Goal: Task Accomplishment & Management: Use online tool/utility

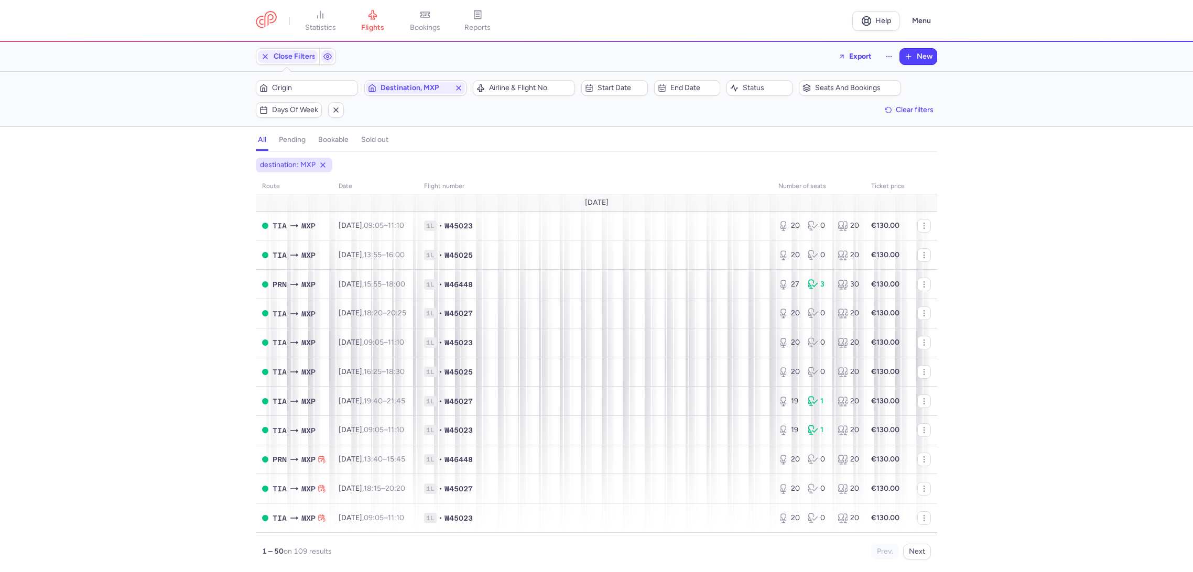
click at [470, 88] on div "Origin Destination, MXP" at bounding box center [361, 88] width 217 height 22
click at [459, 85] on icon "button" at bounding box center [458, 88] width 8 height 8
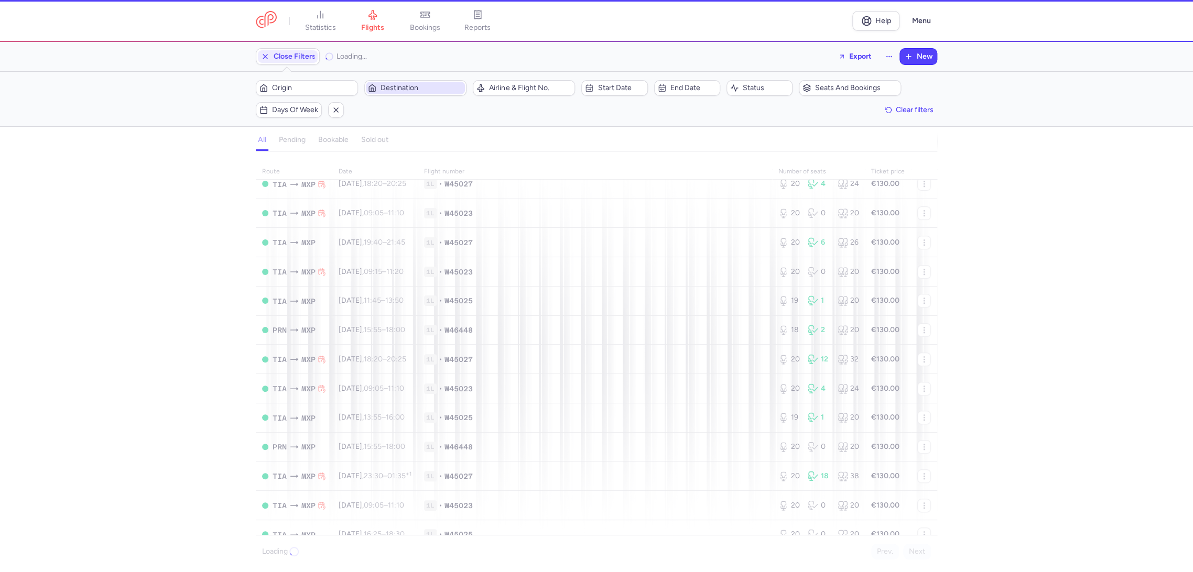
click at [415, 89] on span "Destination" at bounding box center [422, 88] width 82 height 8
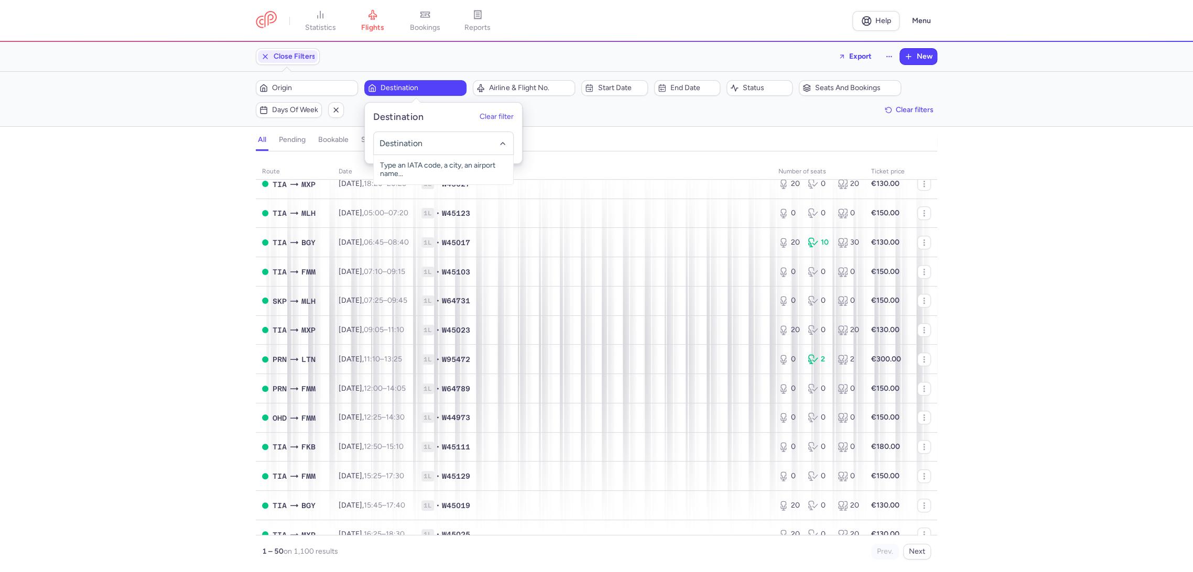
type input "a"
click at [449, 175] on span "[GEOGRAPHIC_DATA]-[GEOGRAPHIC_DATA], [GEOGRAPHIC_DATA], [GEOGRAPHIC_DATA] FMM" at bounding box center [443, 178] width 139 height 46
type input "fmm"
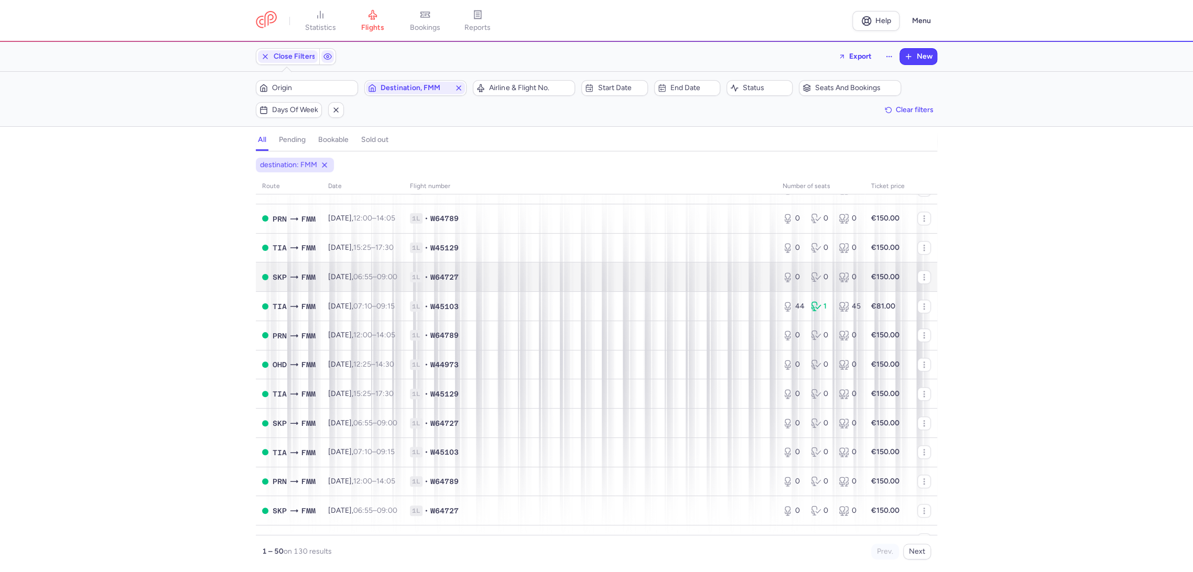
scroll to position [699, 0]
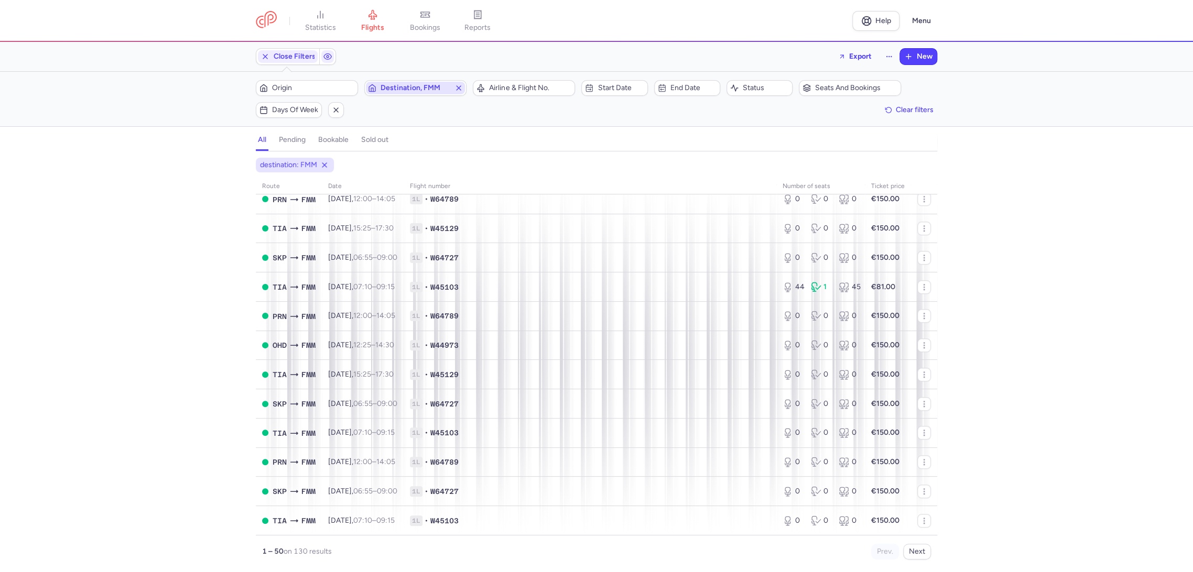
click at [462, 85] on icon "button" at bounding box center [458, 88] width 8 height 8
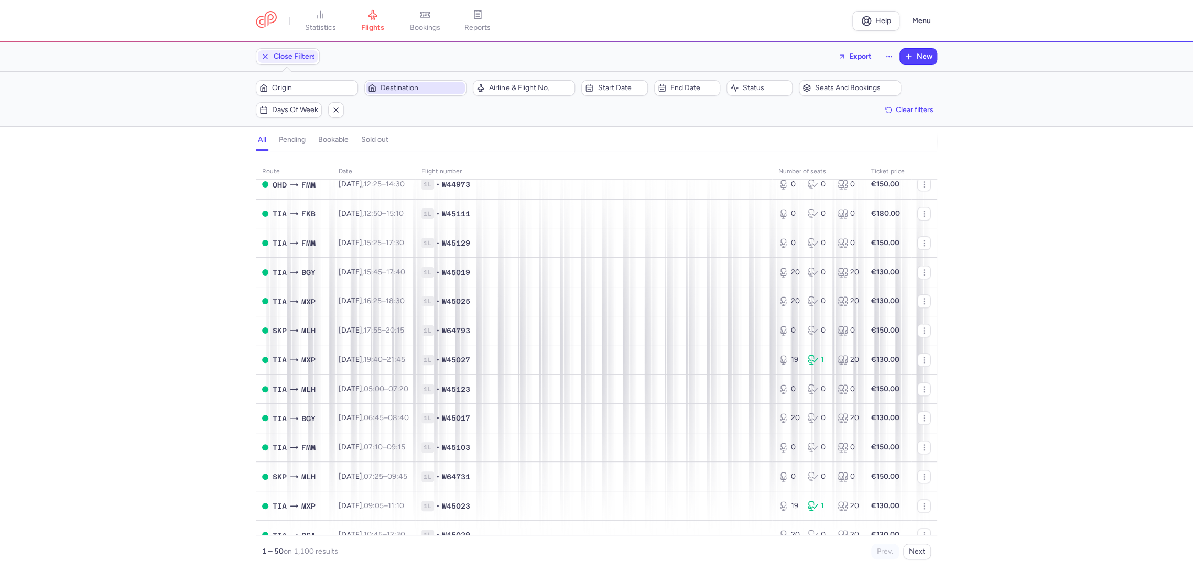
click at [407, 87] on span "Destination" at bounding box center [422, 88] width 82 height 8
type input "m"
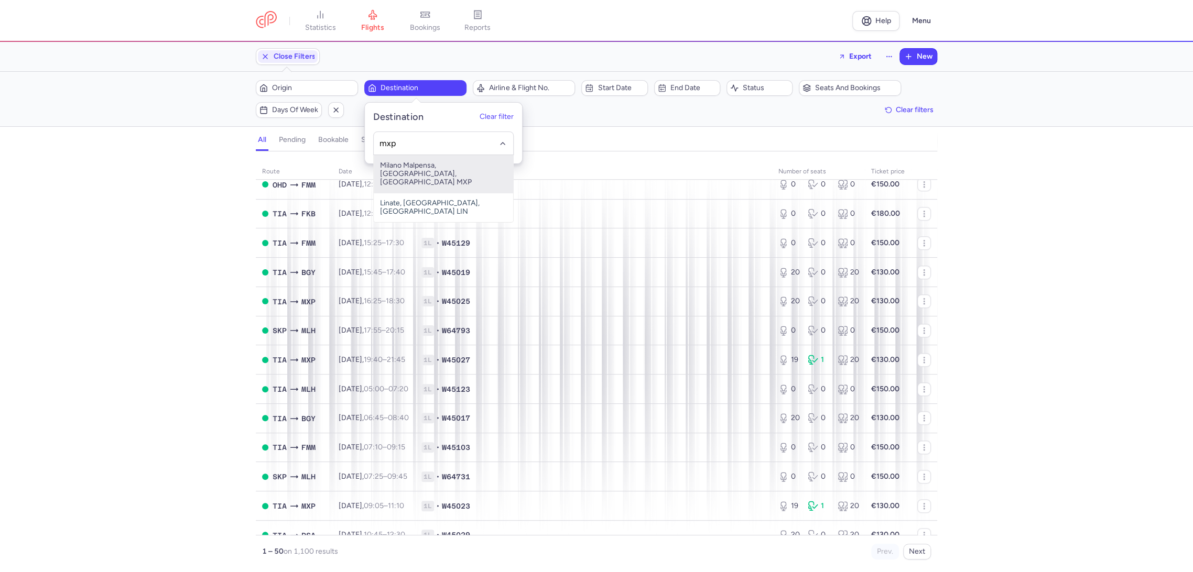
click at [451, 164] on span "Milano Malpensa, [GEOGRAPHIC_DATA], [GEOGRAPHIC_DATA] MXP" at bounding box center [443, 174] width 139 height 38
type input "mxp"
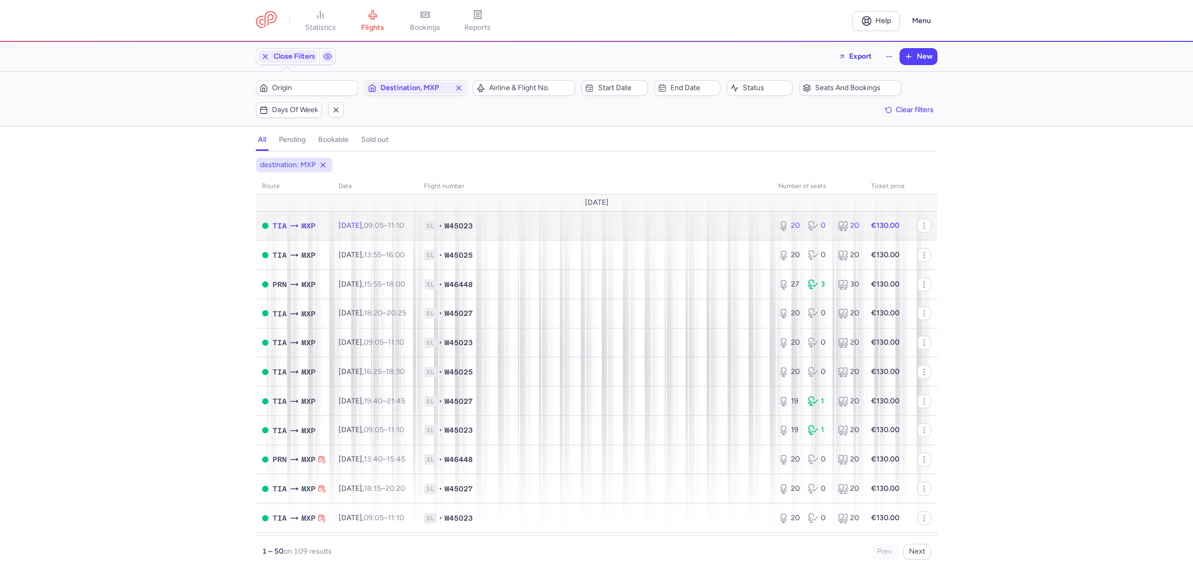
click at [633, 226] on span "1L • W45023" at bounding box center [595, 226] width 342 height 10
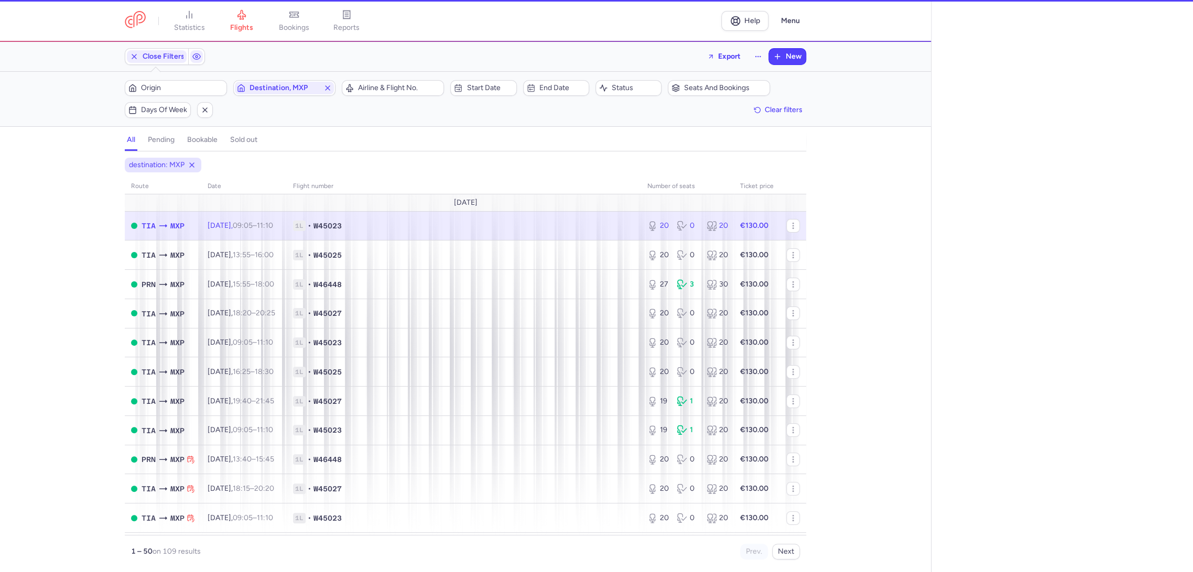
select select "days"
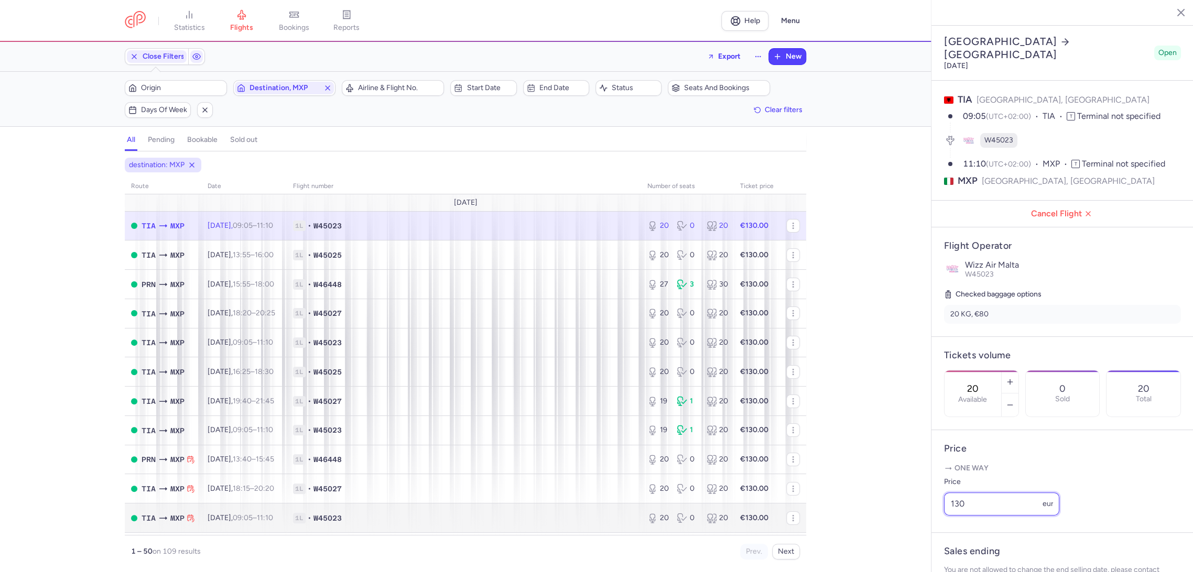
drag, startPoint x: 967, startPoint y: 515, endPoint x: 782, endPoint y: 527, distance: 184.9
click at [792, 514] on div "statistics flights bookings reports Help Menu Close Filters Export New Filters …" at bounding box center [596, 286] width 1193 height 572
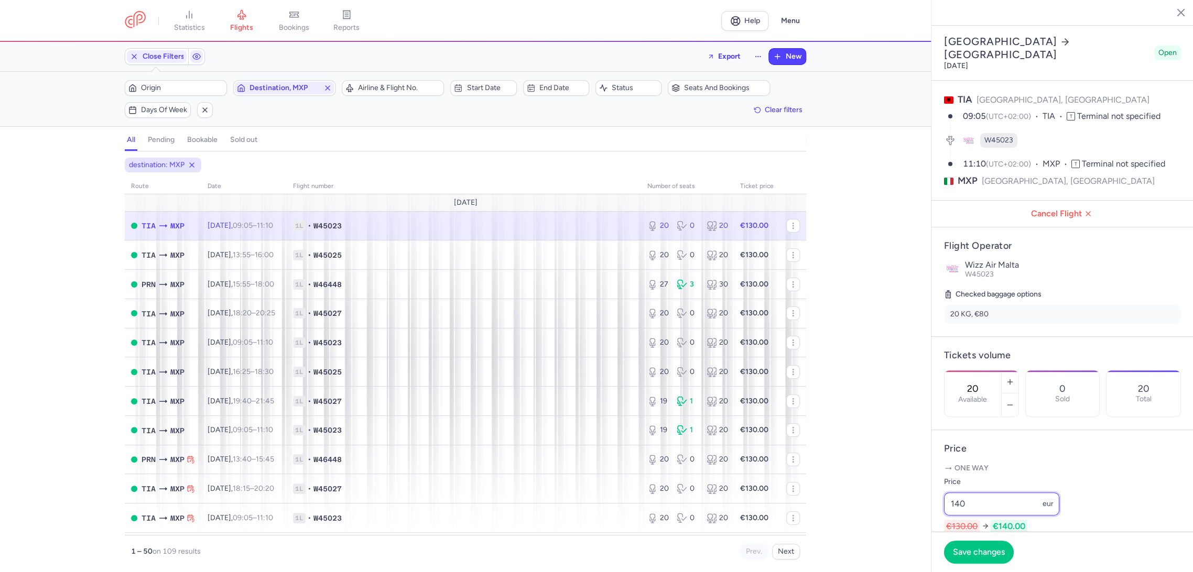
drag, startPoint x: 983, startPoint y: 519, endPoint x: 877, endPoint y: 525, distance: 106.0
click at [888, 527] on div "statistics flights bookings reports Help Menu Close Filters Export New Filters …" at bounding box center [596, 286] width 1193 height 572
click at [971, 516] on input "150" at bounding box center [1001, 504] width 115 height 23
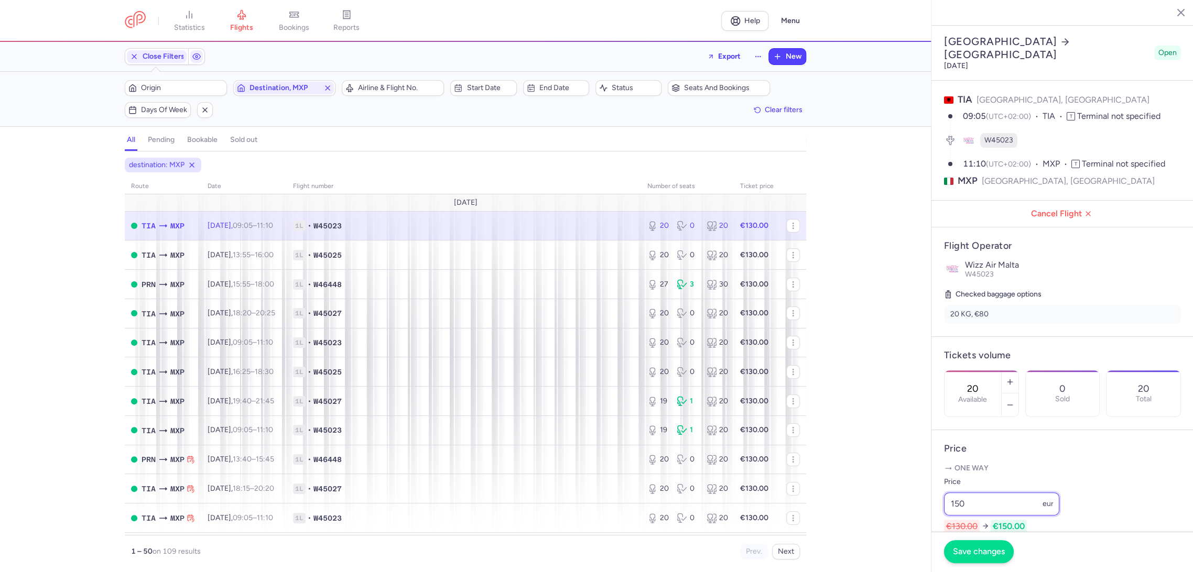
type input "150"
click at [968, 555] on span "Save changes" at bounding box center [979, 551] width 52 height 9
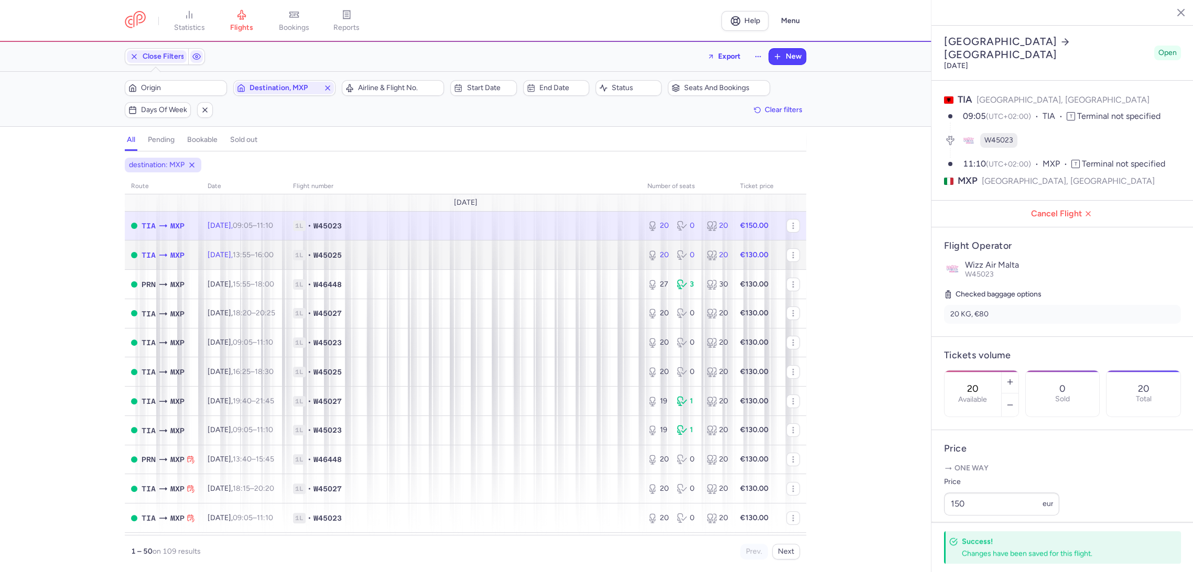
click at [595, 250] on span "1L • W45025" at bounding box center [464, 255] width 342 height 10
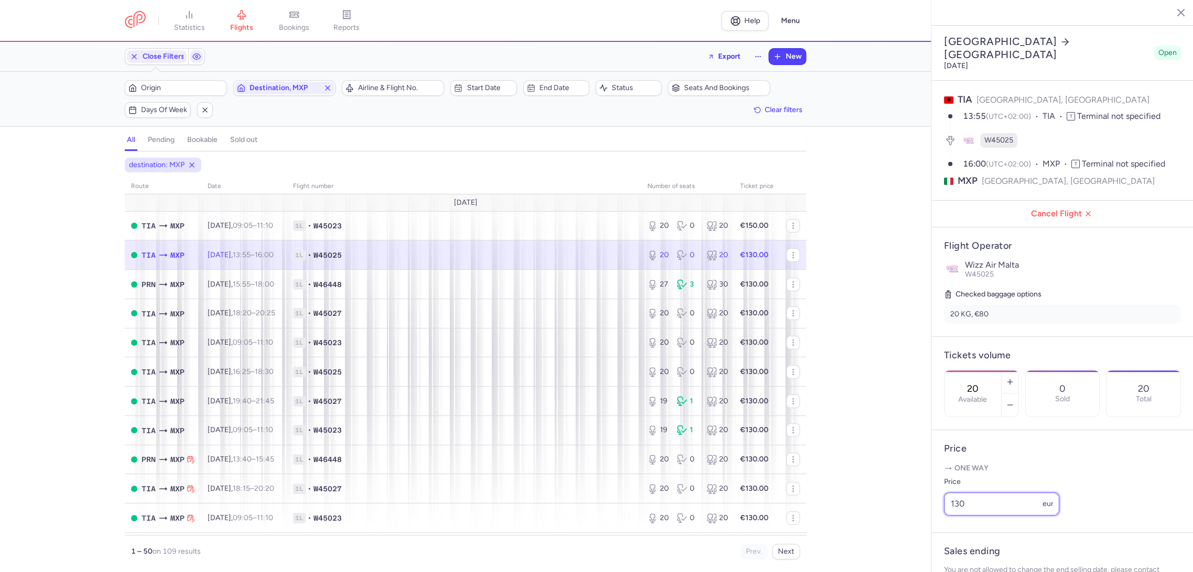
drag, startPoint x: 988, startPoint y: 513, endPoint x: 847, endPoint y: 528, distance: 141.2
click at [850, 532] on div "statistics flights bookings reports Help Menu Close Filters Export New Filters …" at bounding box center [596, 286] width 1193 height 572
paste input "5"
type input "150"
click at [962, 550] on span "Save changes" at bounding box center [979, 551] width 52 height 9
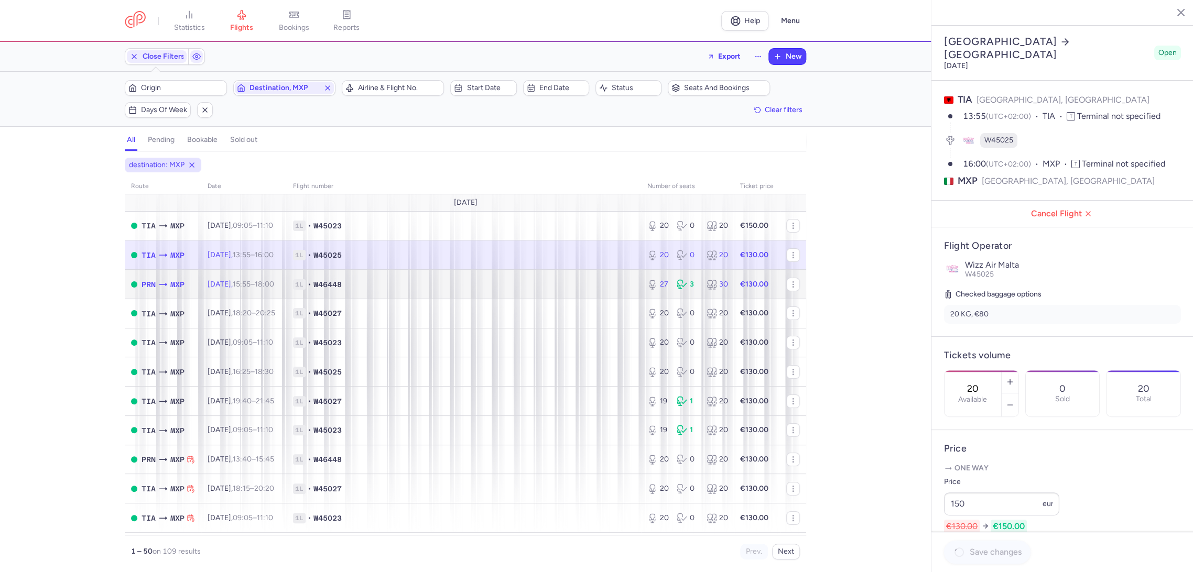
click at [624, 289] on td "1L • W46448" at bounding box center [464, 284] width 354 height 29
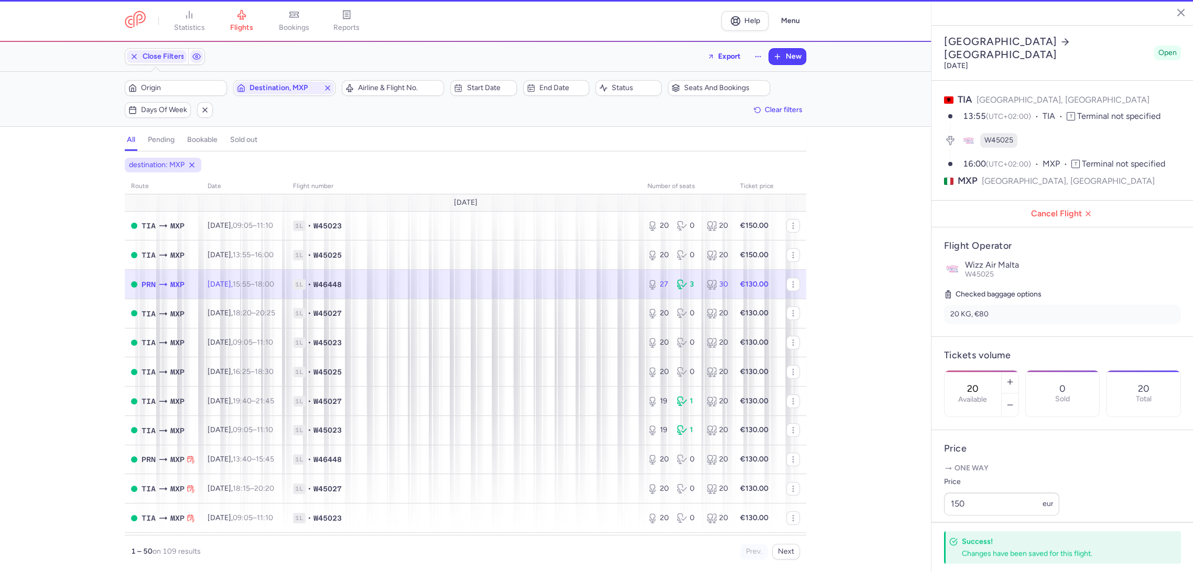
type input "27"
type input "3"
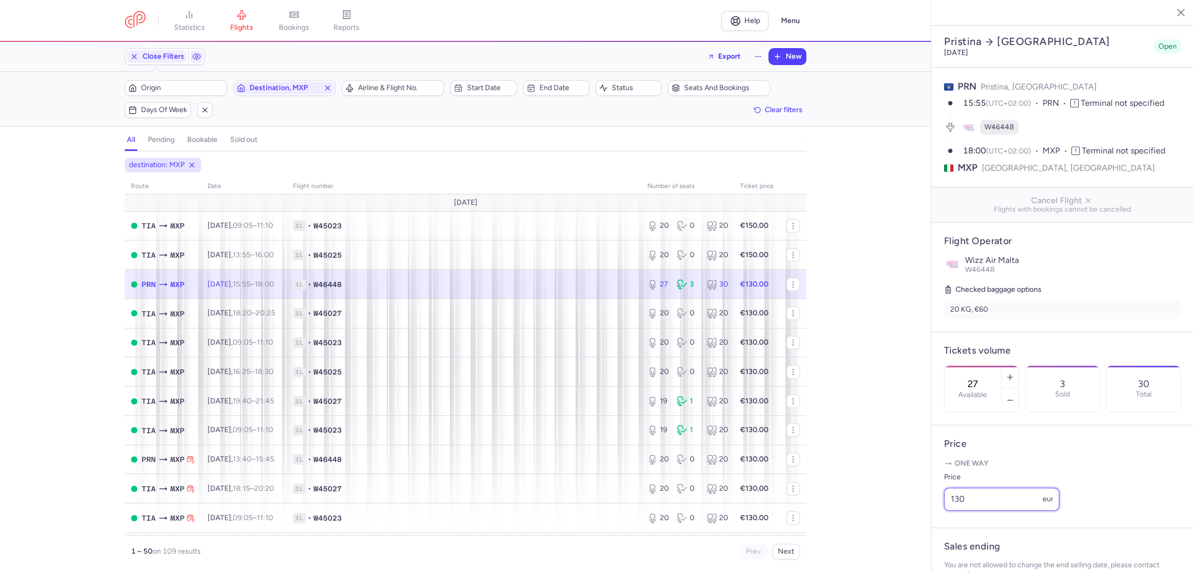
drag, startPoint x: 991, startPoint y: 526, endPoint x: 912, endPoint y: 552, distance: 83.4
click at [912, 547] on div "statistics flights bookings reports Help Menu Close Filters Export New Filters …" at bounding box center [596, 286] width 1193 height 572
paste input "5"
type input "150"
click at [963, 554] on span "Save changes" at bounding box center [979, 552] width 52 height 9
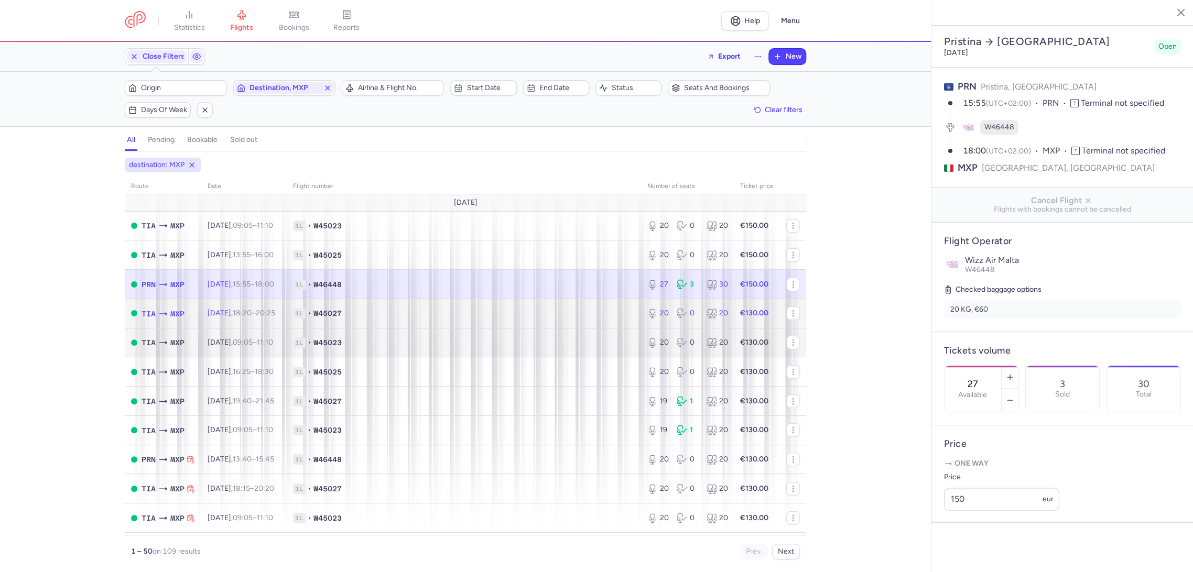
drag, startPoint x: 612, startPoint y: 306, endPoint x: 669, endPoint y: 337, distance: 65.0
click at [613, 306] on td "1L • W45027" at bounding box center [464, 313] width 354 height 29
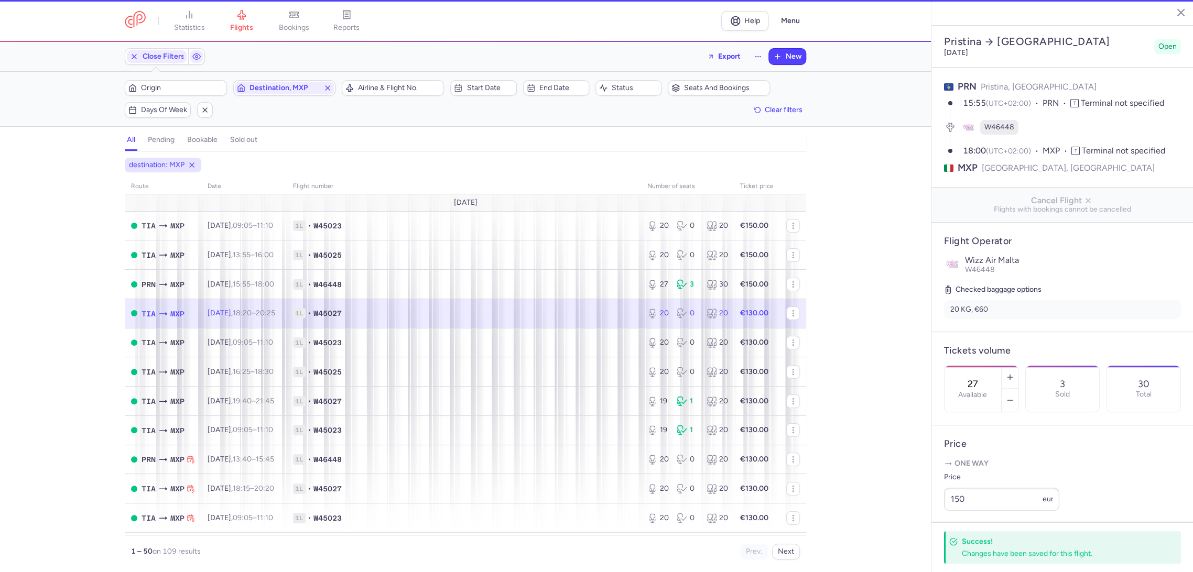
type input "20"
type input "1"
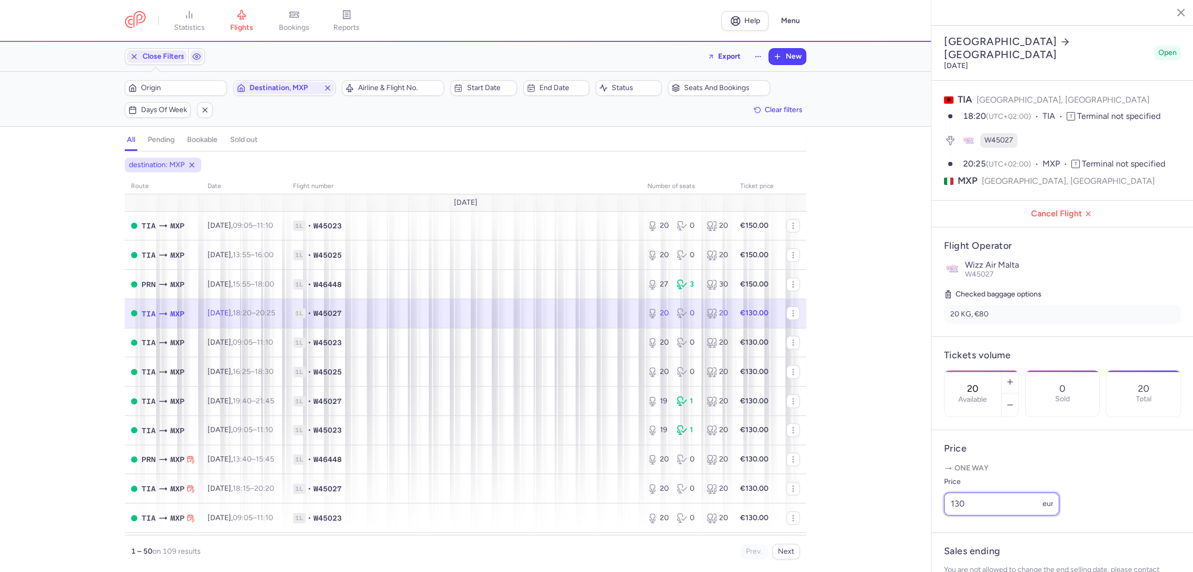
drag, startPoint x: 1003, startPoint y: 523, endPoint x: 880, endPoint y: 532, distance: 124.0
click at [880, 532] on div "statistics flights bookings reports Help Menu Close Filters Export New Filters …" at bounding box center [596, 286] width 1193 height 572
paste input "5"
type input "150"
drag, startPoint x: 981, startPoint y: 547, endPoint x: 966, endPoint y: 547, distance: 15.2
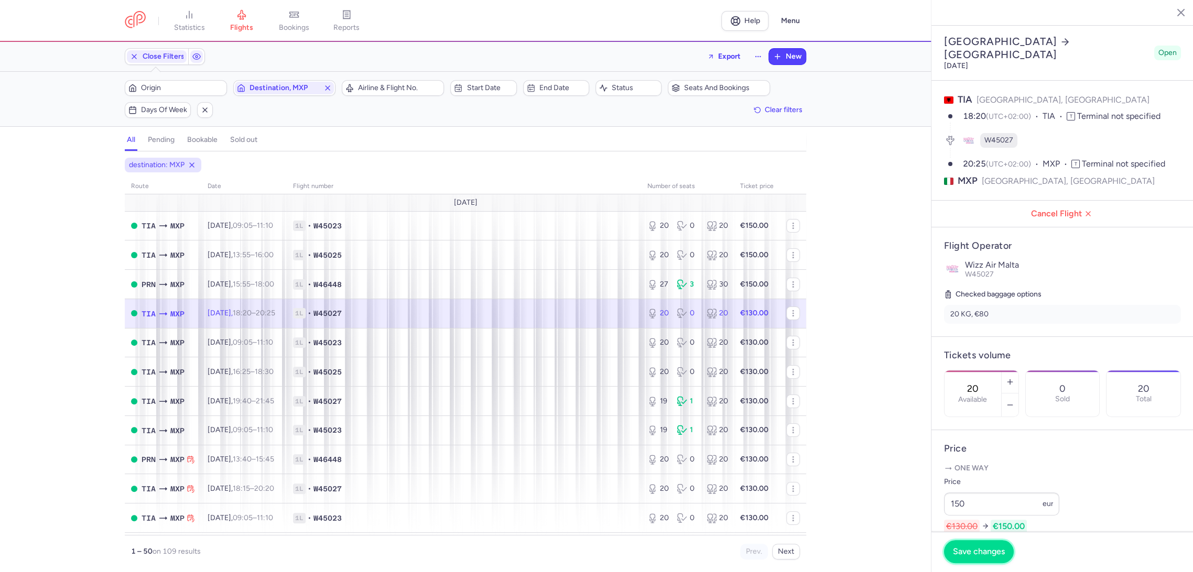
click at [980, 547] on span "Save changes" at bounding box center [979, 551] width 52 height 9
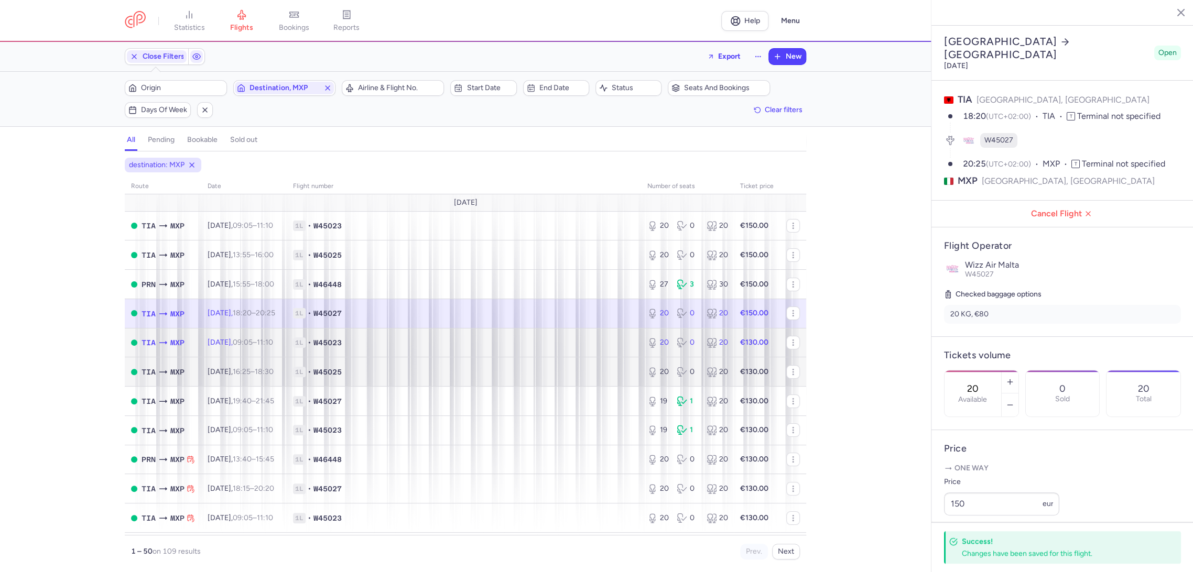
click at [590, 343] on span "1L • W45023" at bounding box center [464, 343] width 342 height 10
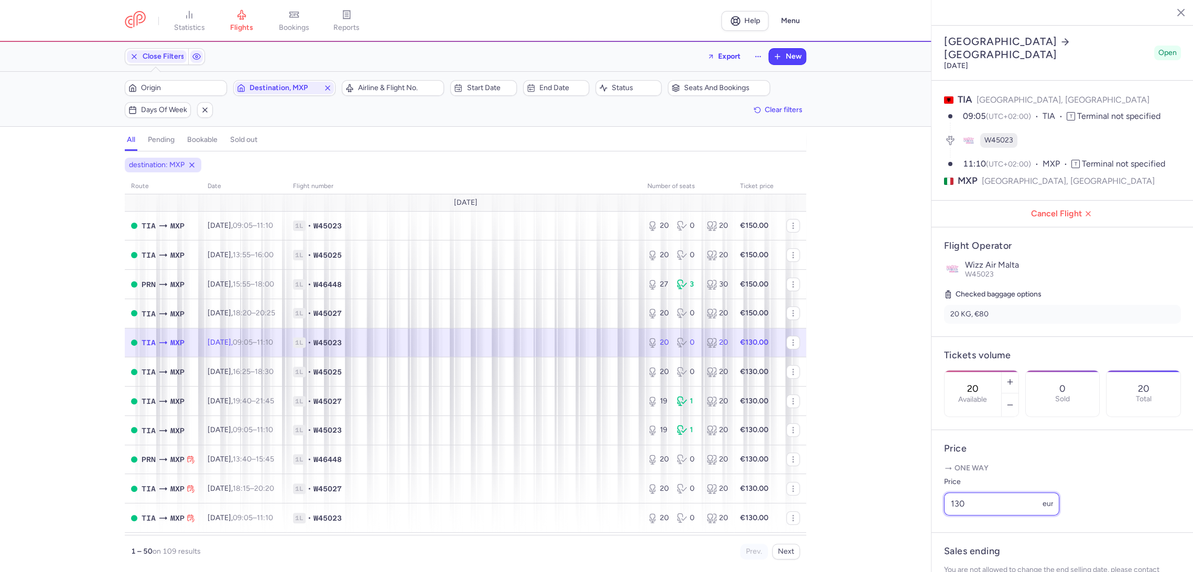
drag, startPoint x: 998, startPoint y: 526, endPoint x: 902, endPoint y: 540, distance: 96.4
click at [904, 539] on div "statistics flights bookings reports Help Menu Close Filters Export New Filters …" at bounding box center [596, 286] width 1193 height 572
paste input "5"
type input "150"
click at [970, 559] on button "Save changes" at bounding box center [979, 551] width 70 height 23
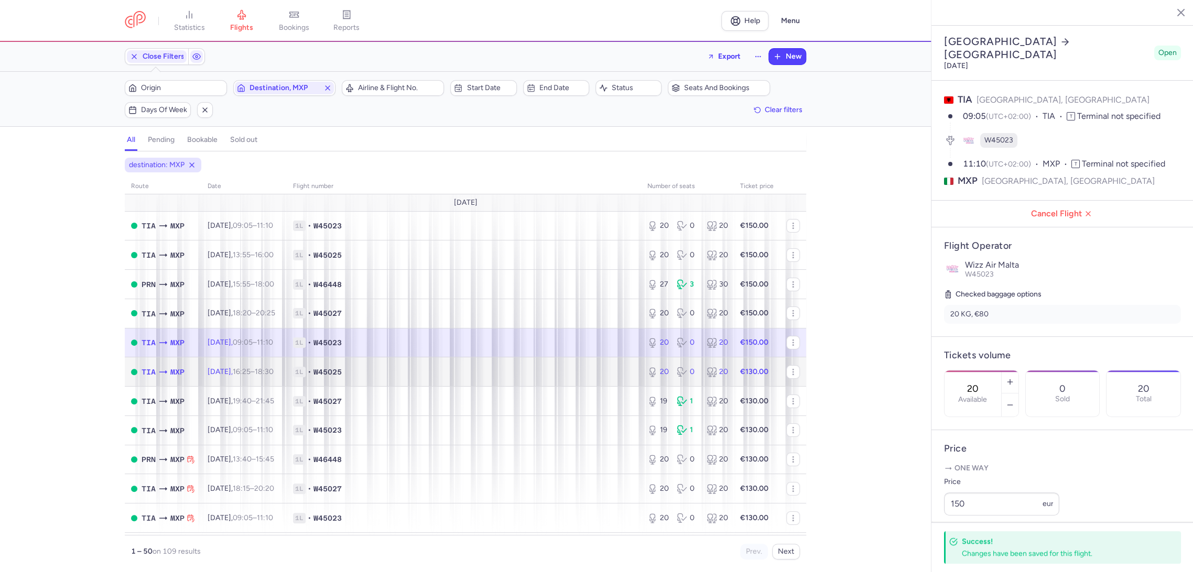
drag, startPoint x: 603, startPoint y: 375, endPoint x: 843, endPoint y: 463, distance: 255.2
click at [604, 375] on span "1L • W45025" at bounding box center [464, 372] width 342 height 10
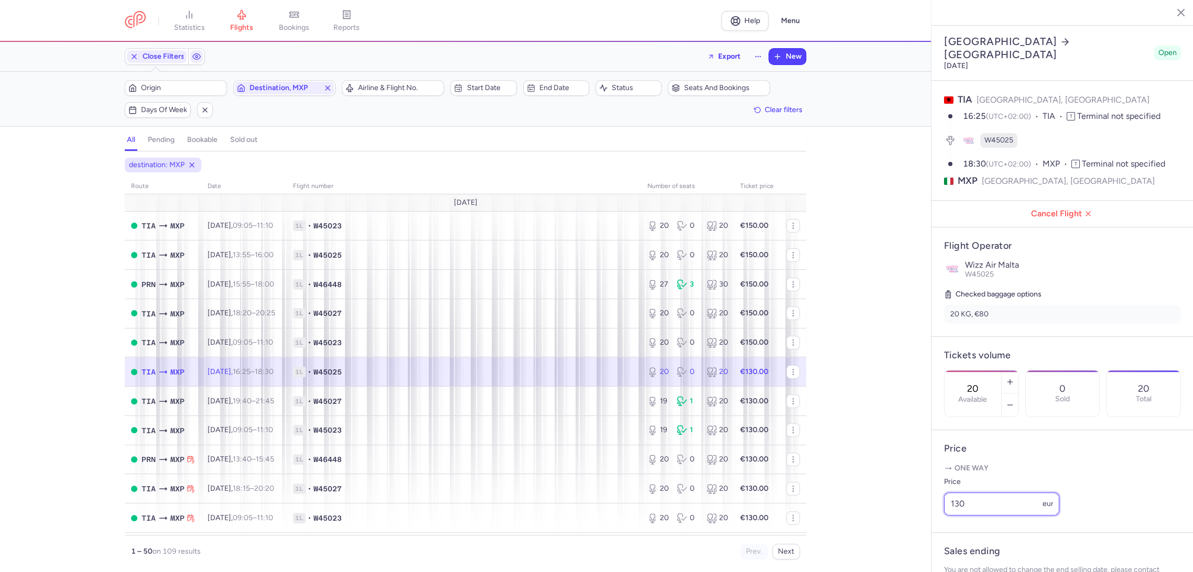
drag, startPoint x: 988, startPoint y: 520, endPoint x: 925, endPoint y: 537, distance: 65.2
click at [907, 536] on div "statistics flights bookings reports Help Menu Close Filters Export New Filters …" at bounding box center [596, 286] width 1193 height 572
paste input "5"
type input "150"
click at [977, 557] on button "Save changes" at bounding box center [979, 551] width 70 height 23
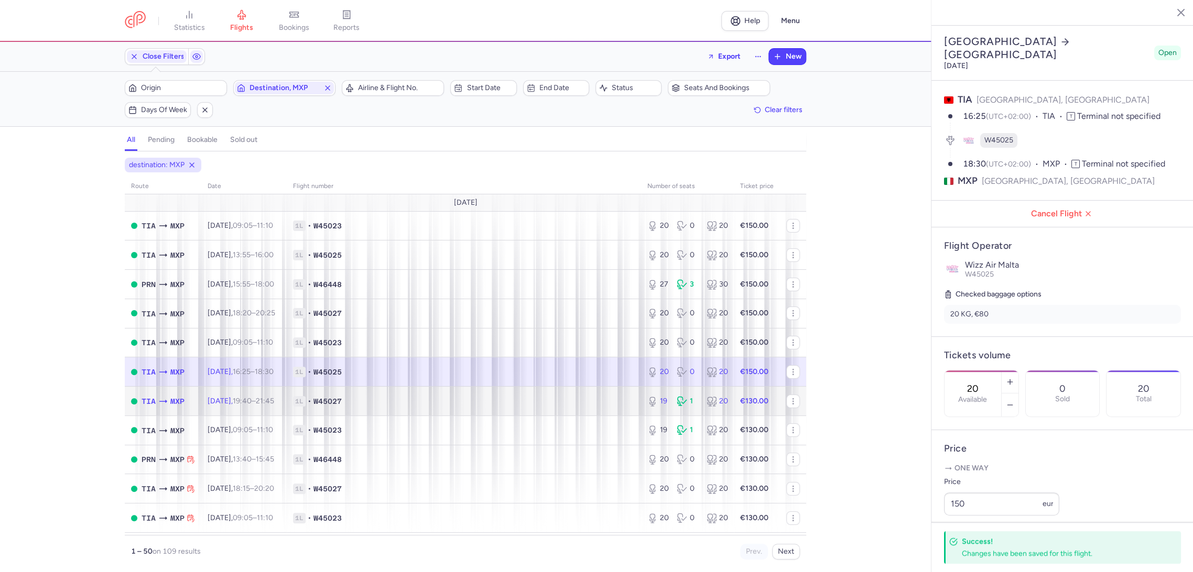
click at [590, 397] on span "1L • W45027" at bounding box center [464, 401] width 342 height 10
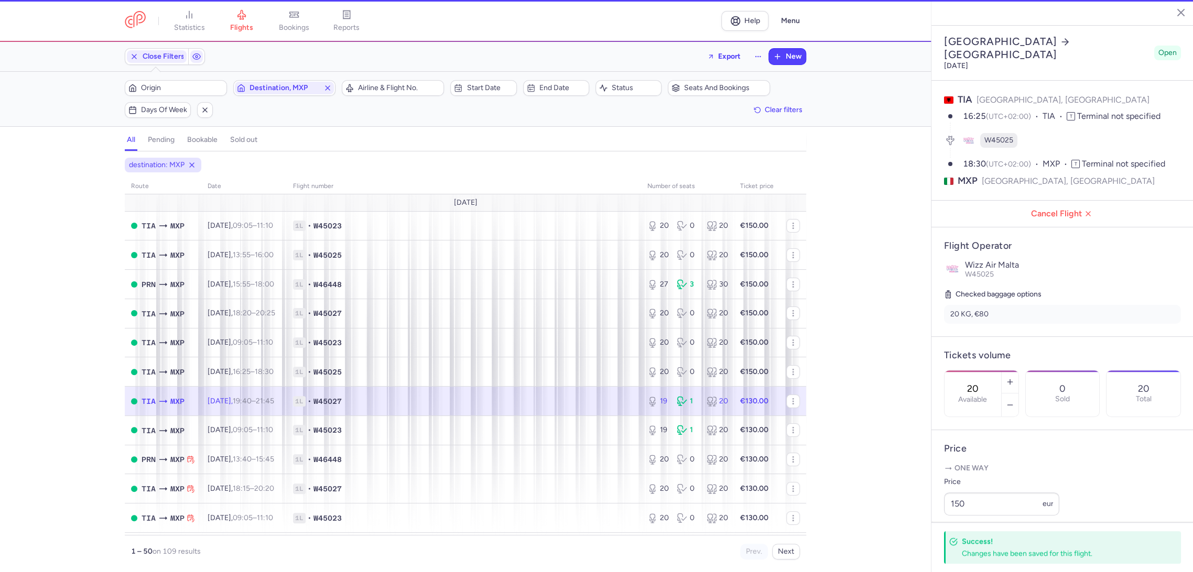
type input "19"
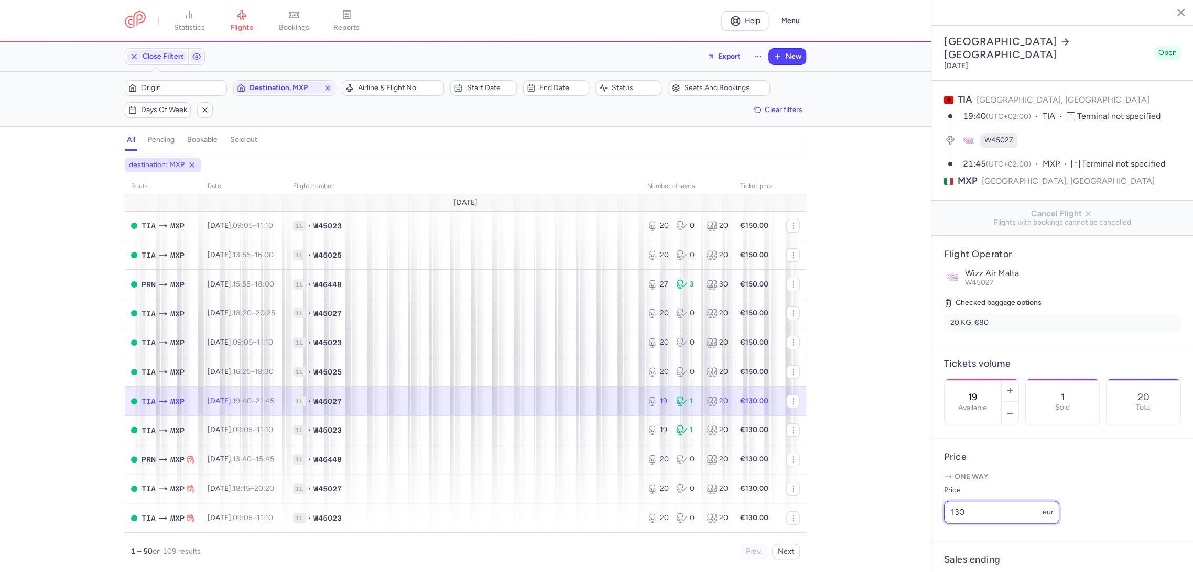
drag, startPoint x: 984, startPoint y: 527, endPoint x: 904, endPoint y: 538, distance: 81.5
click at [887, 533] on div "statistics flights bookings reports Help Menu Close Filters Export New Filters …" at bounding box center [596, 286] width 1193 height 572
paste input "5"
type input "150"
click at [969, 557] on button "Save changes" at bounding box center [979, 551] width 70 height 23
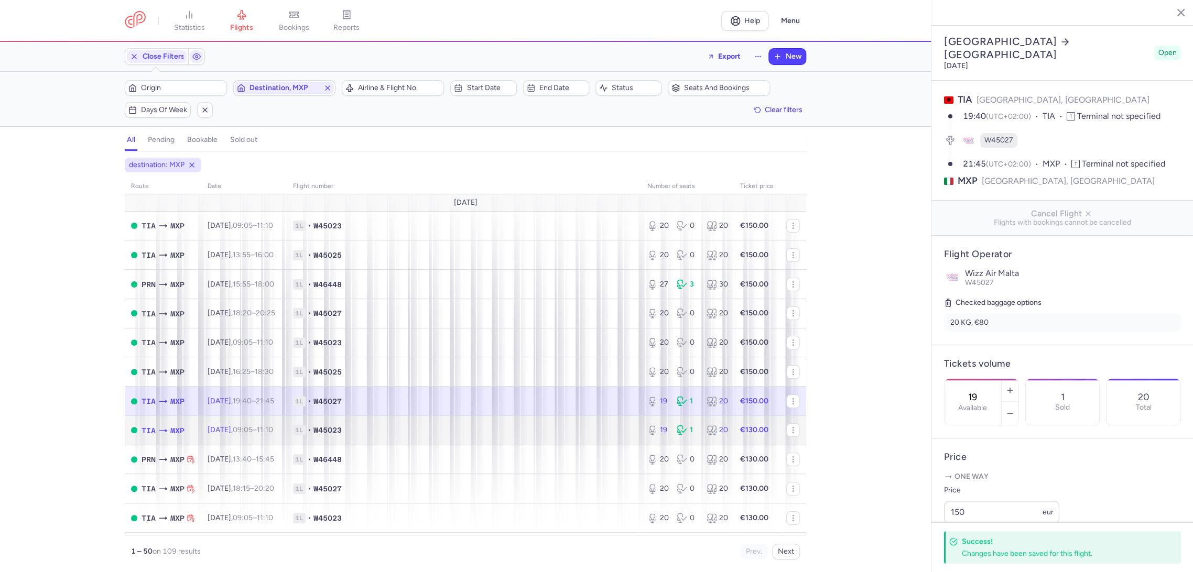
drag, startPoint x: 576, startPoint y: 431, endPoint x: 893, endPoint y: 449, distance: 317.7
click at [577, 431] on span "1L • W45023" at bounding box center [464, 430] width 342 height 10
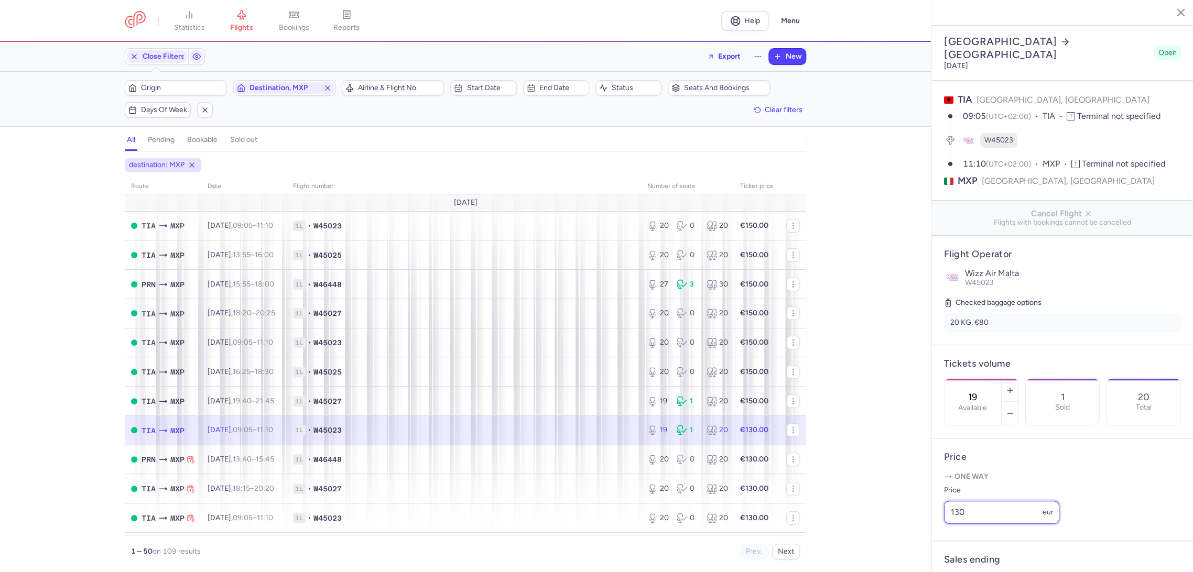
drag, startPoint x: 852, startPoint y: 540, endPoint x: 743, endPoint y: 558, distance: 110.0
click at [827, 550] on div "statistics flights bookings reports Help Menu Close Filters Export New Filters …" at bounding box center [596, 286] width 1193 height 572
paste input "5"
type input "150"
click at [960, 552] on span "Save changes" at bounding box center [979, 551] width 52 height 9
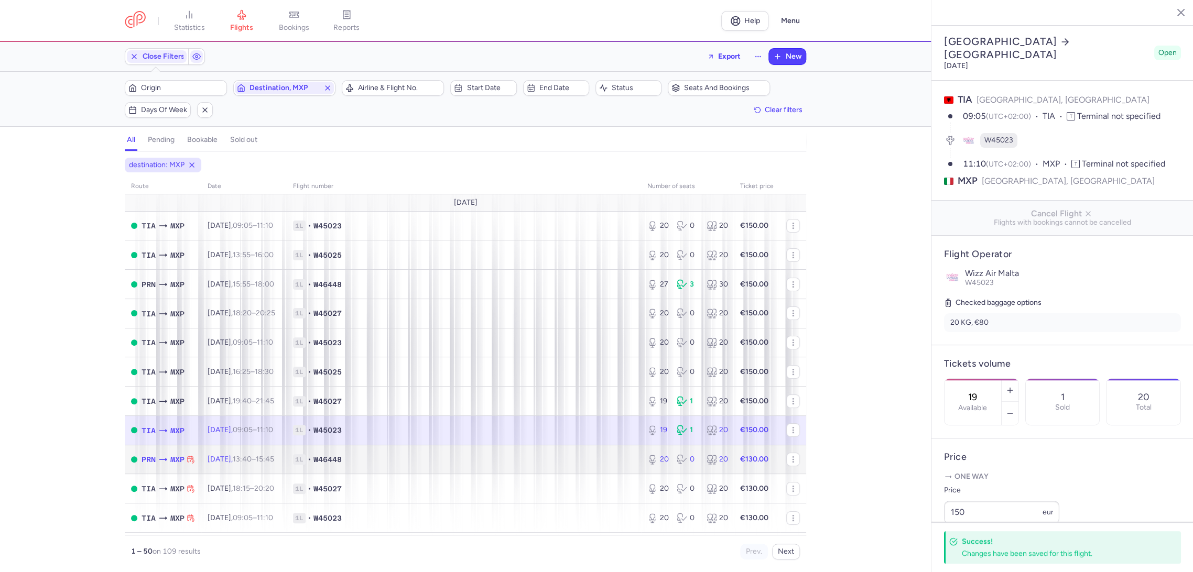
click at [615, 465] on td "1L • W46448" at bounding box center [464, 459] width 354 height 29
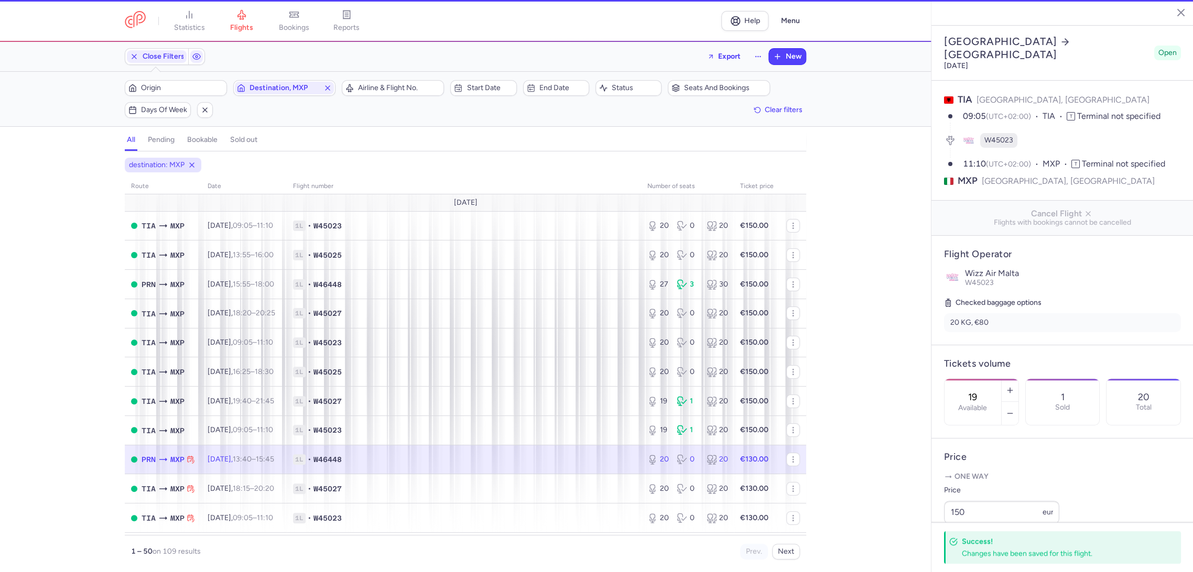
type input "20"
type input "3"
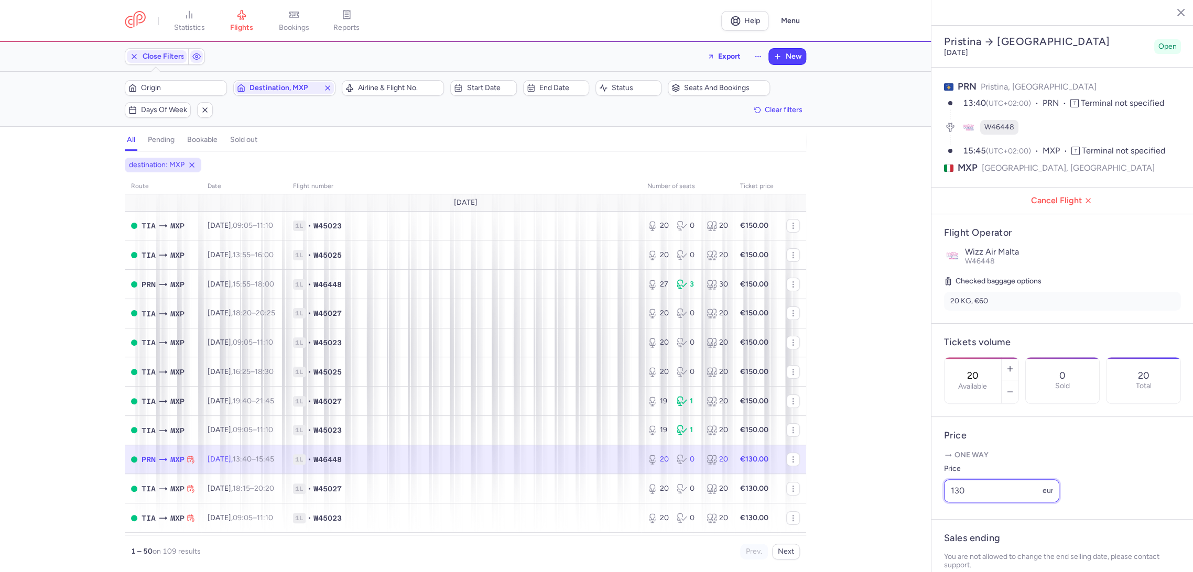
drag, startPoint x: 993, startPoint y: 512, endPoint x: 877, endPoint y: 523, distance: 116.3
click at [877, 523] on div "statistics flights bookings reports Help Menu Close Filters Export New Filters …" at bounding box center [596, 286] width 1193 height 572
paste input "5"
type input "150"
drag, startPoint x: 971, startPoint y: 557, endPoint x: 905, endPoint y: 545, distance: 67.1
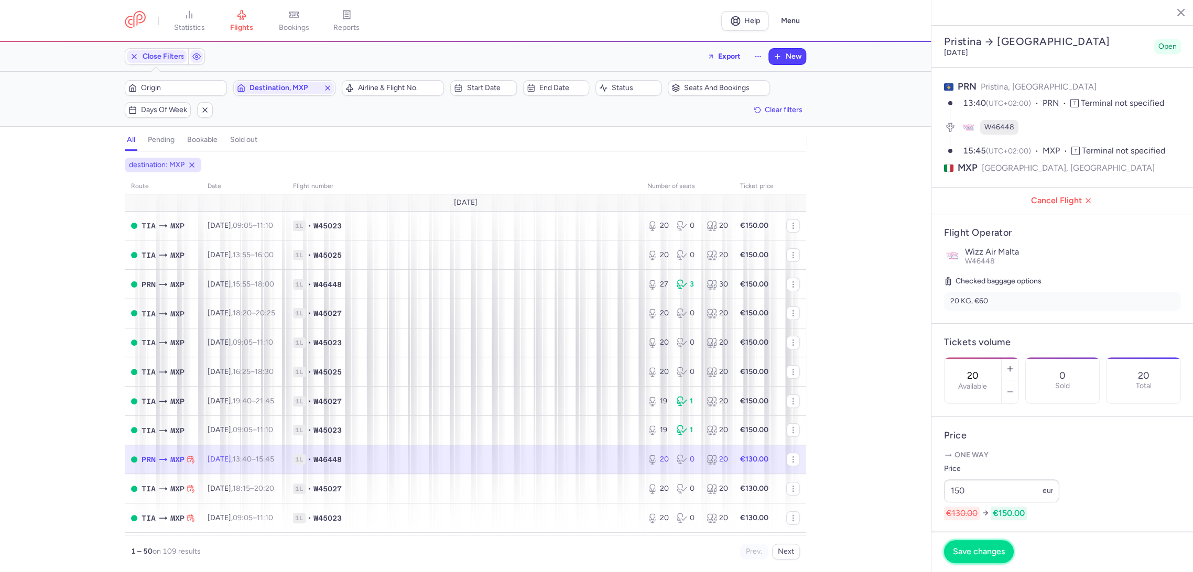
click at [971, 557] on button "Save changes" at bounding box center [979, 551] width 70 height 23
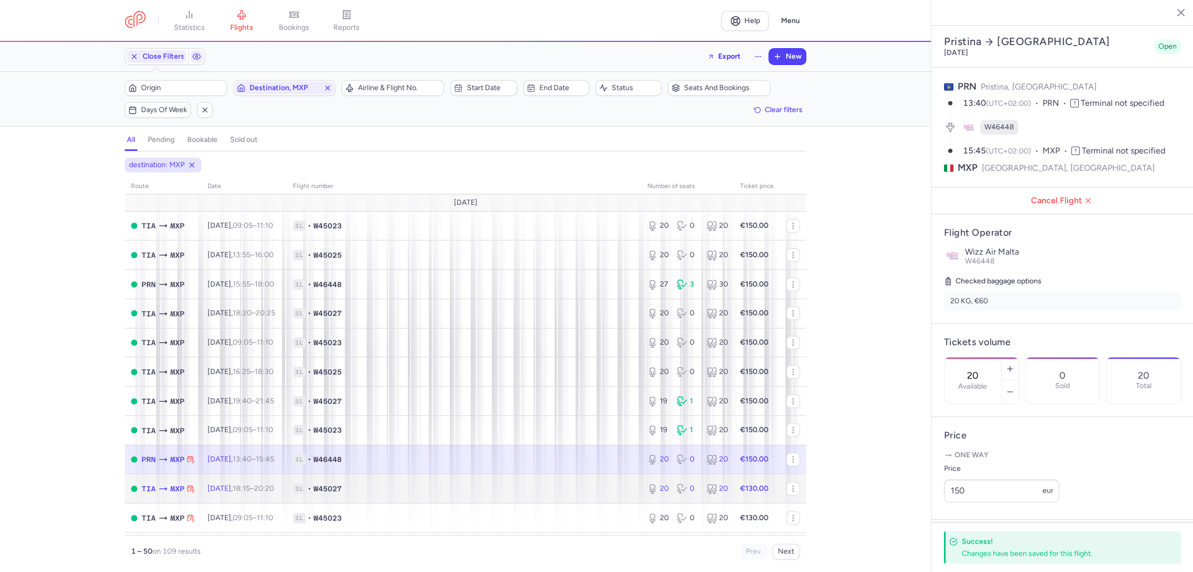
click at [581, 480] on td "1L • W45027" at bounding box center [464, 488] width 354 height 29
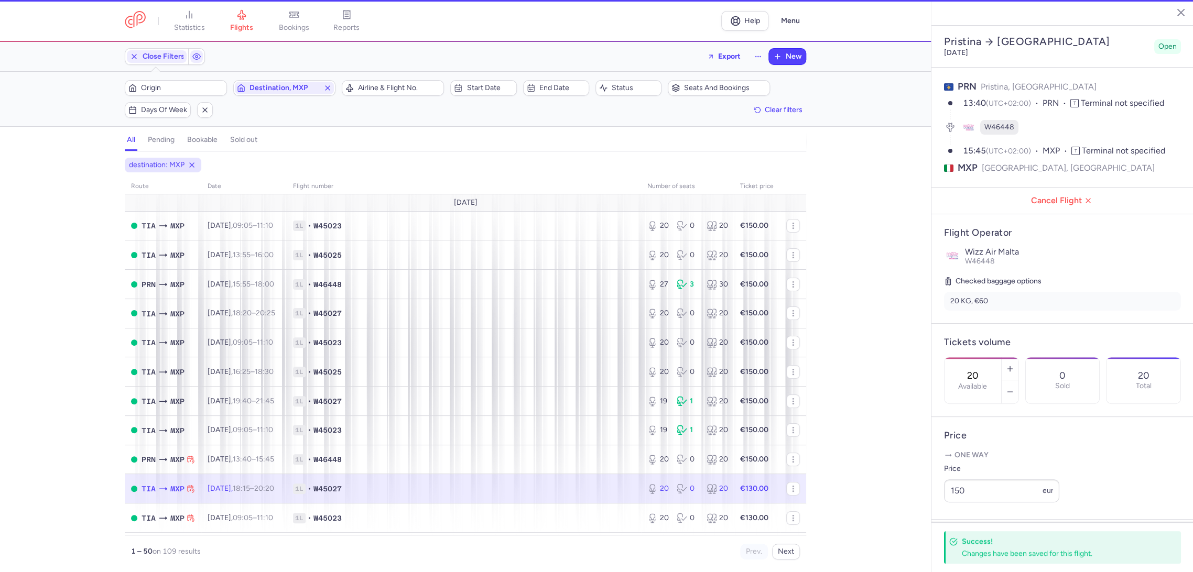
type input "1"
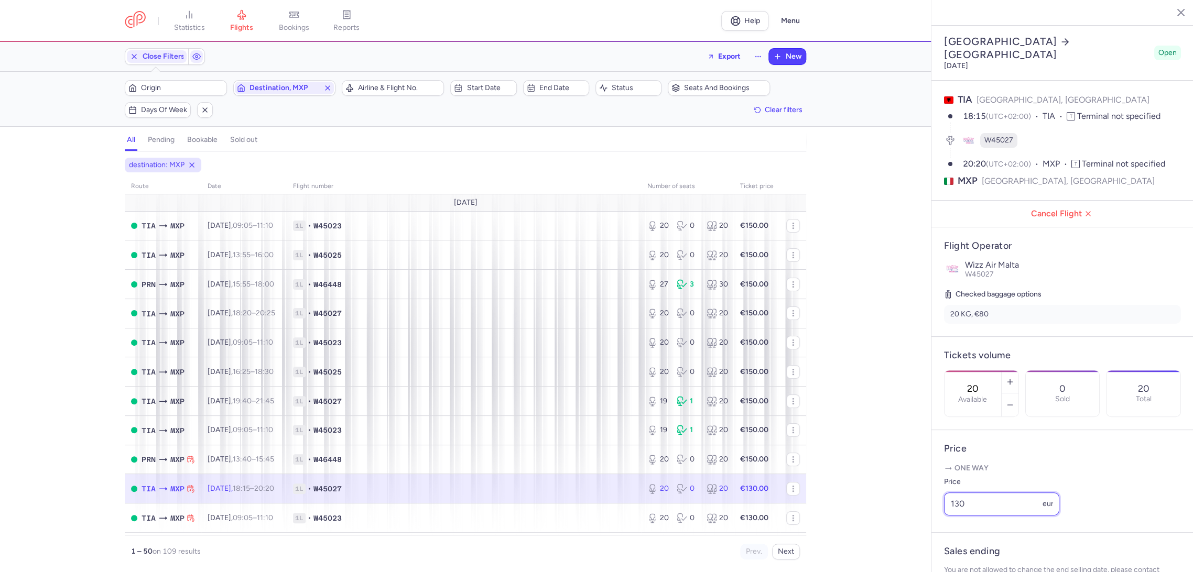
drag, startPoint x: 999, startPoint y: 519, endPoint x: 902, endPoint y: 525, distance: 97.1
click at [899, 527] on div "statistics flights bookings reports Help Menu Close Filters Export New Filters …" at bounding box center [596, 286] width 1193 height 572
paste input "5"
type input "150"
drag, startPoint x: 976, startPoint y: 556, endPoint x: 863, endPoint y: 533, distance: 115.0
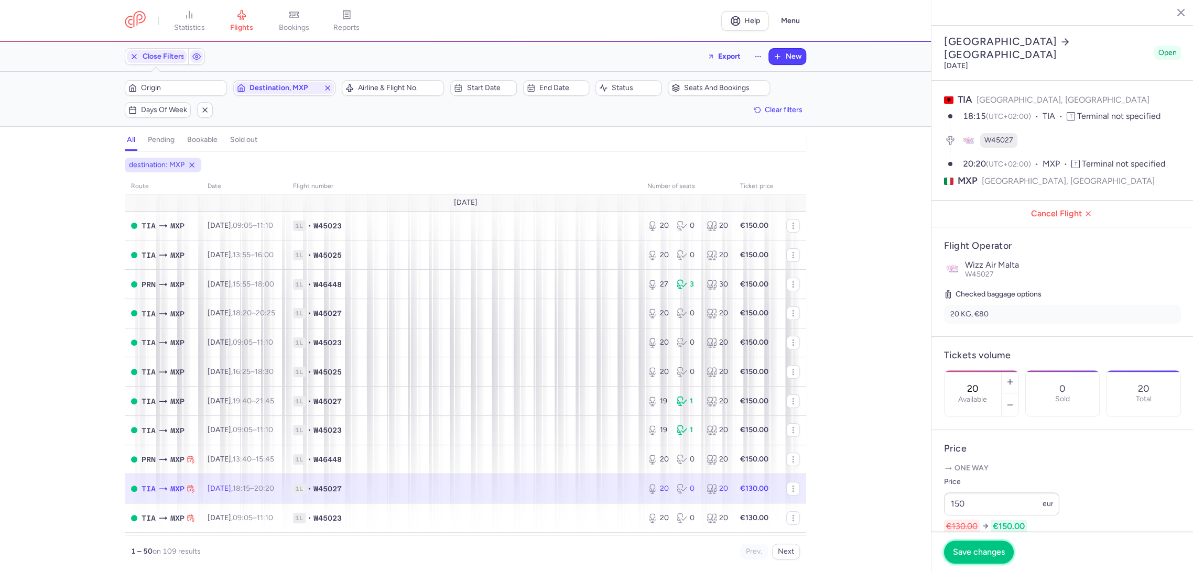
click at [973, 556] on span "Save changes" at bounding box center [979, 552] width 52 height 9
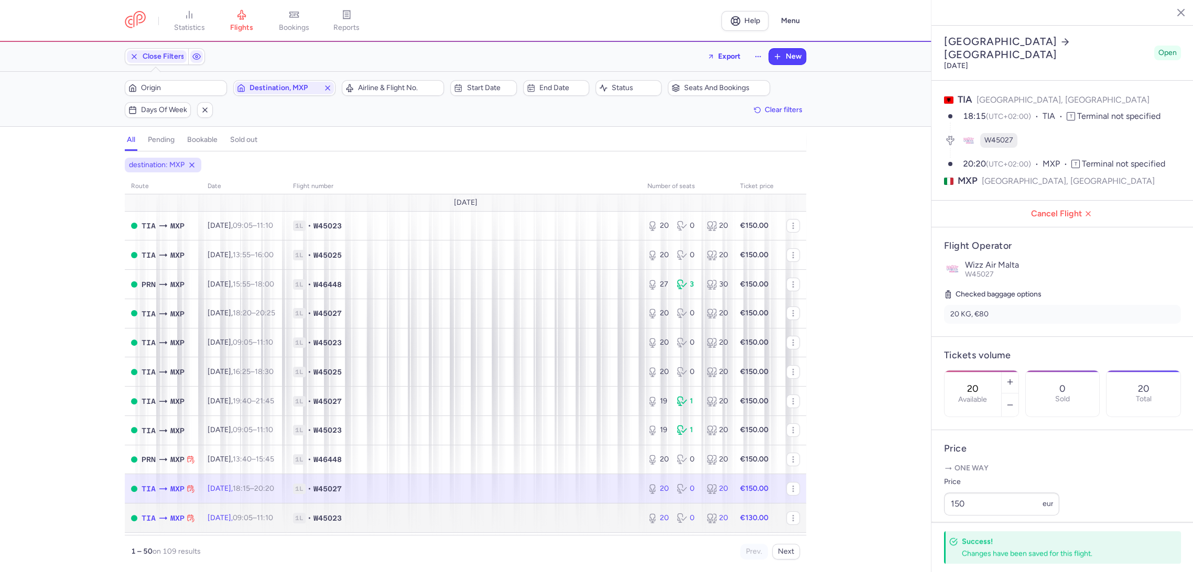
drag, startPoint x: 565, startPoint y: 511, endPoint x: 752, endPoint y: 506, distance: 186.7
click at [566, 512] on td "1L • W45023" at bounding box center [464, 518] width 354 height 29
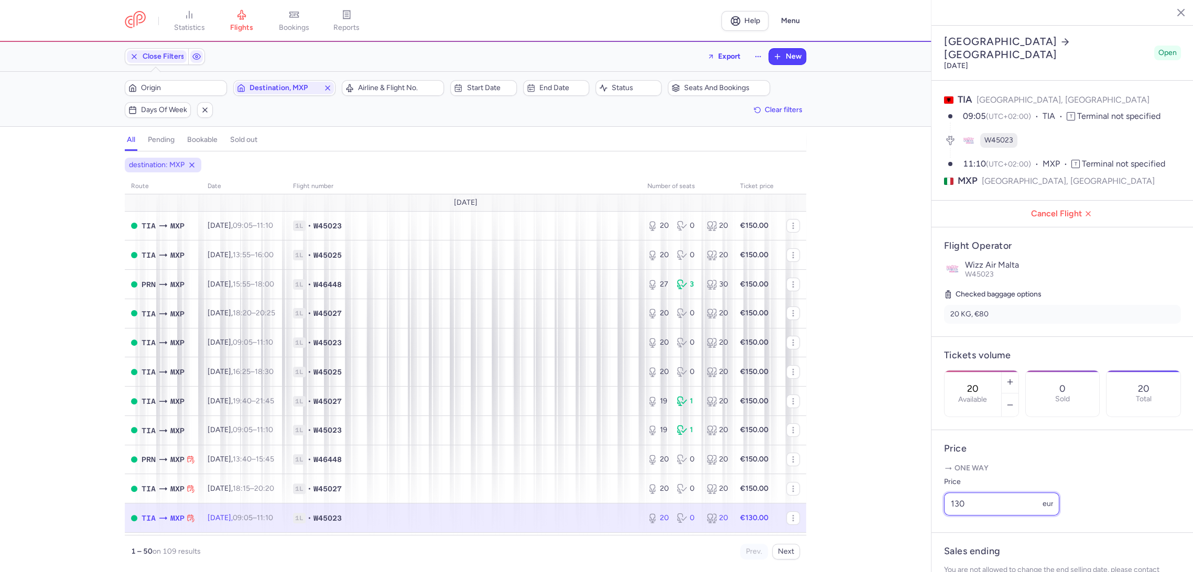
drag, startPoint x: 993, startPoint y: 521, endPoint x: 922, endPoint y: 530, distance: 72.0
click at [920, 529] on div "statistics flights bookings reports Help Menu Close Filters Export New Filters …" at bounding box center [596, 286] width 1193 height 572
paste input "5"
type input "150"
drag, startPoint x: 975, startPoint y: 551, endPoint x: 562, endPoint y: 432, distance: 430.2
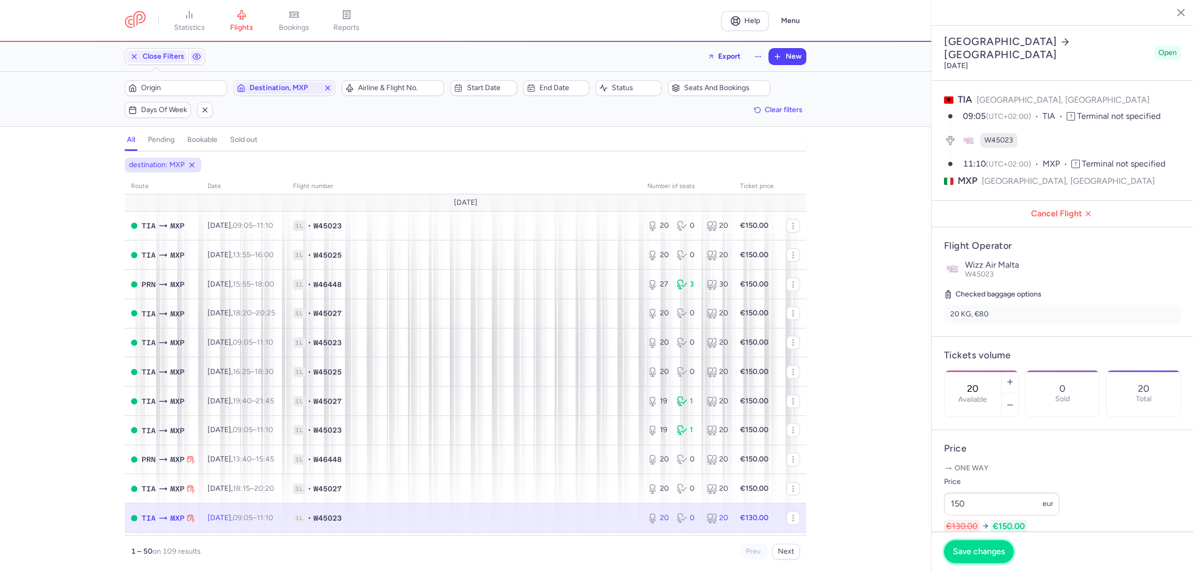
click at [974, 550] on span "Save changes" at bounding box center [979, 551] width 52 height 9
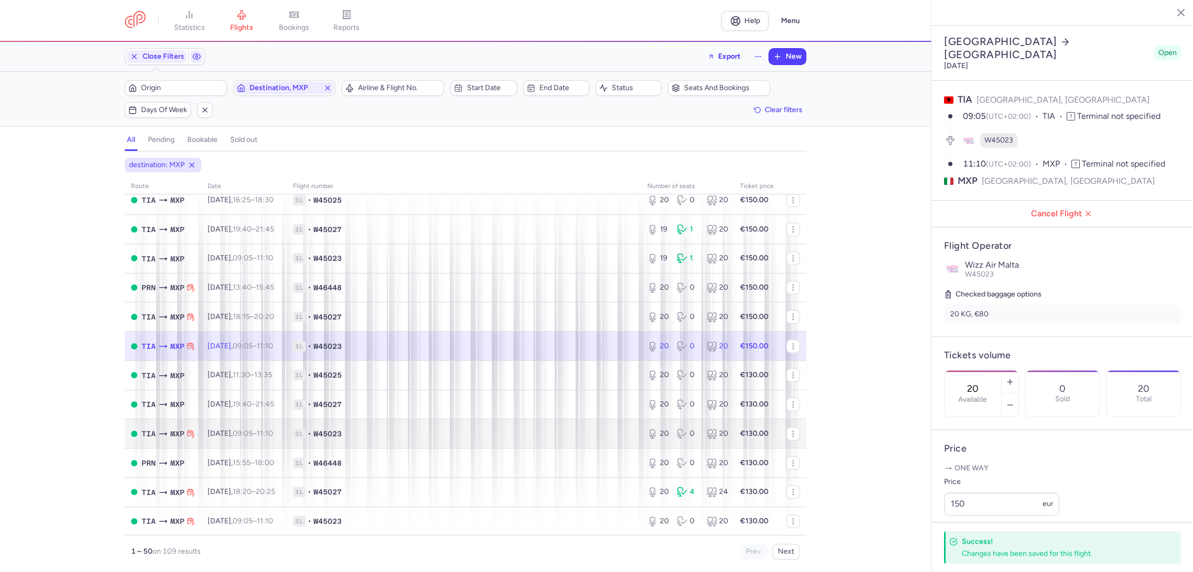
scroll to position [175, 0]
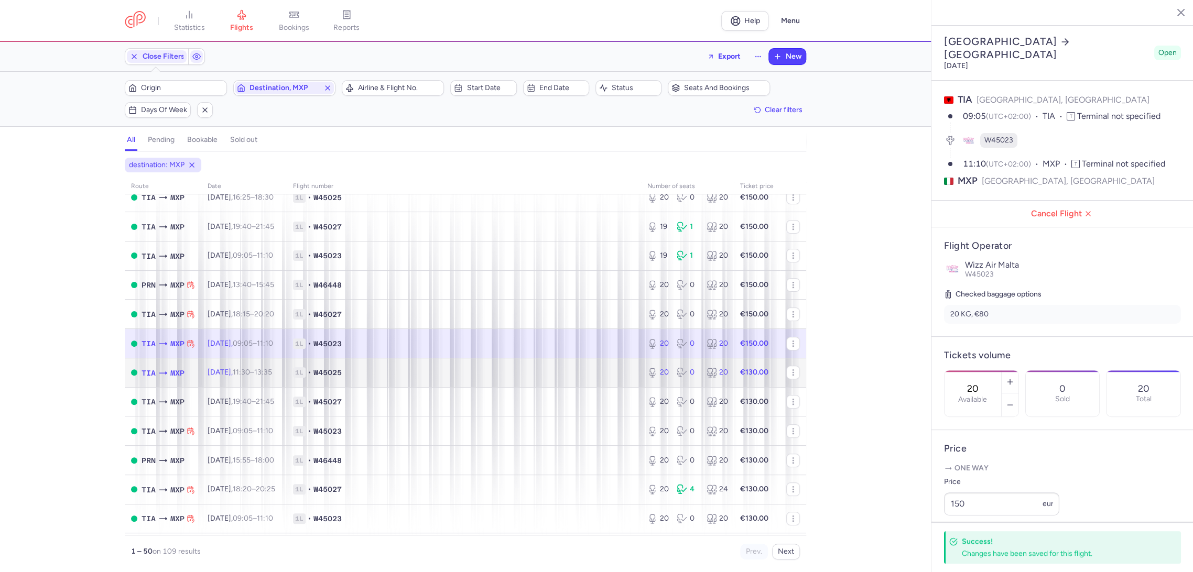
click at [600, 368] on span "1L • W45025" at bounding box center [464, 372] width 342 height 10
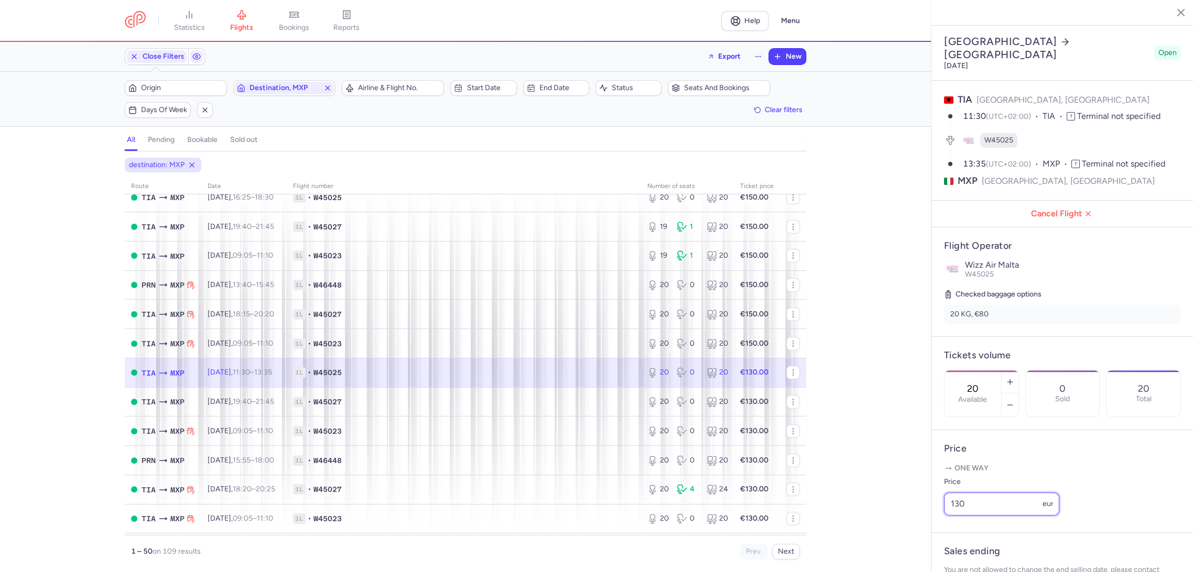
drag, startPoint x: 962, startPoint y: 522, endPoint x: 912, endPoint y: 525, distance: 50.5
click at [912, 525] on div "statistics flights bookings reports Help Menu Close Filters Export New Filters …" at bounding box center [596, 286] width 1193 height 572
paste input "5"
type input "150"
drag, startPoint x: 941, startPoint y: 552, endPoint x: 950, endPoint y: 557, distance: 10.3
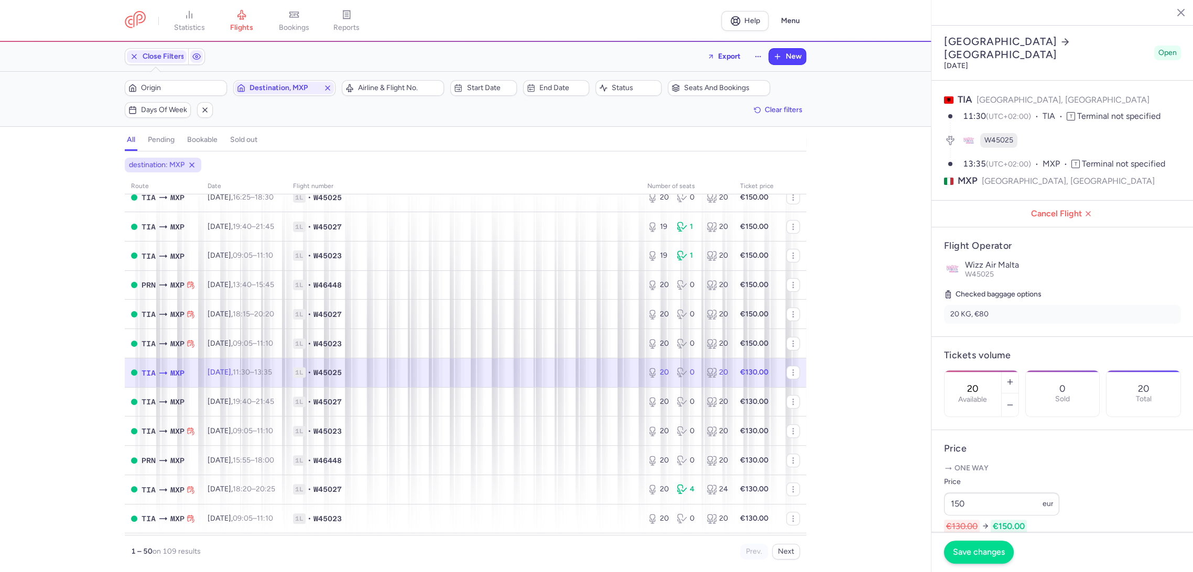
click at [968, 570] on footer "Save changes" at bounding box center [1062, 552] width 262 height 40
click at [951, 552] on button "Save changes" at bounding box center [979, 551] width 70 height 23
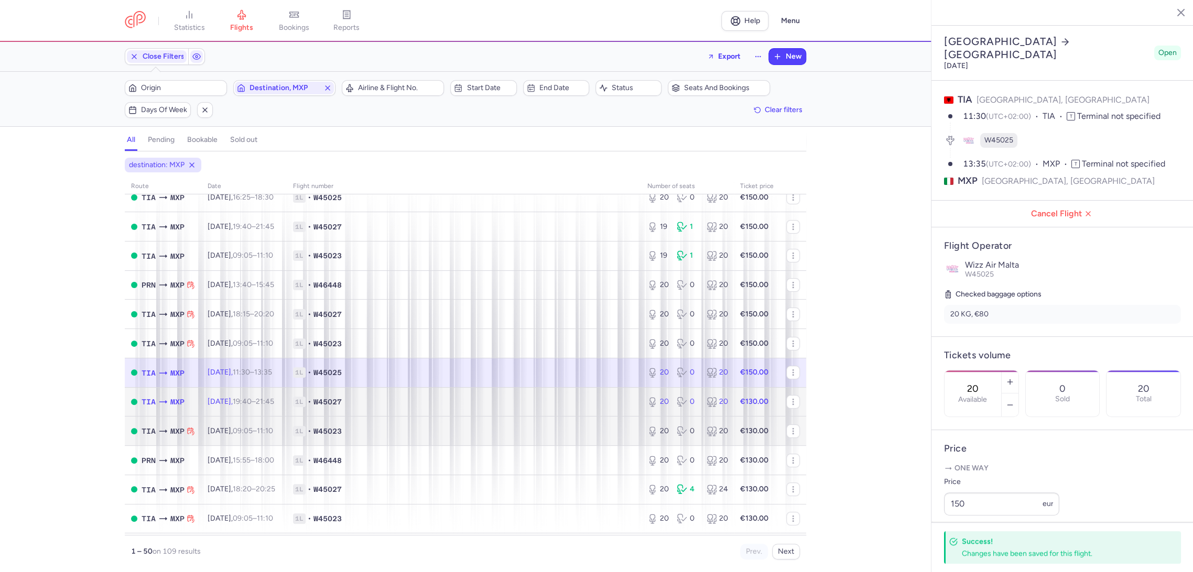
click at [643, 405] on div "20 0 20" at bounding box center [687, 402] width 89 height 19
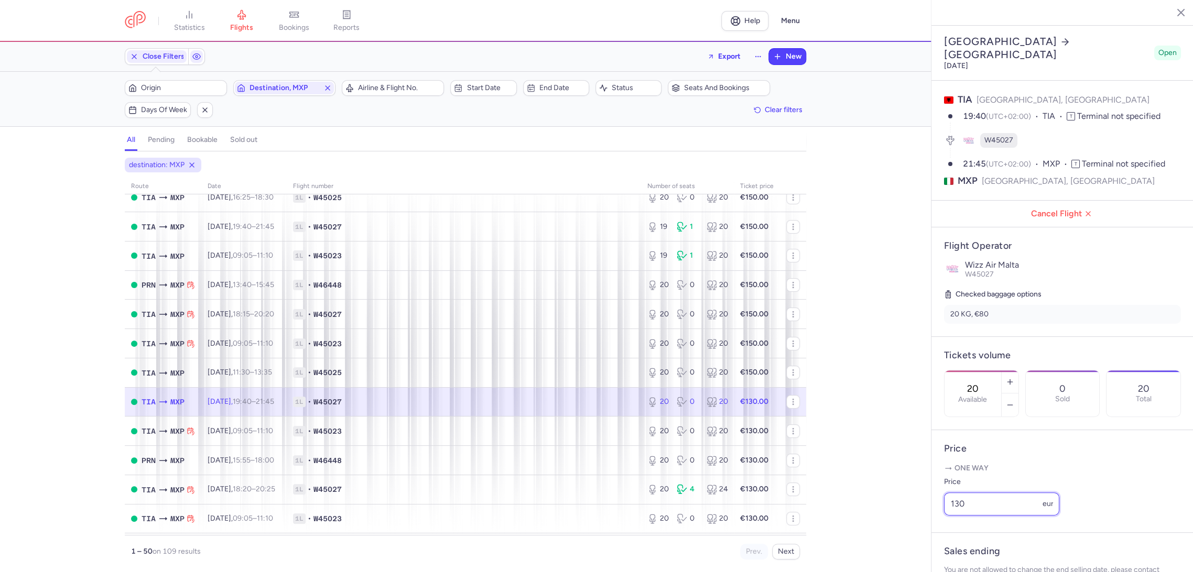
drag, startPoint x: 978, startPoint y: 525, endPoint x: 908, endPoint y: 545, distance: 72.5
click at [908, 545] on div "statistics flights bookings reports Help Menu Close Filters Export New Filters …" at bounding box center [596, 286] width 1193 height 572
paste input "5"
type input "150"
drag, startPoint x: 973, startPoint y: 561, endPoint x: 965, endPoint y: 559, distance: 8.6
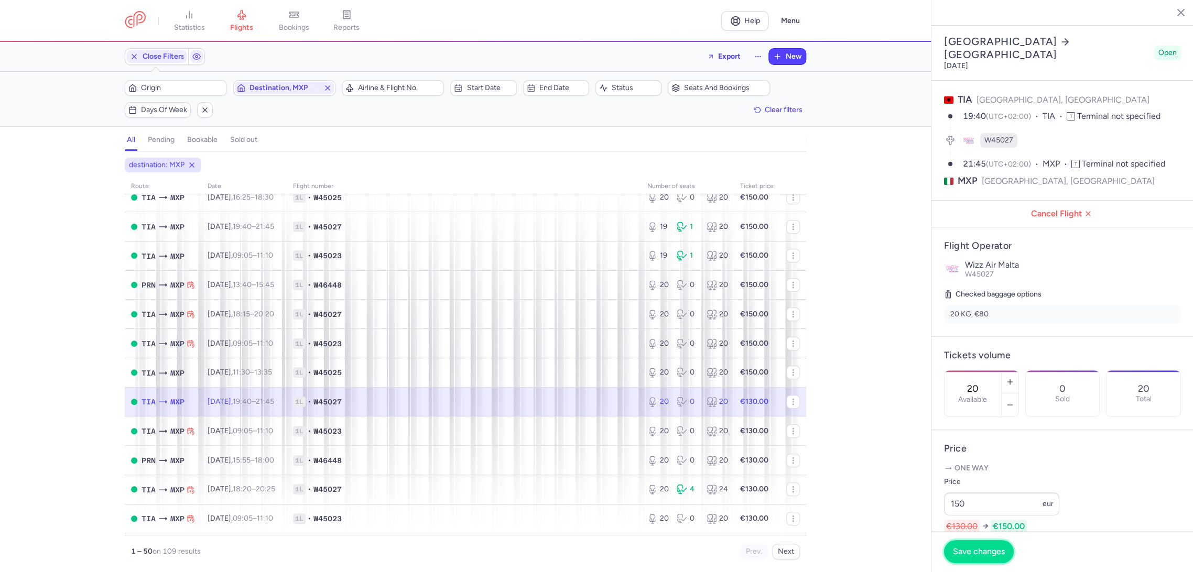
click at [970, 560] on button "Save changes" at bounding box center [979, 551] width 70 height 23
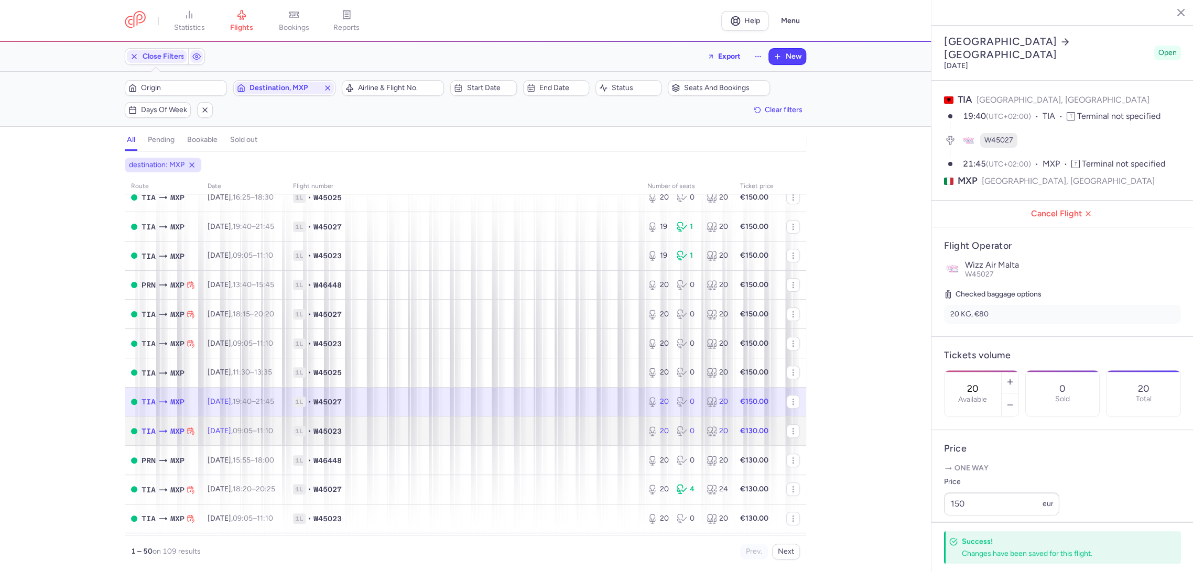
click at [629, 439] on td "1L • W45023" at bounding box center [464, 431] width 354 height 29
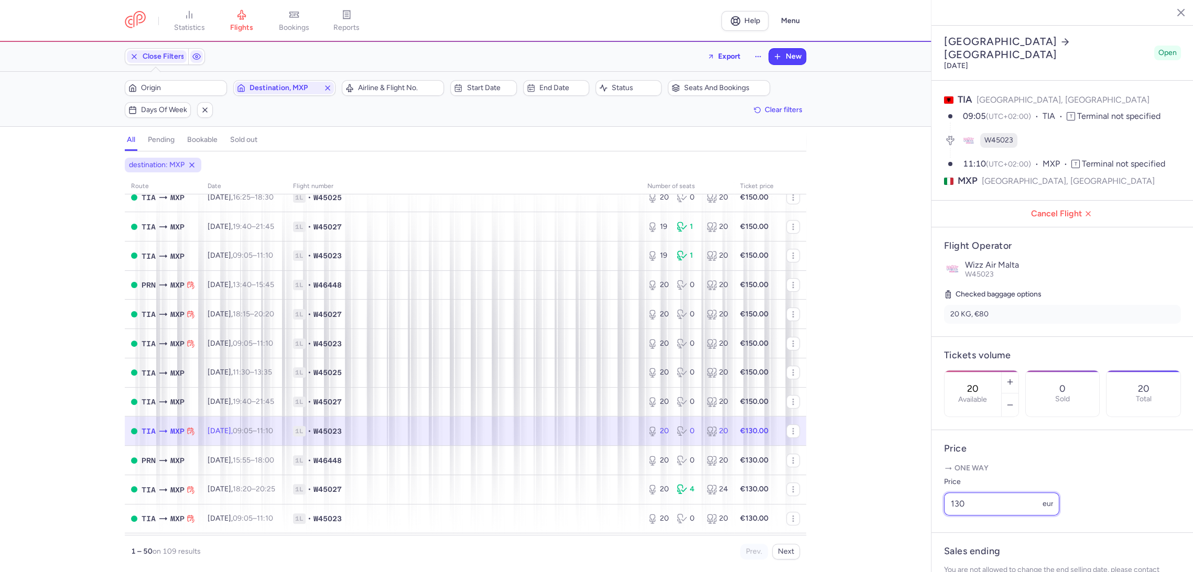
drag, startPoint x: 947, startPoint y: 524, endPoint x: 919, endPoint y: 529, distance: 27.8
click at [916, 529] on div "statistics flights bookings reports Help Menu Close Filters Export New Filters …" at bounding box center [596, 286] width 1193 height 572
paste input "5"
type input "150"
click at [969, 547] on span "Save changes" at bounding box center [979, 551] width 52 height 9
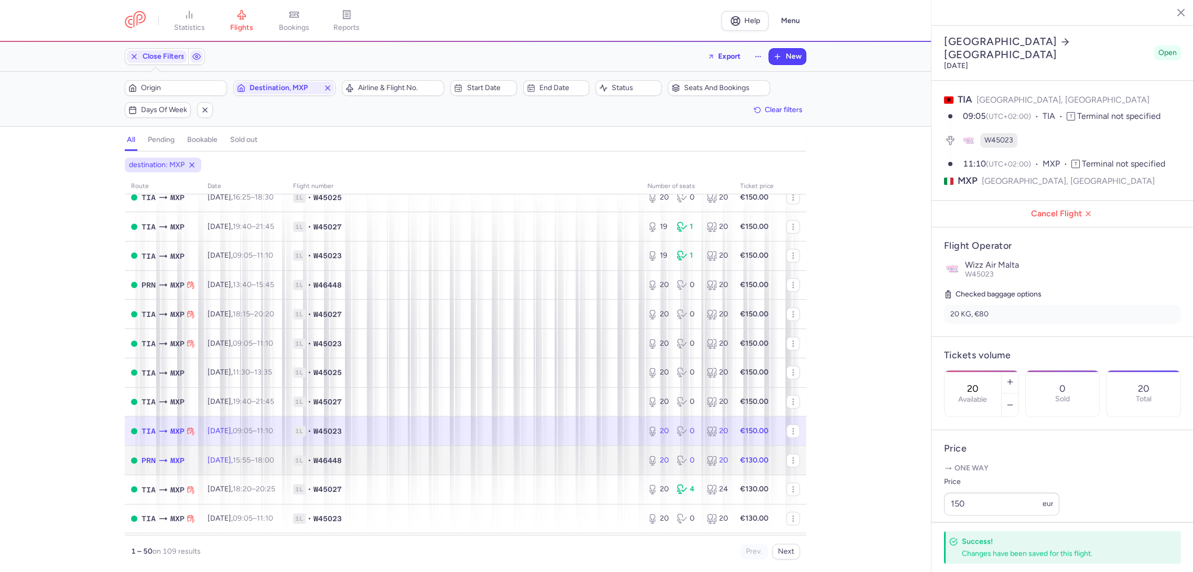
click at [629, 464] on td "1L • W46448" at bounding box center [464, 460] width 354 height 29
type input "3"
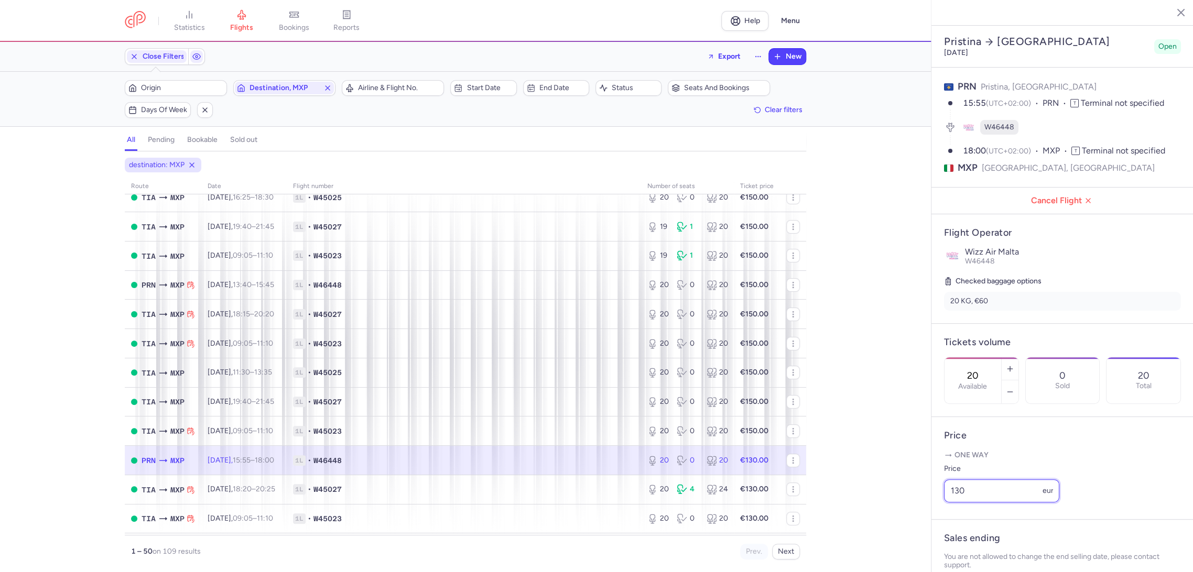
drag, startPoint x: 950, startPoint y: 522, endPoint x: 923, endPoint y: 525, distance: 26.9
click at [939, 520] on article "Price One way Price 130 eur" at bounding box center [1062, 468] width 262 height 103
paste input "5"
type input "150"
drag, startPoint x: 974, startPoint y: 549, endPoint x: 917, endPoint y: 546, distance: 57.2
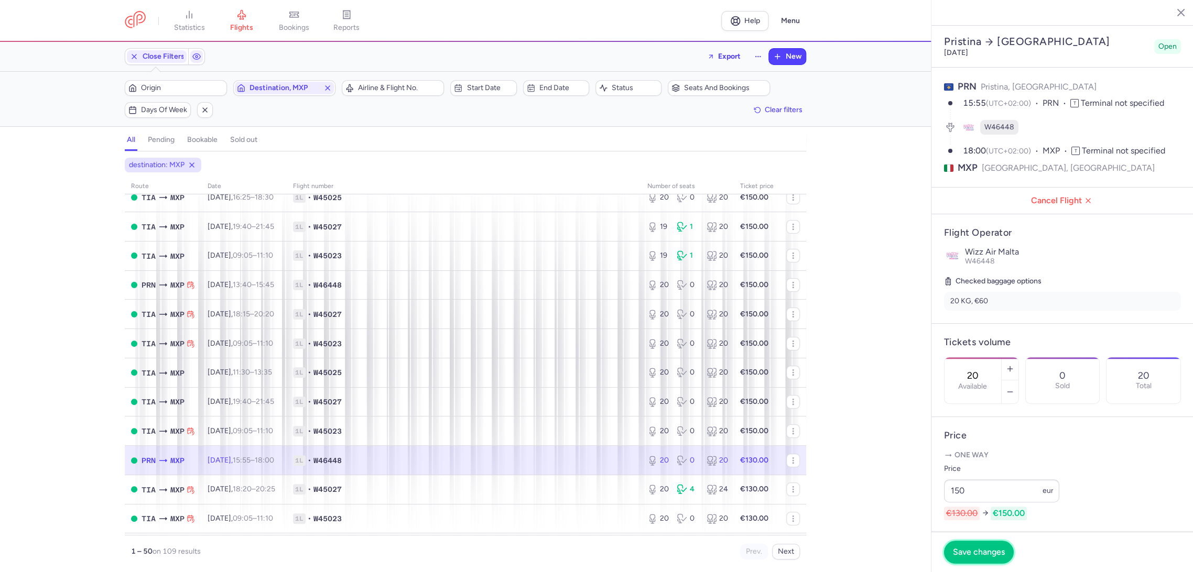
click at [970, 549] on span "Save changes" at bounding box center [979, 552] width 52 height 9
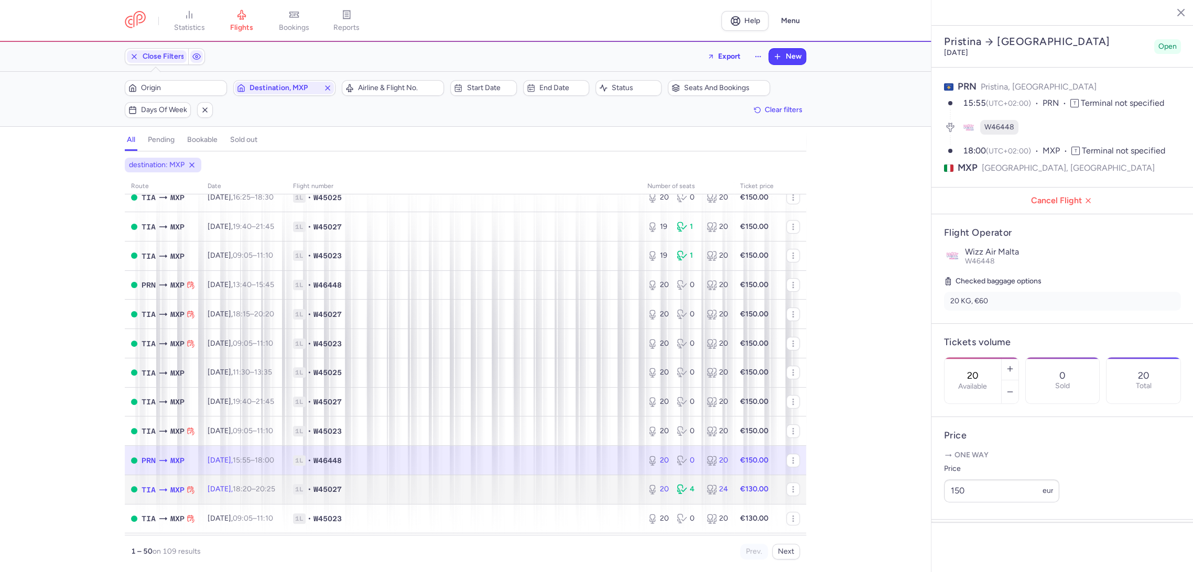
click at [538, 498] on td "1L • W45027" at bounding box center [464, 489] width 354 height 29
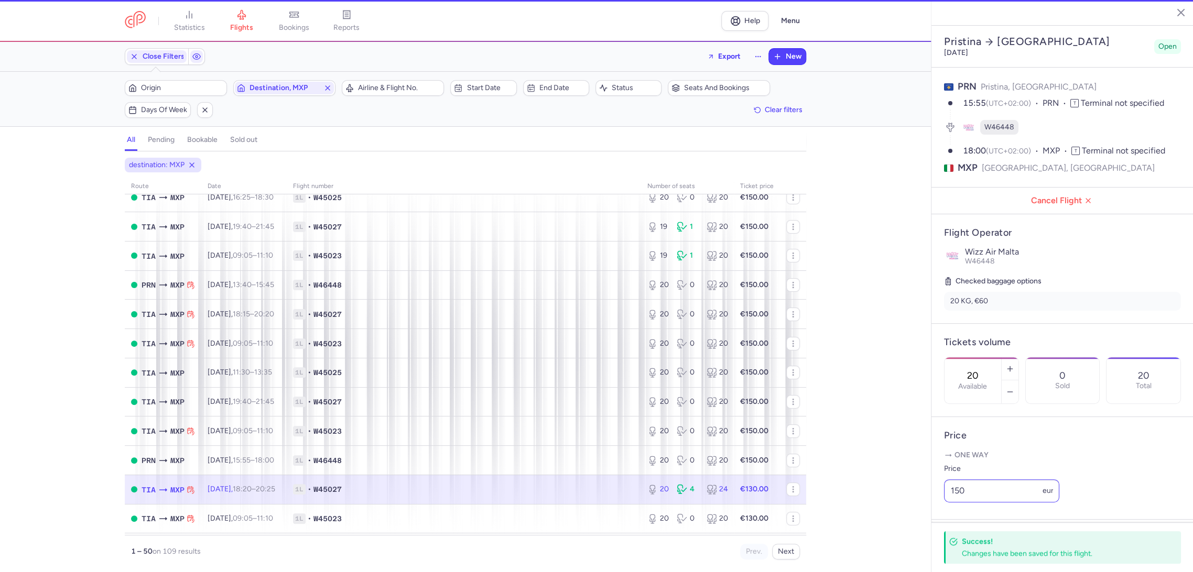
type input "1"
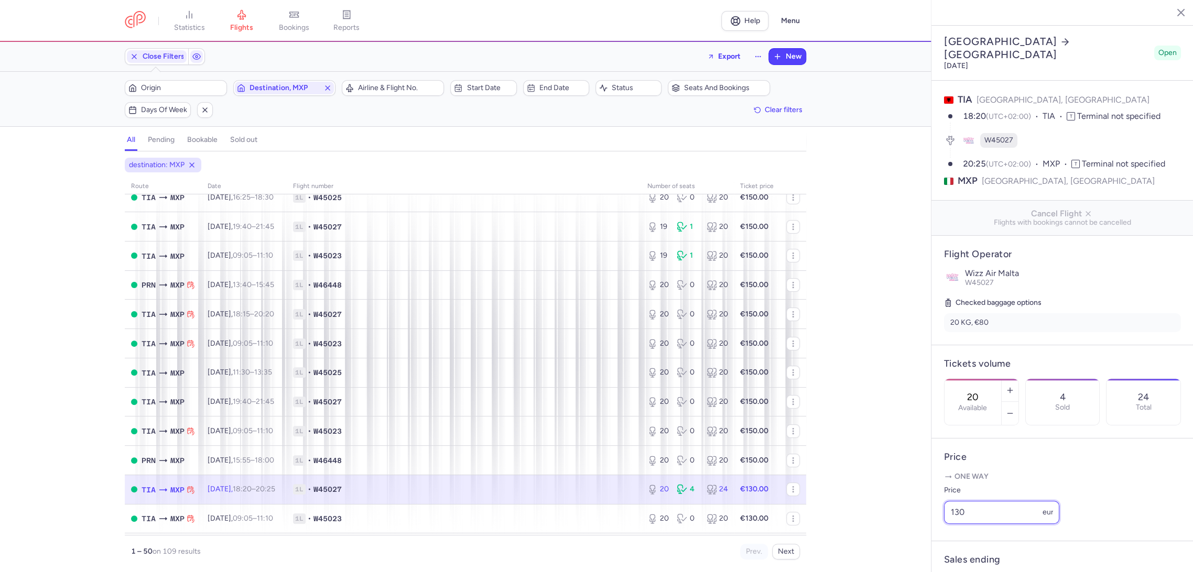
drag, startPoint x: 913, startPoint y: 540, endPoint x: 904, endPoint y: 543, distance: 8.6
click at [904, 543] on div "statistics flights bookings reports Help Menu Close Filters Export New Filters …" at bounding box center [596, 286] width 1193 height 572
paste input "5"
type input "150"
drag, startPoint x: 973, startPoint y: 551, endPoint x: 703, endPoint y: 545, distance: 269.5
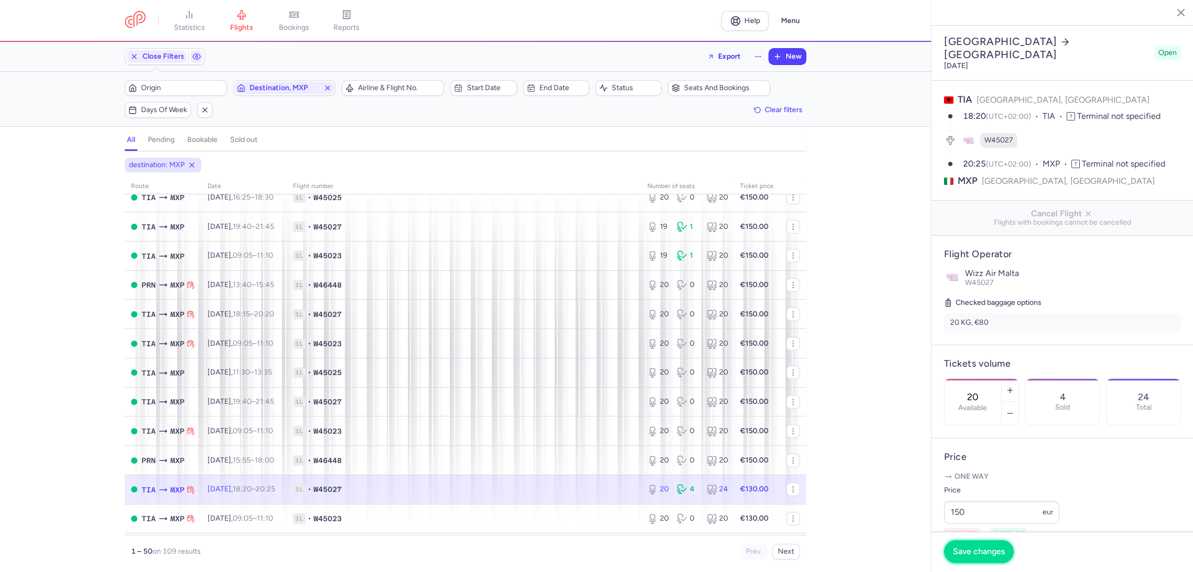
click at [972, 551] on span "Save changes" at bounding box center [979, 551] width 52 height 9
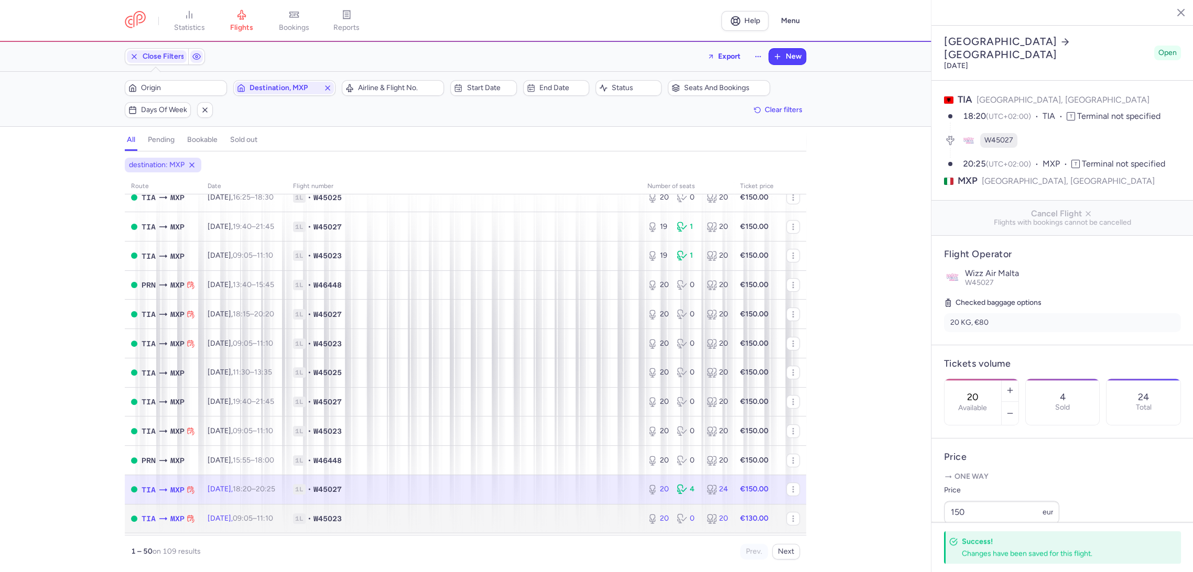
click at [543, 524] on td "1L • W45023" at bounding box center [464, 518] width 354 height 29
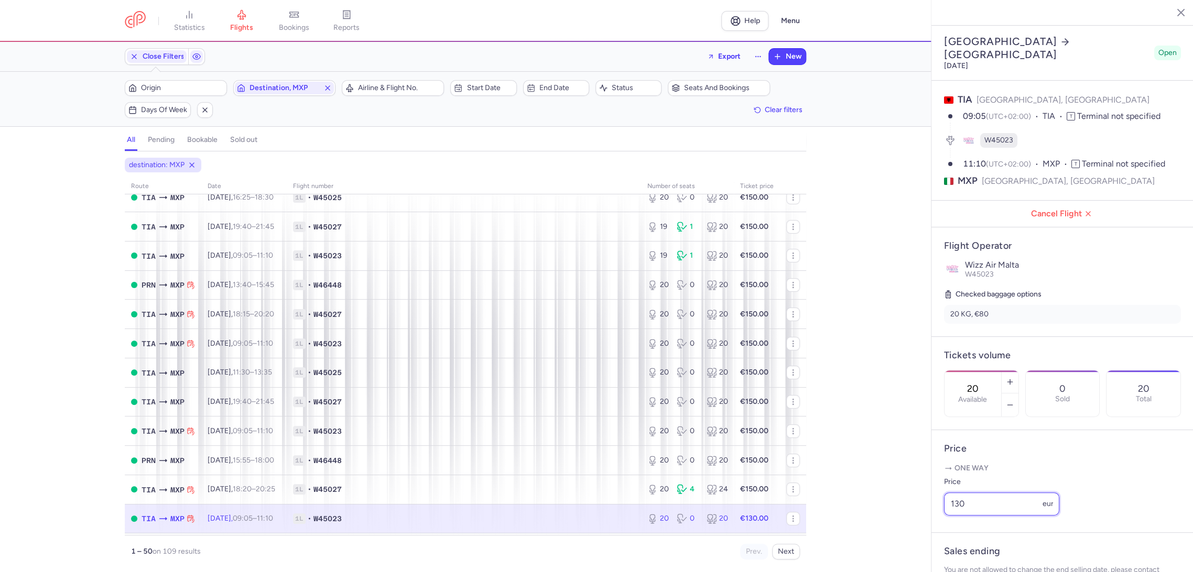
drag, startPoint x: 993, startPoint y: 524, endPoint x: 934, endPoint y: 529, distance: 60.0
click at [934, 529] on article "Price One way Price 130 eur" at bounding box center [1062, 481] width 262 height 103
paste input "5"
type input "150"
drag
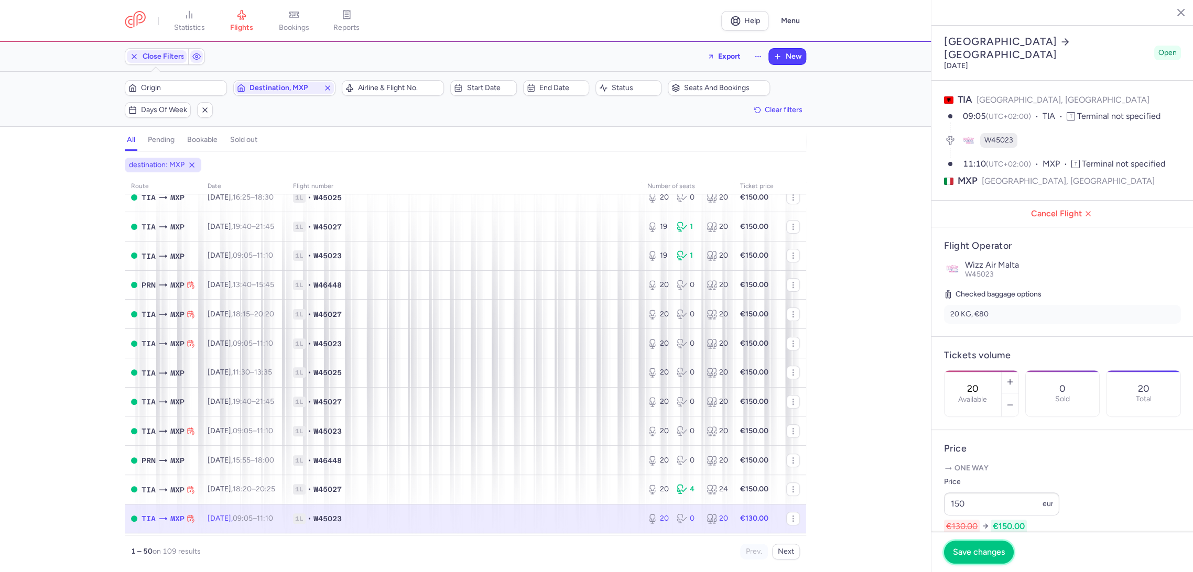
click at [973, 556] on span "Save changes" at bounding box center [979, 552] width 52 height 9
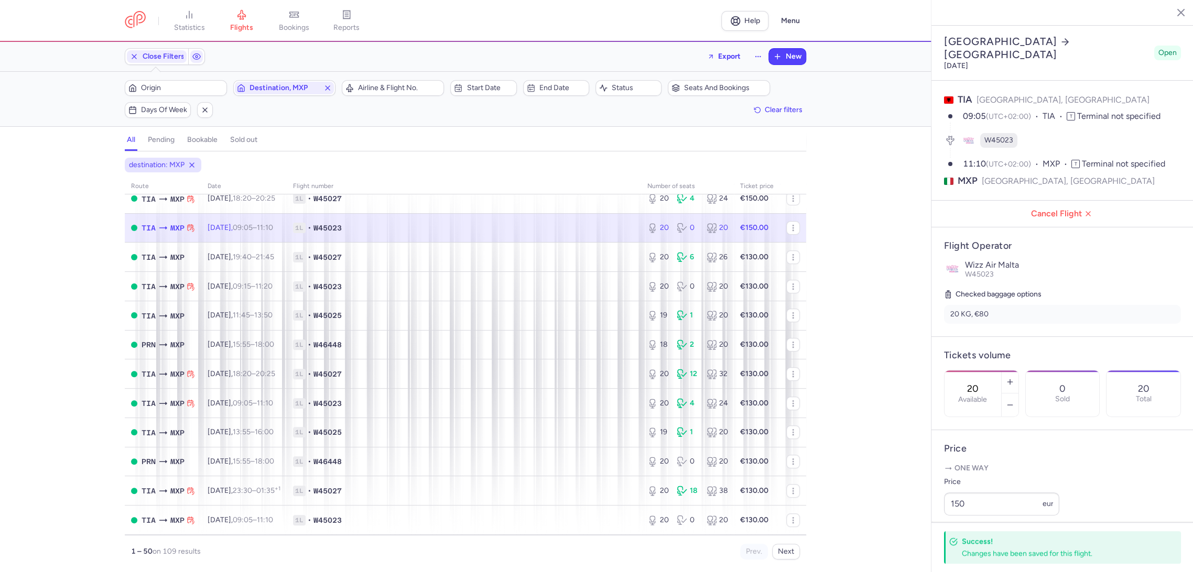
scroll to position [465, 0]
click at [589, 255] on span "1L • W45027" at bounding box center [464, 257] width 342 height 10
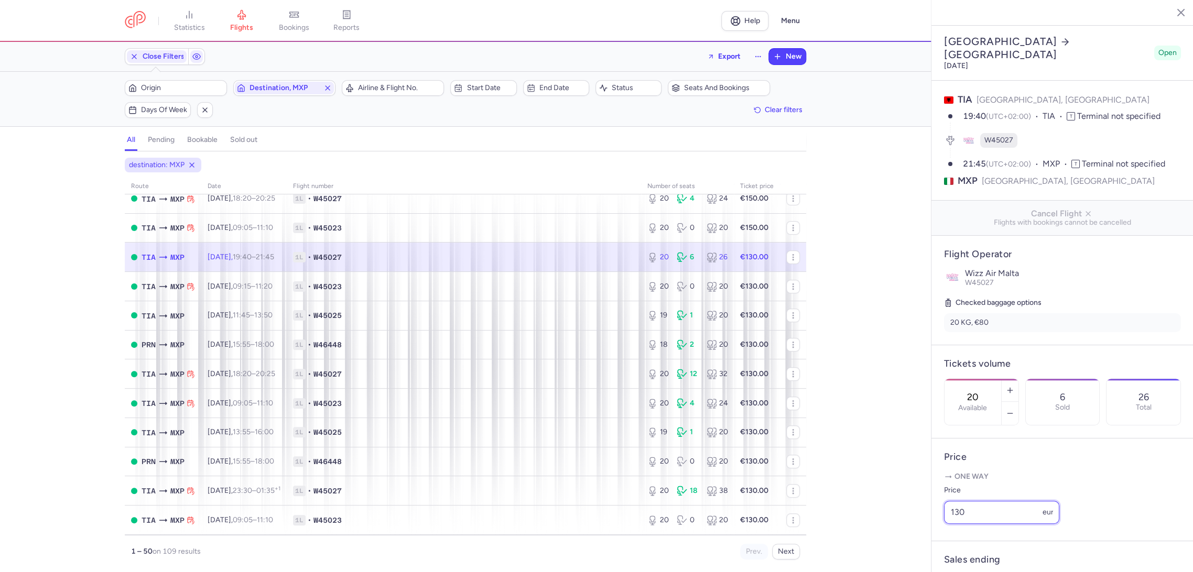
click at [933, 535] on article "Price One way Price 130 eur" at bounding box center [1062, 490] width 262 height 103
paste input "5"
type input "150"
click at [980, 546] on button "Save changes" at bounding box center [979, 551] width 70 height 23
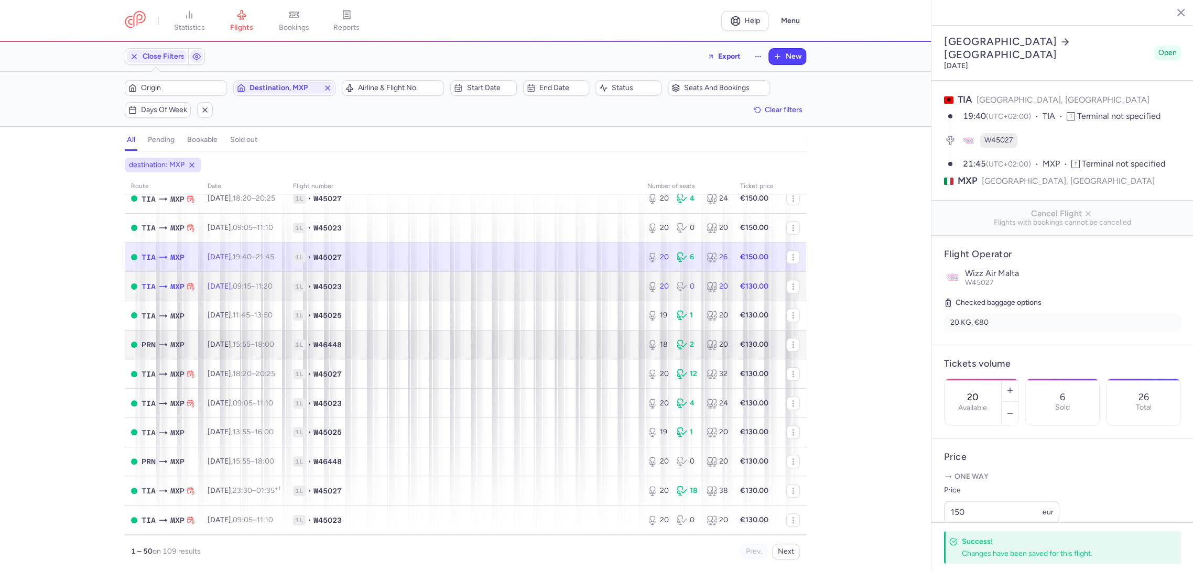
click at [609, 287] on span "1L • W45023" at bounding box center [464, 286] width 342 height 10
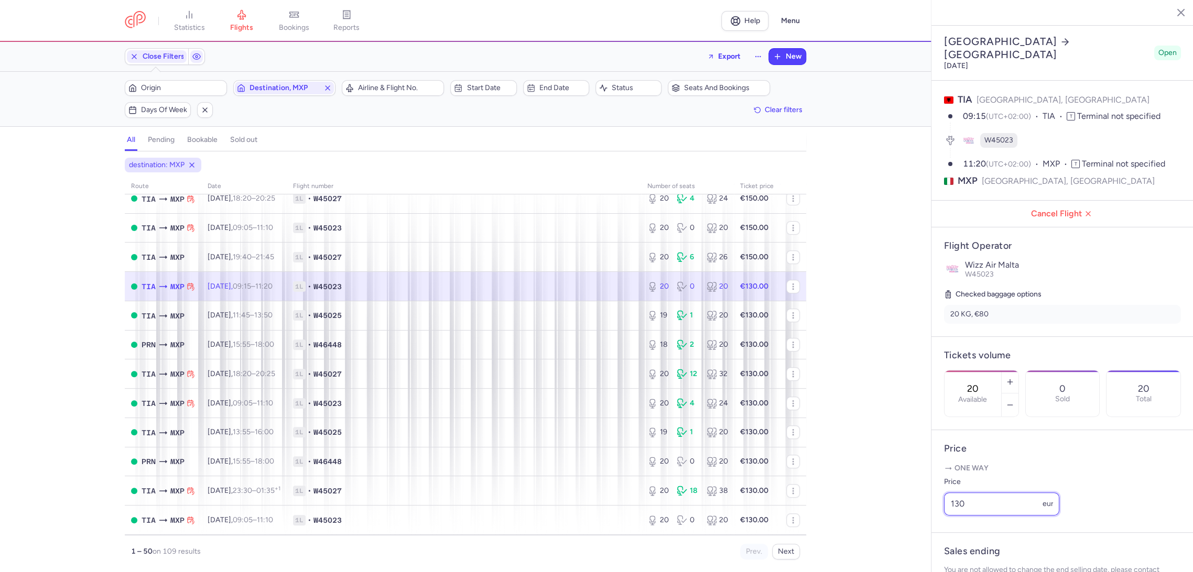
click at [897, 534] on div "statistics flights bookings reports Help Menu Close Filters Export New Filters …" at bounding box center [596, 286] width 1193 height 572
paste input "5"
type input "150"
click at [966, 555] on span "Save changes" at bounding box center [979, 551] width 52 height 9
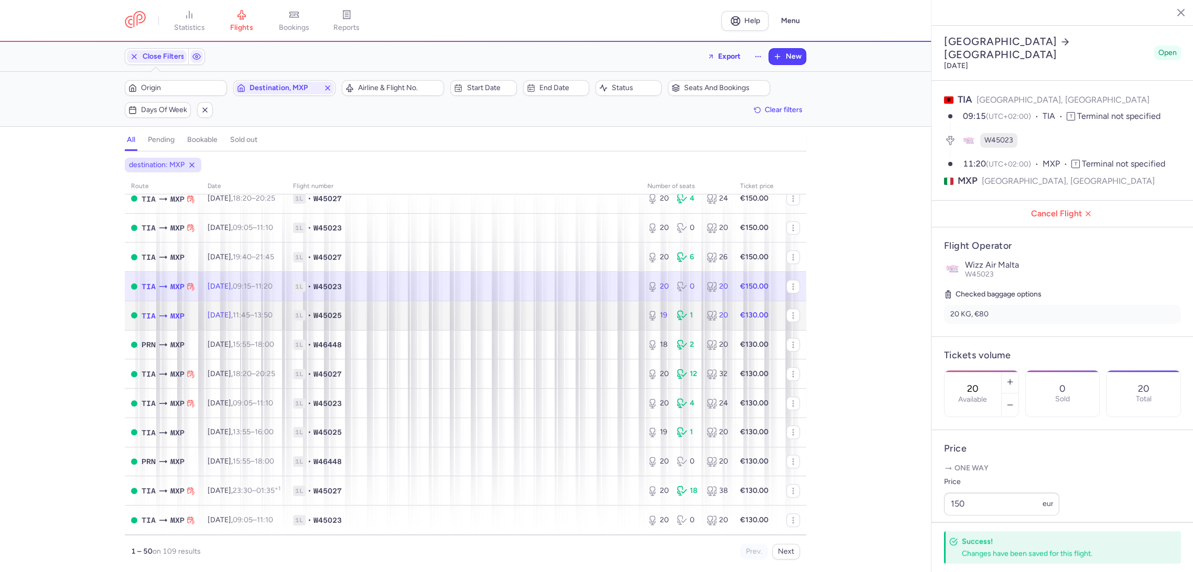
click at [608, 322] on td "1L • W45025" at bounding box center [464, 315] width 354 height 29
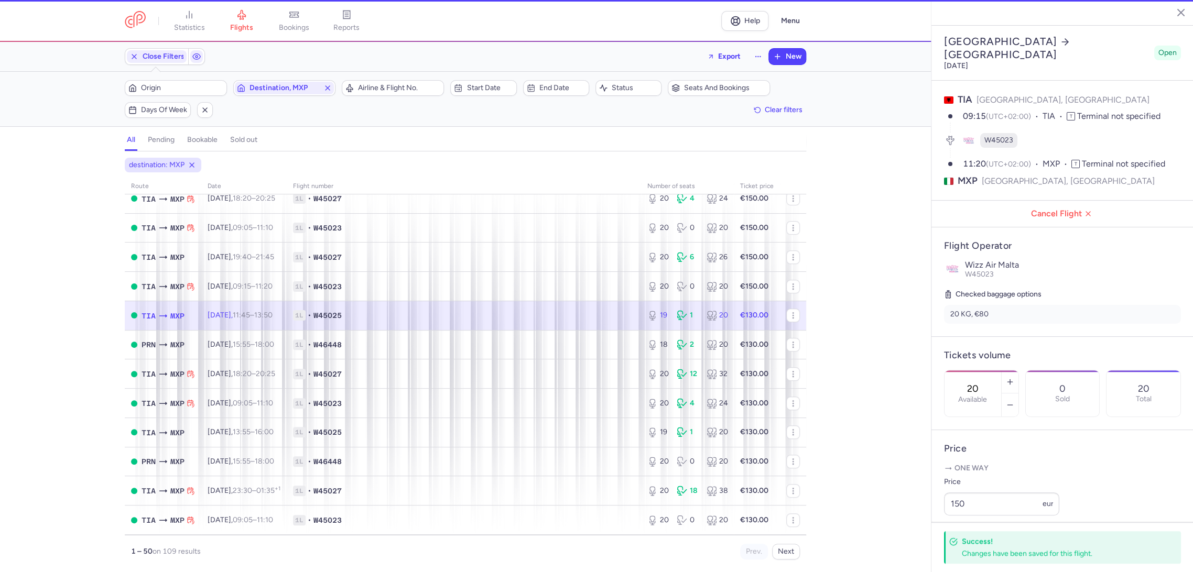
type input "19"
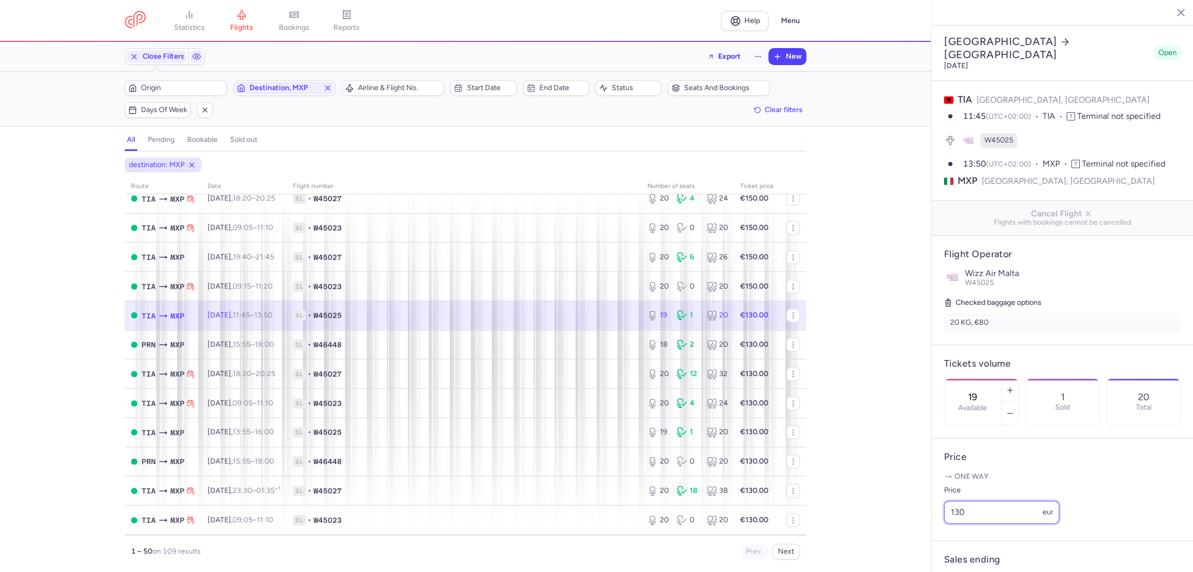
click at [896, 543] on div "statistics flights bookings reports Help Menu Close Filters Export New Filters …" at bounding box center [596, 286] width 1193 height 572
paste input "5"
type input "150"
click at [957, 562] on button "Save changes" at bounding box center [979, 551] width 70 height 23
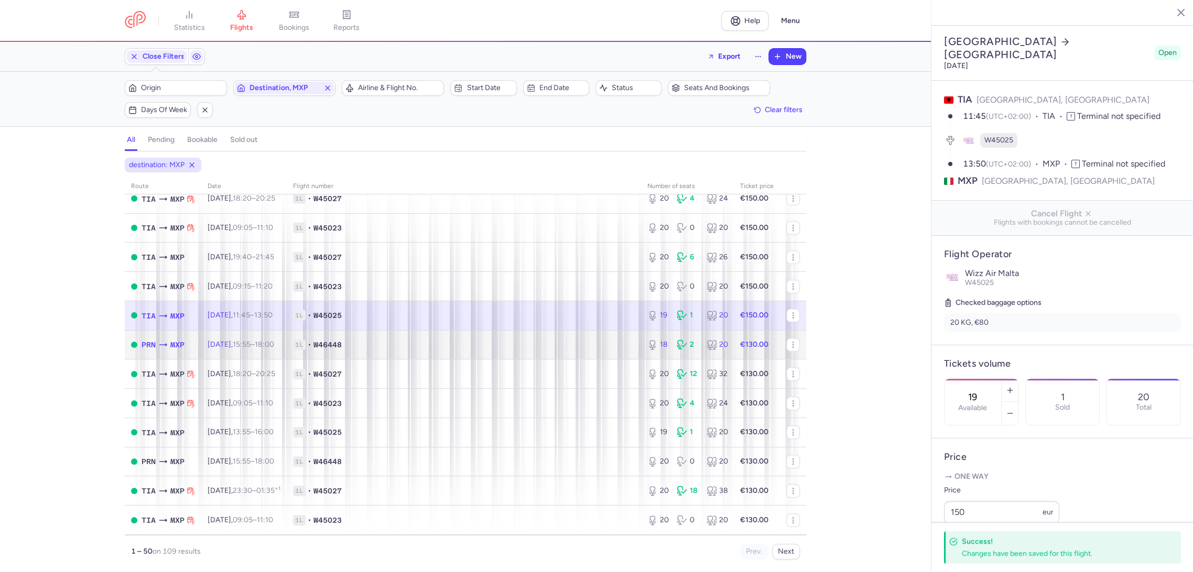
click at [570, 344] on span "1L • W46448" at bounding box center [464, 345] width 342 height 10
type input "18"
type input "3"
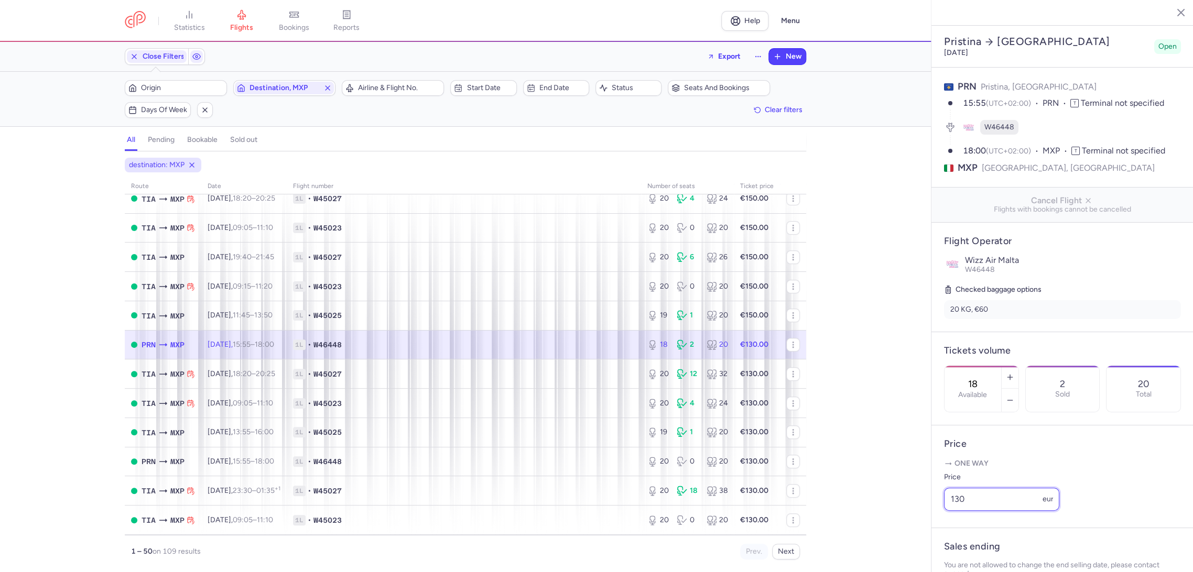
click at [916, 536] on div "statistics flights bookings reports Help Menu Close Filters Export New Filters …" at bounding box center [596, 286] width 1193 height 572
paste input "5"
type input "150"
click at [964, 552] on span "Save changes" at bounding box center [979, 551] width 52 height 9
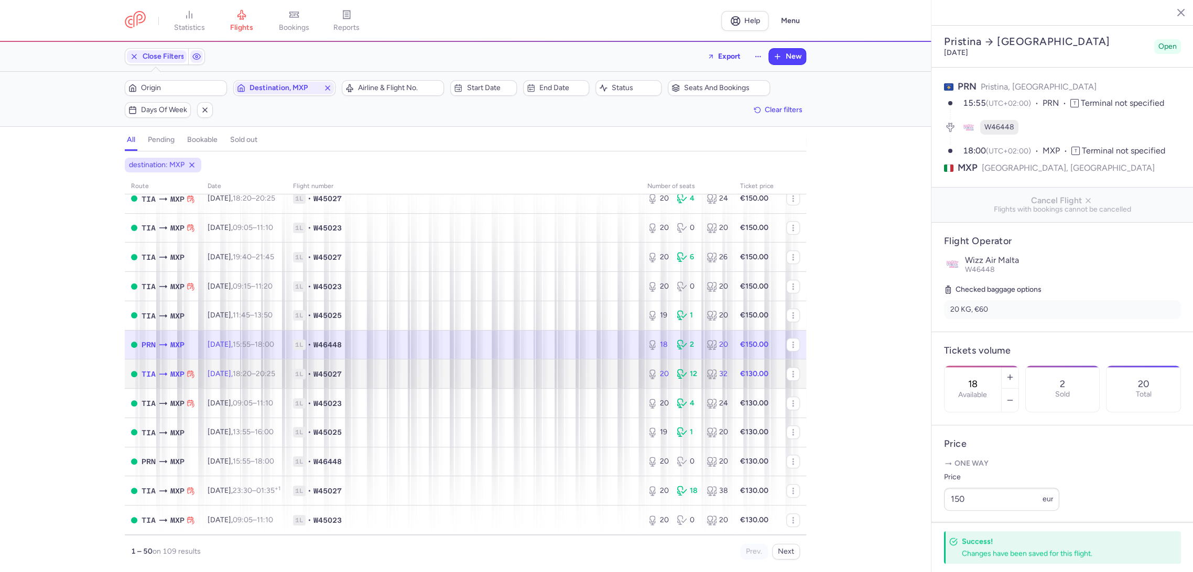
click at [596, 364] on td "1L • W45027" at bounding box center [464, 374] width 354 height 29
type input "20"
type input "1"
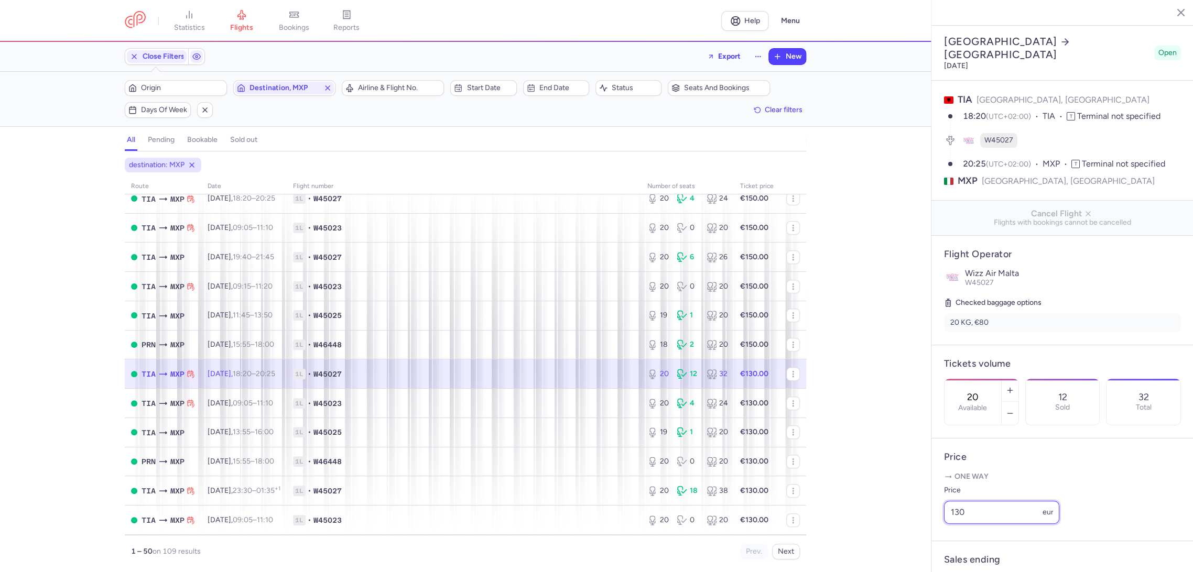
click at [913, 524] on div "statistics flights bookings reports Help Menu Close Filters Export New Filters …" at bounding box center [596, 286] width 1193 height 572
paste input "5"
type input "150"
click at [958, 553] on span "Save changes" at bounding box center [979, 551] width 52 height 9
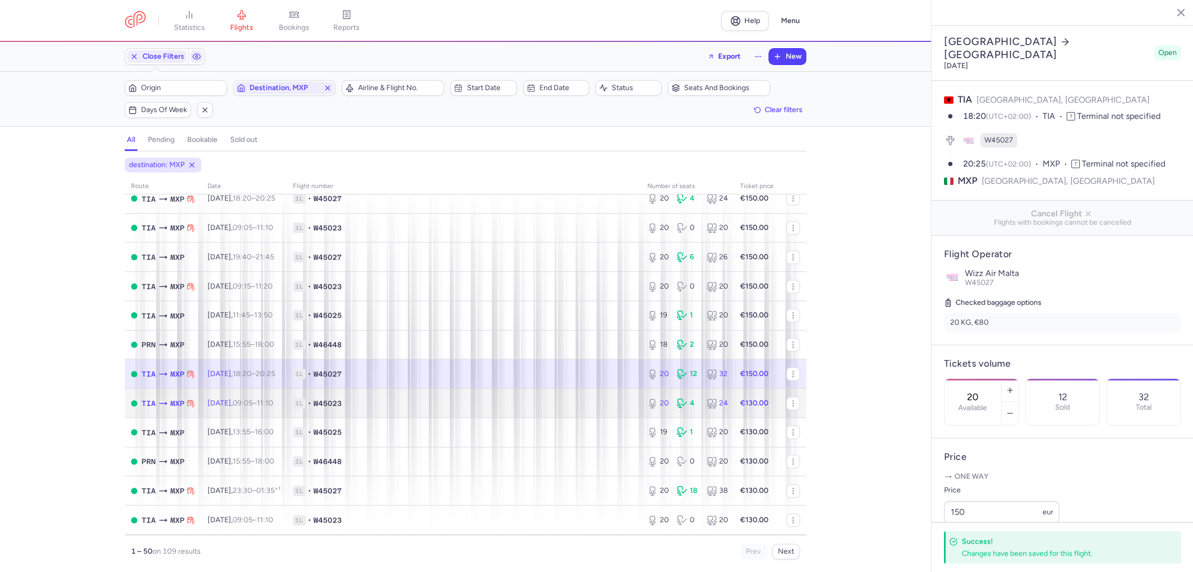
click at [598, 395] on td "1L • W45023" at bounding box center [464, 403] width 354 height 29
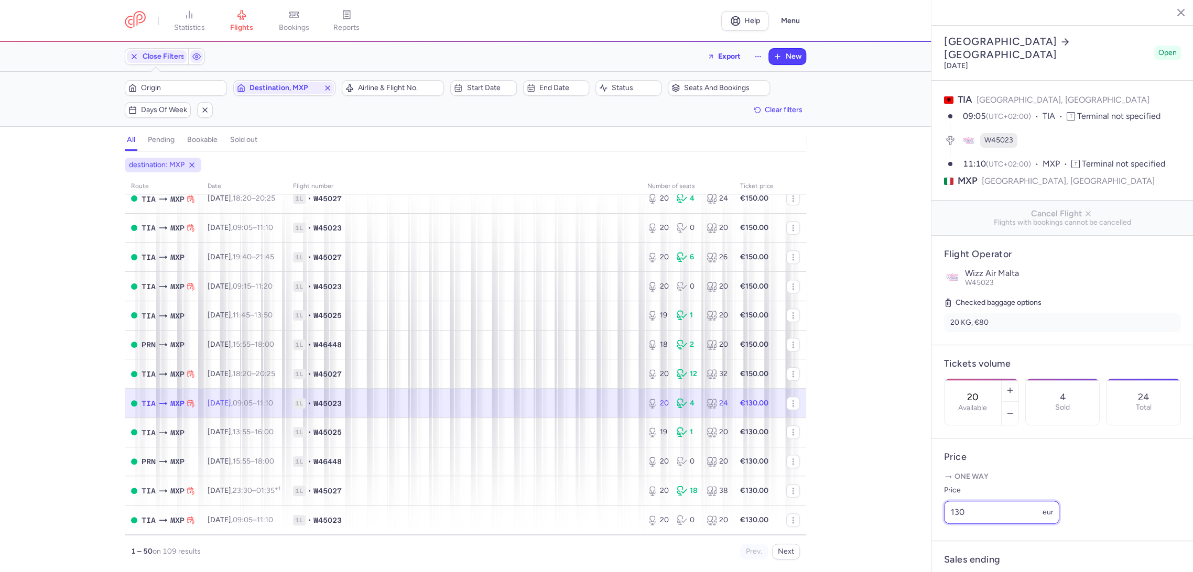
click at [902, 541] on div "statistics flights bookings reports Help Menu Close Filters Export New Filters …" at bounding box center [596, 286] width 1193 height 572
paste input "5"
type input "150"
click at [968, 553] on span "Save changes" at bounding box center [979, 551] width 52 height 9
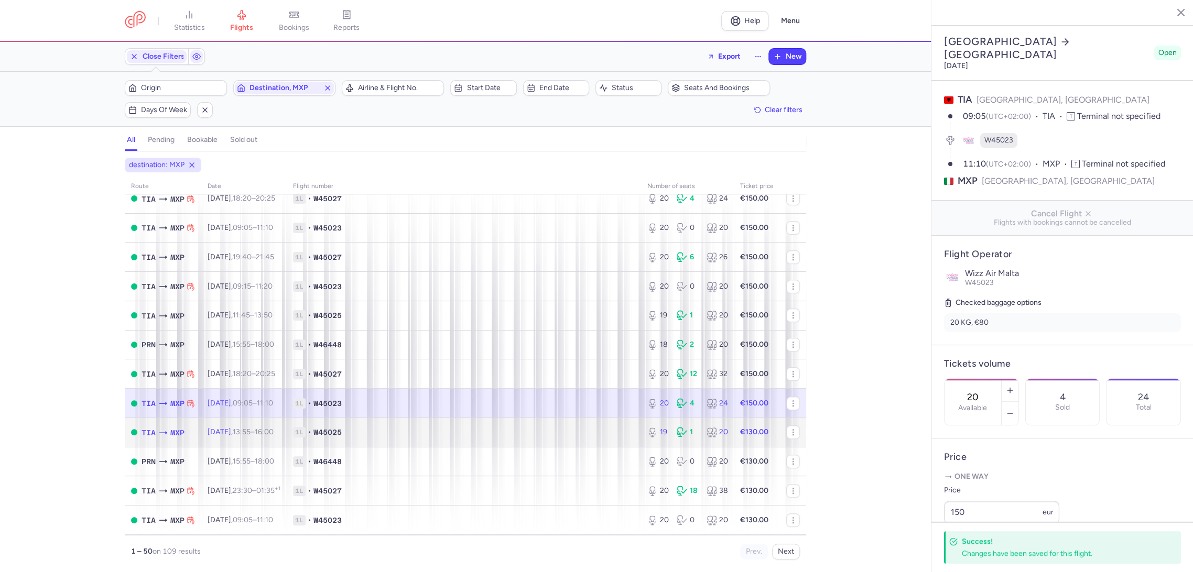
click at [595, 437] on span "1L • W45025" at bounding box center [464, 432] width 342 height 10
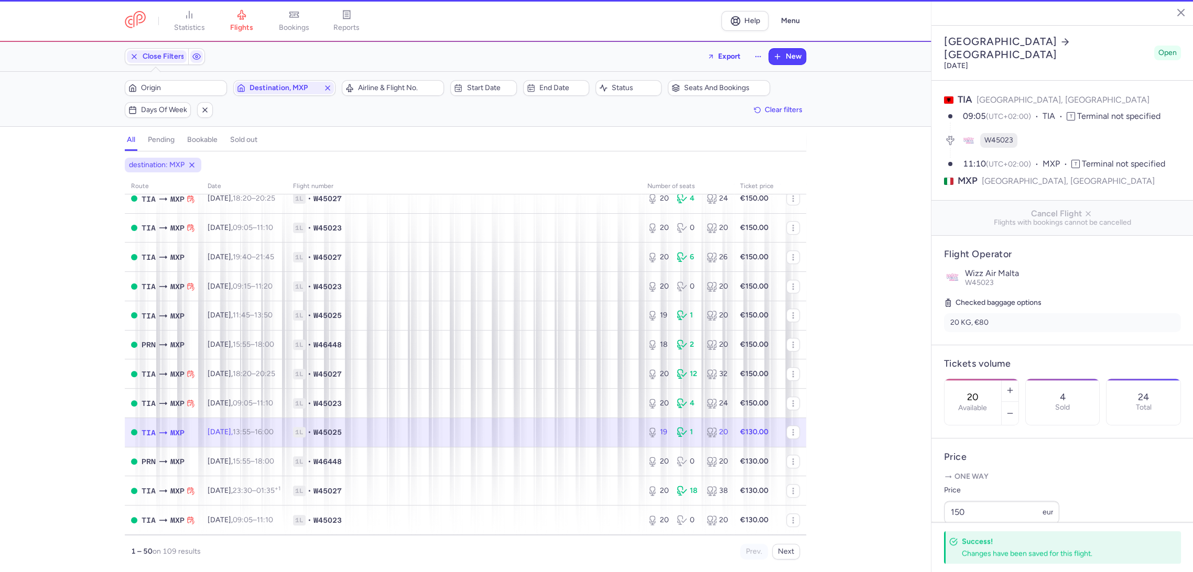
type input "19"
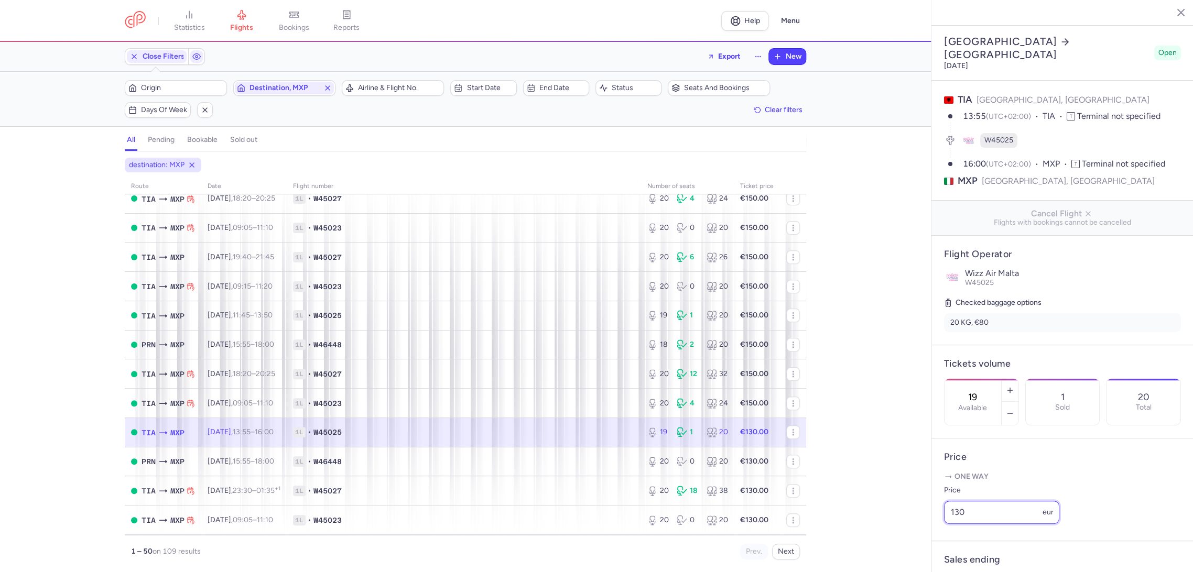
click at [927, 544] on div "statistics flights bookings reports Help Menu Close Filters Export New Filters …" at bounding box center [596, 286] width 1193 height 572
paste input "5"
type input "150"
click at [972, 566] on footer "Save changes" at bounding box center [1062, 552] width 262 height 40
click at [962, 550] on span "Save changes" at bounding box center [979, 551] width 52 height 9
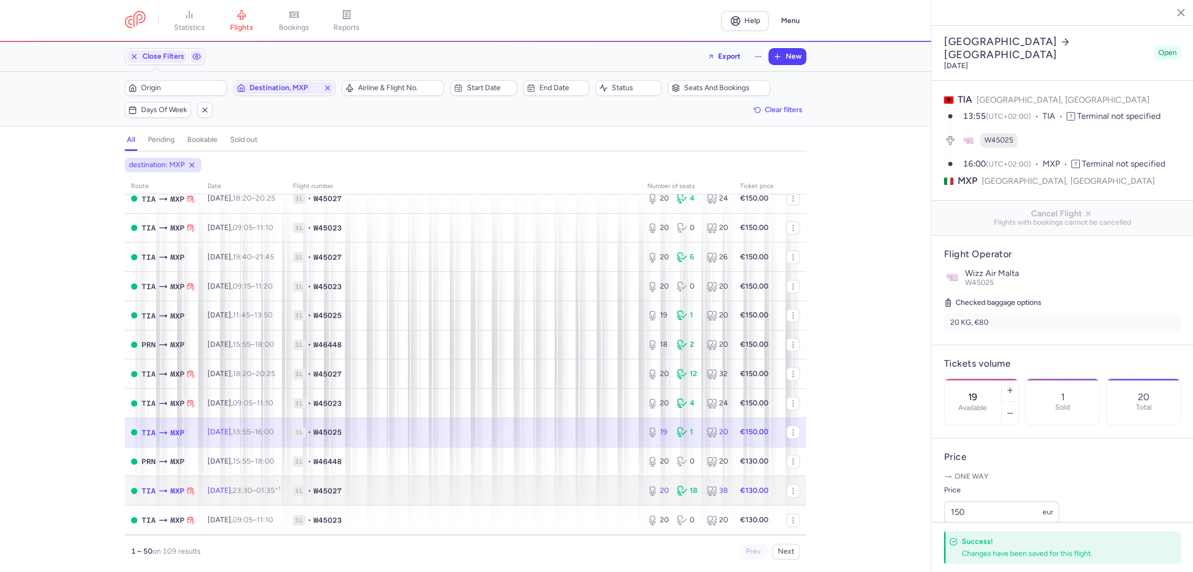
click at [577, 481] on td "1L • W45027" at bounding box center [464, 490] width 354 height 29
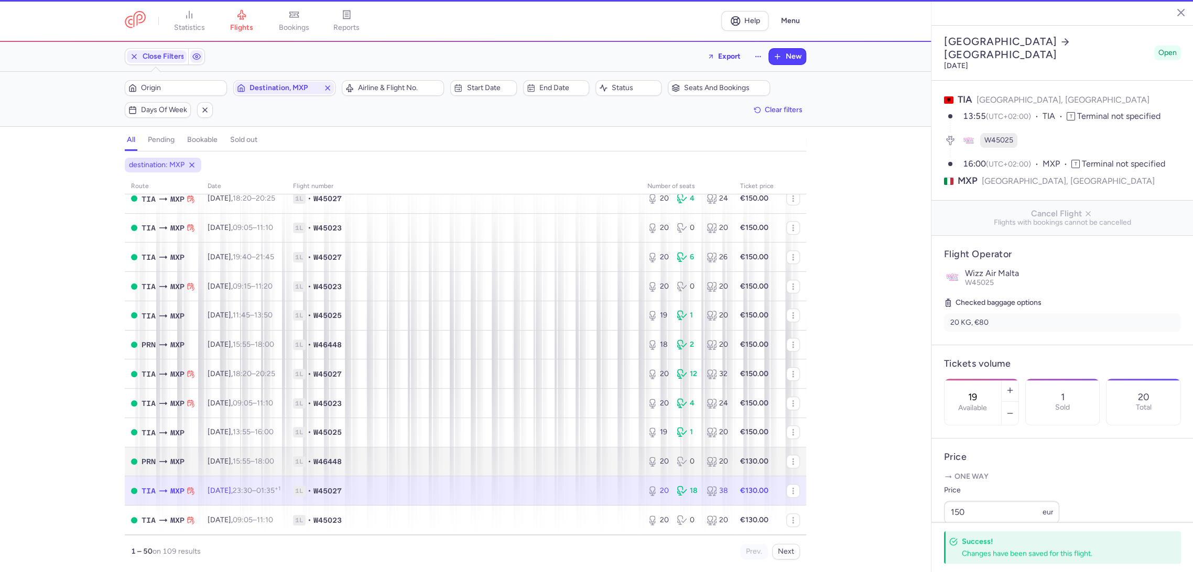
type input "20"
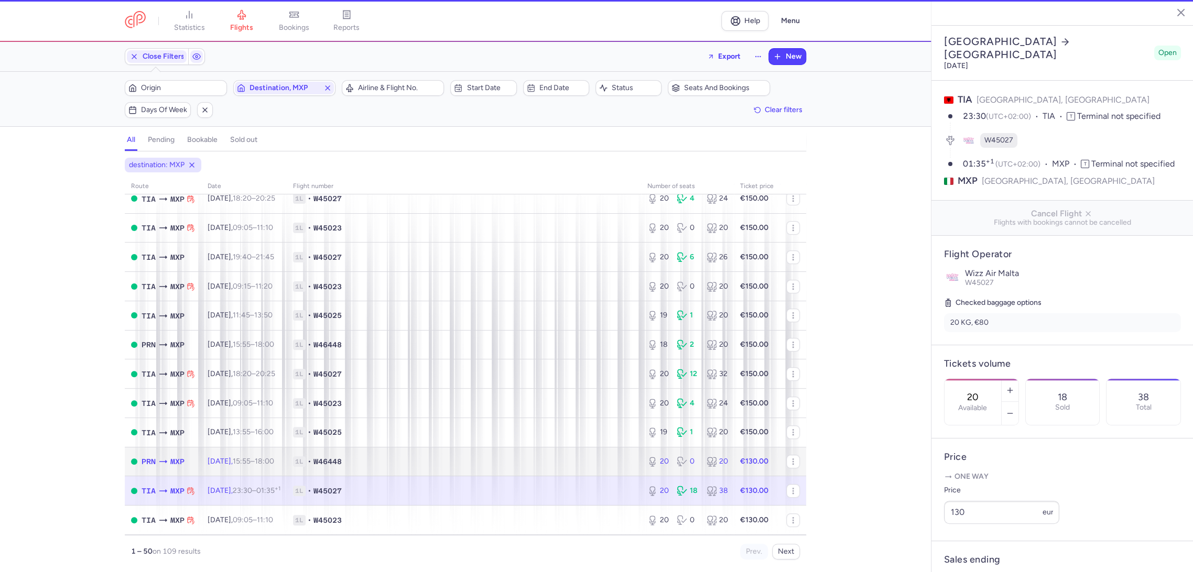
click at [626, 465] on span "1L • W46448" at bounding box center [464, 462] width 342 height 10
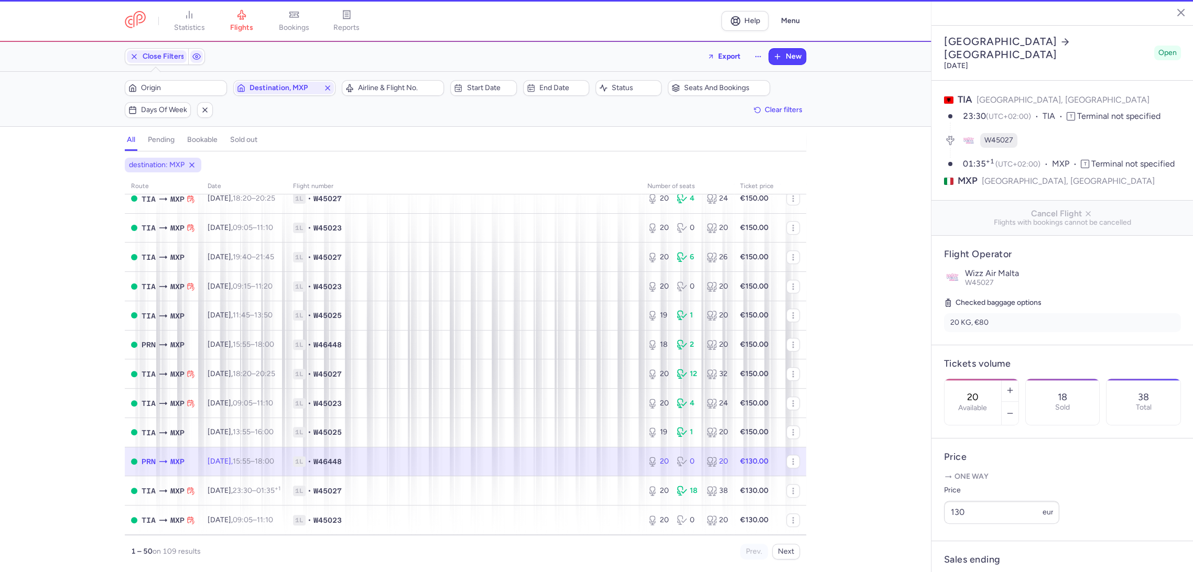
type input "3"
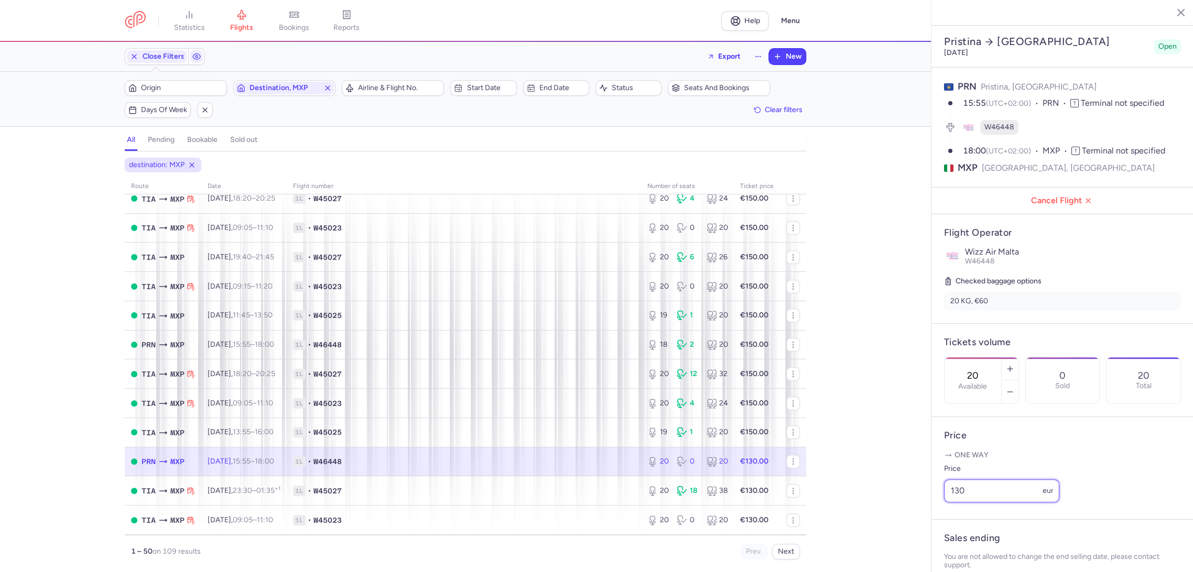
click at [904, 532] on div "statistics flights bookings reports Help Menu Close Filters Export New Filters …" at bounding box center [596, 286] width 1193 height 572
paste input "5"
type input "150"
click at [962, 548] on span "Save changes" at bounding box center [979, 551] width 52 height 9
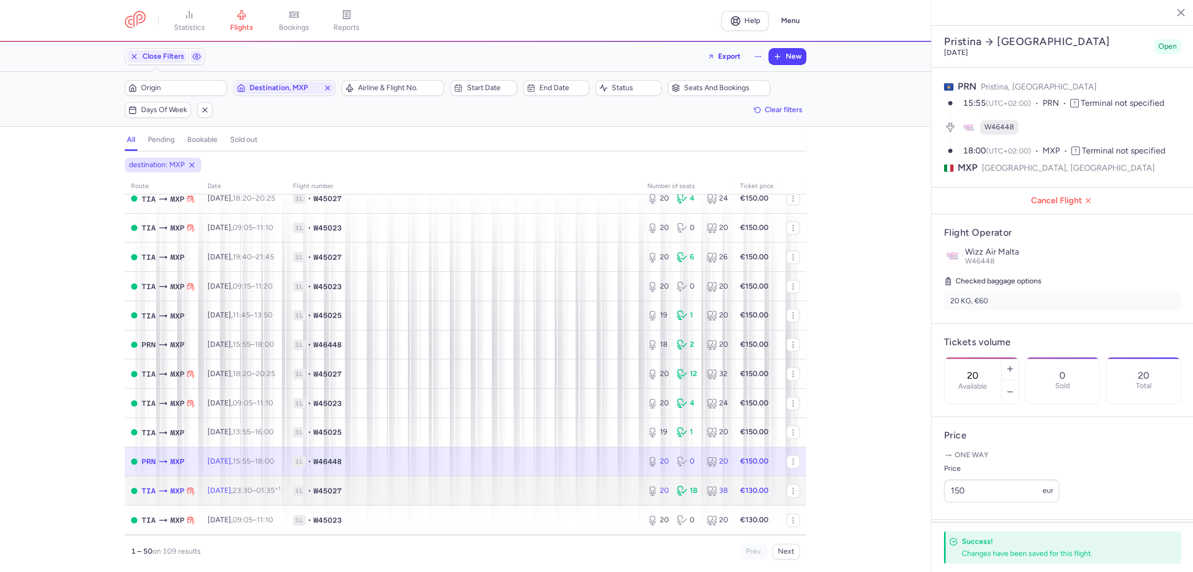
click at [604, 485] on td "1L • W45027" at bounding box center [464, 490] width 354 height 29
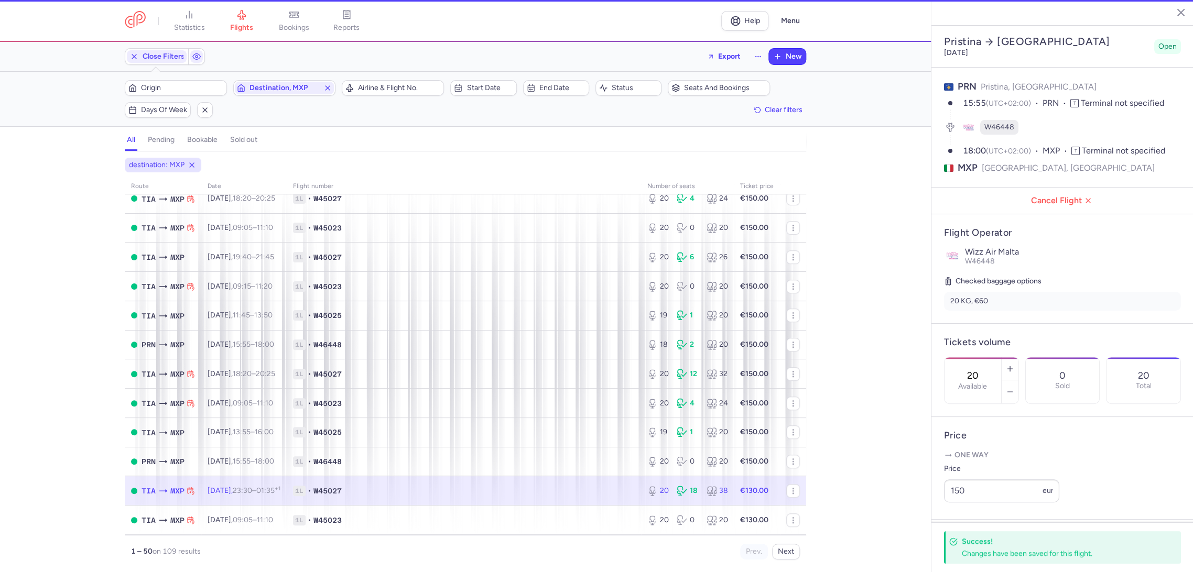
type input "1"
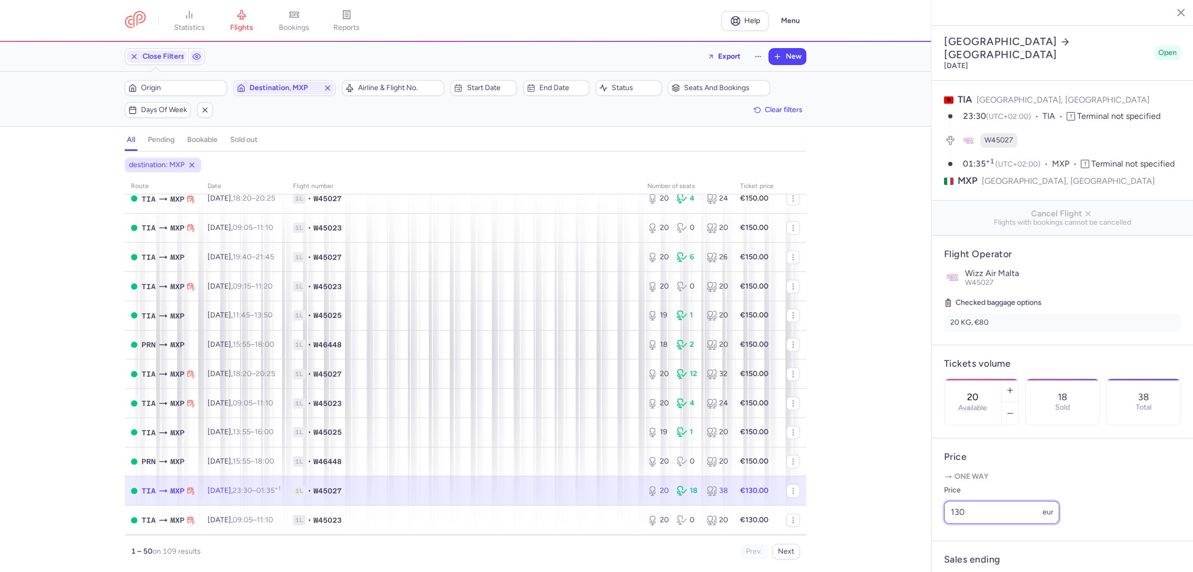
click at [911, 540] on div "statistics flights bookings reports Help Menu Close Filters Export New Filters …" at bounding box center [596, 286] width 1193 height 572
paste input "5"
type input "150"
click at [960, 552] on span "Save changes" at bounding box center [979, 551] width 52 height 9
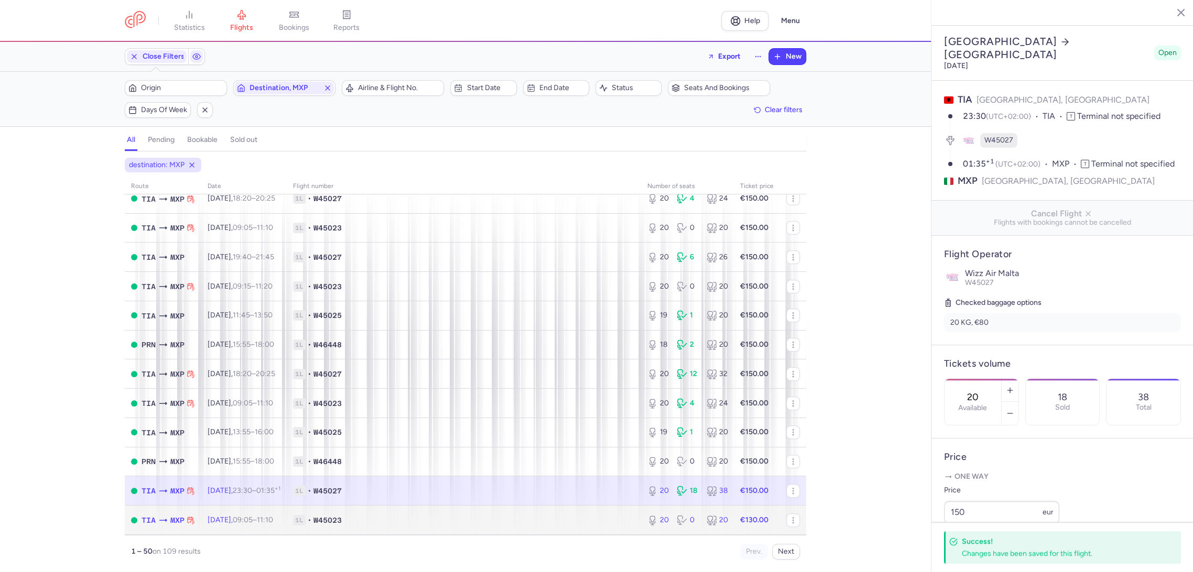
click at [609, 530] on td "1L • W45023" at bounding box center [464, 520] width 354 height 29
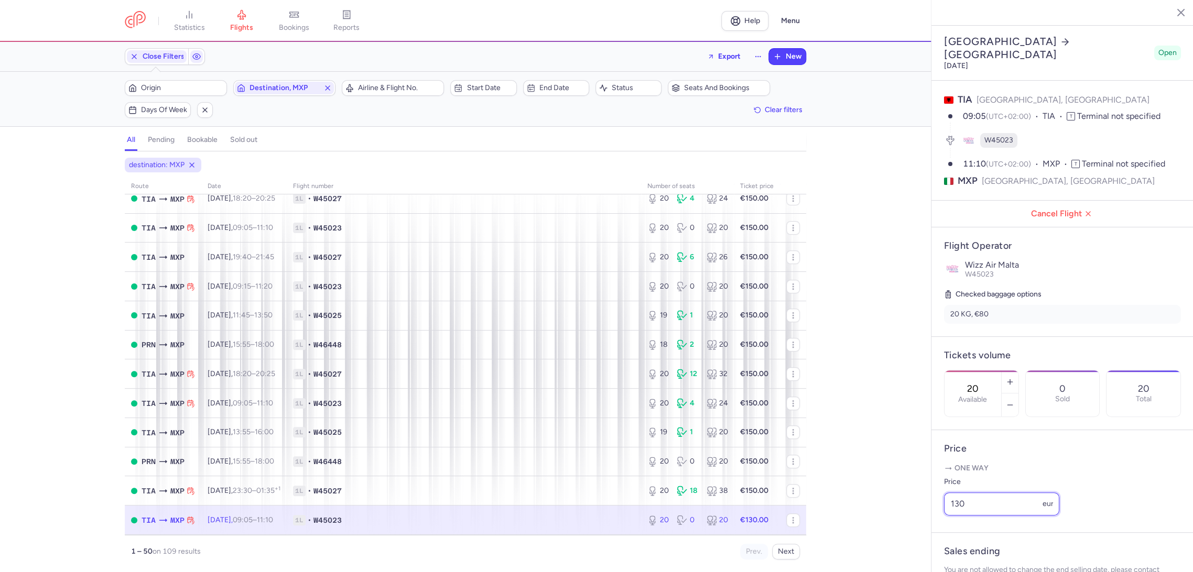
click at [896, 535] on div "statistics flights bookings reports Help Menu Close Filters Export New Filters …" at bounding box center [596, 286] width 1193 height 572
paste input "5"
type input "150"
click at [964, 548] on span "Save changes" at bounding box center [979, 551] width 52 height 9
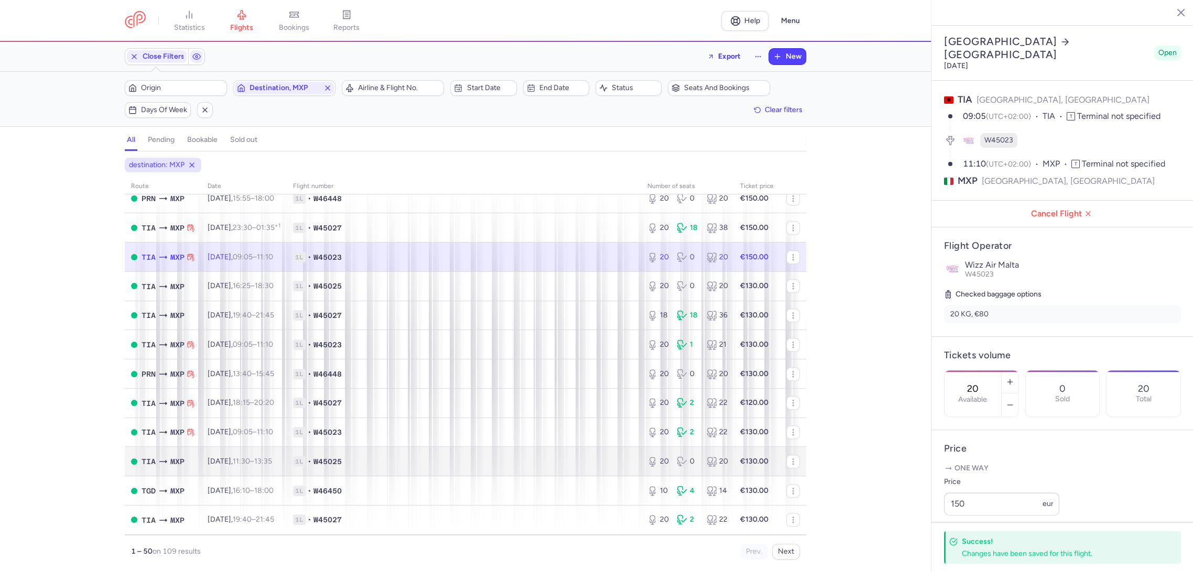
scroll to position [757, 0]
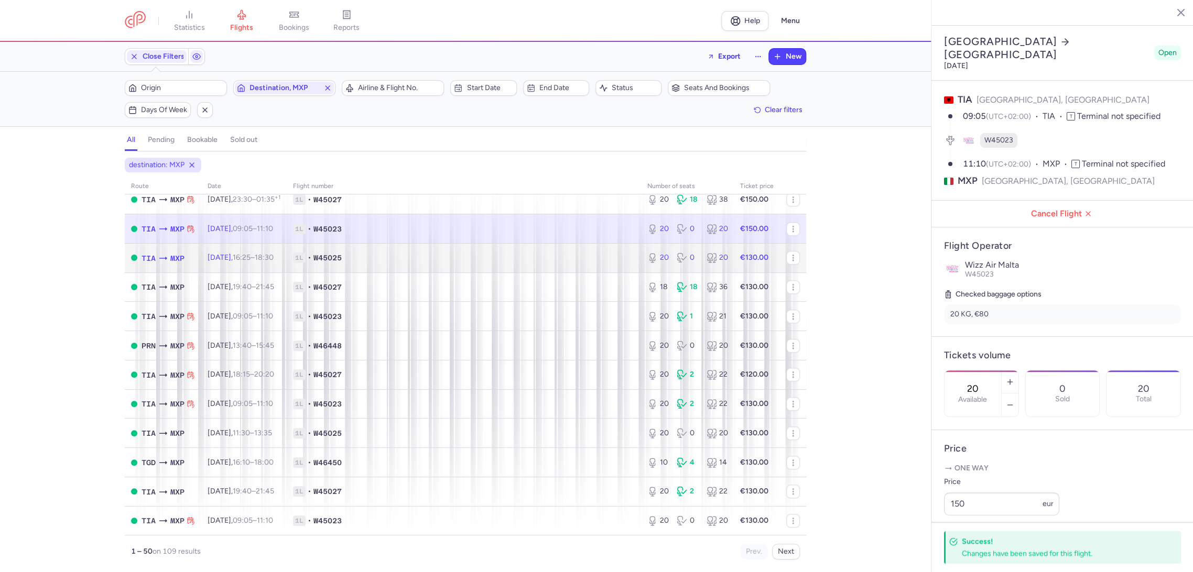
click at [582, 266] on td "1L • W45025" at bounding box center [464, 257] width 354 height 29
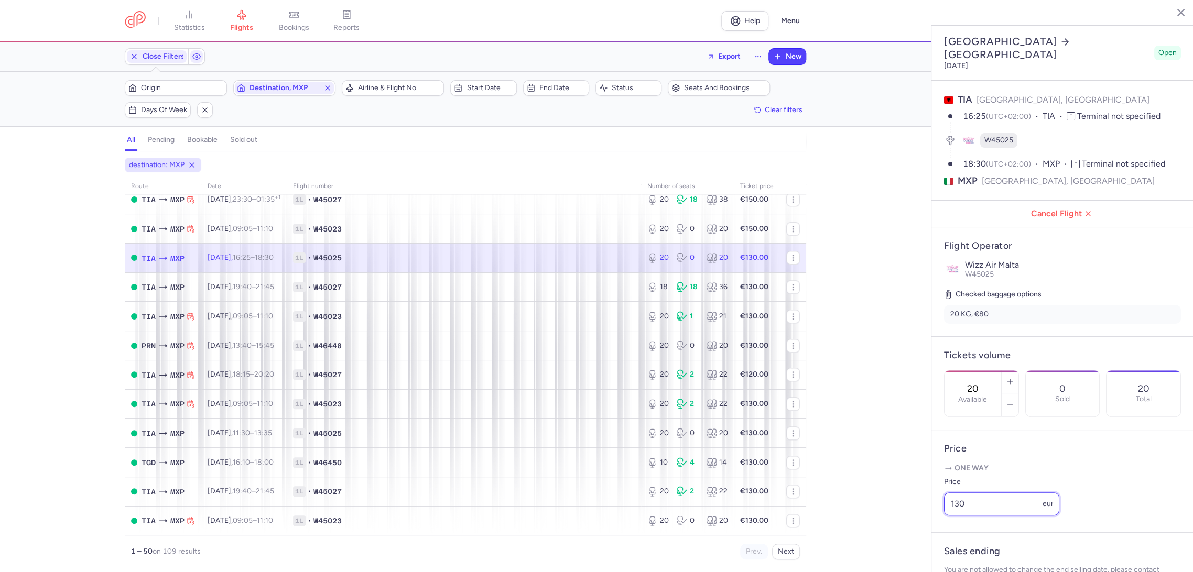
click at [871, 521] on div "statistics flights bookings reports Help Menu Close Filters Export New Filters …" at bounding box center [596, 286] width 1193 height 572
paste input "5"
type input "150"
click at [960, 551] on span "Save changes" at bounding box center [979, 551] width 52 height 9
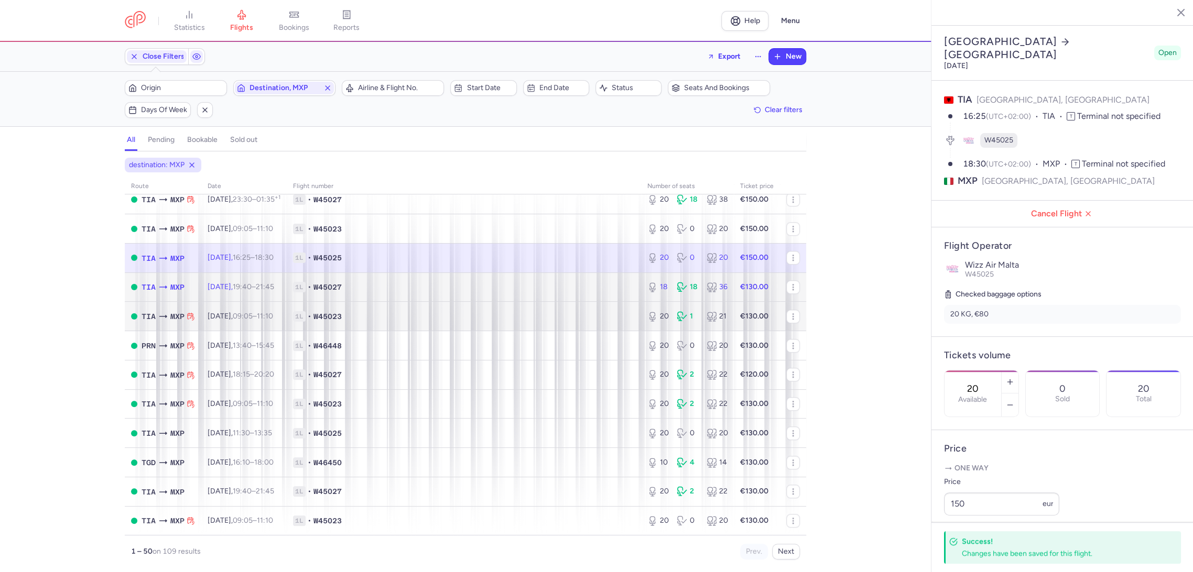
click at [618, 288] on span "1L • W45027" at bounding box center [464, 287] width 342 height 10
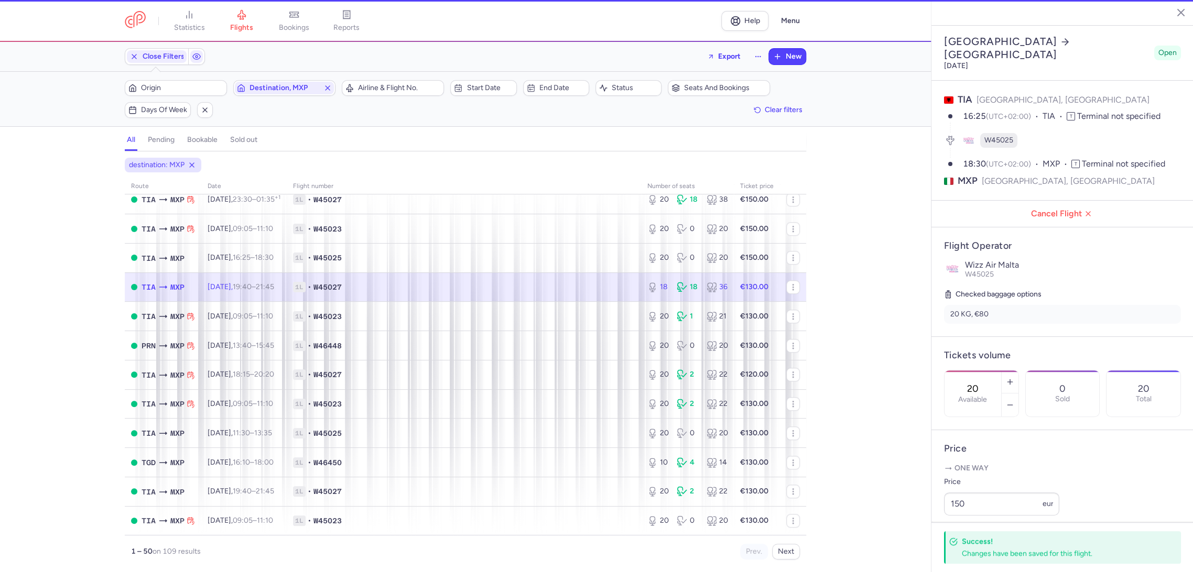
type input "18"
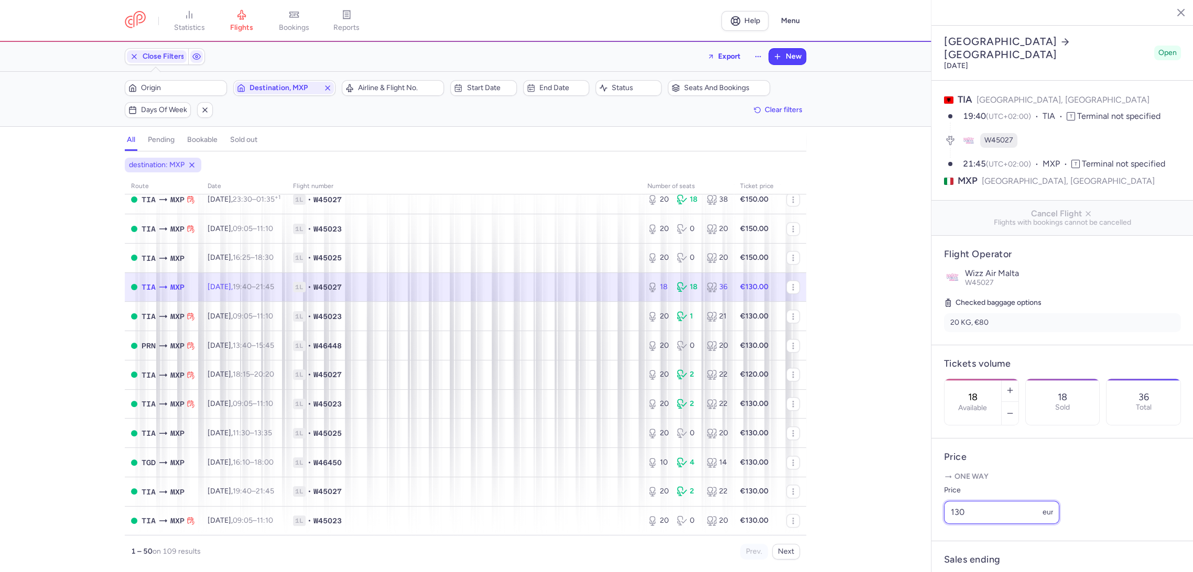
click at [921, 533] on div "statistics flights bookings reports Help Menu Close Filters Export New Filters …" at bounding box center [596, 286] width 1193 height 572
paste input "5"
type input "150"
click at [973, 557] on span "Save changes" at bounding box center [979, 551] width 52 height 9
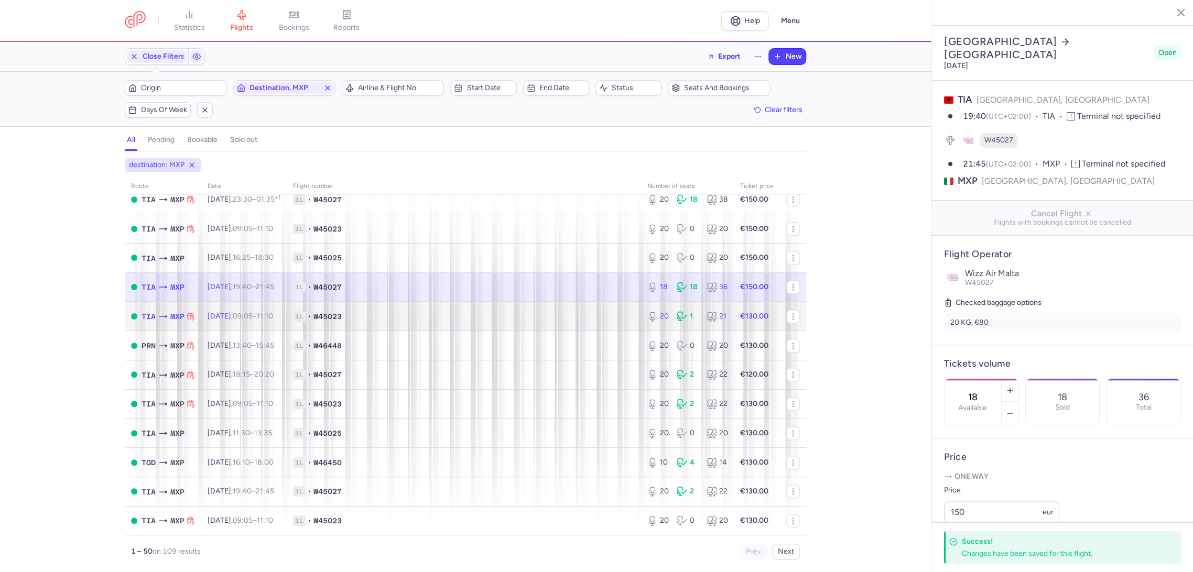
click at [577, 312] on span "1L • W45023" at bounding box center [464, 316] width 342 height 10
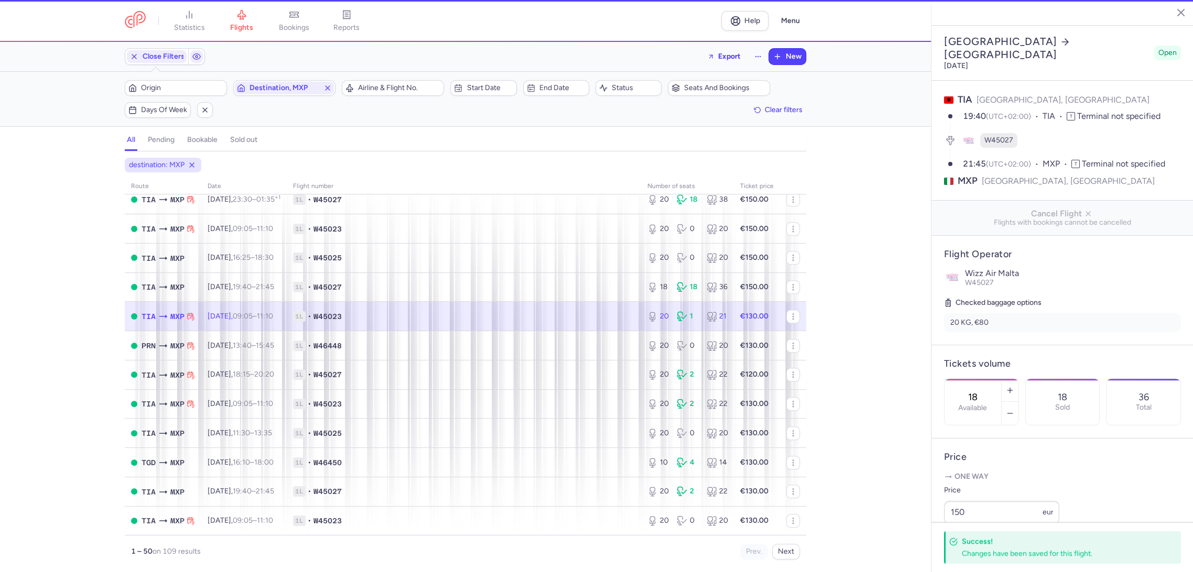
type input "20"
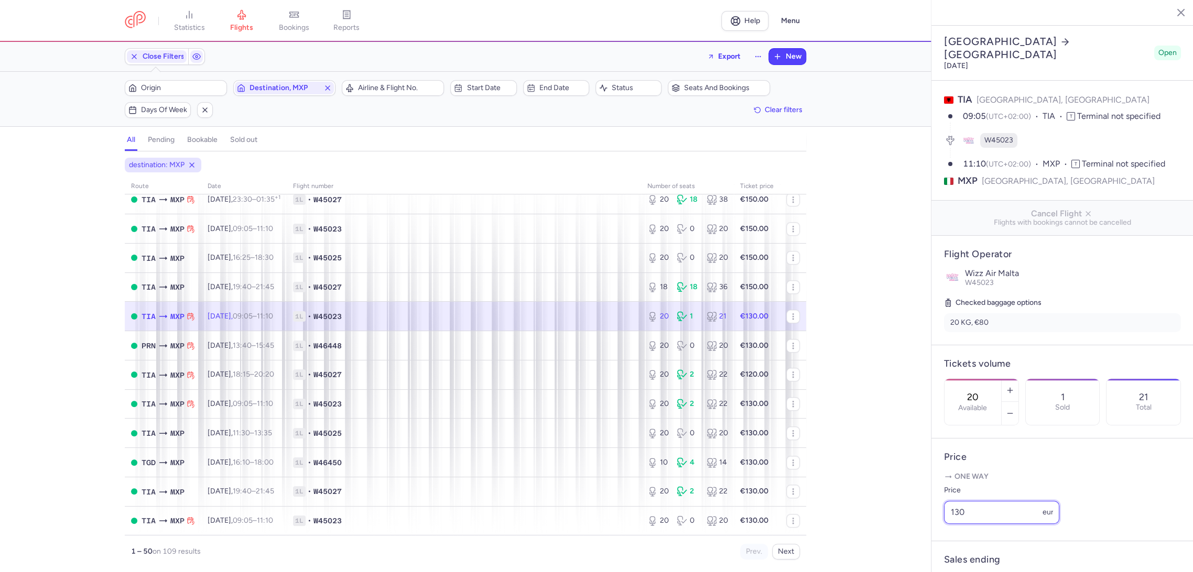
click at [868, 537] on div "statistics flights bookings reports Help Menu Close Filters Export New Filters …" at bounding box center [596, 286] width 1193 height 572
paste input "5"
type input "150"
click at [953, 553] on span "Save changes" at bounding box center [979, 552] width 52 height 9
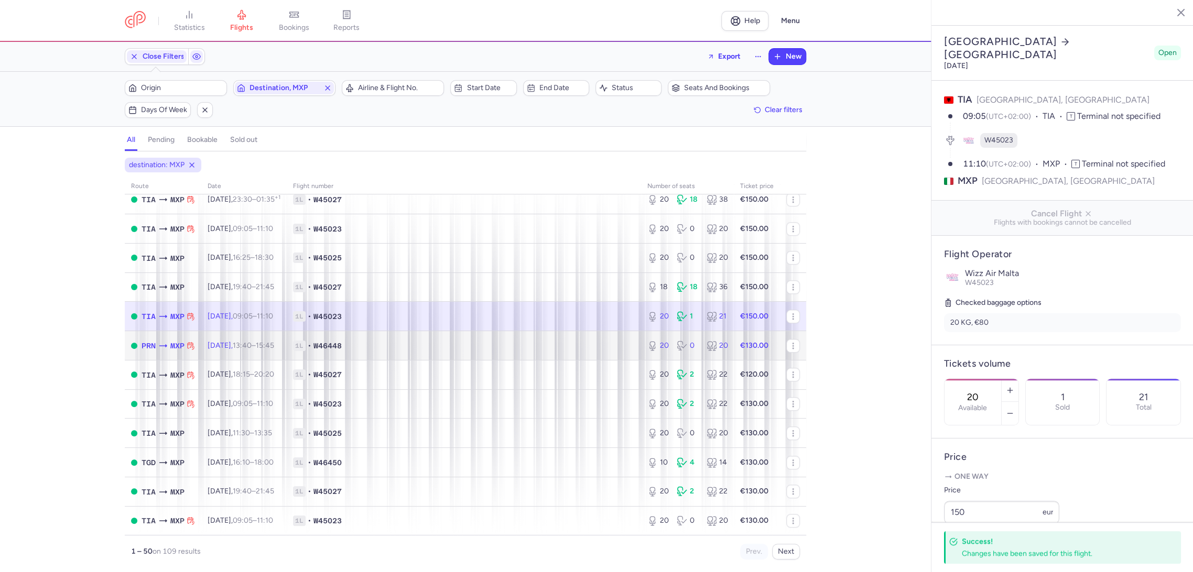
click at [645, 355] on td "20 0 20" at bounding box center [687, 345] width 93 height 29
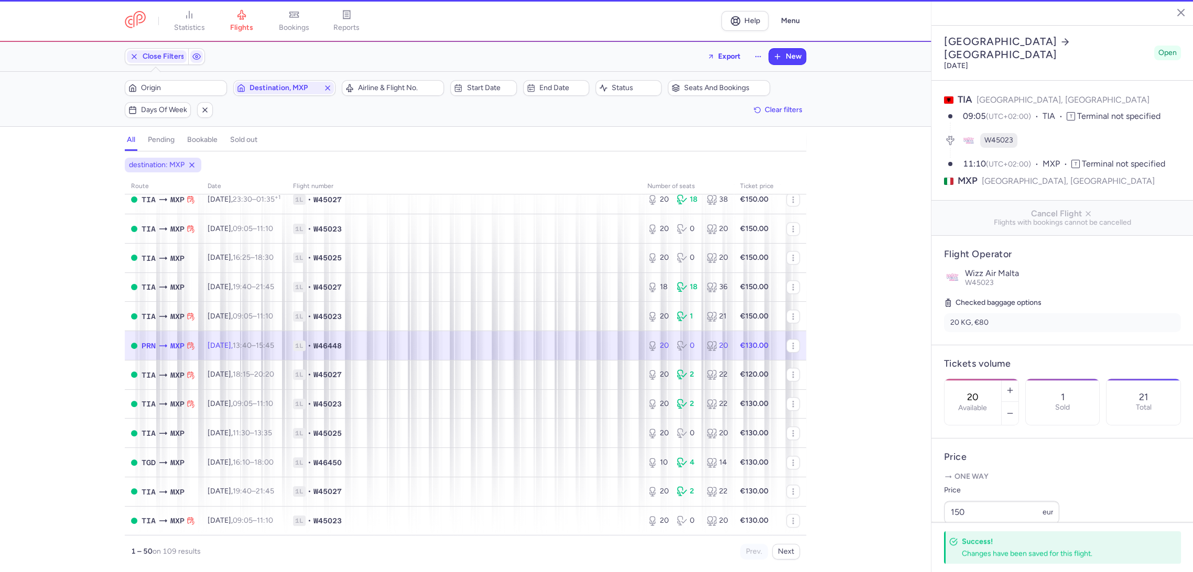
type input "3"
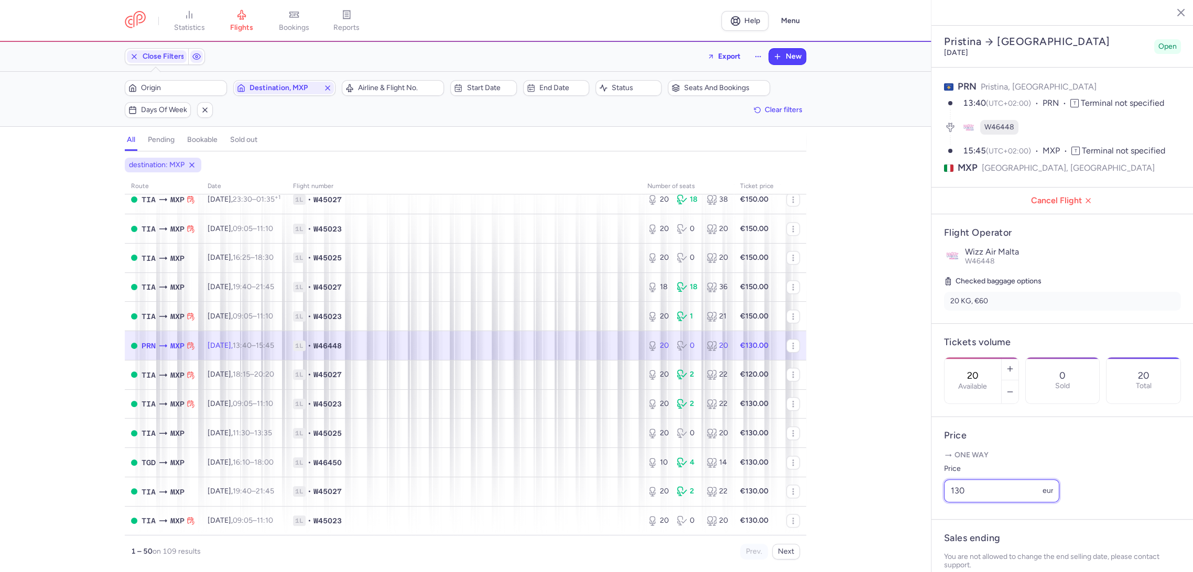
click at [920, 517] on div "statistics flights bookings reports Help Menu Close Filters Export New Filters …" at bounding box center [596, 286] width 1193 height 572
paste input "5"
type input "150"
click at [966, 559] on button "Save changes" at bounding box center [979, 552] width 70 height 23
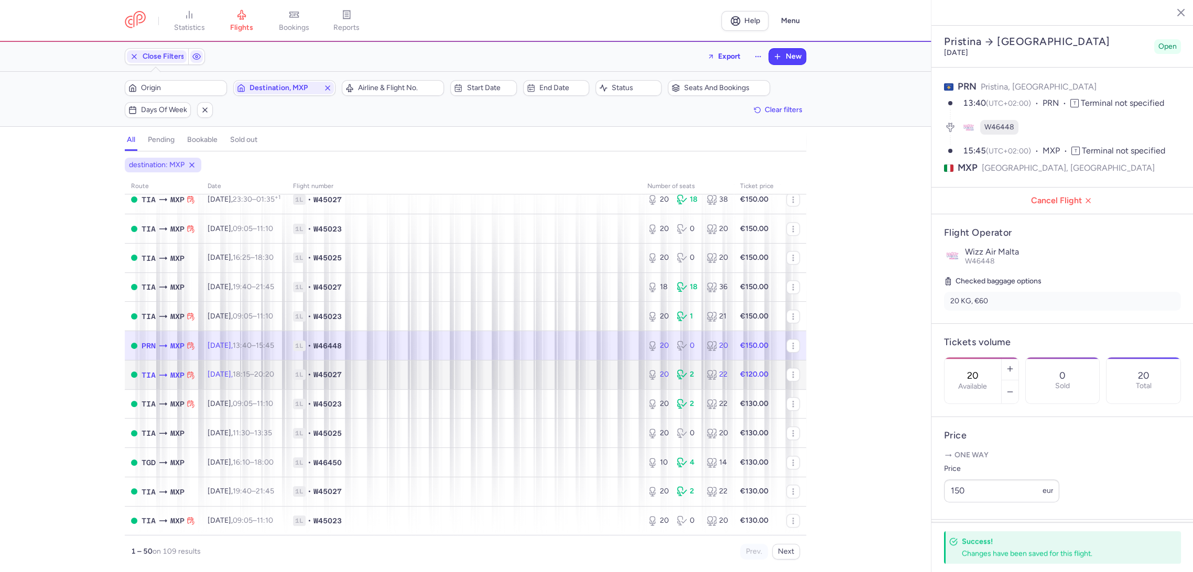
click at [558, 369] on td "1L • W45027" at bounding box center [464, 374] width 354 height 29
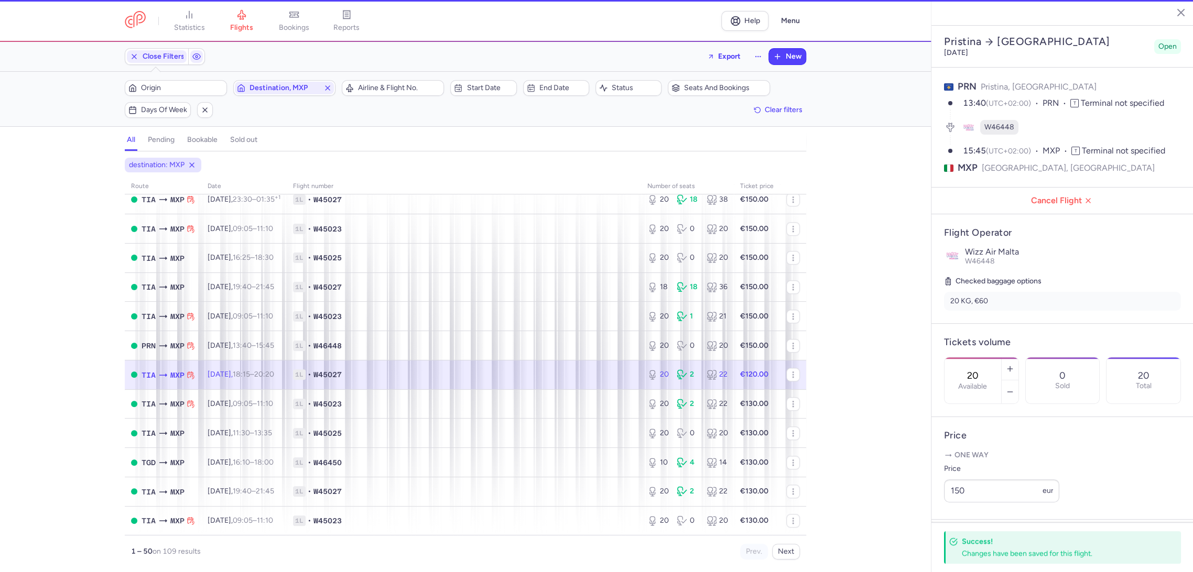
type input "1"
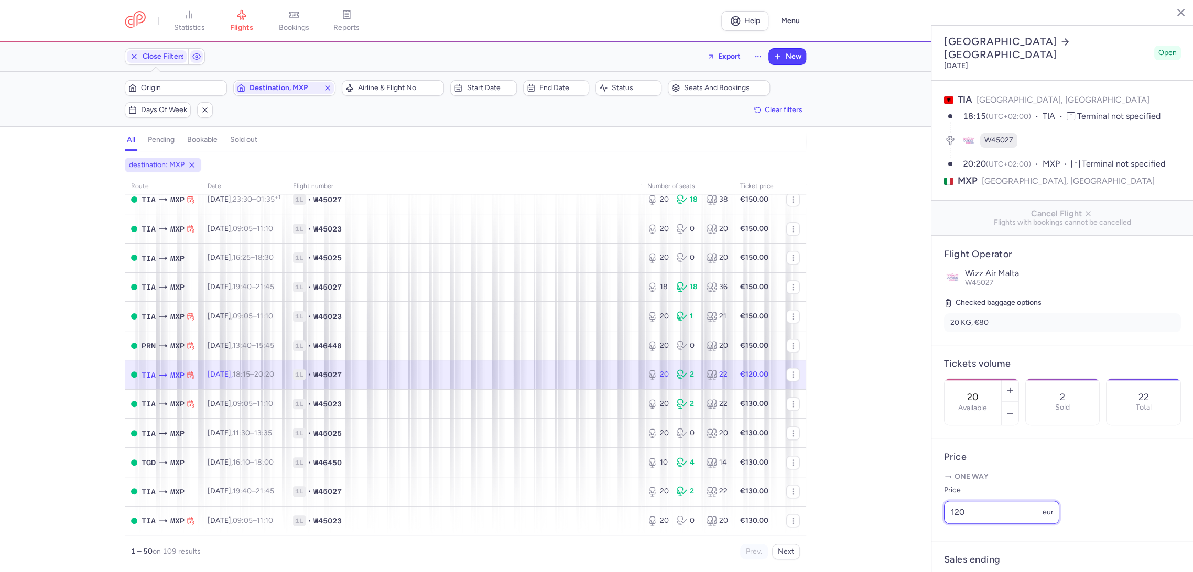
click at [853, 538] on div "statistics flights bookings reports Help Menu Close Filters Export New Filters …" at bounding box center [596, 286] width 1193 height 572
paste input "5"
type input "150"
click at [980, 562] on footer "Save changes" at bounding box center [1062, 552] width 262 height 40
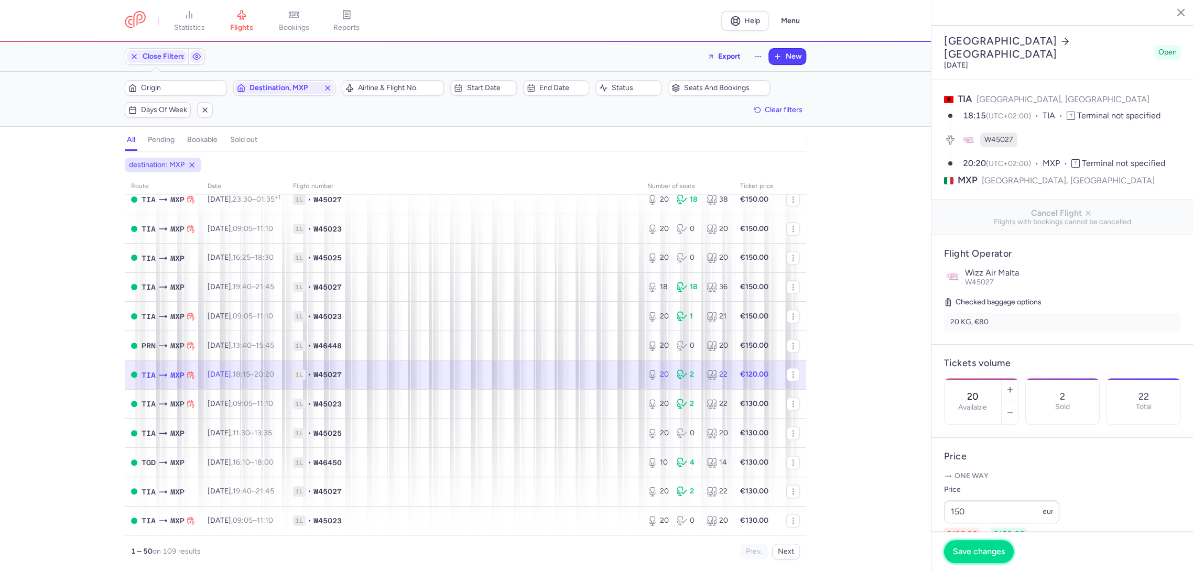
click at [953, 547] on span "Save changes" at bounding box center [979, 551] width 52 height 9
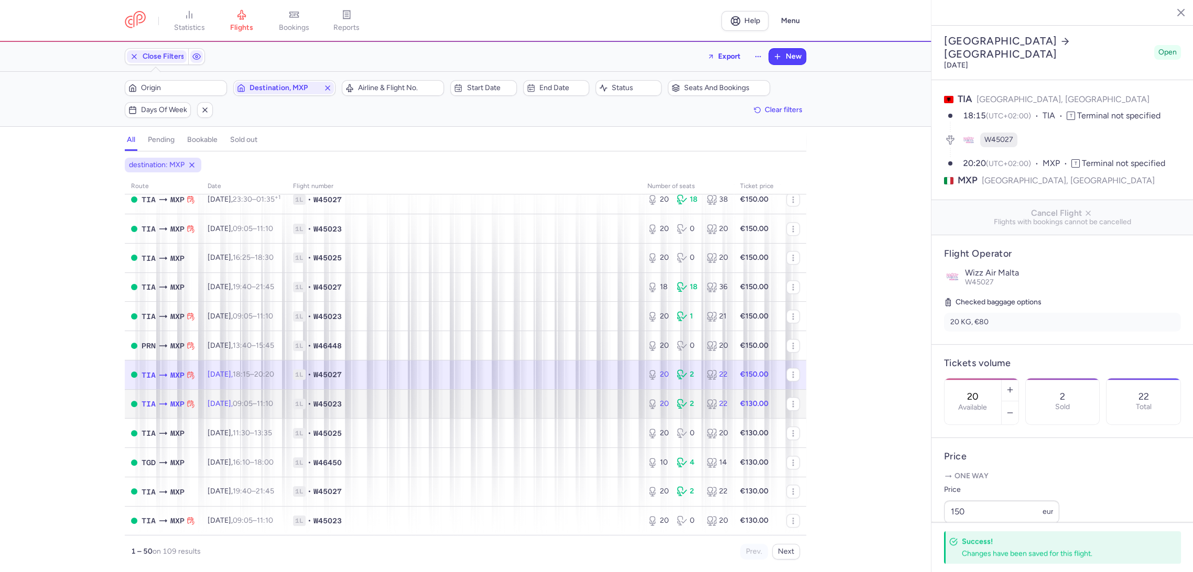
click at [616, 403] on span "1L • W45023" at bounding box center [464, 404] width 342 height 10
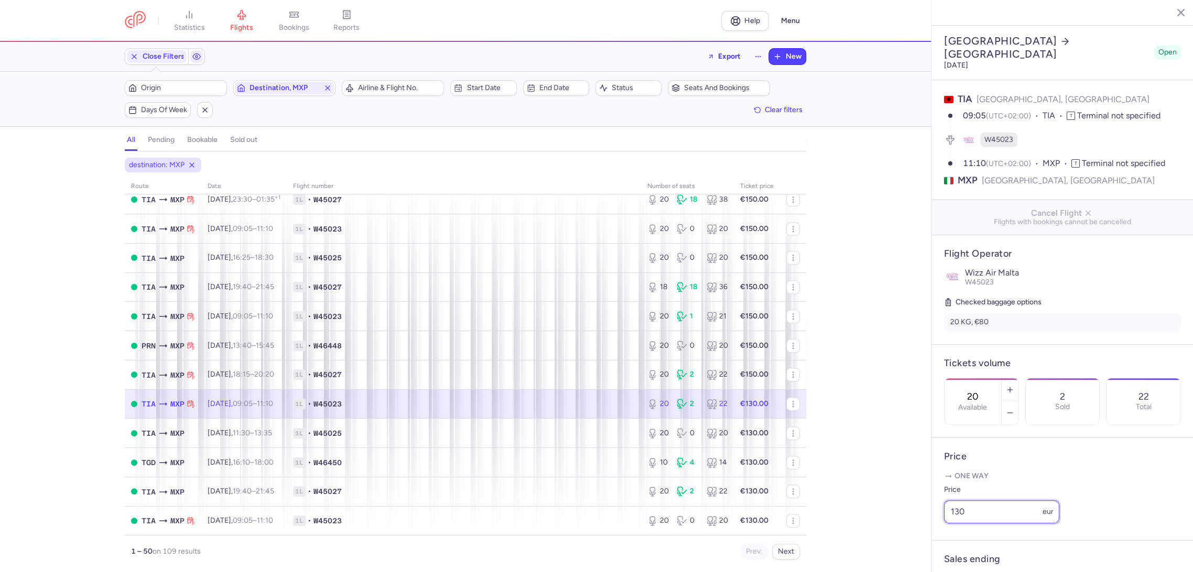
click at [940, 532] on article "Price One way Price 130 eur" at bounding box center [1062, 489] width 262 height 103
paste input "5"
type input "150"
click at [964, 552] on span "Save changes" at bounding box center [979, 552] width 52 height 9
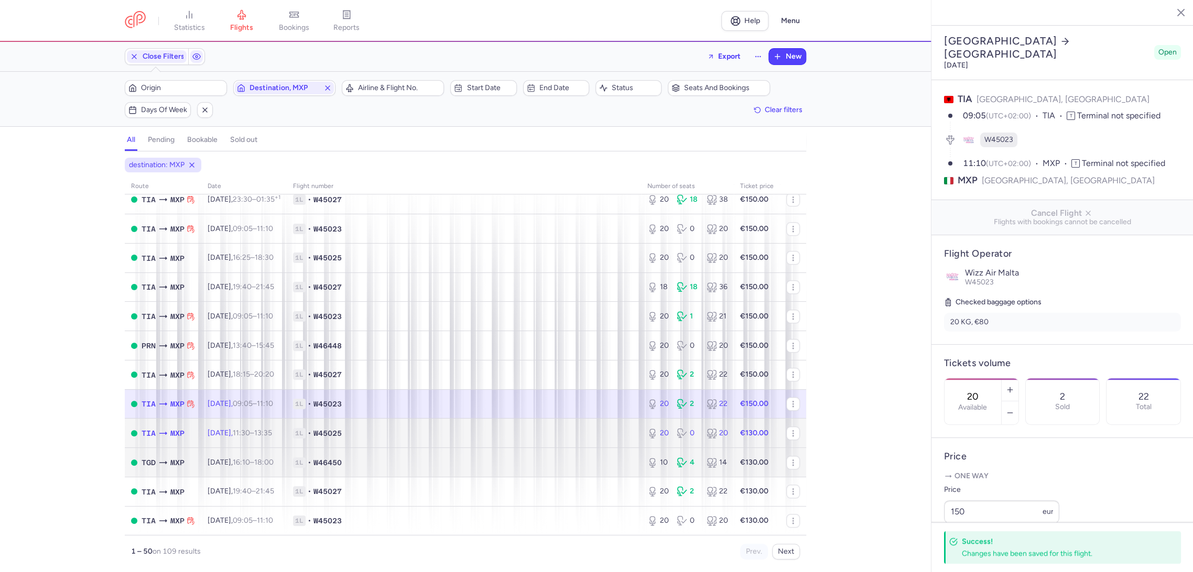
click at [577, 444] on td "1L • W45025" at bounding box center [464, 433] width 354 height 29
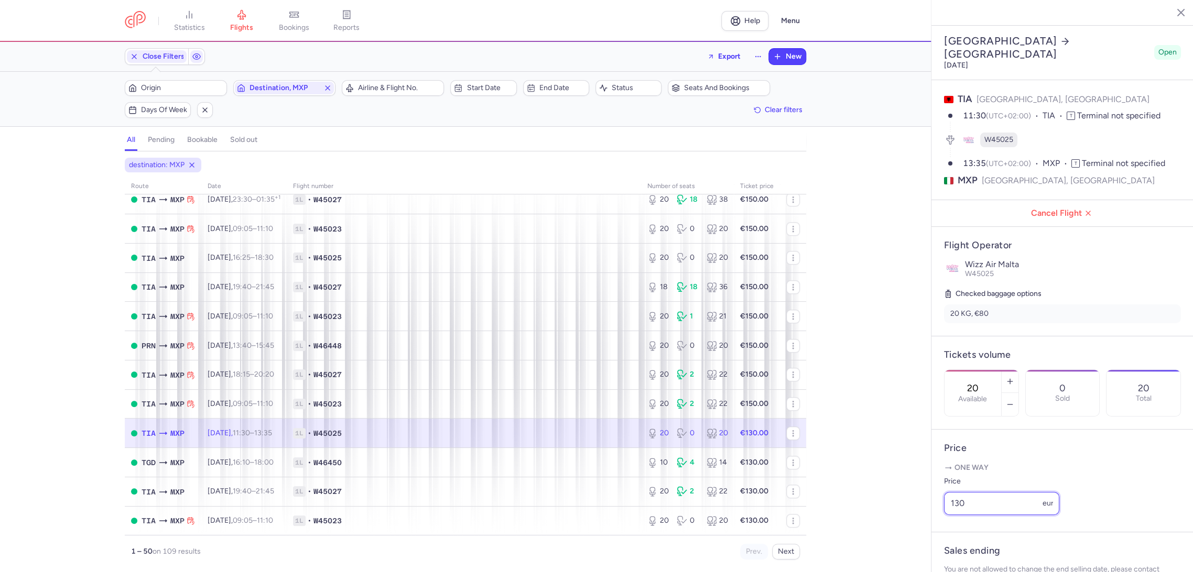
click at [894, 532] on div "statistics flights bookings reports Help Menu Close Filters Export New Filters …" at bounding box center [596, 286] width 1193 height 572
paste input "5"
type input "150"
click at [967, 552] on span "Save changes" at bounding box center [979, 551] width 52 height 9
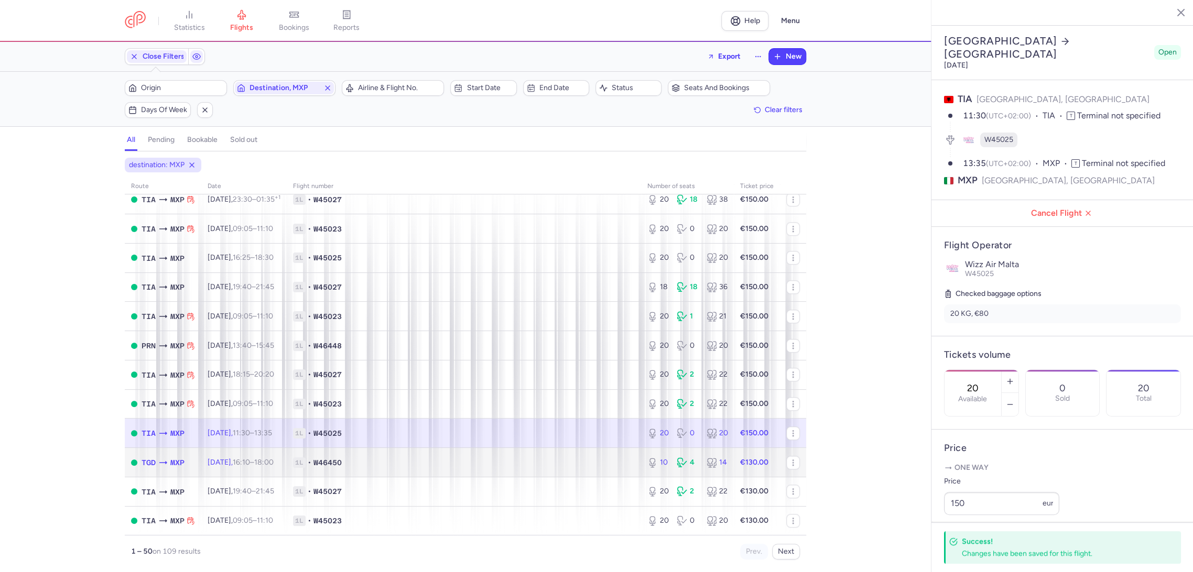
click at [575, 452] on td "1L • W46450" at bounding box center [464, 462] width 354 height 29
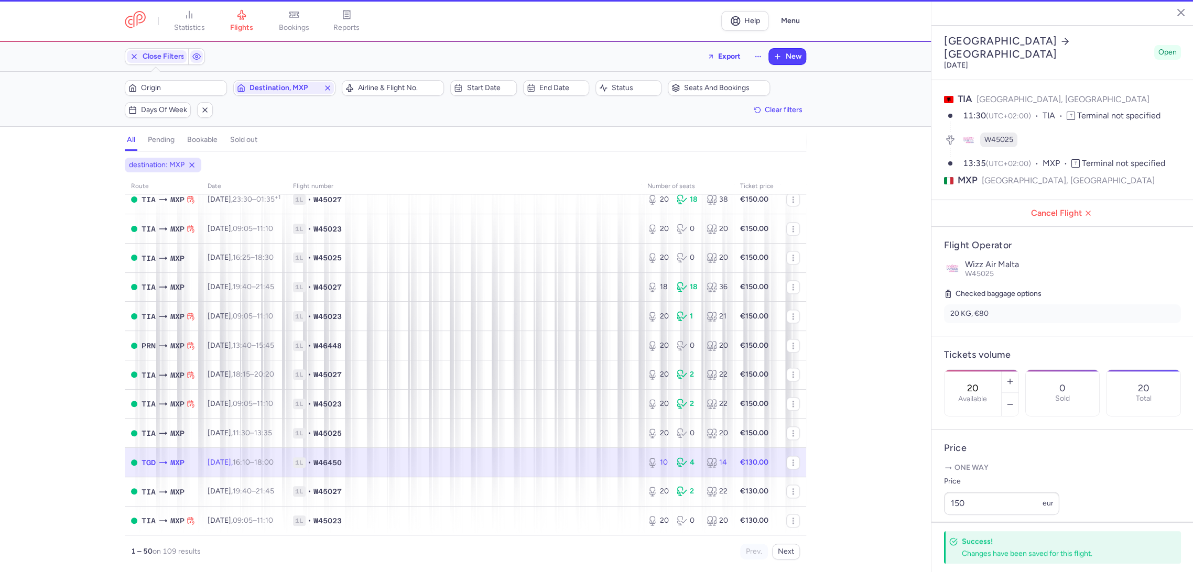
type input "10"
type input "3"
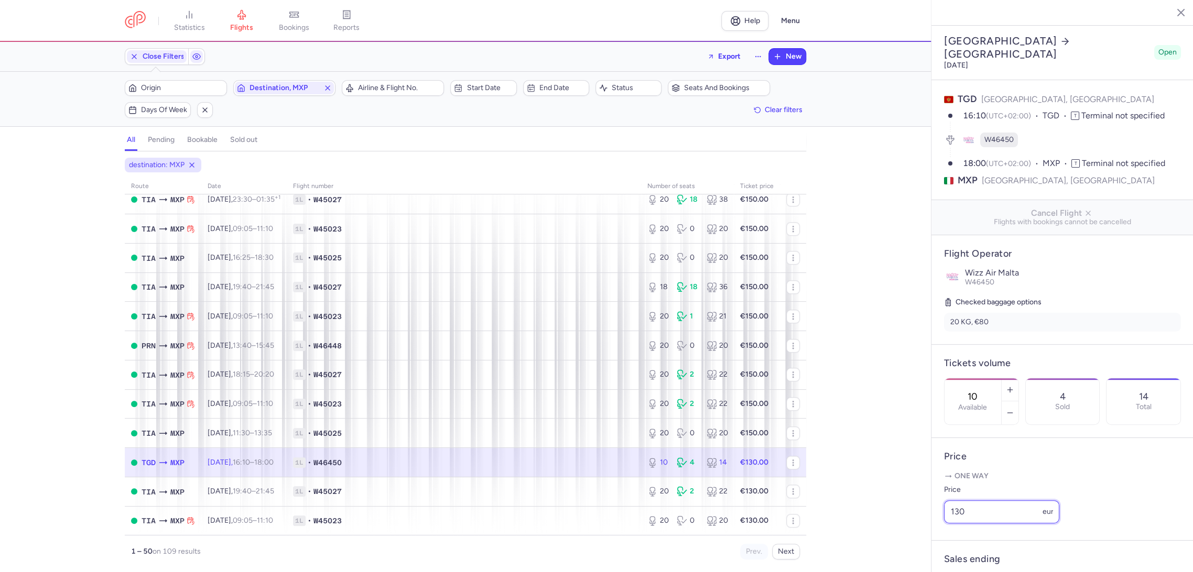
click at [915, 532] on div "statistics flights bookings reports Help Menu Close Filters Export New Filters …" at bounding box center [596, 286] width 1193 height 572
paste input "5"
type input "150"
click at [964, 556] on span "Save changes" at bounding box center [979, 551] width 52 height 9
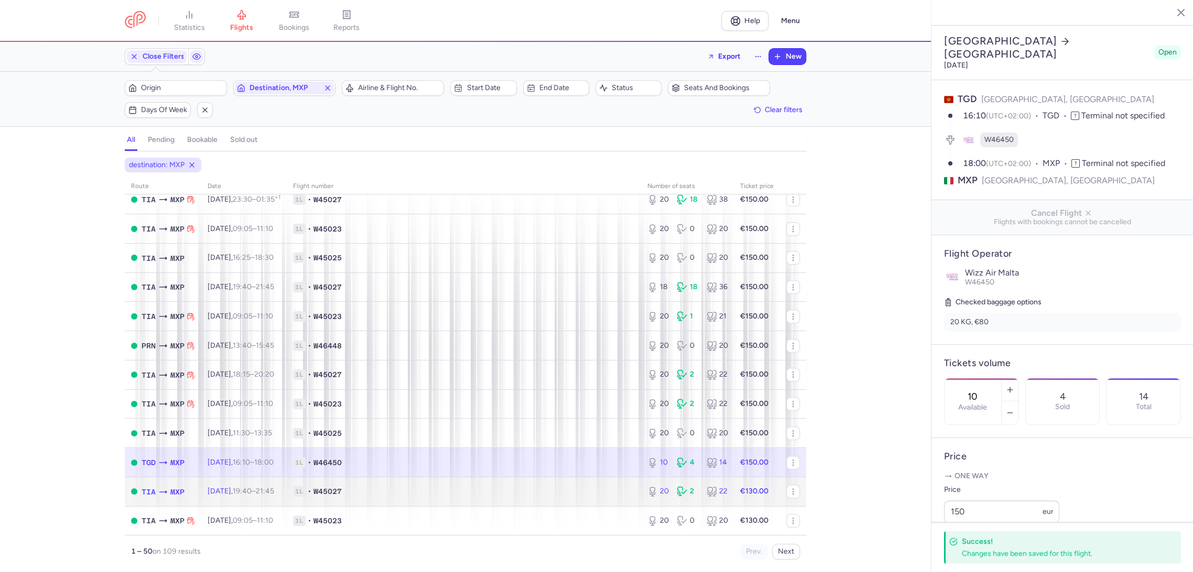
click at [612, 493] on span "1L • W45027" at bounding box center [464, 491] width 342 height 10
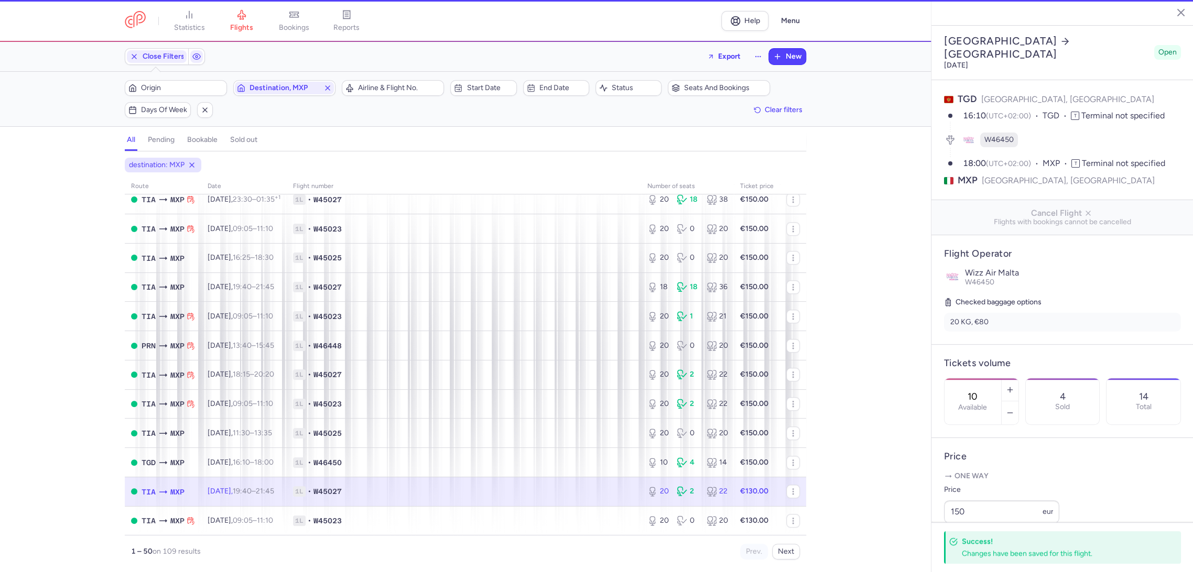
type input "20"
type input "1"
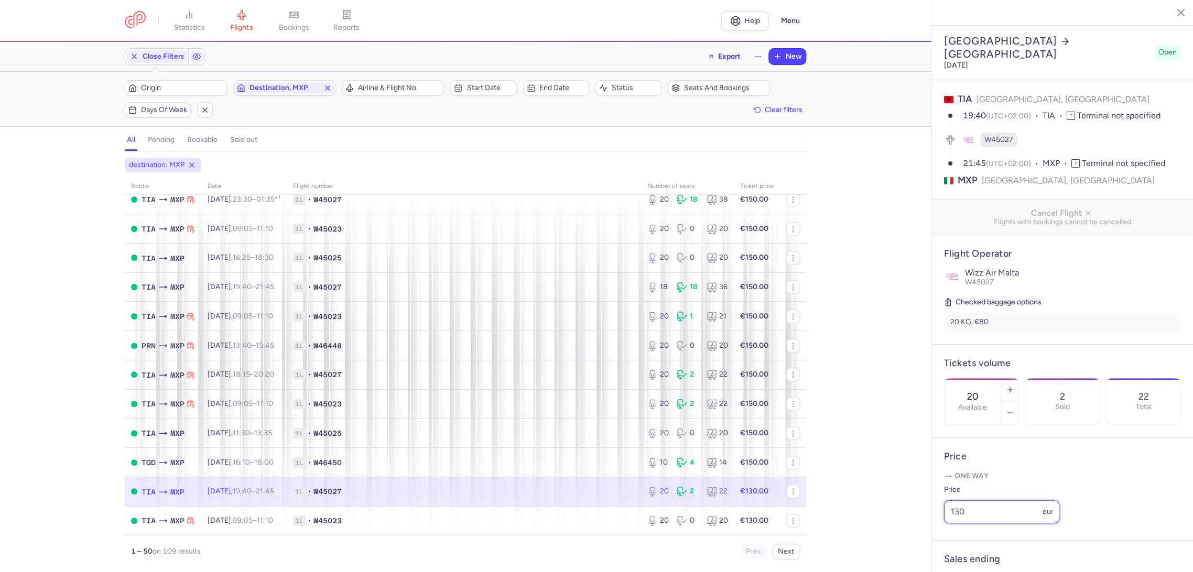
click at [871, 537] on div "statistics flights bookings reports Help Menu Close Filters Export New Filters …" at bounding box center [596, 286] width 1193 height 572
paste input "5"
type input "150"
click at [969, 554] on span "Save changes" at bounding box center [979, 552] width 52 height 9
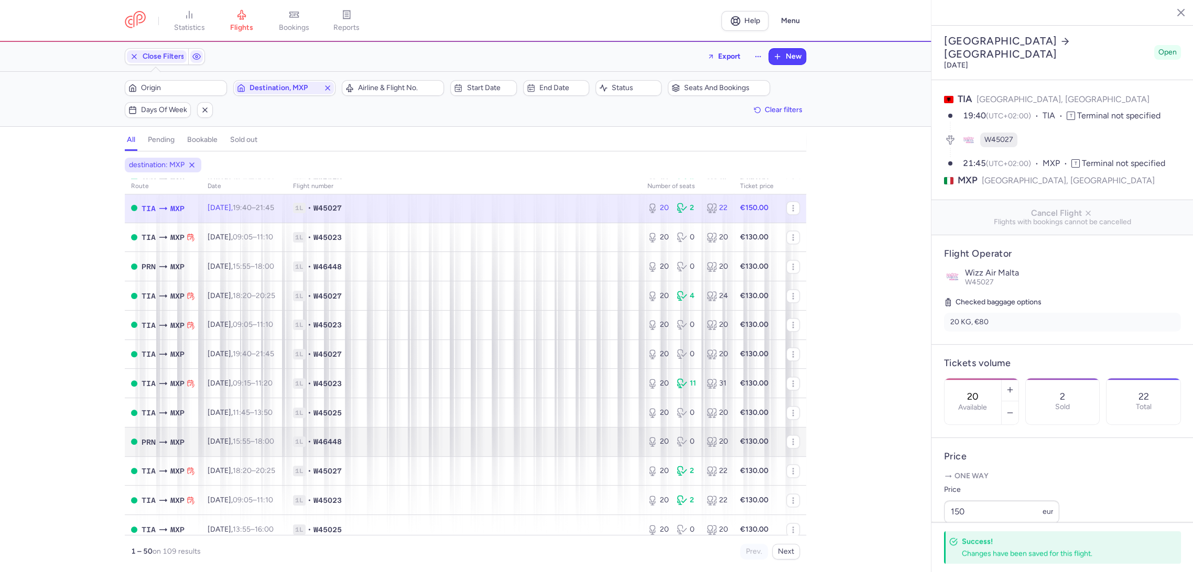
scroll to position [1048, 0]
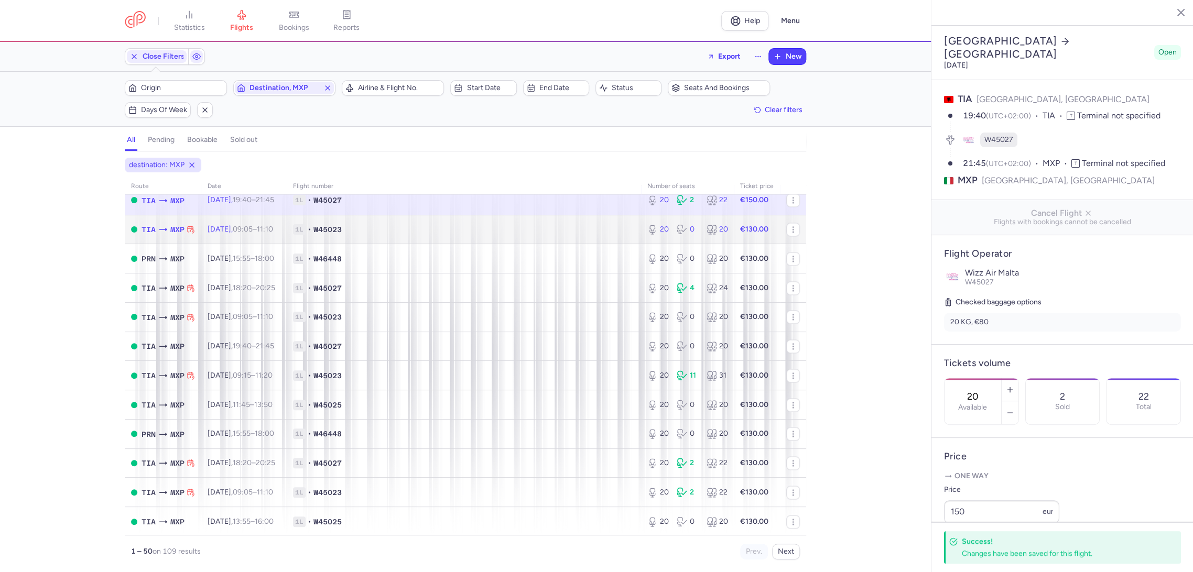
click at [598, 230] on span "1L • W45023" at bounding box center [464, 229] width 342 height 10
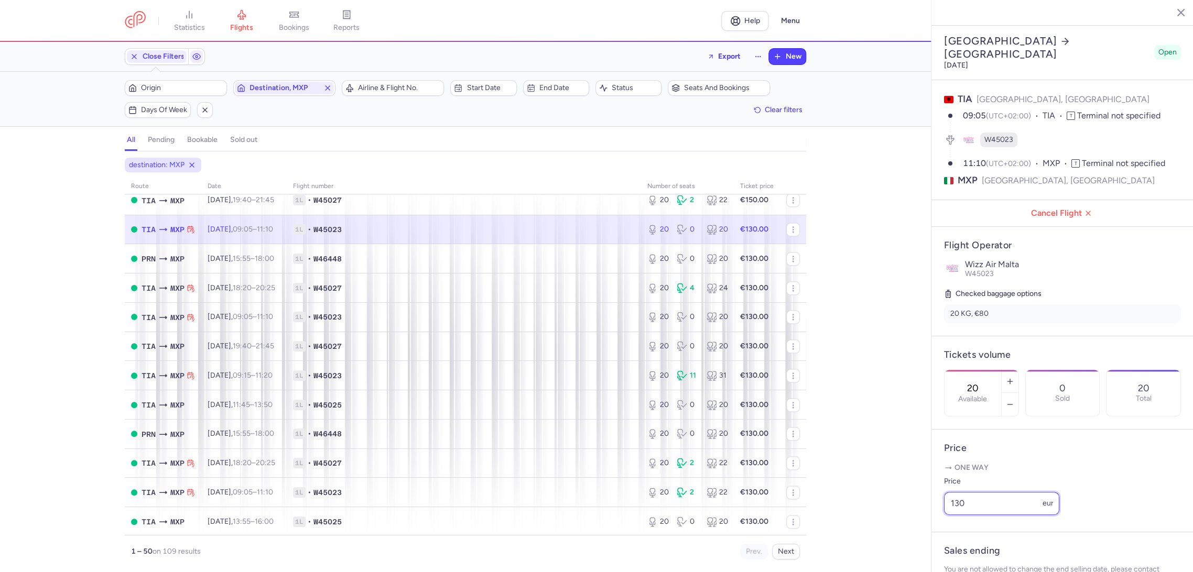
click at [913, 529] on div "statistics flights bookings reports Help Menu Close Filters Export New Filters …" at bounding box center [596, 286] width 1193 height 572
paste input "5"
type input "150"
click at [964, 546] on button "Save changes" at bounding box center [979, 551] width 70 height 23
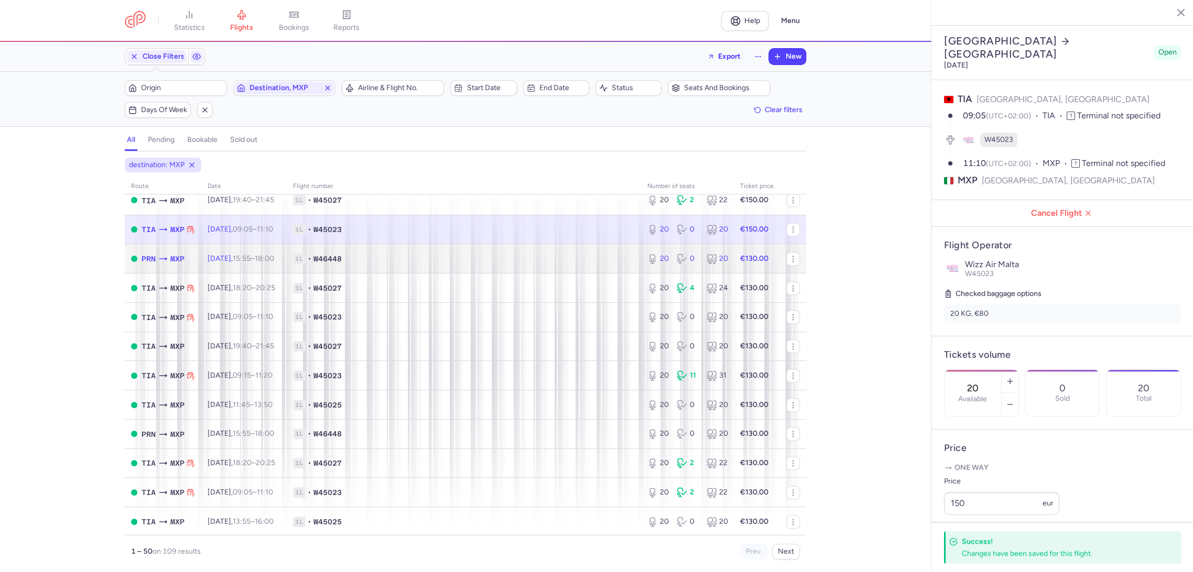
click at [592, 261] on span "1L • W46448" at bounding box center [464, 259] width 342 height 10
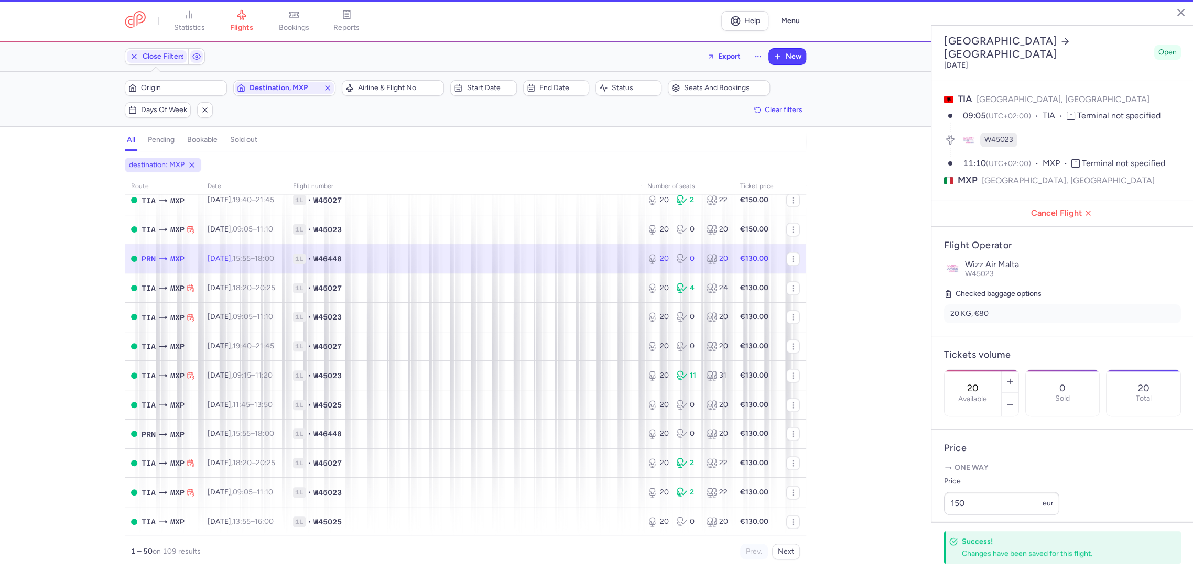
type input "3"
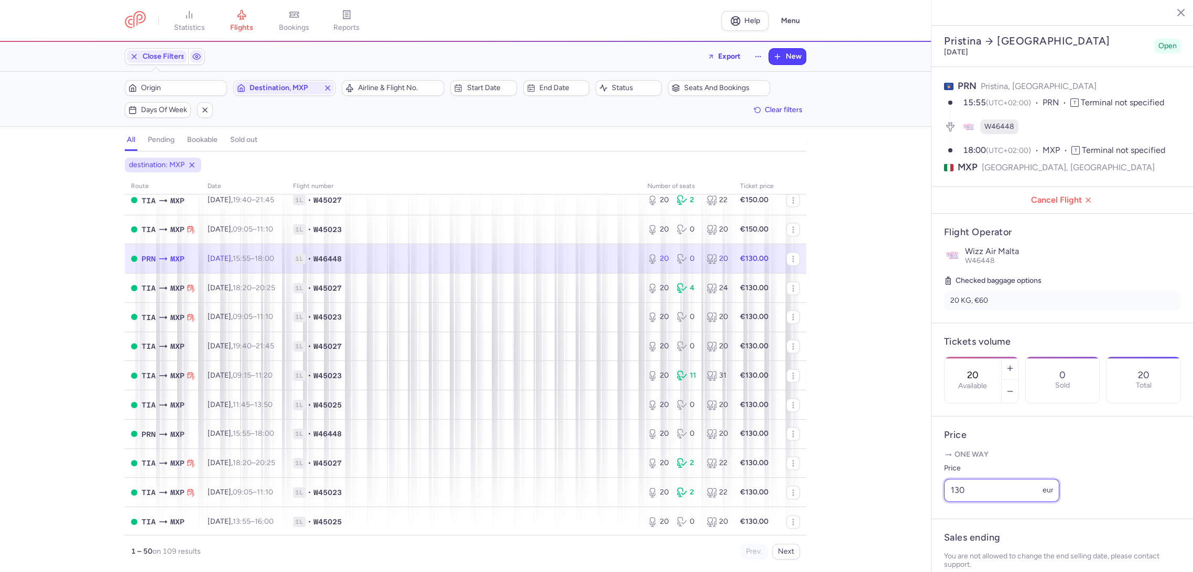
click at [903, 523] on div "statistics flights bookings reports Help Menu Close Filters Export New Filters …" at bounding box center [596, 286] width 1193 height 572
paste input "5"
type input "150"
click at [967, 548] on span "Save changes" at bounding box center [979, 552] width 52 height 9
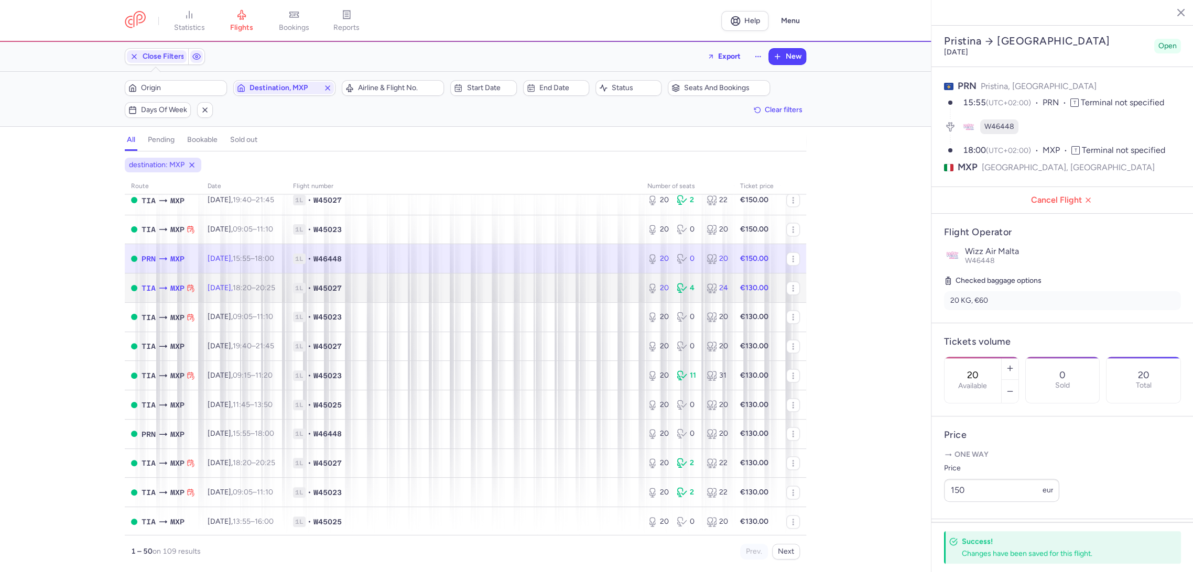
click at [611, 291] on span "1L • W45027" at bounding box center [464, 288] width 342 height 10
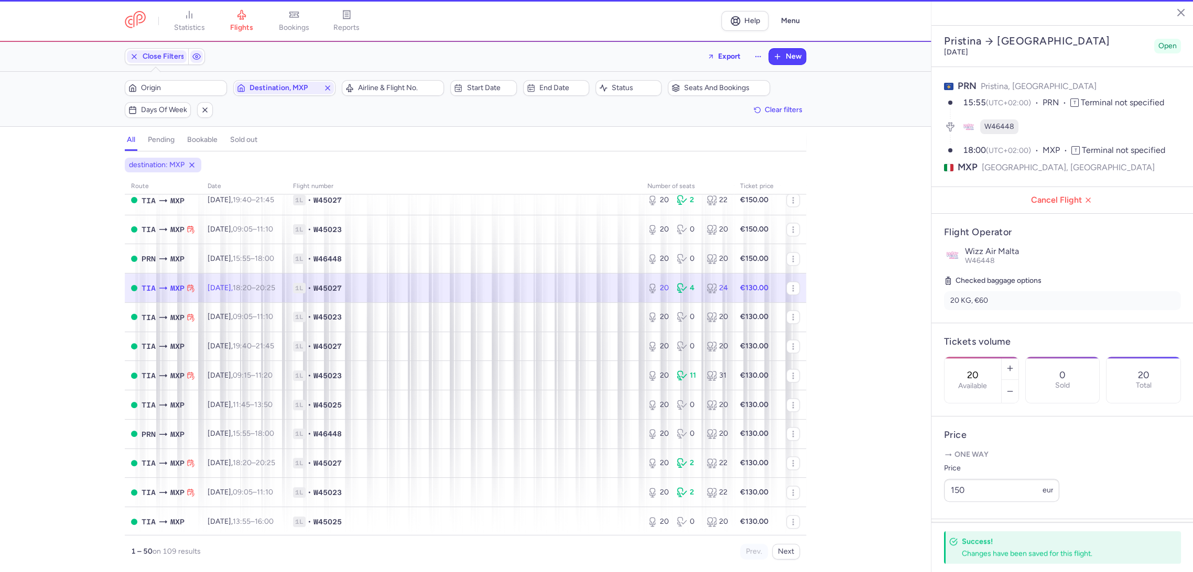
type input "1"
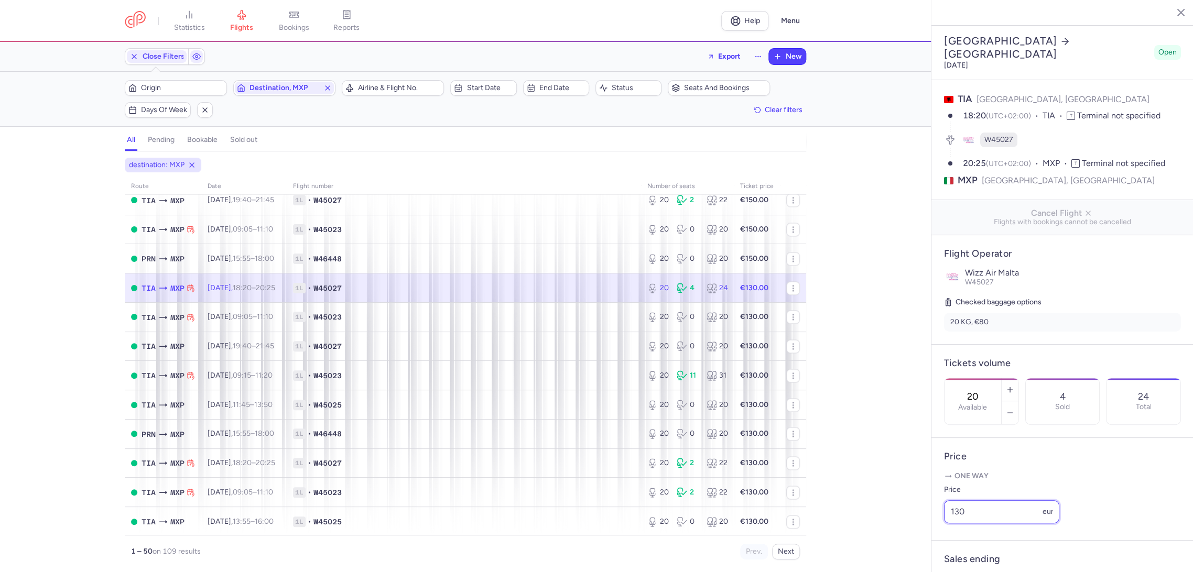
click at [882, 532] on div "statistics flights bookings reports Help Menu Close Filters Export New Filters …" at bounding box center [596, 286] width 1193 height 572
paste input "5"
type input "150"
click at [980, 552] on span "Save changes" at bounding box center [979, 551] width 52 height 9
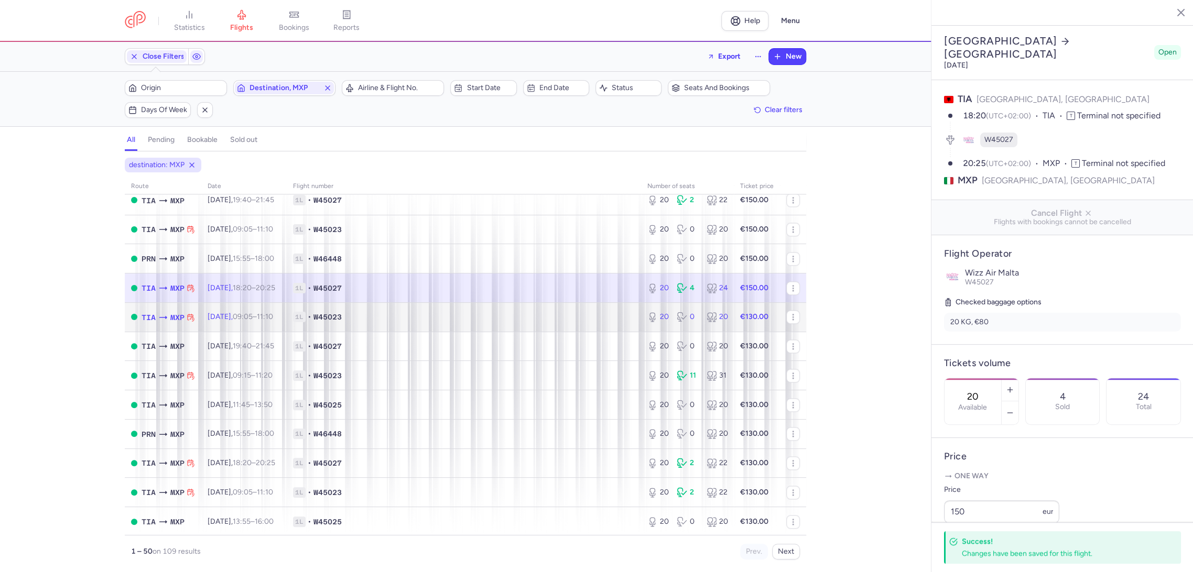
click at [578, 312] on td "1L • W45023" at bounding box center [464, 316] width 354 height 29
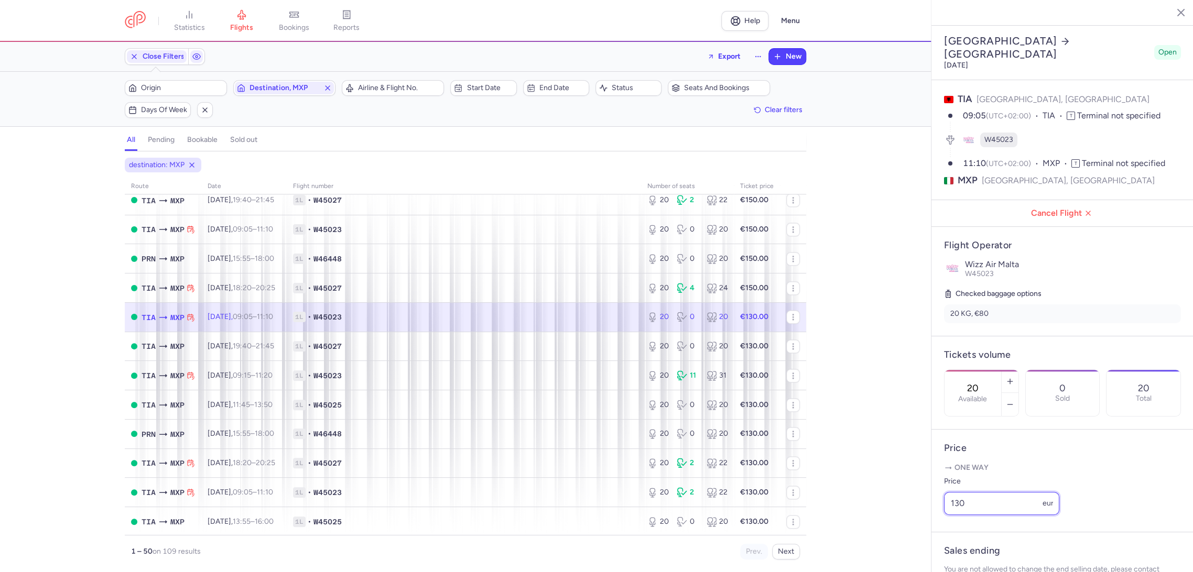
click at [923, 523] on div "statistics flights bookings reports Help Menu Close Filters Export New Filters …" at bounding box center [596, 286] width 1193 height 572
paste input "5"
type input "150"
click at [966, 550] on span "Save changes" at bounding box center [979, 551] width 52 height 9
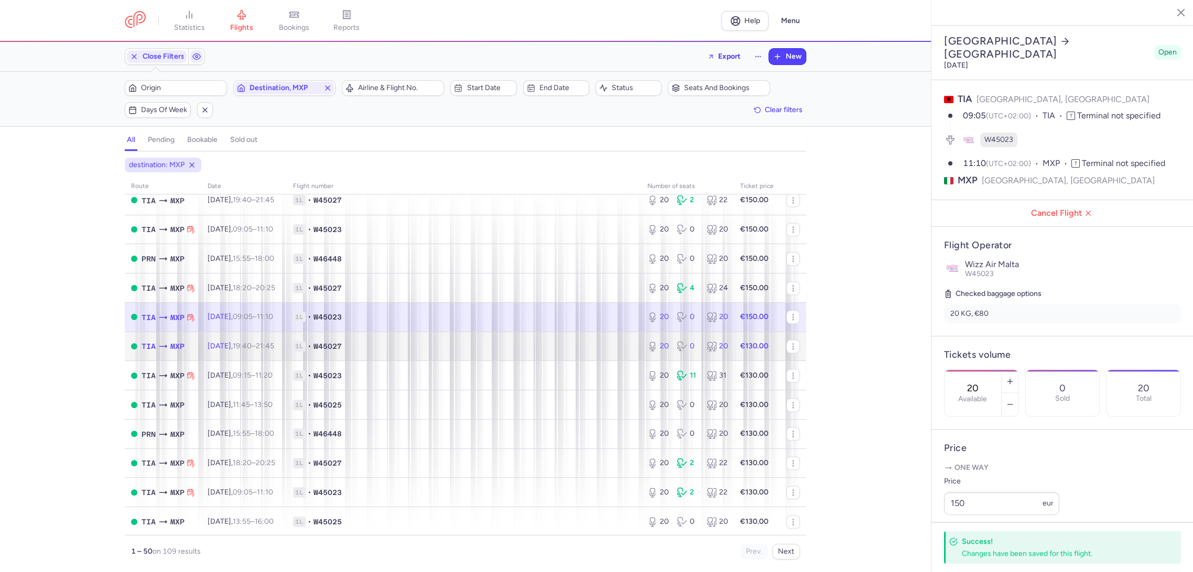
click at [614, 344] on span "1L • W45027" at bounding box center [464, 346] width 342 height 10
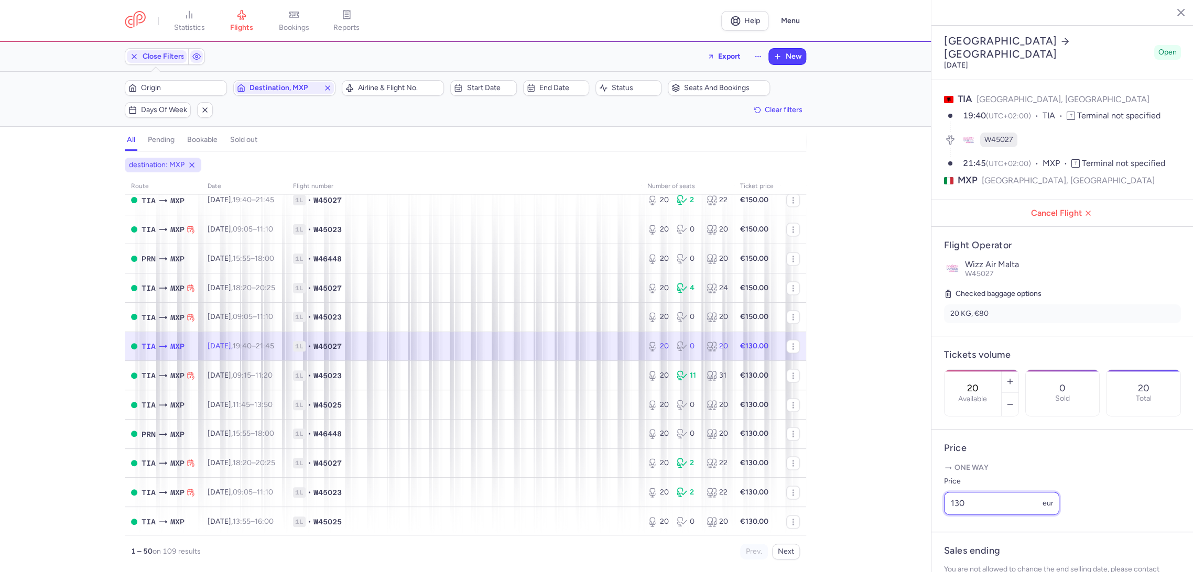
paste input "5"
click at [907, 527] on div "statistics flights bookings reports Help Menu Close Filters Export New Filters …" at bounding box center [596, 286] width 1193 height 572
type input "150"
click at [955, 546] on button "Save changes" at bounding box center [979, 552] width 70 height 23
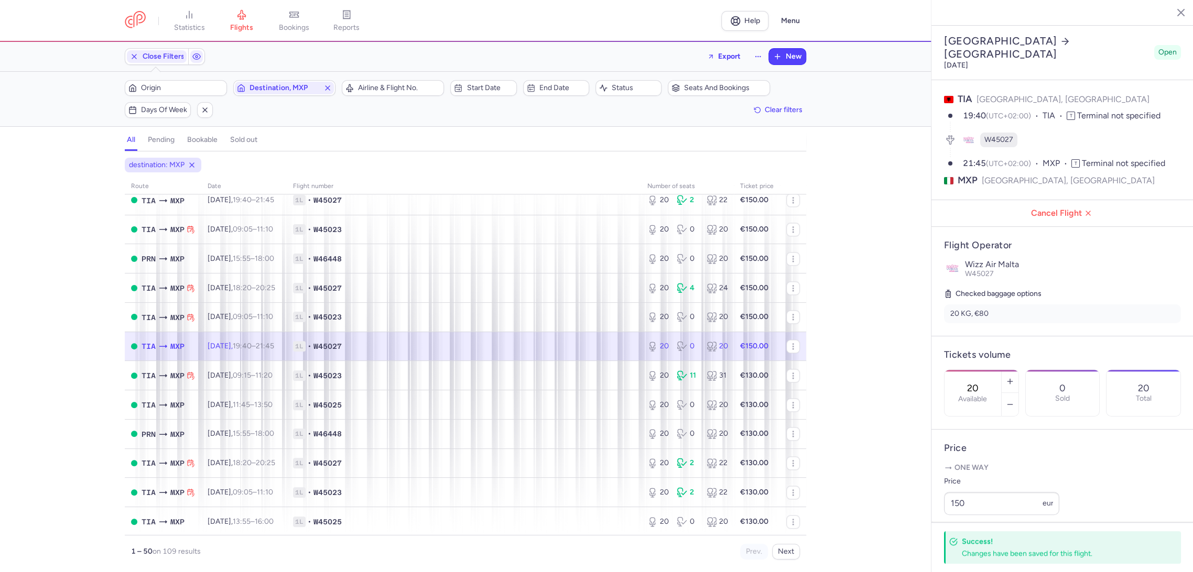
click at [734, 357] on td "1L • W45027" at bounding box center [757, 346] width 46 height 29
click at [595, 377] on span "1L • W45023" at bounding box center [464, 376] width 342 height 10
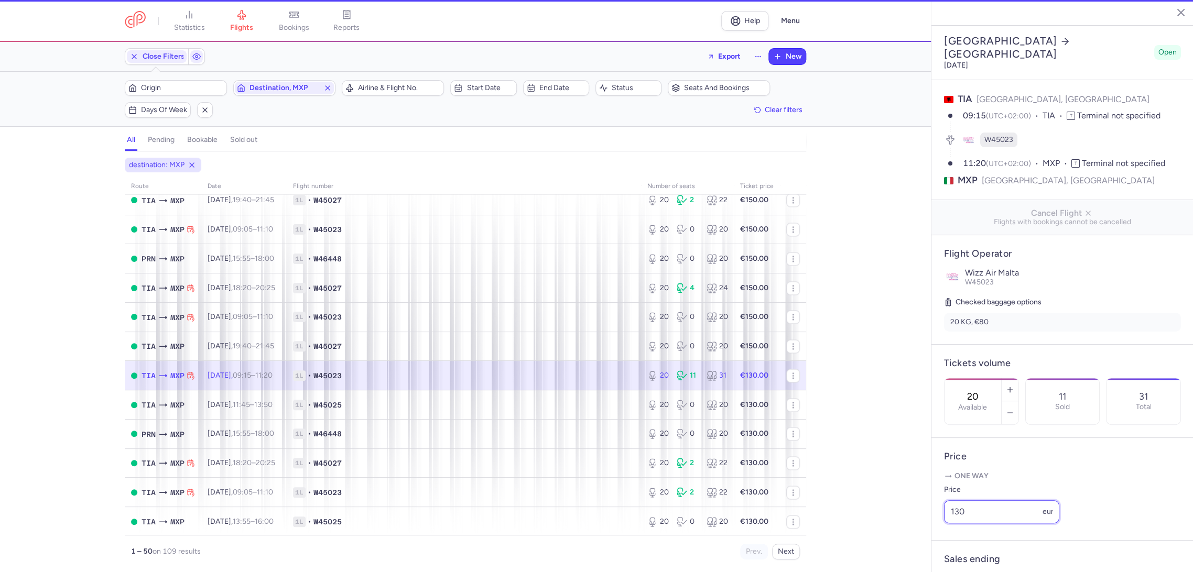
click at [929, 527] on div "statistics flights bookings reports Help Menu Close Filters Export New Filters …" at bounding box center [596, 286] width 1193 height 572
paste input "5"
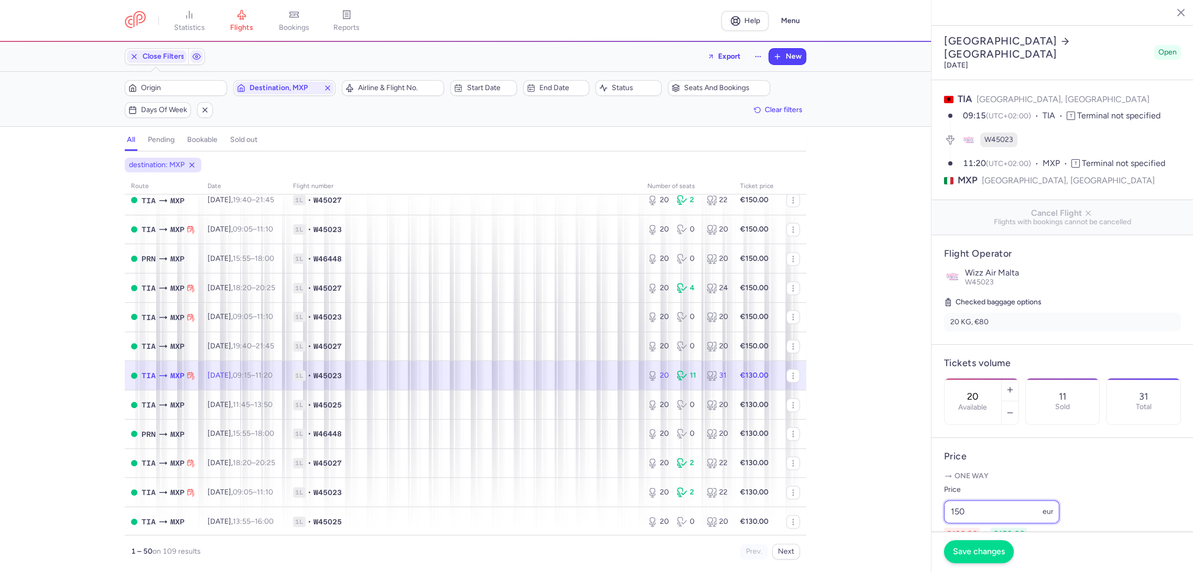
type input "150"
click at [966, 553] on span "Save changes" at bounding box center [979, 552] width 52 height 9
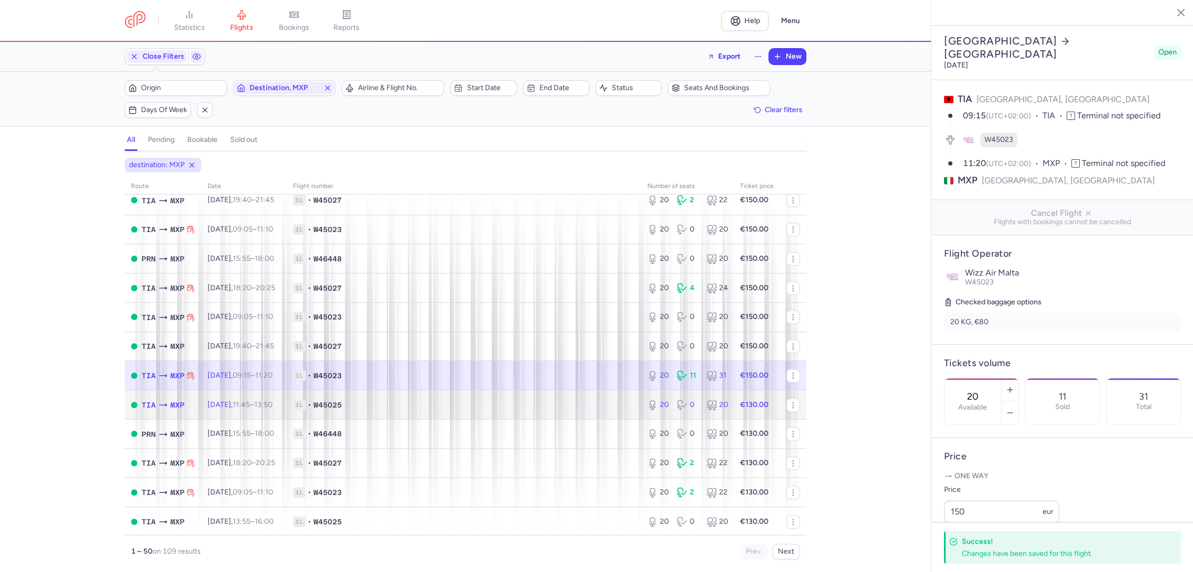
click at [583, 406] on span "1L • W45025" at bounding box center [464, 405] width 342 height 10
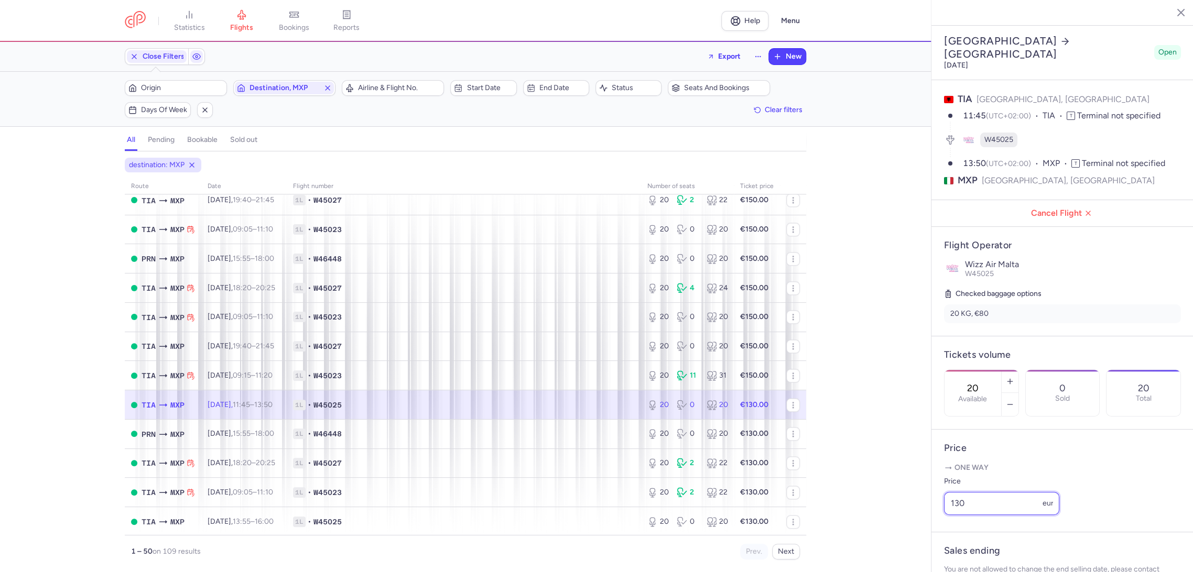
click at [903, 524] on div "statistics flights bookings reports Help Menu Close Filters Export New Filters …" at bounding box center [596, 286] width 1193 height 572
paste input "5"
type input "150"
click at [979, 562] on button "Save changes" at bounding box center [979, 551] width 70 height 23
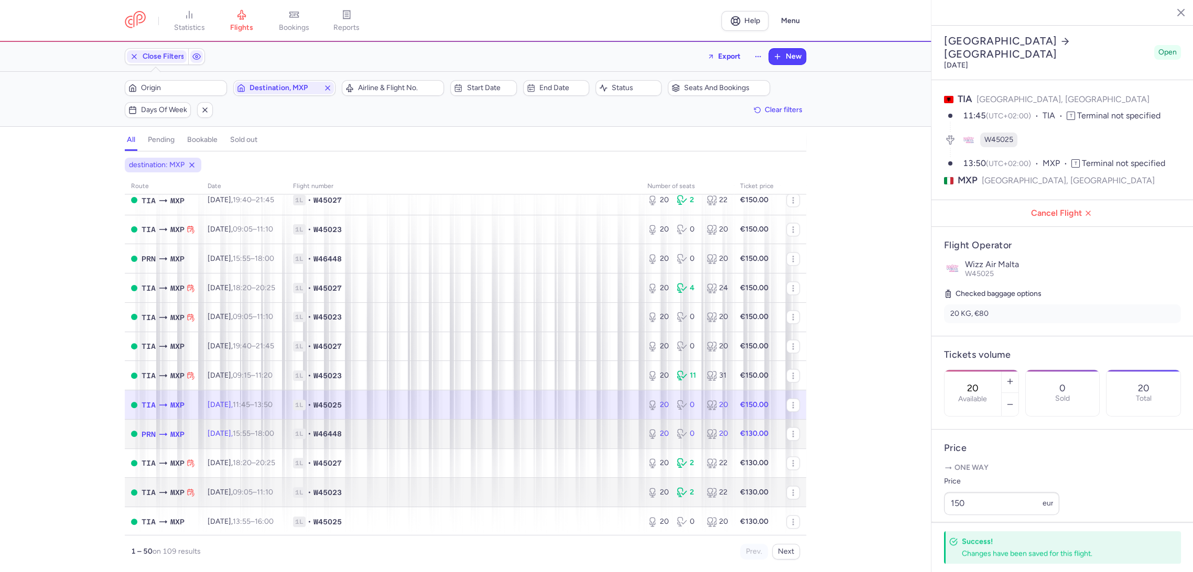
click at [622, 431] on span "1L • W46448" at bounding box center [464, 434] width 342 height 10
type input "3"
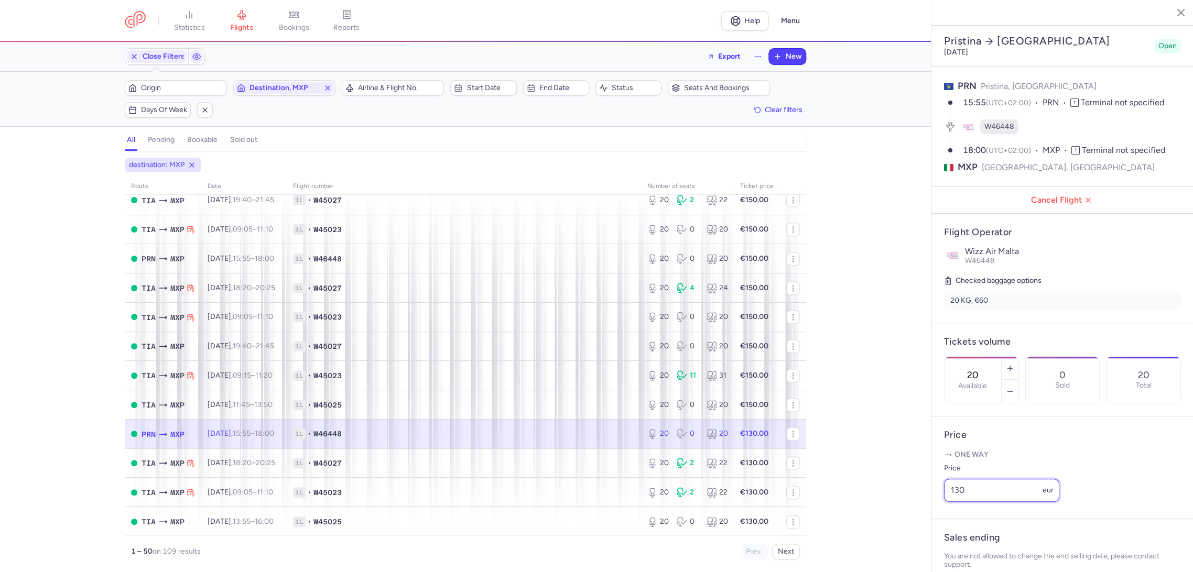
click at [897, 523] on div "statistics flights bookings reports Help Menu Close Filters Export New Filters …" at bounding box center [596, 286] width 1193 height 572
paste input "5"
type input "150"
click at [963, 550] on span "Save changes" at bounding box center [979, 551] width 52 height 9
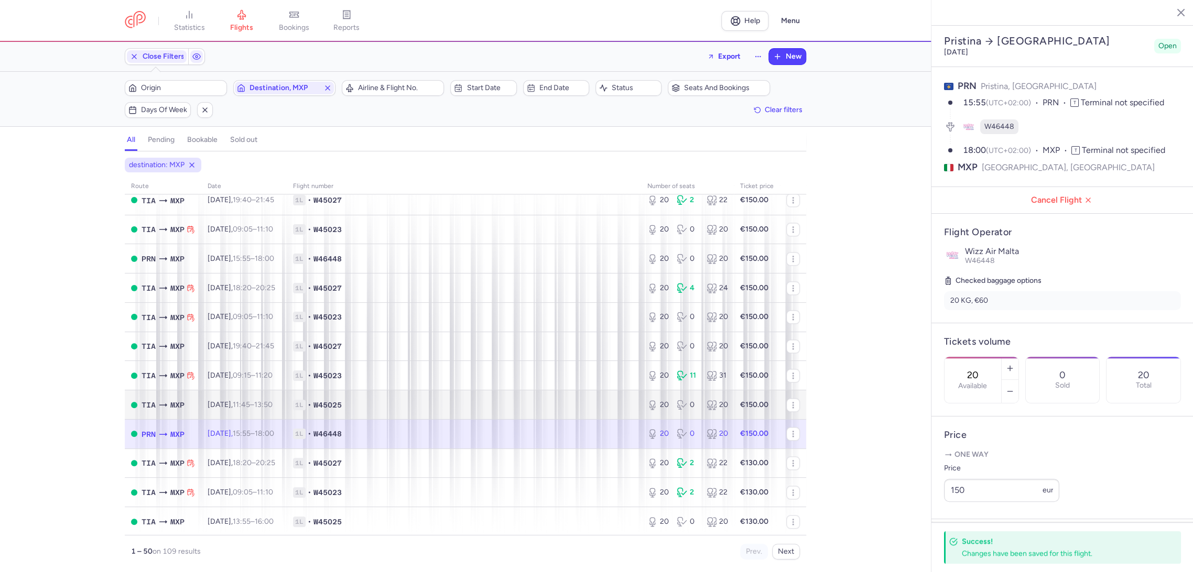
scroll to position [1155, 0]
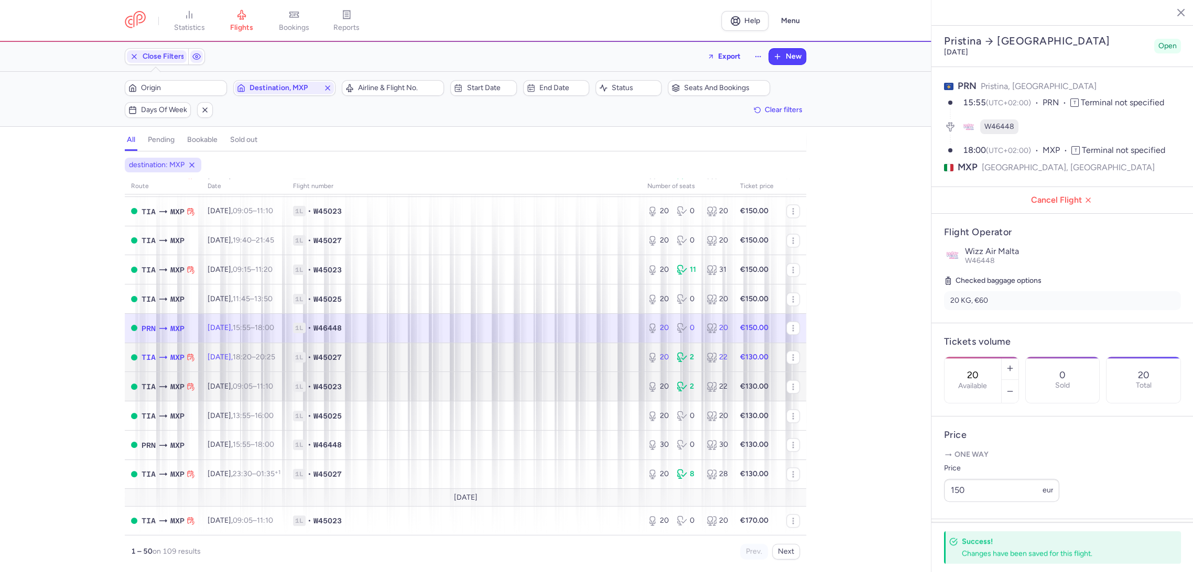
click at [552, 353] on span "1L • W45027" at bounding box center [464, 357] width 342 height 10
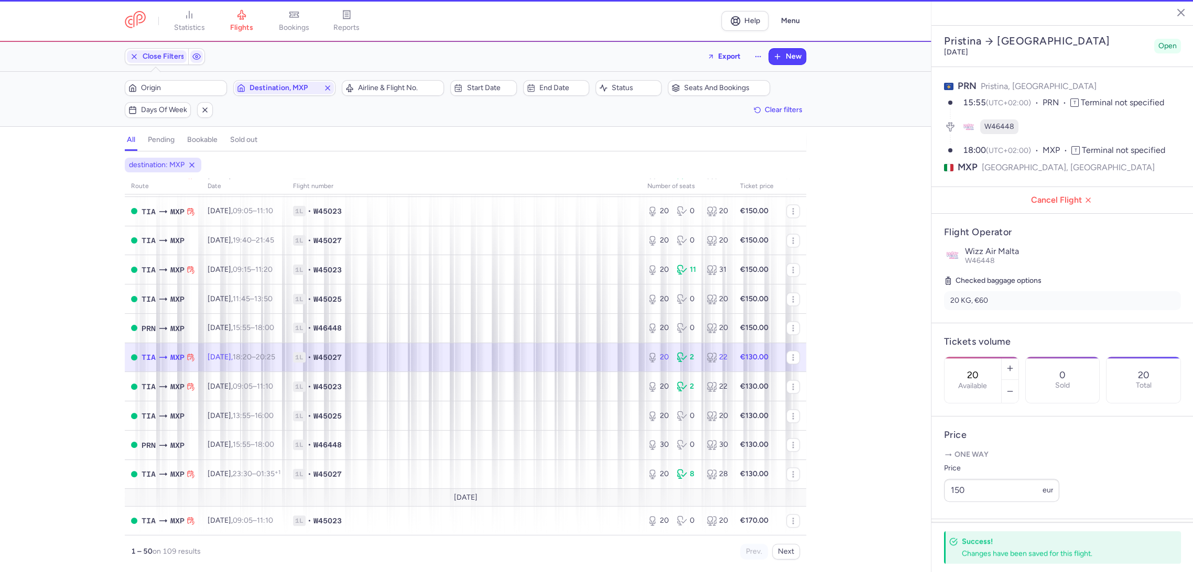
type input "1"
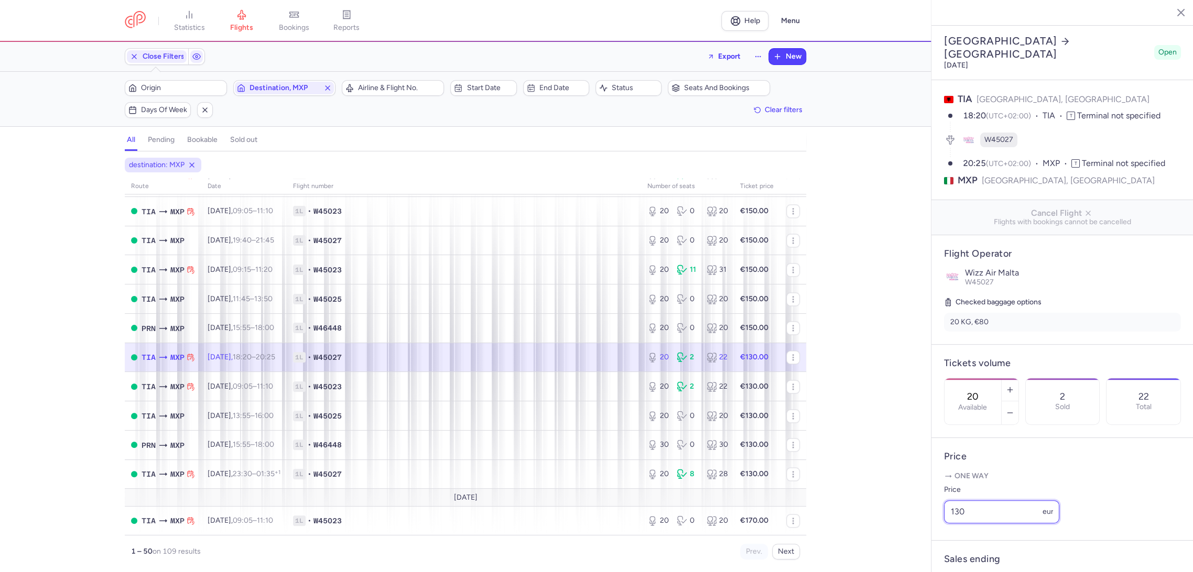
click at [888, 542] on div "statistics flights bookings reports Help Menu Close Filters Export New Filters …" at bounding box center [596, 286] width 1193 height 572
paste input "5"
type input "150"
click at [981, 558] on button "Save changes" at bounding box center [979, 552] width 70 height 23
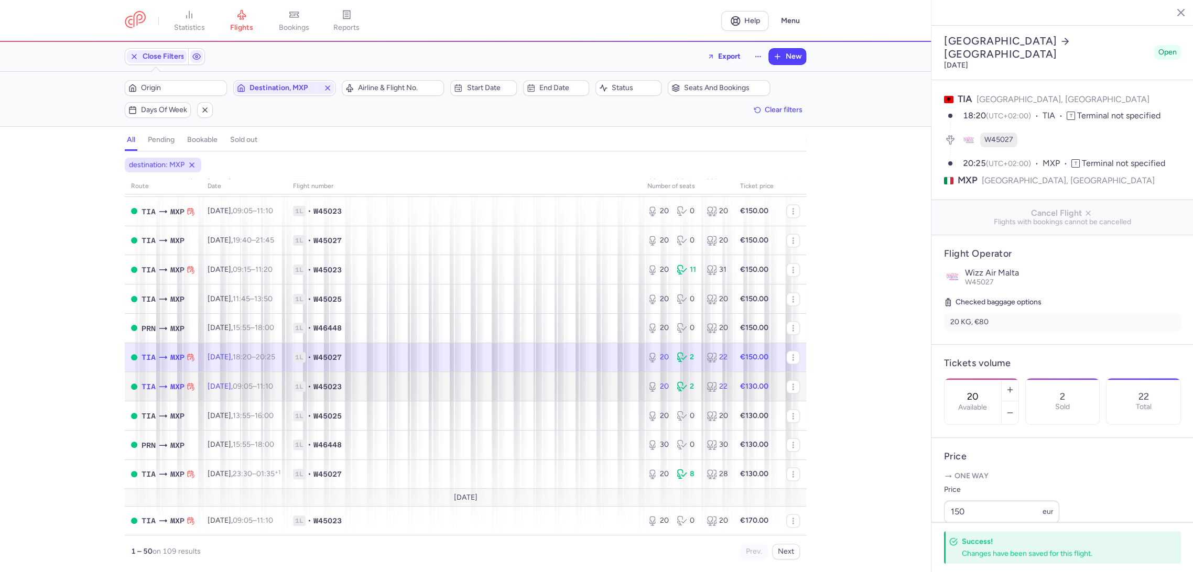
click at [600, 387] on span "1L • W45023" at bounding box center [464, 387] width 342 height 10
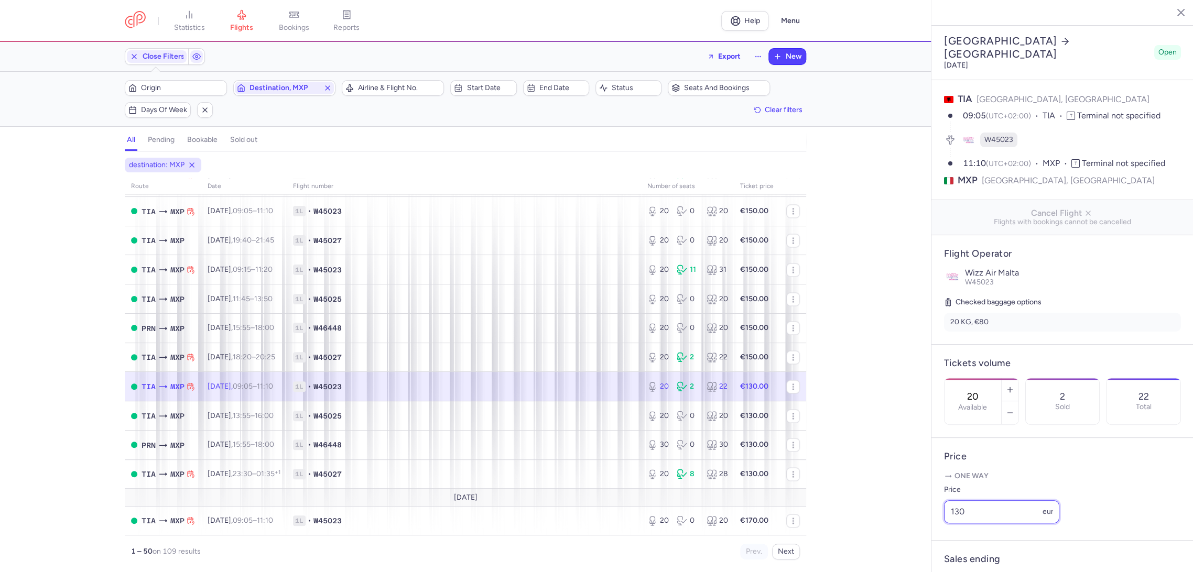
click at [847, 527] on div "statistics flights bookings reports Help Menu Close Filters Export New Filters …" at bounding box center [596, 286] width 1193 height 572
paste input "5"
type input "150"
click at [947, 560] on button "Save changes" at bounding box center [979, 551] width 70 height 23
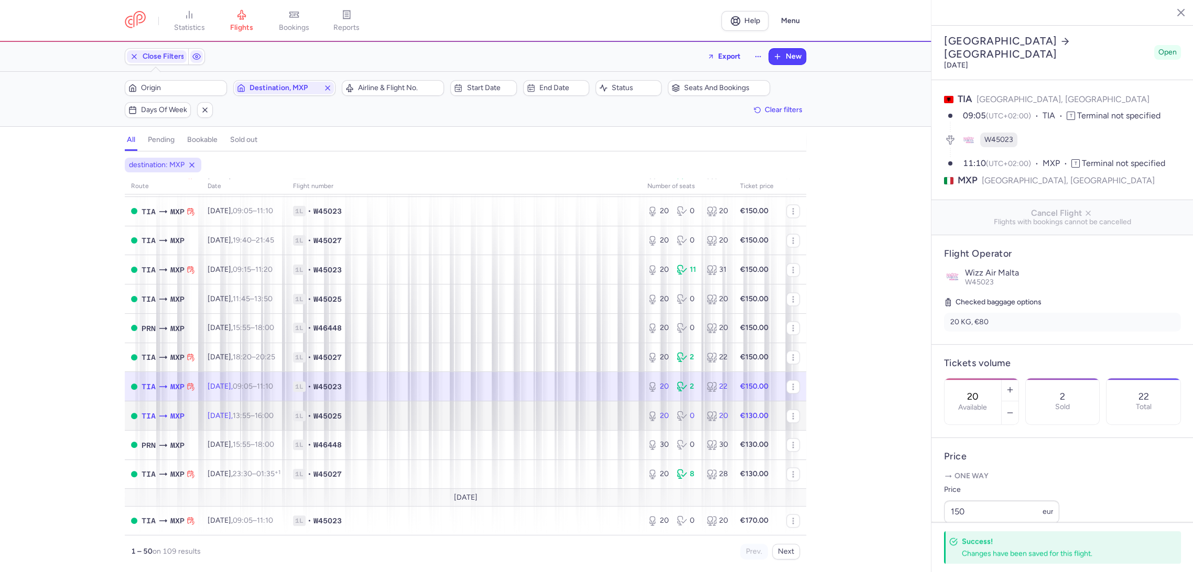
click at [617, 422] on td "1L • W45025" at bounding box center [464, 416] width 354 height 29
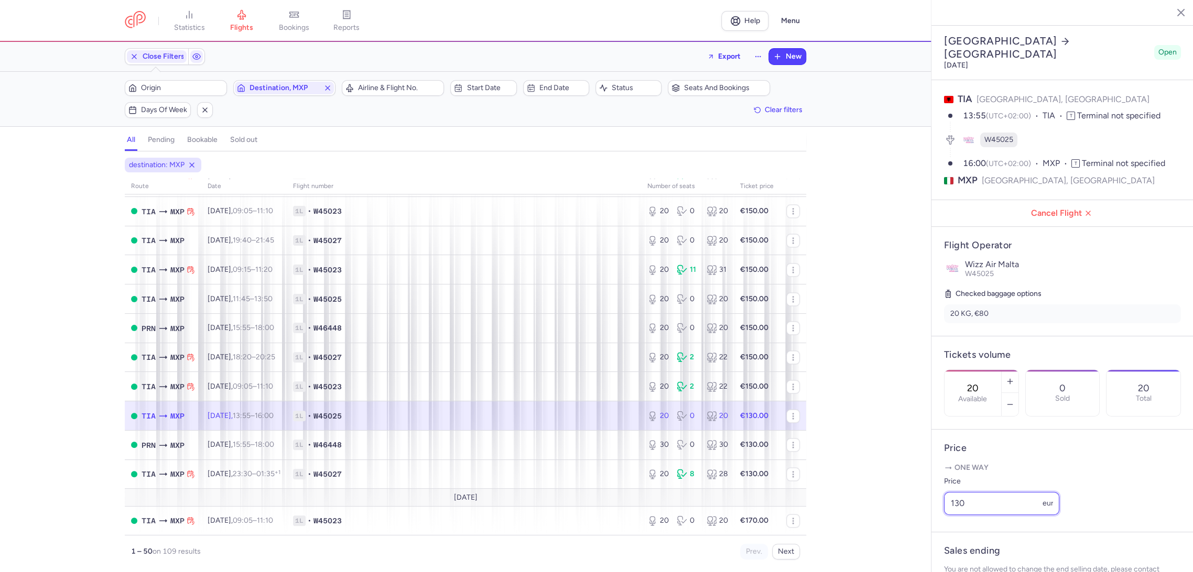
click at [909, 527] on div "statistics flights bookings reports Help Menu Close Filters Export New Filters …" at bounding box center [596, 286] width 1193 height 572
paste input "5"
type input "150"
click at [989, 561] on button "Save changes" at bounding box center [979, 551] width 70 height 23
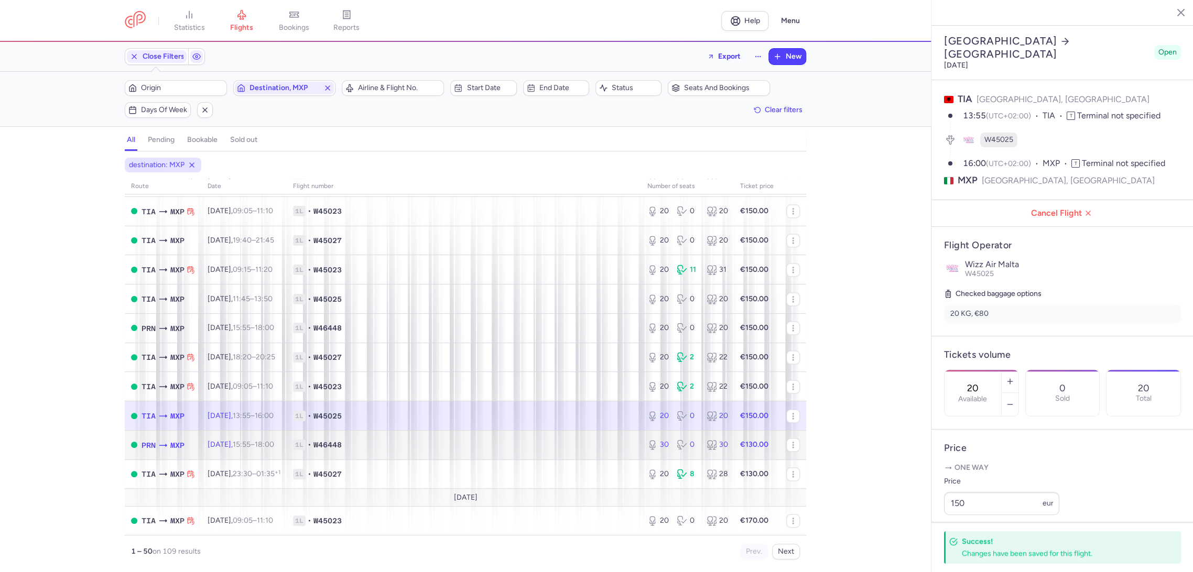
click at [641, 456] on td "30 0 30" at bounding box center [687, 444] width 93 height 29
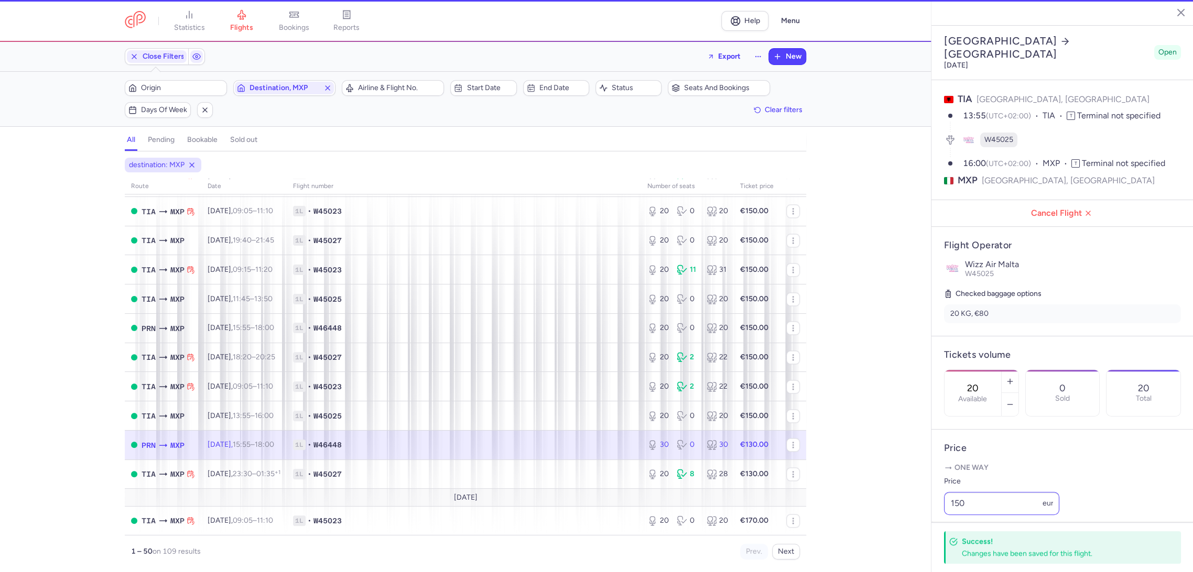
type input "30"
type input "13"
select select "hours"
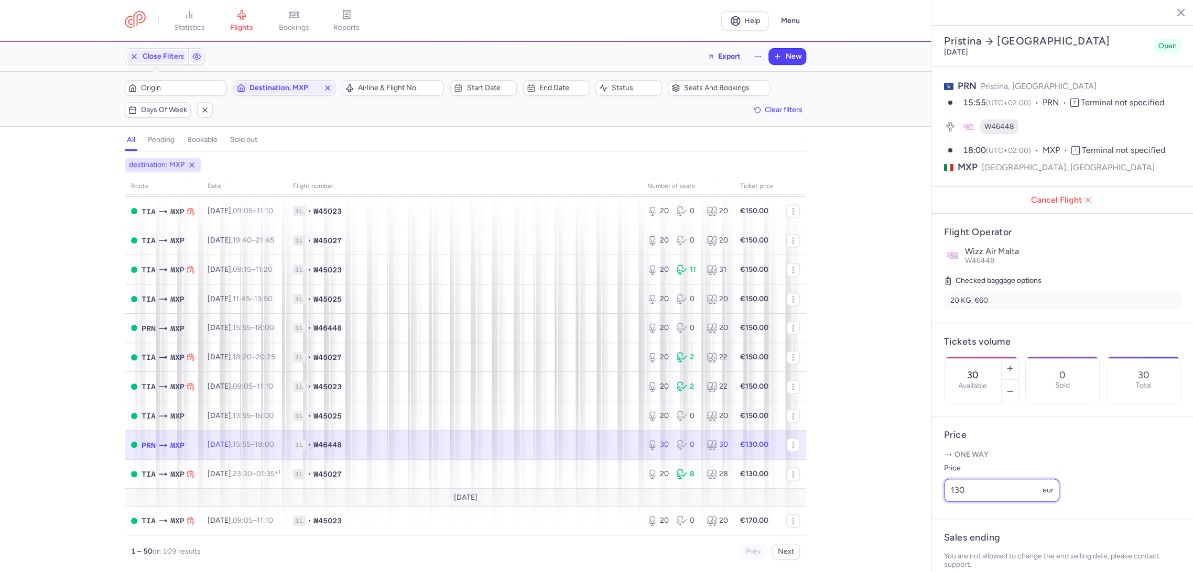
click at [882, 522] on div "statistics flights bookings reports Help Menu Close Filters Export New Filters …" at bounding box center [596, 286] width 1193 height 572
paste input "5"
type input "150"
click at [972, 547] on span "Save changes" at bounding box center [979, 551] width 52 height 9
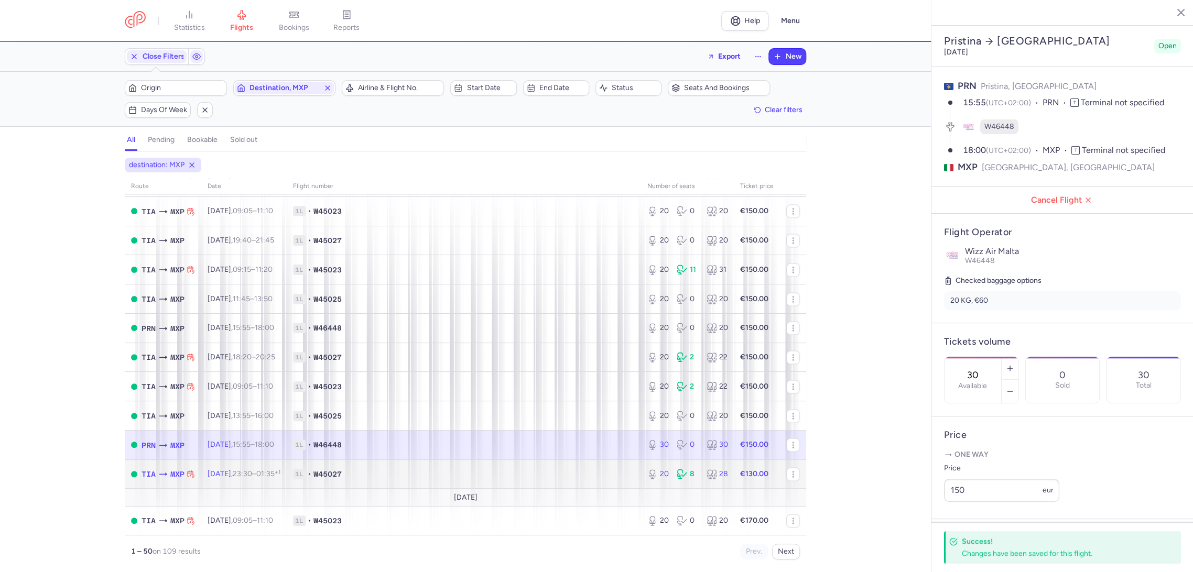
click at [594, 475] on span "1L • W45027" at bounding box center [464, 474] width 342 height 10
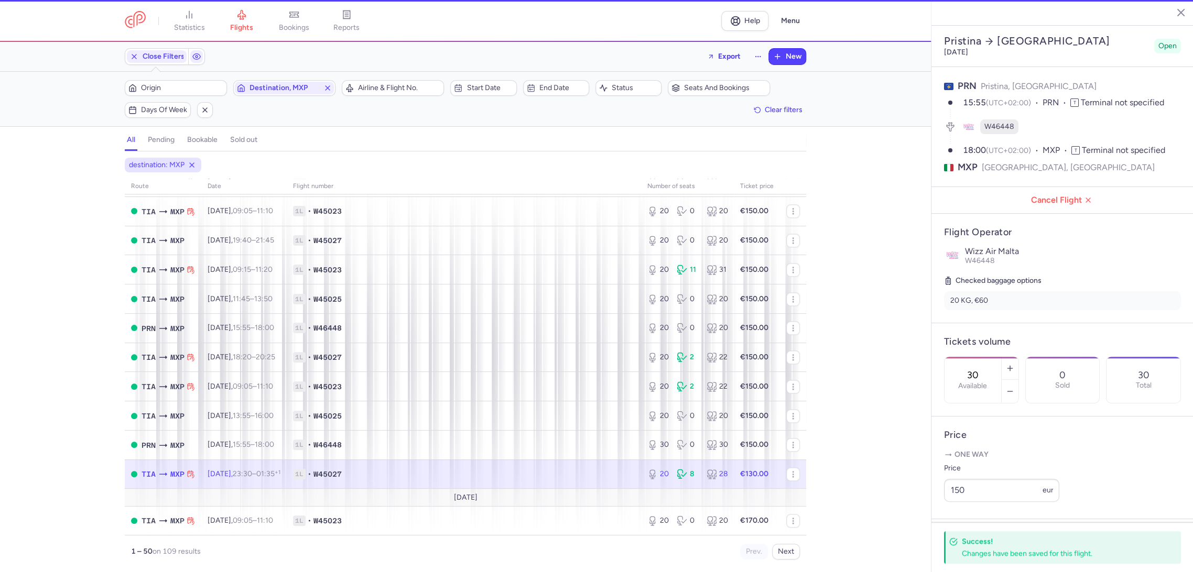
type input "20"
type input "1"
select select "days"
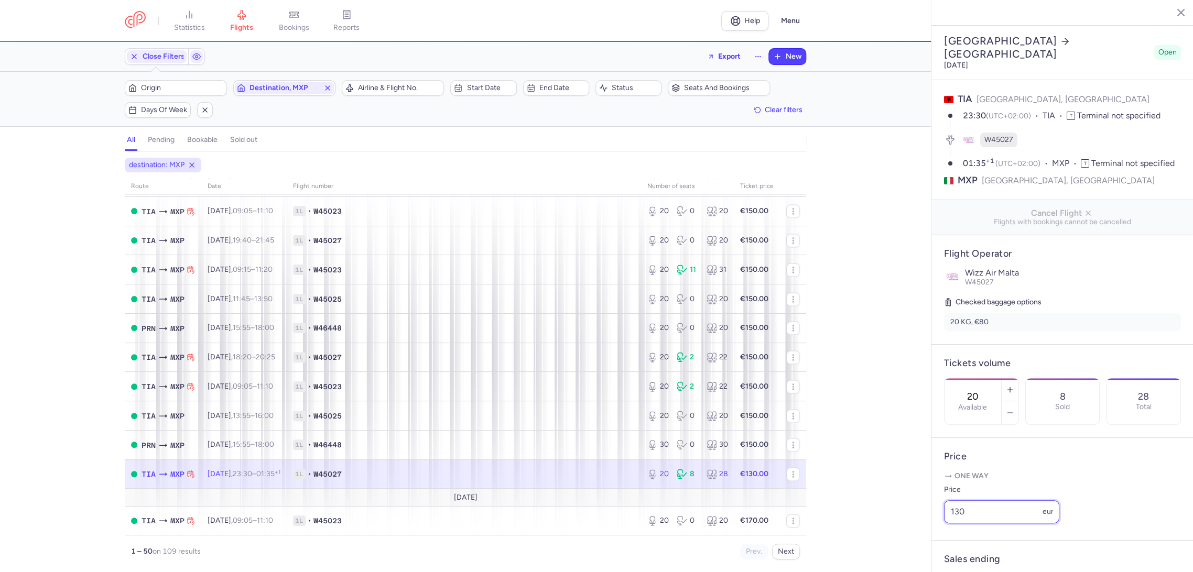
click at [919, 538] on div "statistics flights bookings reports Help Menu Close Filters Export New Filters …" at bounding box center [596, 286] width 1193 height 572
paste input "5"
type input "150"
click at [979, 555] on span "Save changes" at bounding box center [979, 551] width 52 height 9
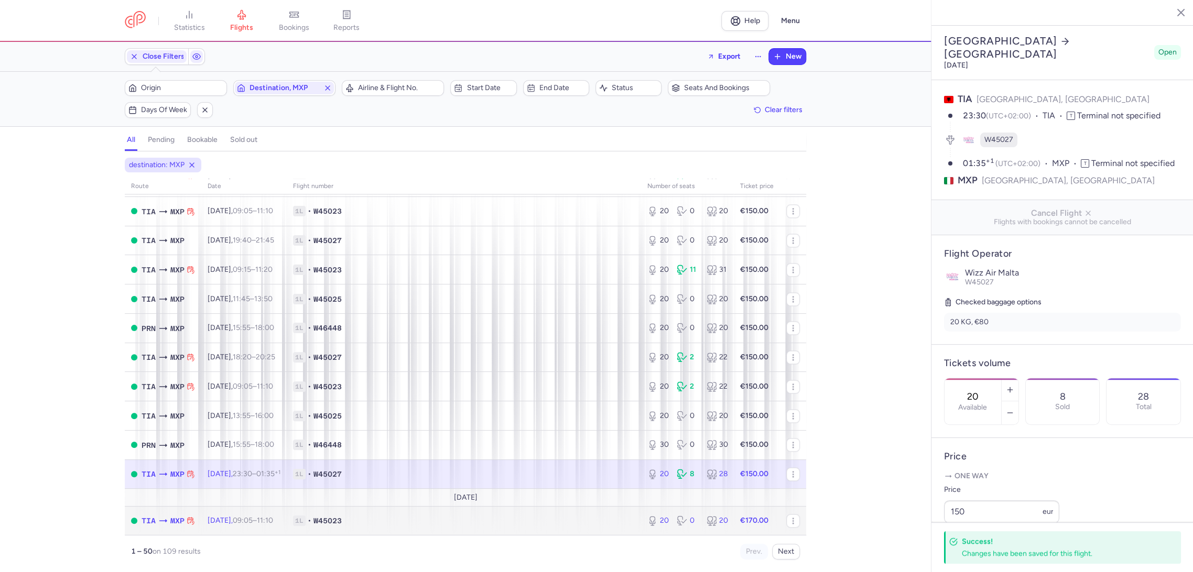
click at [596, 524] on span "1L • W45023" at bounding box center [464, 521] width 342 height 10
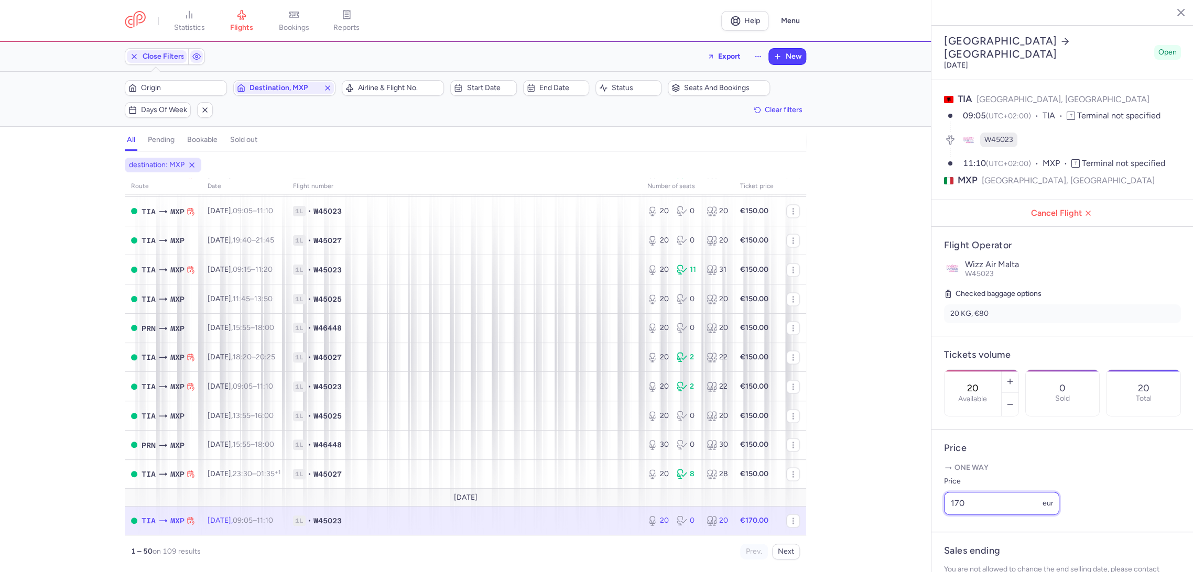
click at [881, 535] on div "statistics flights bookings reports Help Menu Close Filters Export New Filters …" at bounding box center [596, 286] width 1193 height 572
paste input "5"
type input "150"
click at [961, 544] on button "Save changes" at bounding box center [979, 551] width 70 height 23
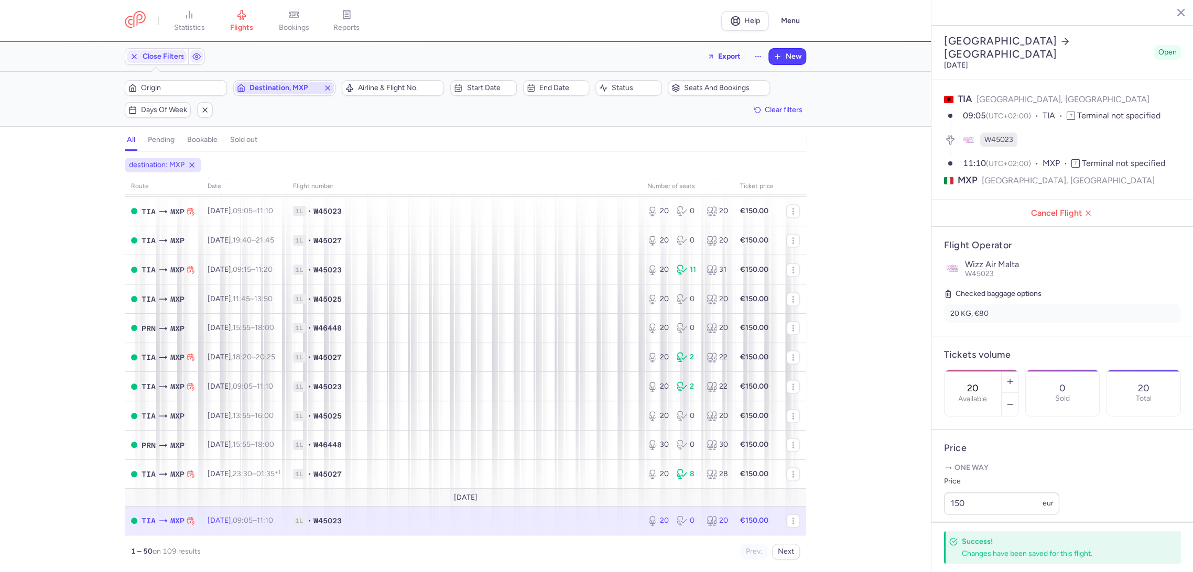
click at [329, 86] on icon "button" at bounding box center [327, 88] width 8 height 8
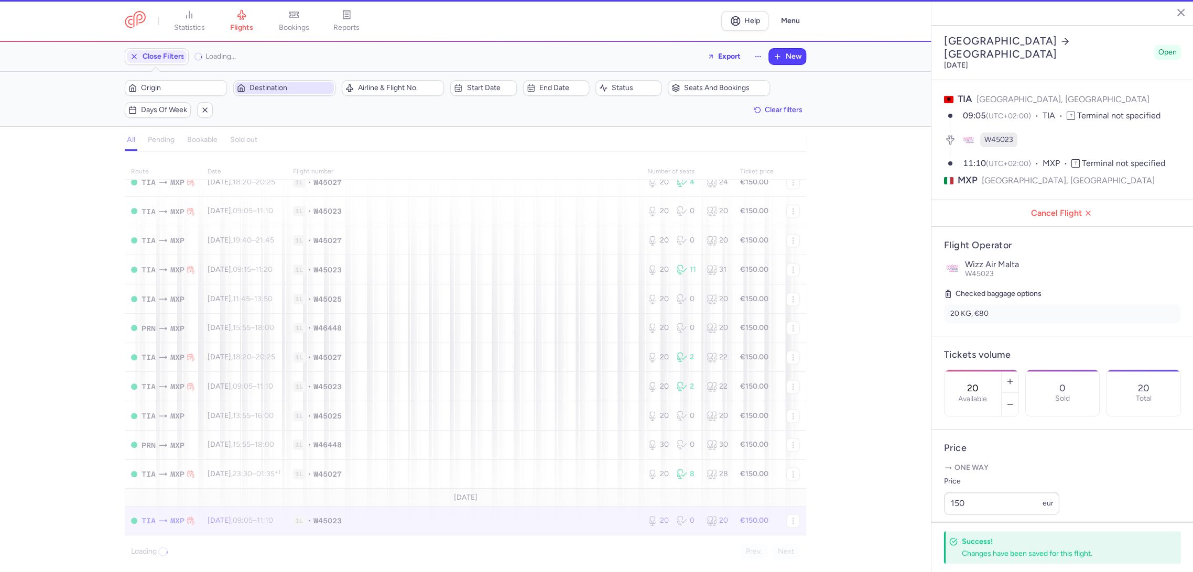
click at [287, 89] on span "Destination" at bounding box center [291, 88] width 82 height 8
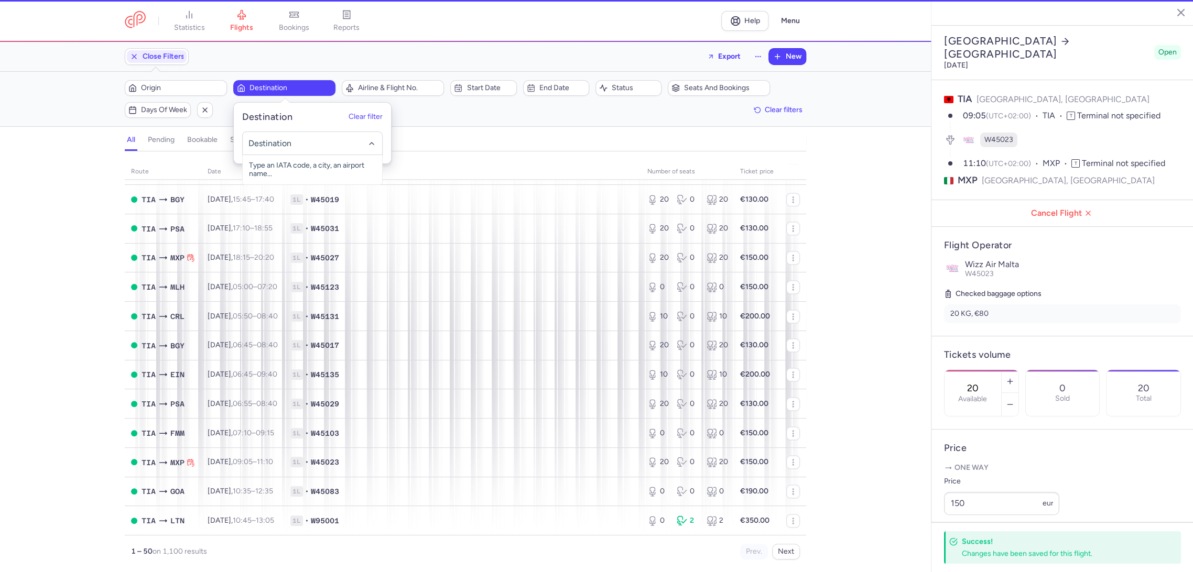
scroll to position [1123, 0]
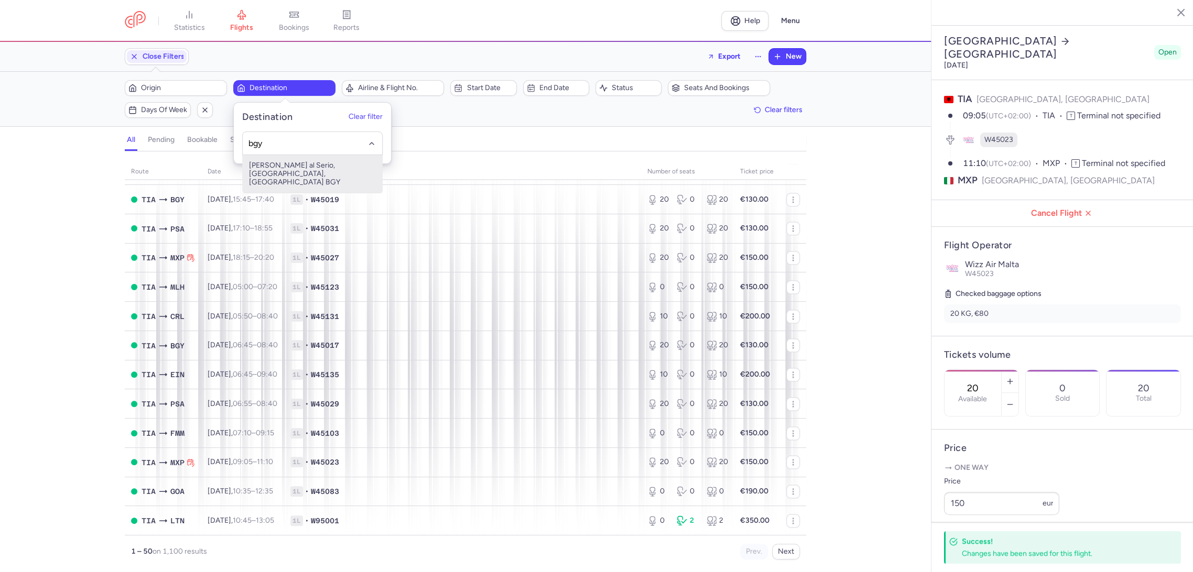
click at [309, 167] on span "[PERSON_NAME] al Serio, [GEOGRAPHIC_DATA], [GEOGRAPHIC_DATA] BGY" at bounding box center [312, 174] width 139 height 38
type input "bgy"
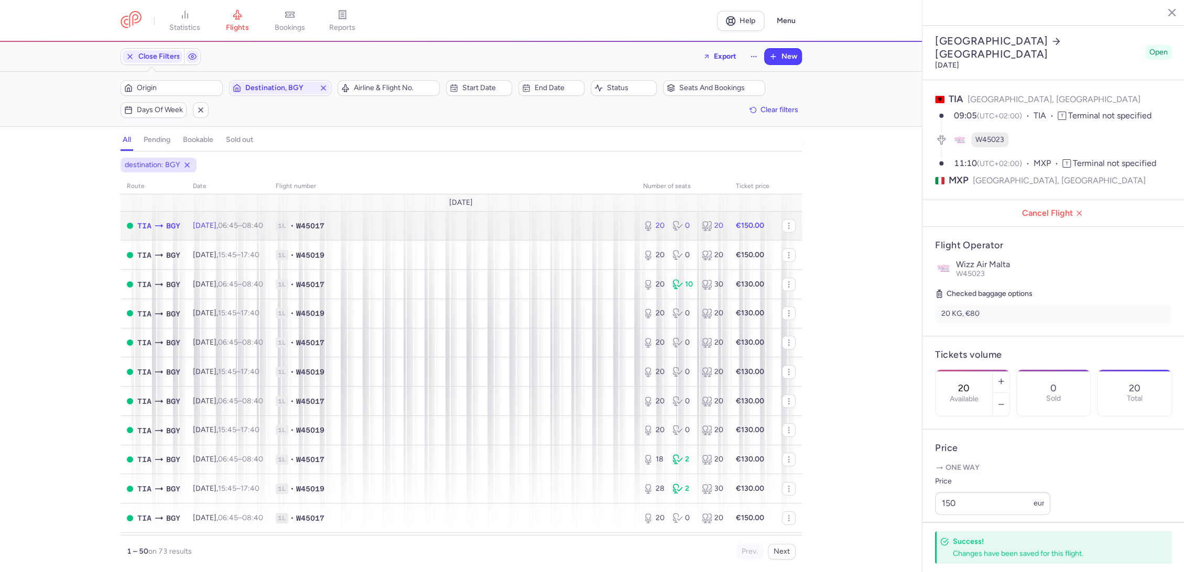
click at [600, 233] on td "1L • W45017" at bounding box center [452, 225] width 367 height 29
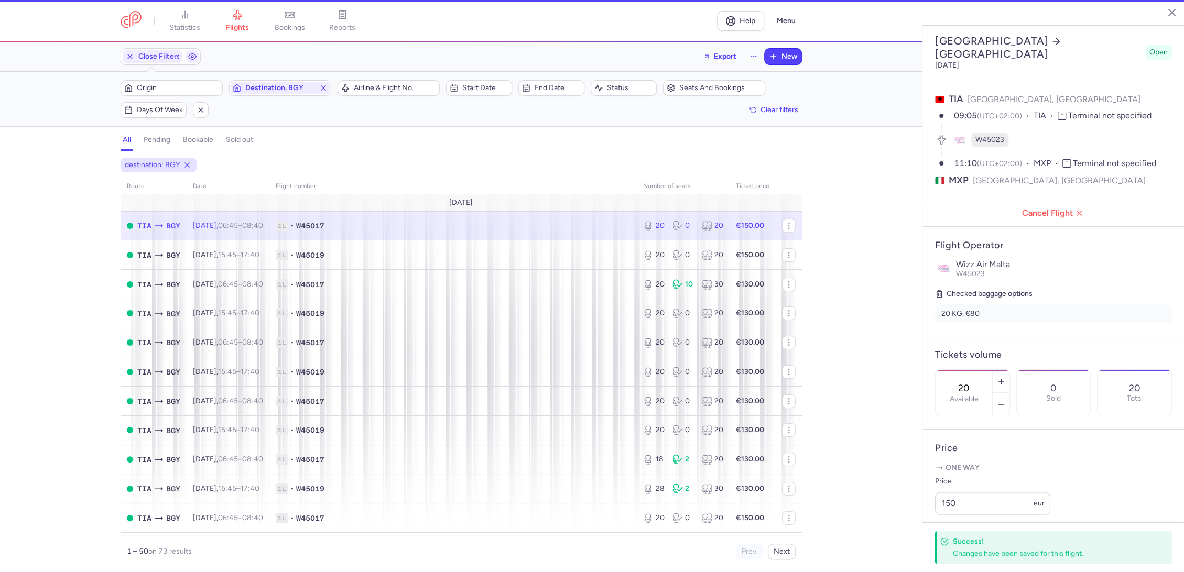
type input "3"
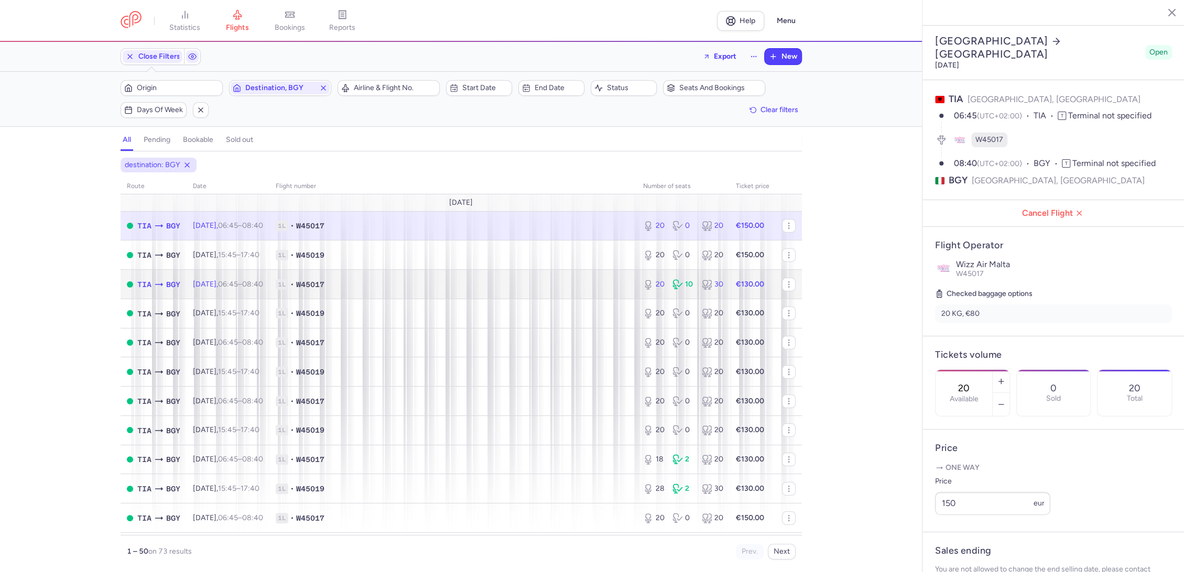
click at [597, 290] on td "1L • W45017" at bounding box center [452, 284] width 367 height 29
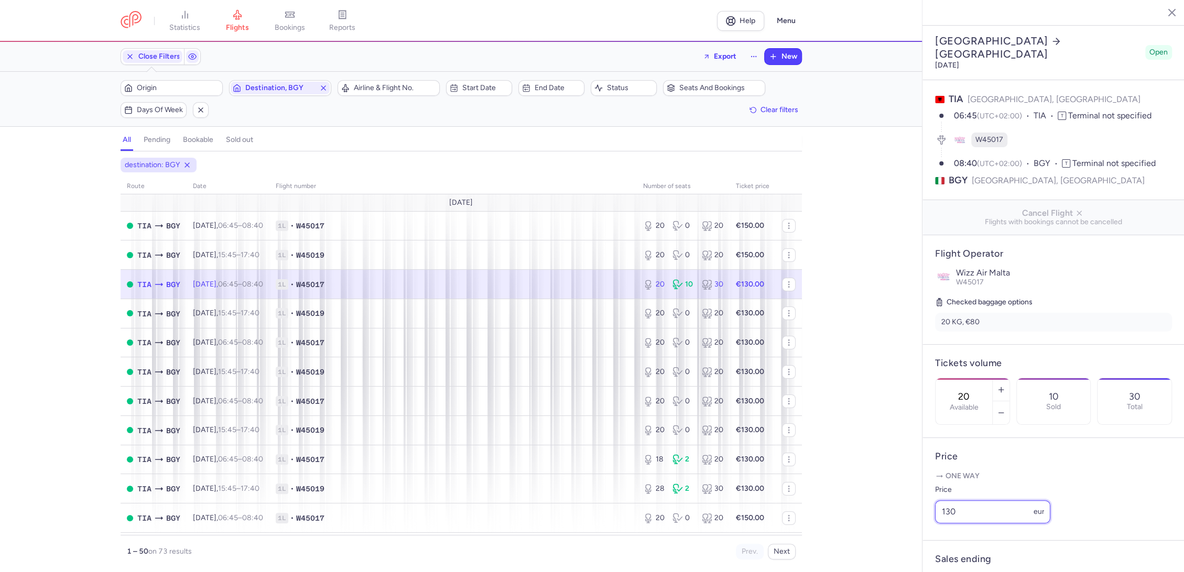
paste input "5"
drag, startPoint x: 983, startPoint y: 529, endPoint x: 885, endPoint y: 533, distance: 98.1
click at [885, 533] on div "statistics flights bookings reports Help Menu Close Filters Export New Filters …" at bounding box center [592, 286] width 1184 height 572
type input "150"
click at [943, 554] on button "Save changes" at bounding box center [970, 551] width 70 height 23
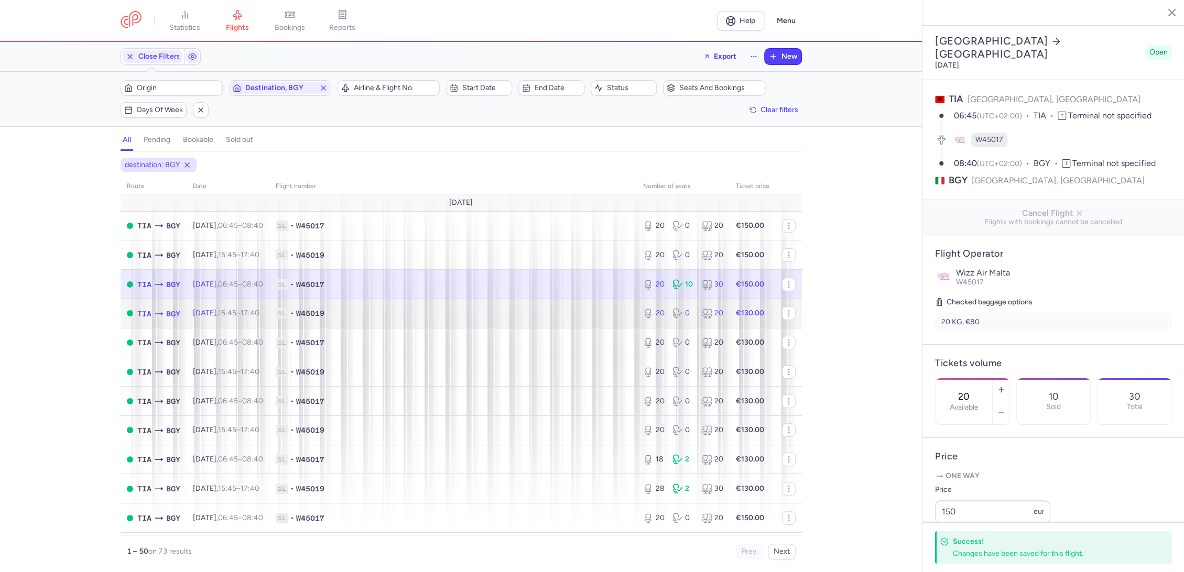
drag, startPoint x: 618, startPoint y: 312, endPoint x: 679, endPoint y: 365, distance: 80.7
click at [619, 313] on span "1L • W45019" at bounding box center [453, 313] width 355 height 10
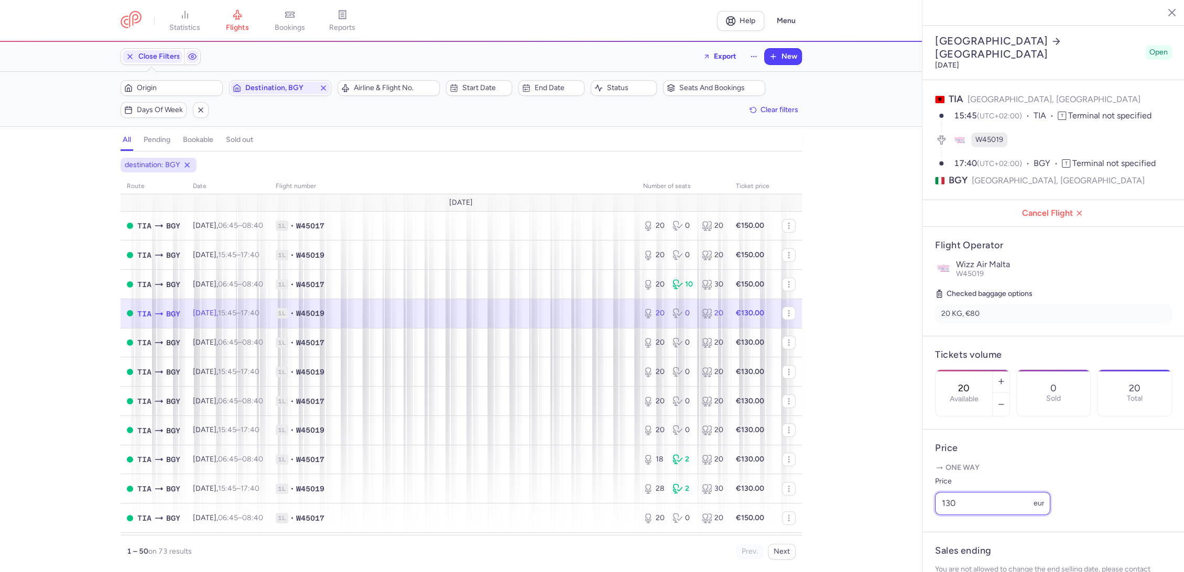
drag, startPoint x: 902, startPoint y: 522, endPoint x: 936, endPoint y: 528, distance: 34.2
click at [898, 522] on div "statistics flights bookings reports Help Menu Close Filters Export New Filters …" at bounding box center [592, 286] width 1184 height 572
paste input "5"
type input "150"
drag, startPoint x: 971, startPoint y: 555, endPoint x: 866, endPoint y: 479, distance: 129.1
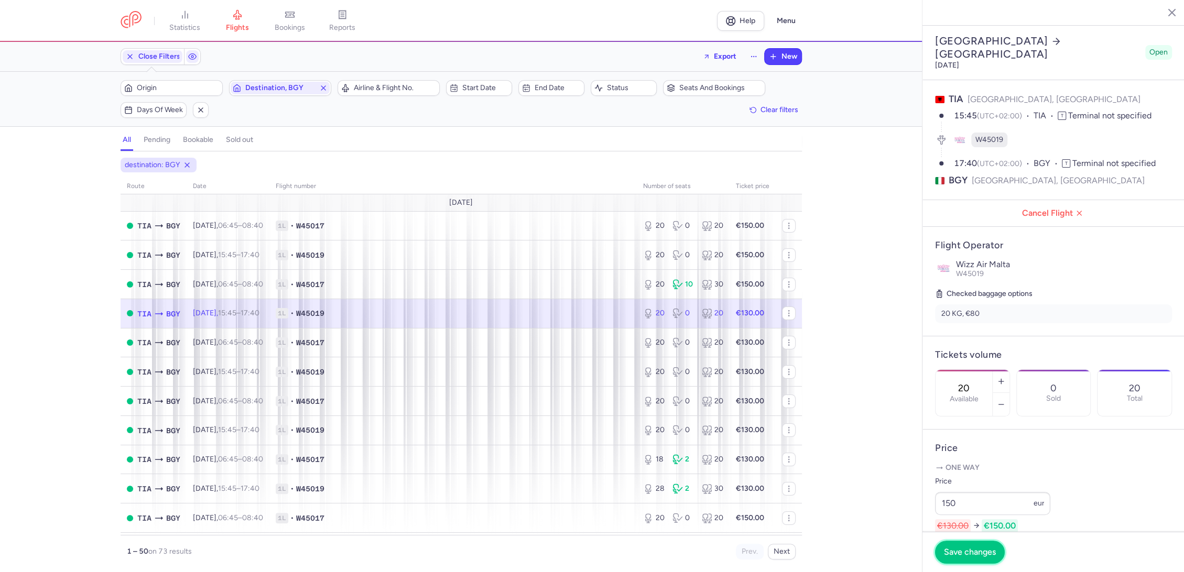
click at [963, 552] on span "Save changes" at bounding box center [970, 552] width 52 height 9
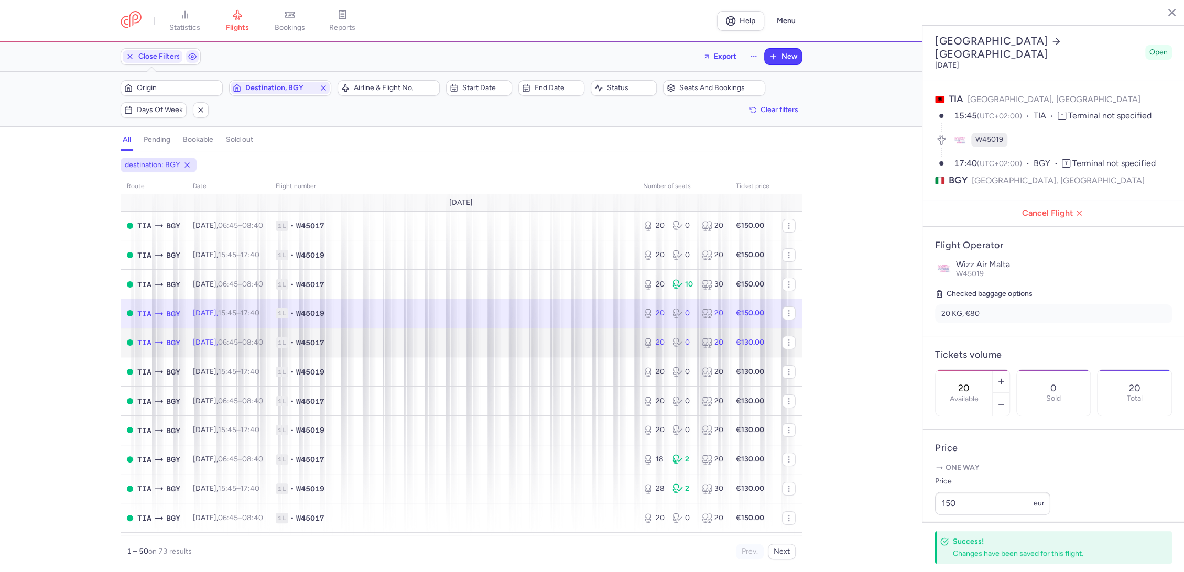
click at [581, 334] on td "1L • W45017" at bounding box center [452, 342] width 367 height 29
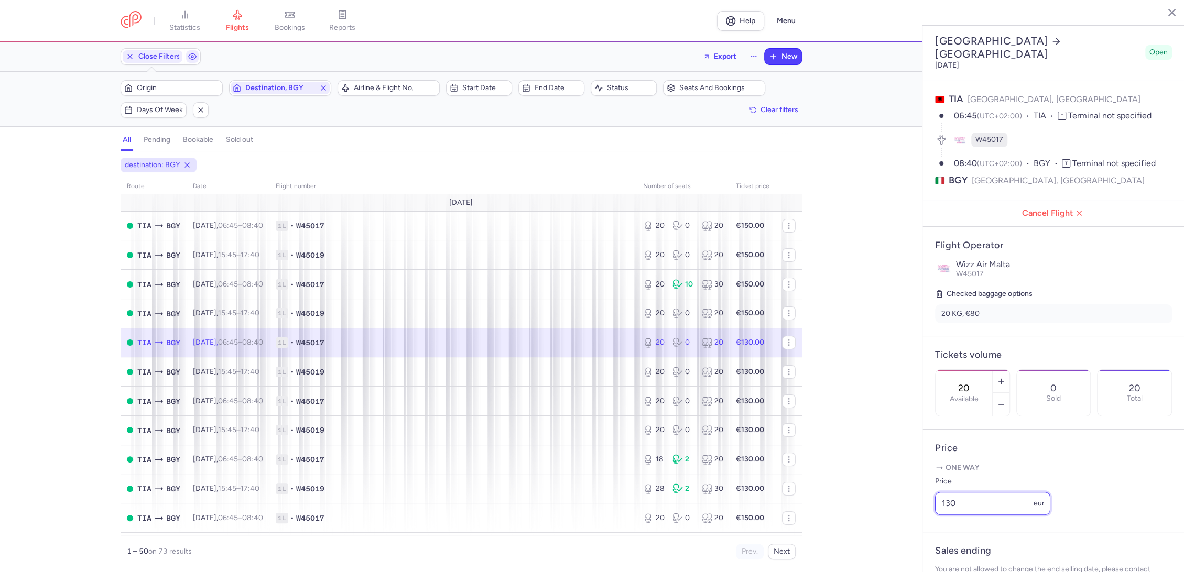
click at [874, 523] on div "statistics flights bookings reports Help Menu Close Filters Export New Filters …" at bounding box center [592, 286] width 1184 height 572
paste input "5"
type input "150"
click at [959, 560] on button "Save changes" at bounding box center [970, 551] width 70 height 23
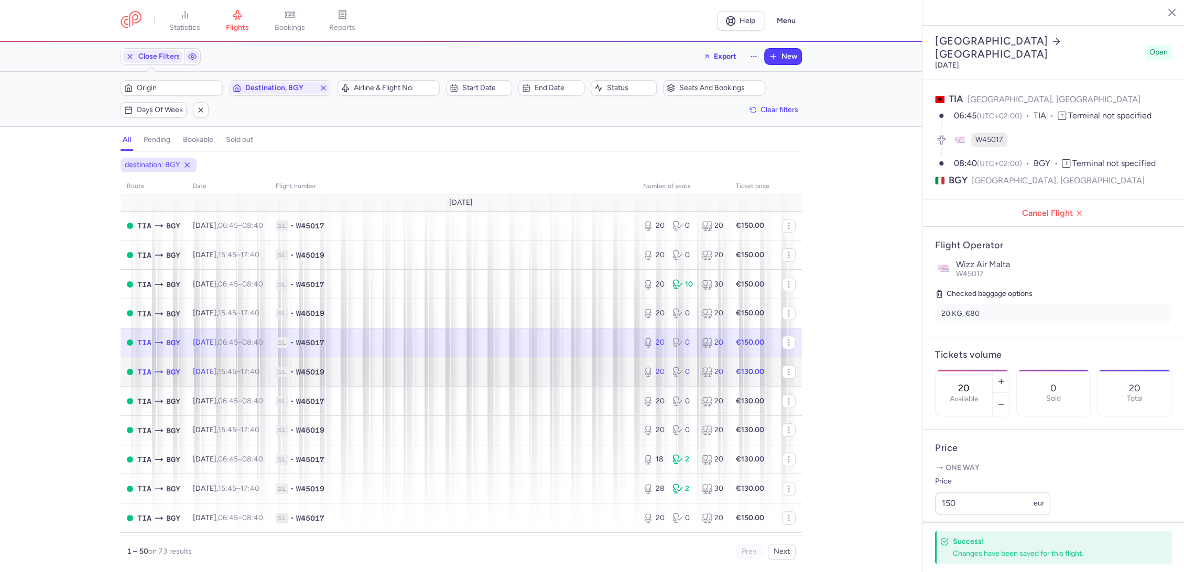
click at [576, 375] on span "1L • W45019" at bounding box center [453, 372] width 355 height 10
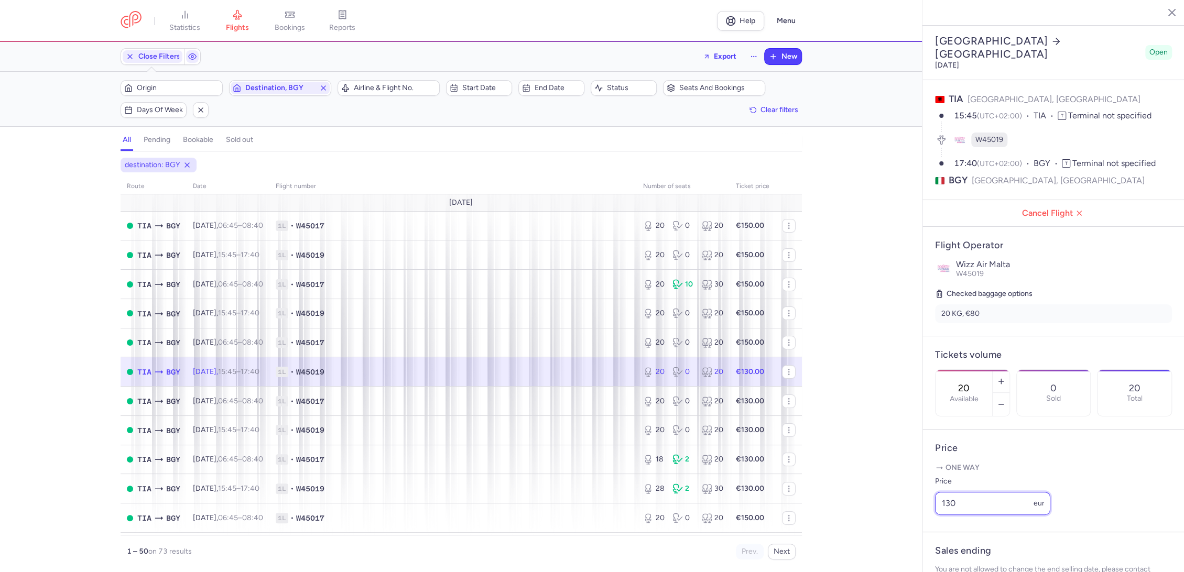
drag, startPoint x: 958, startPoint y: 517, endPoint x: 875, endPoint y: 528, distance: 83.5
click at [875, 528] on div "statistics flights bookings reports Help Menu Close Filters Export New Filters …" at bounding box center [592, 286] width 1184 height 572
paste input "5"
type input "150"
drag, startPoint x: 996, startPoint y: 560, endPoint x: 981, endPoint y: 556, distance: 15.8
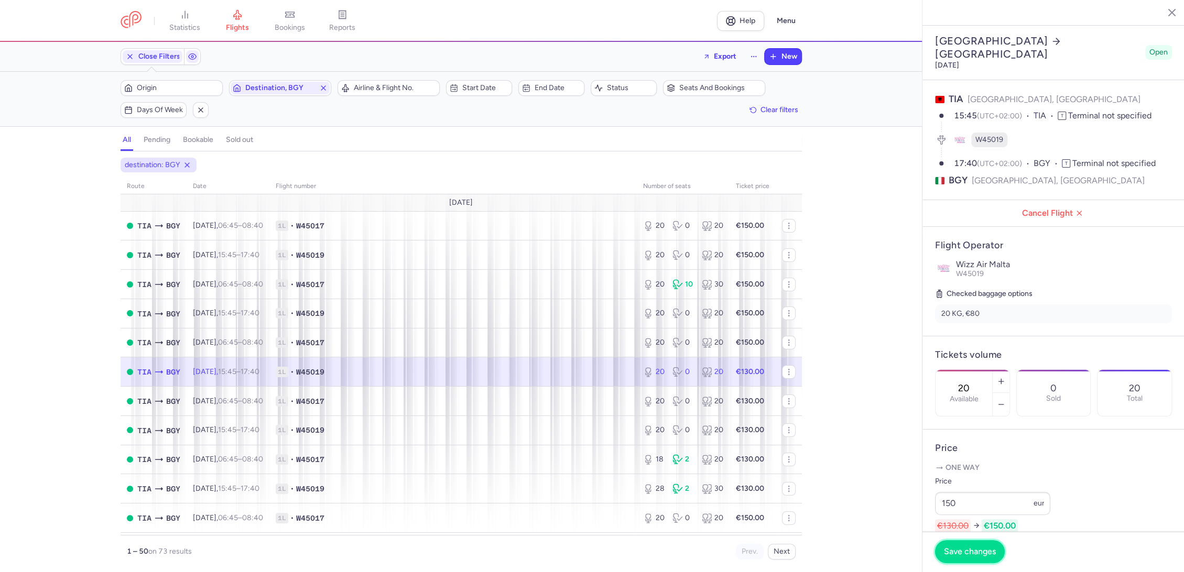
click at [994, 560] on button "Save changes" at bounding box center [970, 551] width 70 height 23
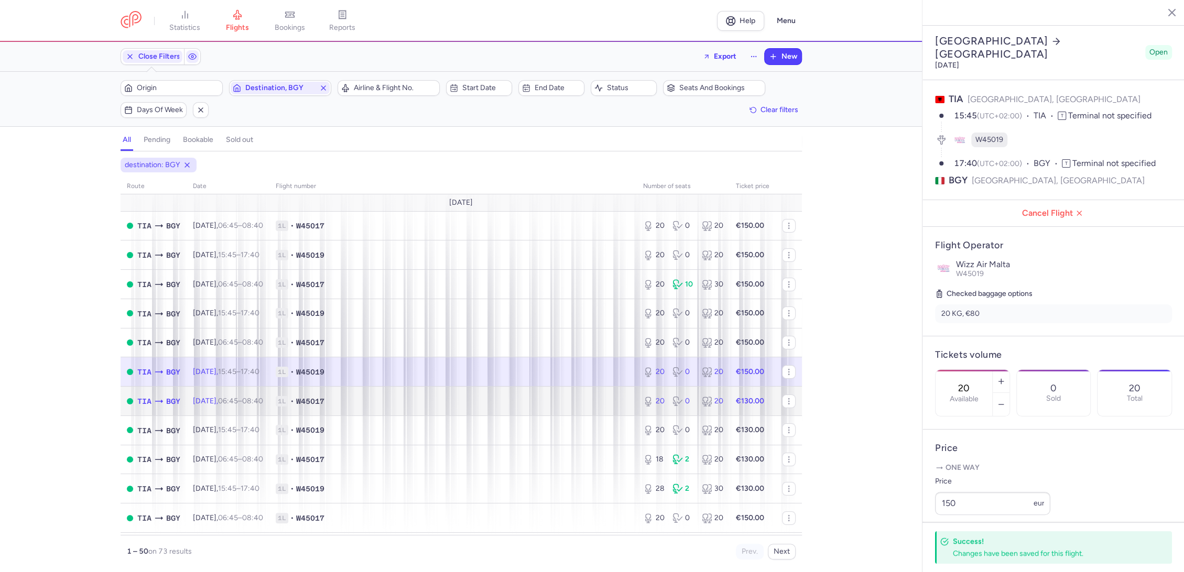
click at [600, 398] on span "1L • W45017" at bounding box center [453, 401] width 355 height 10
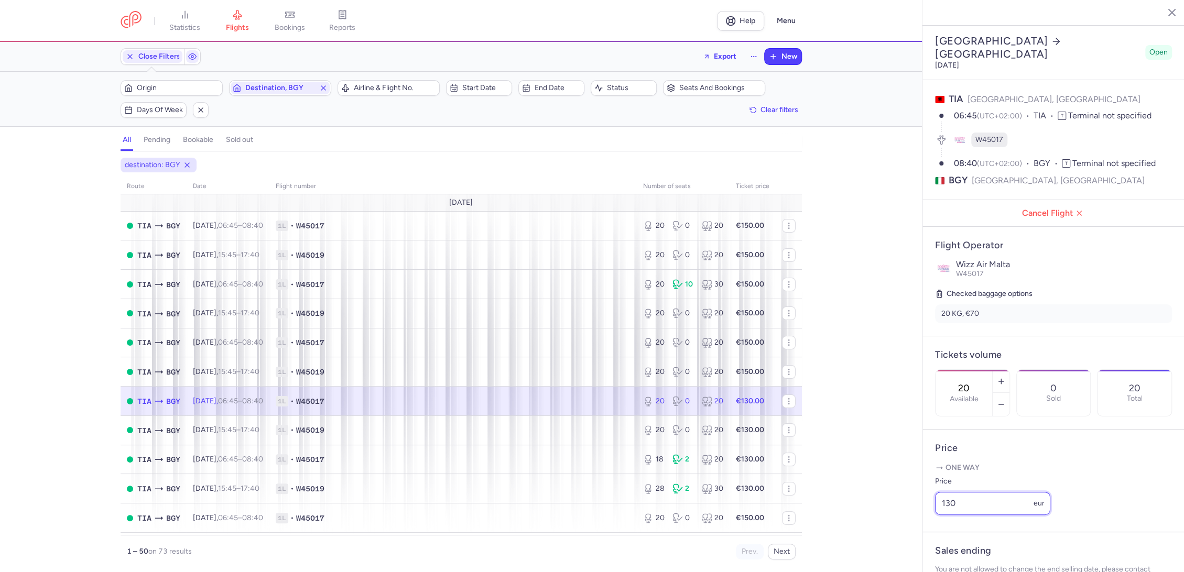
drag, startPoint x: 935, startPoint y: 527, endPoint x: 904, endPoint y: 537, distance: 32.7
click at [903, 537] on div "statistics flights bookings reports Help Menu Close Filters Export New Filters …" at bounding box center [592, 286] width 1184 height 572
paste input "5"
type input "150"
click at [958, 558] on button "Save changes" at bounding box center [970, 551] width 70 height 23
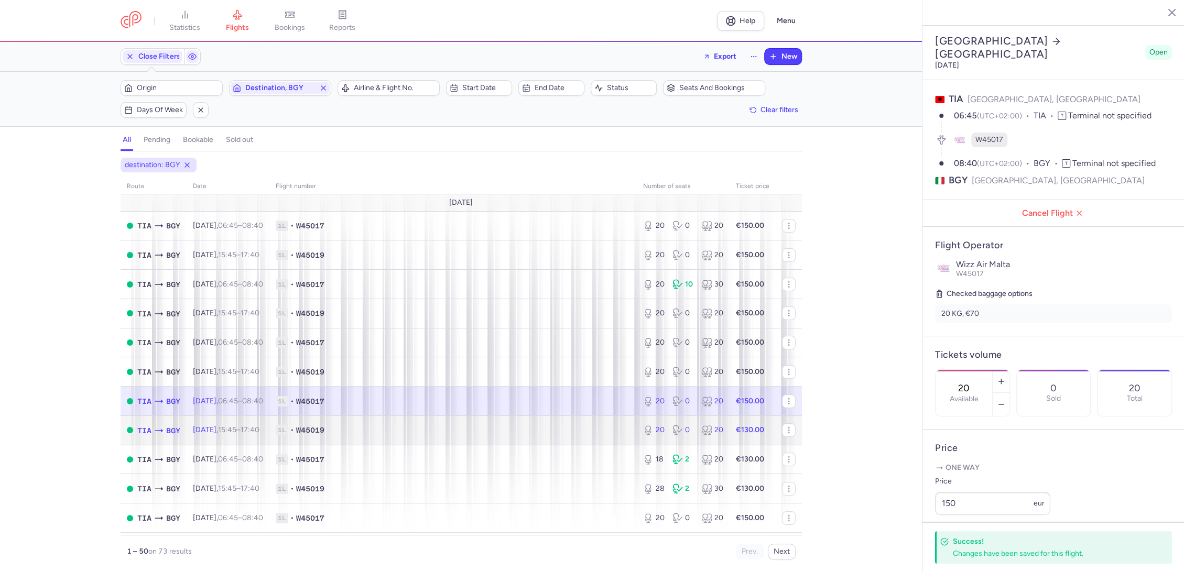
click at [621, 418] on td "1L • W45019" at bounding box center [452, 430] width 367 height 29
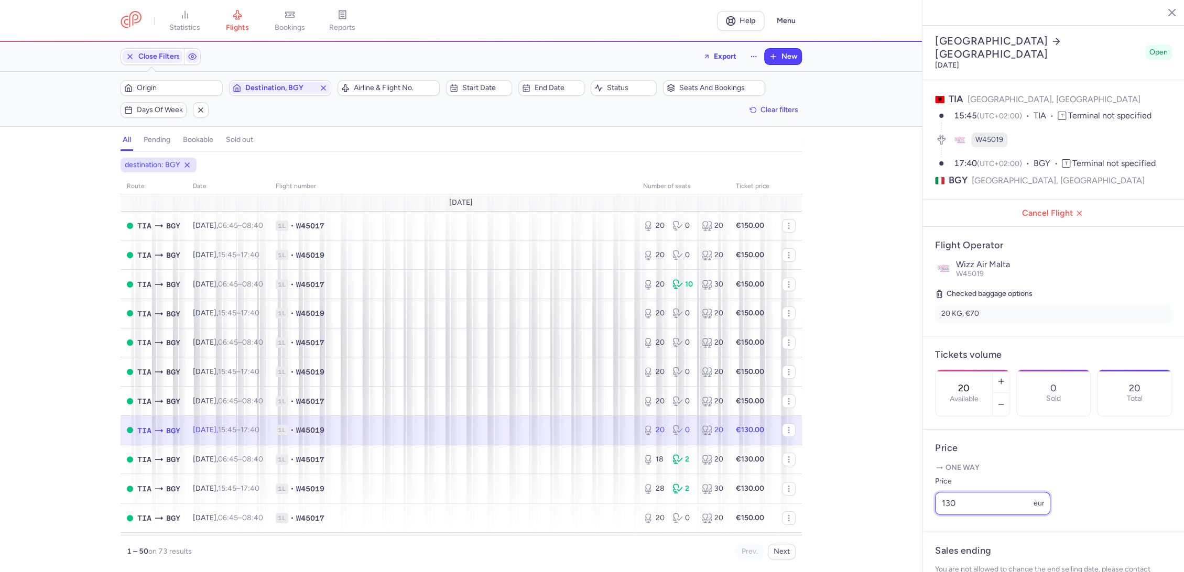
drag, startPoint x: 903, startPoint y: 530, endPoint x: 874, endPoint y: 538, distance: 30.0
click at [874, 538] on div "statistics flights bookings reports Help Menu Close Filters Export New Filters …" at bounding box center [592, 286] width 1184 height 572
paste input "5"
type input "150"
drag, startPoint x: 957, startPoint y: 552, endPoint x: 915, endPoint y: 545, distance: 43.1
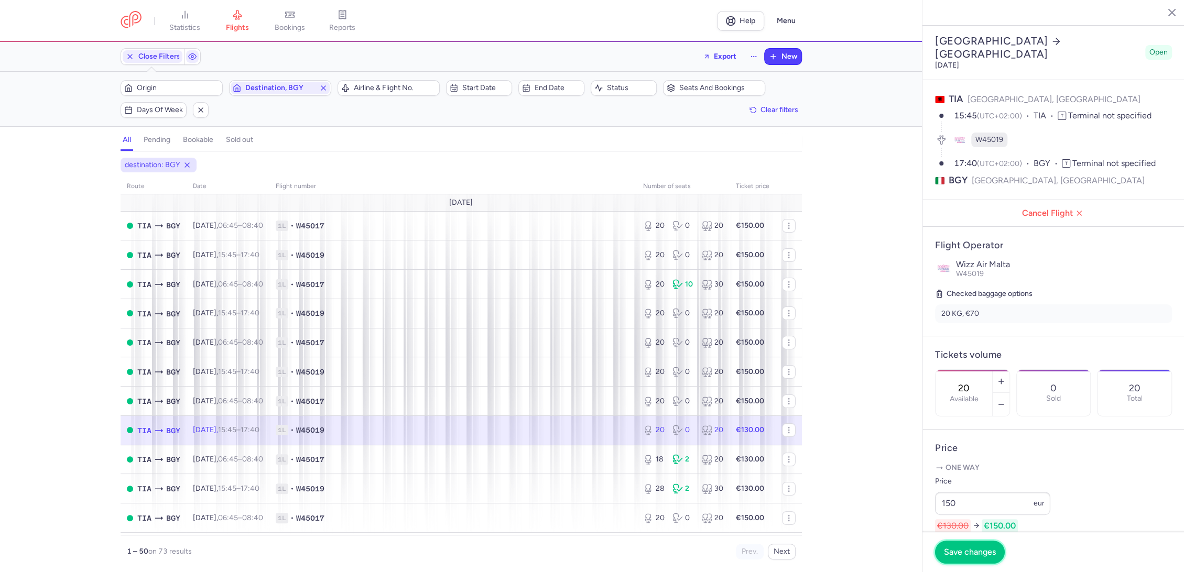
click at [950, 551] on span "Save changes" at bounding box center [970, 552] width 52 height 9
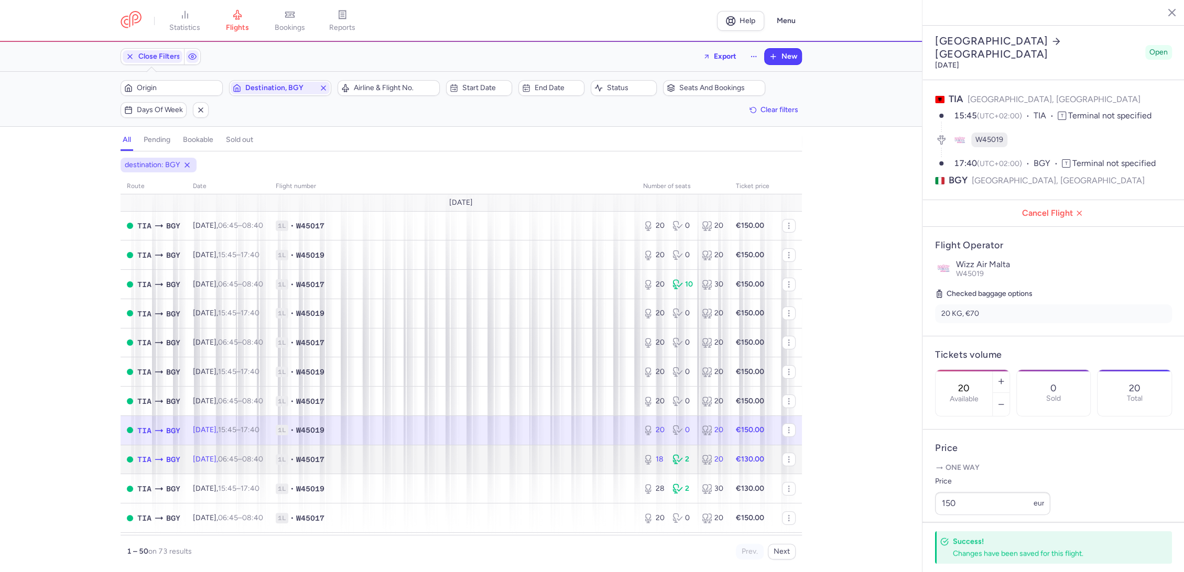
click at [606, 466] on td "1L • W45017" at bounding box center [452, 459] width 367 height 29
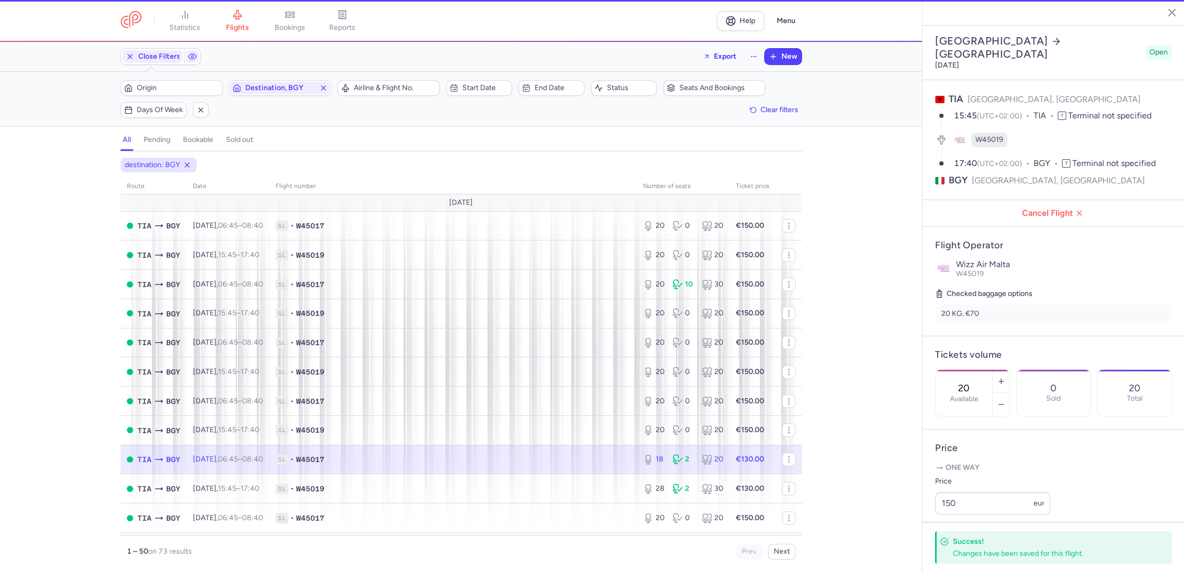
type input "18"
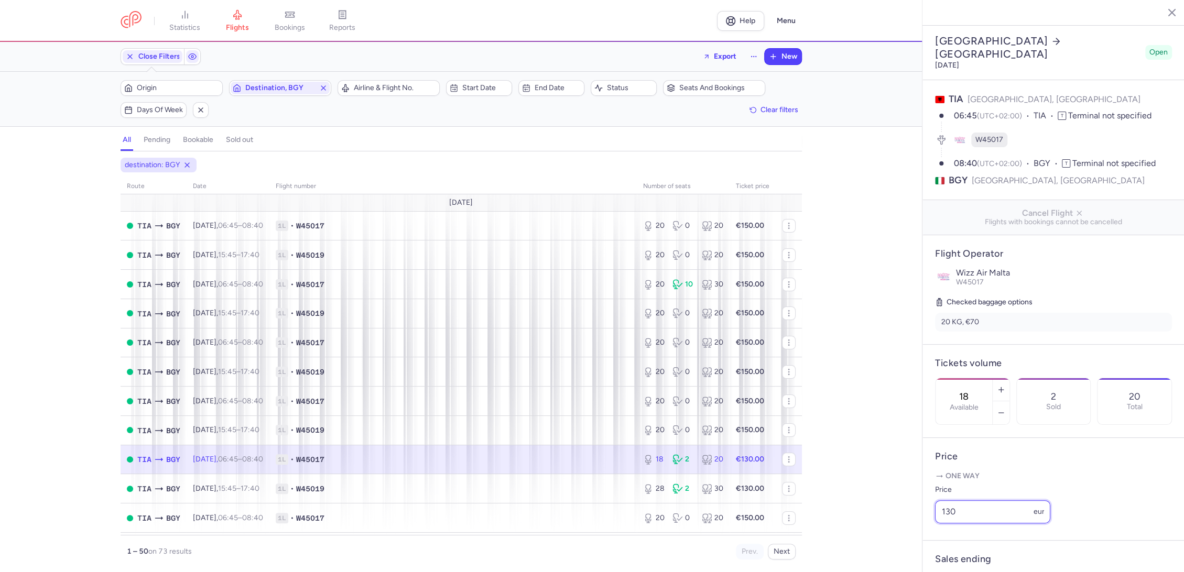
drag, startPoint x: 953, startPoint y: 532, endPoint x: 913, endPoint y: 539, distance: 41.6
click at [905, 539] on div "statistics flights bookings reports Help Menu Close Filters Export New Filters …" at bounding box center [592, 286] width 1184 height 572
paste input "5"
type input "150"
click at [935, 561] on footer "Save changes" at bounding box center [1054, 552] width 262 height 40
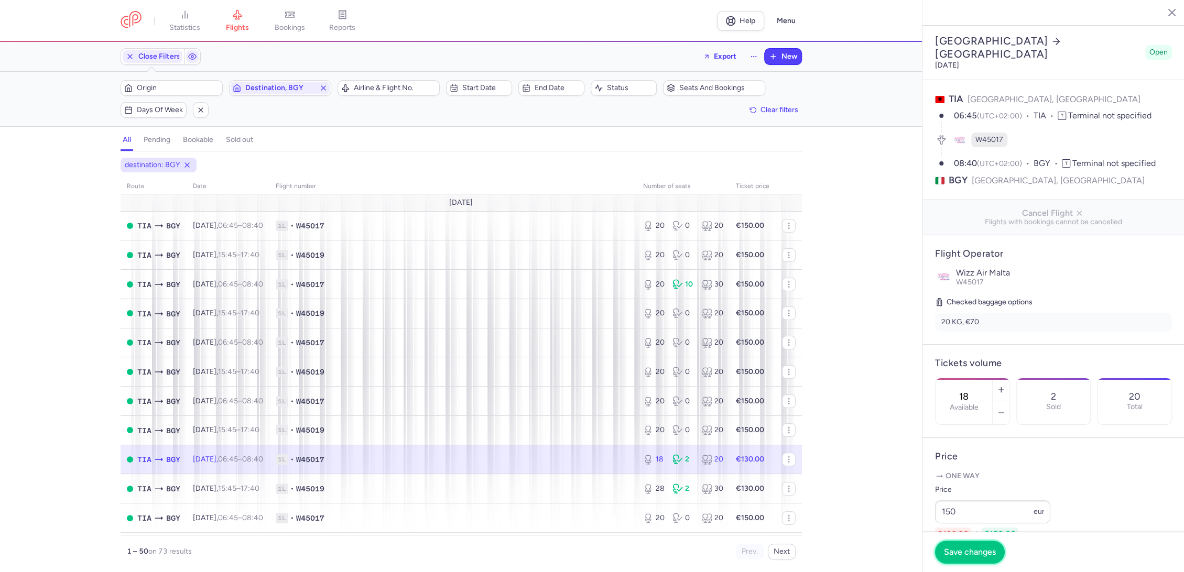
drag, startPoint x: 961, startPoint y: 552, endPoint x: 891, endPoint y: 534, distance: 72.7
click at [960, 552] on span "Save changes" at bounding box center [970, 552] width 52 height 9
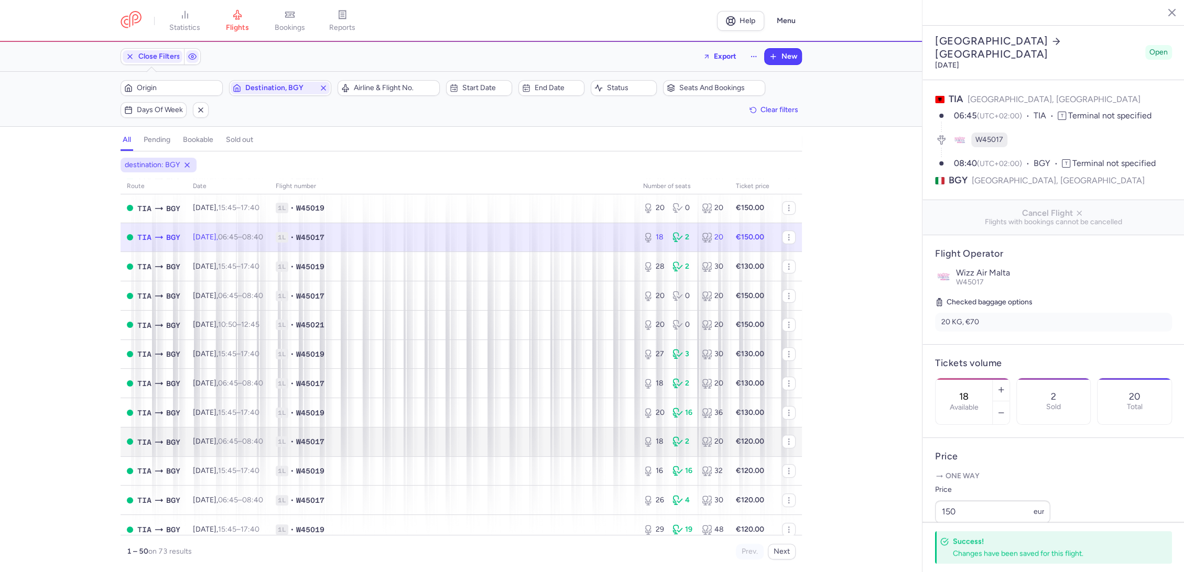
scroll to position [291, 0]
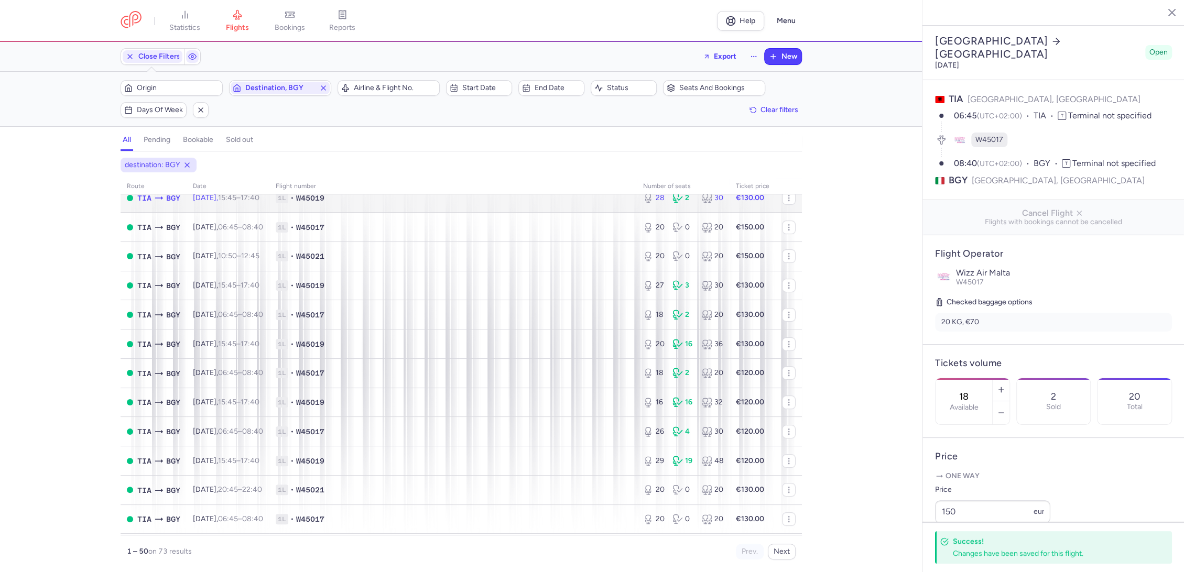
click at [610, 196] on span "1L • W45019" at bounding box center [453, 198] width 355 height 10
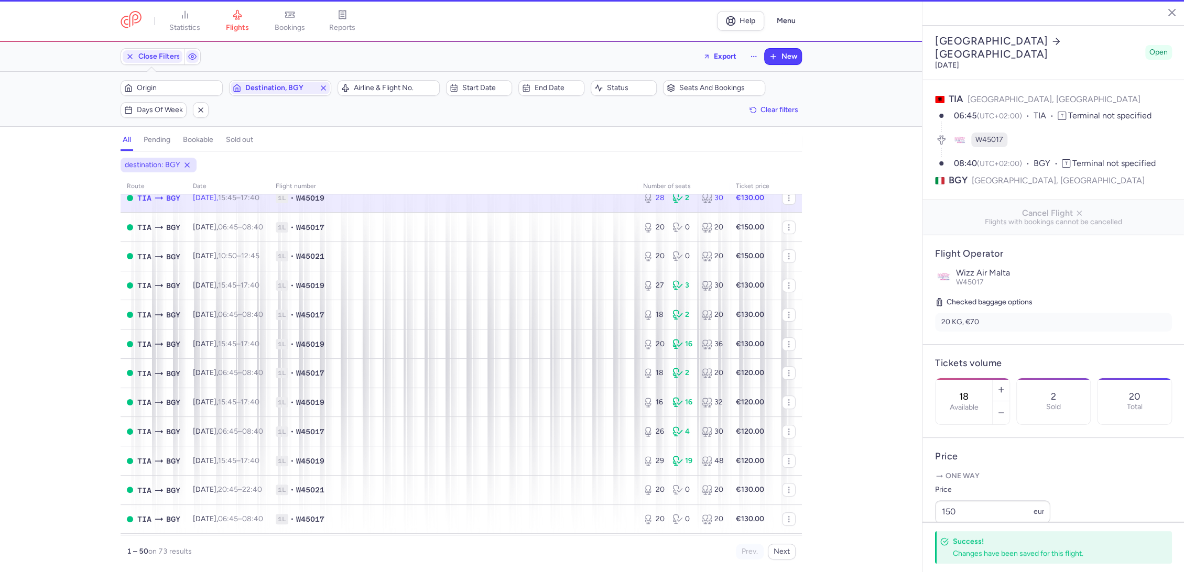
type input "28"
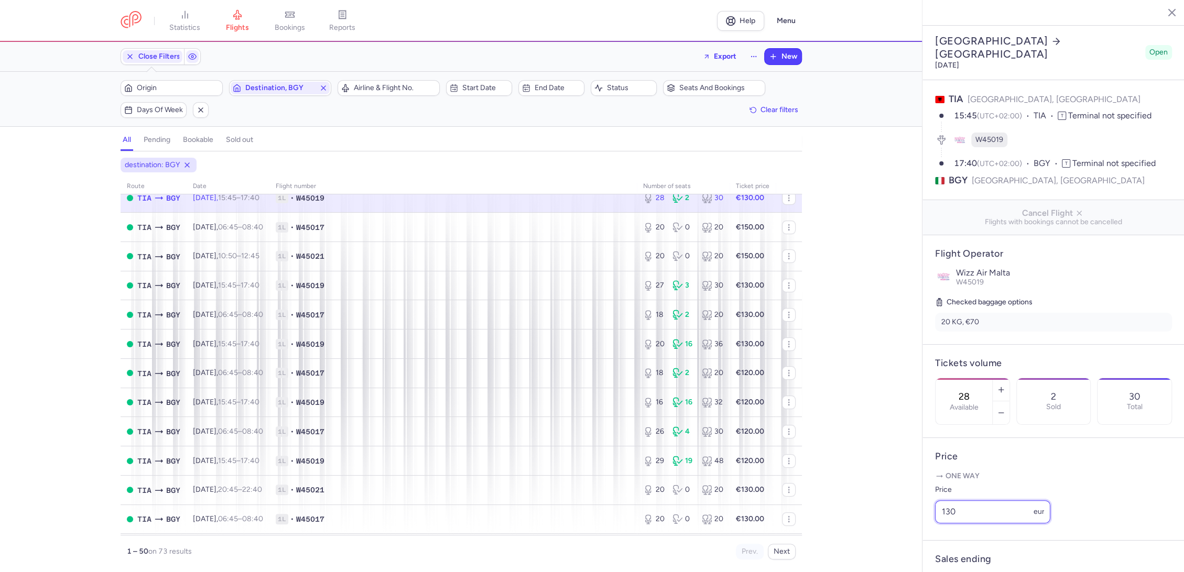
click at [967, 524] on input "130" at bounding box center [992, 512] width 115 height 23
click at [968, 524] on input "130" at bounding box center [992, 512] width 115 height 23
paste input "5"
type input "150"
drag, startPoint x: 960, startPoint y: 543, endPoint x: 932, endPoint y: 530, distance: 31.0
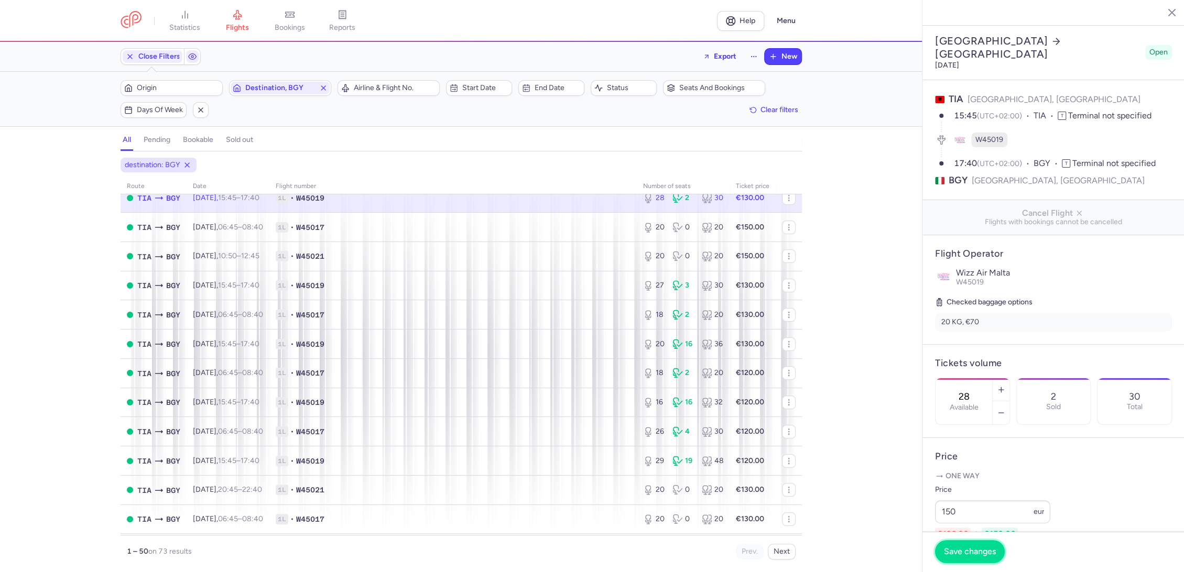
click at [960, 543] on button "Save changes" at bounding box center [970, 551] width 70 height 23
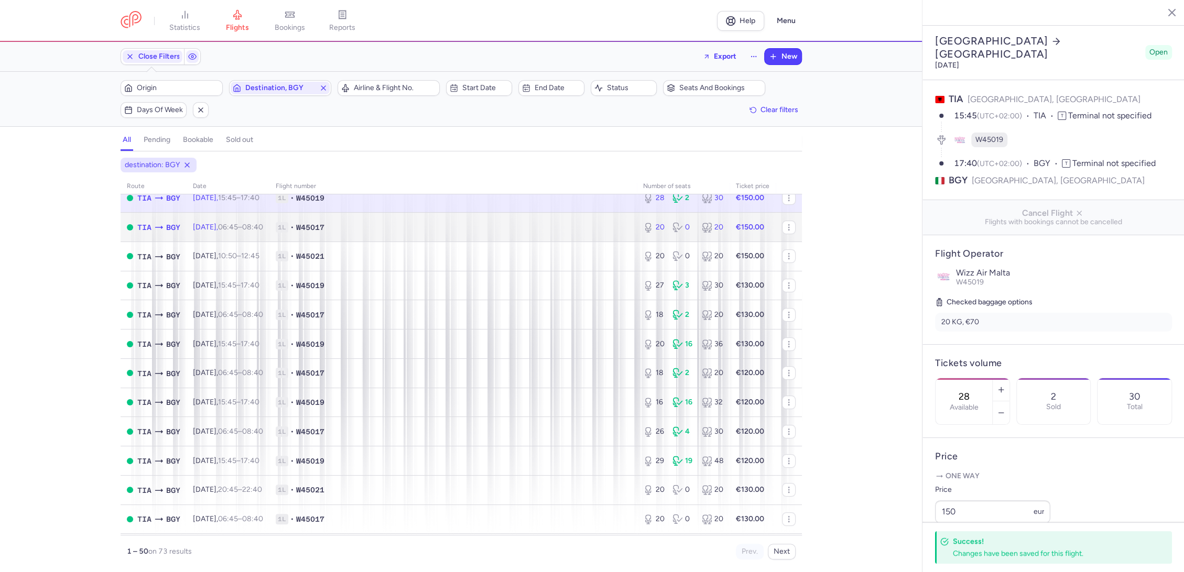
click at [537, 231] on span "1L • W45017" at bounding box center [453, 227] width 355 height 10
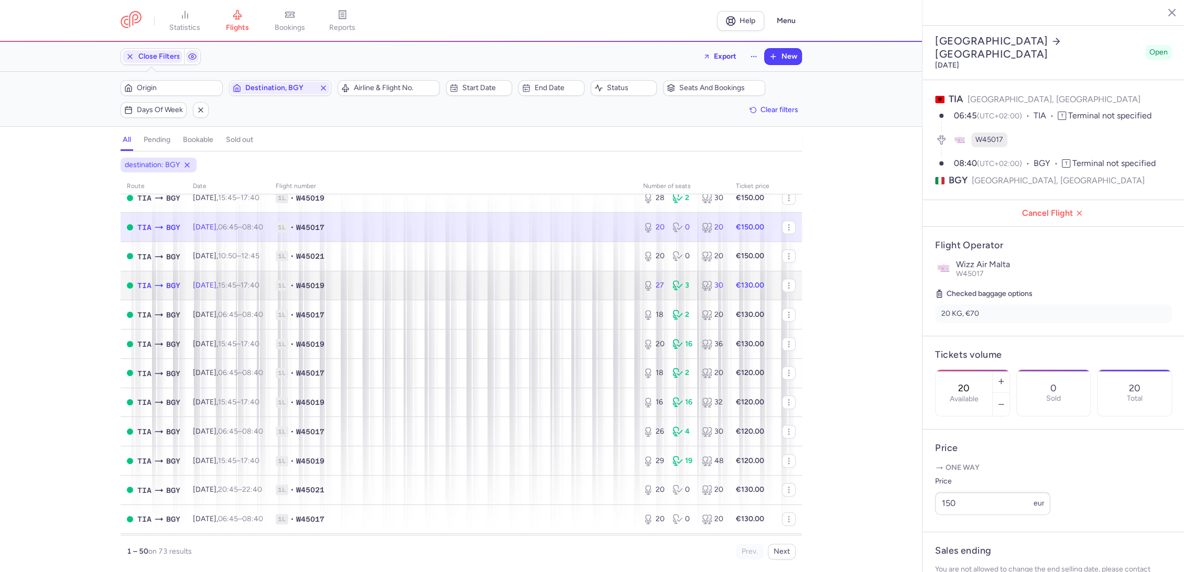
drag, startPoint x: 563, startPoint y: 284, endPoint x: 815, endPoint y: 484, distance: 320.8
click at [567, 286] on span "1L • W45019" at bounding box center [453, 285] width 355 height 10
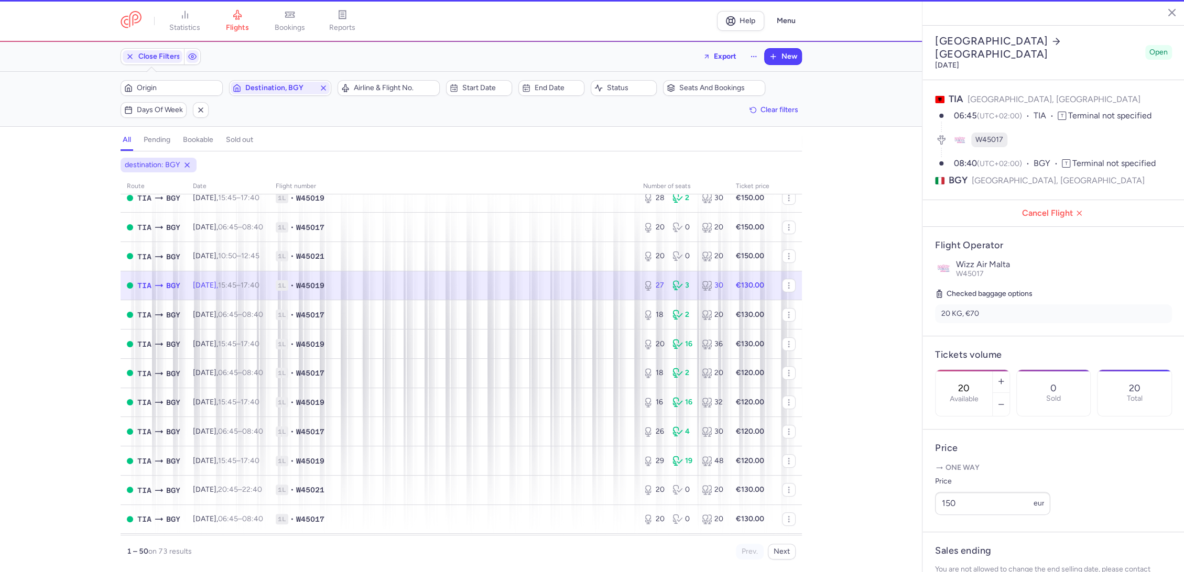
type input "27"
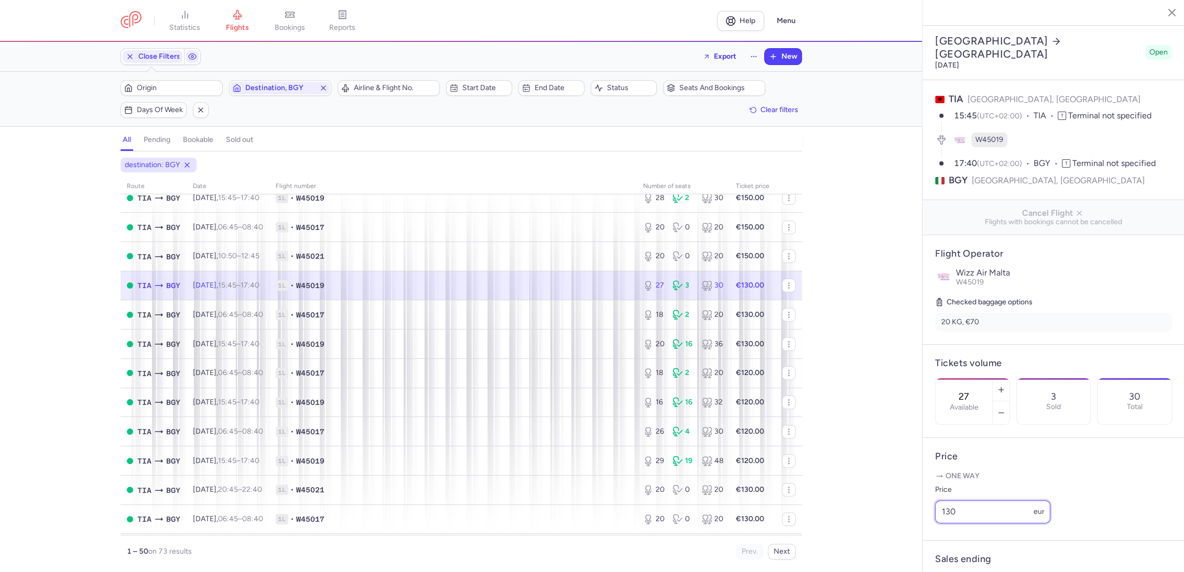
click at [905, 530] on div "statistics flights bookings reports Help Menu Close Filters Export New Filters …" at bounding box center [592, 286] width 1184 height 572
paste input "5"
type input "150"
drag, startPoint x: 954, startPoint y: 556, endPoint x: 878, endPoint y: 511, distance: 88.1
click at [952, 554] on span "Save changes" at bounding box center [970, 552] width 52 height 9
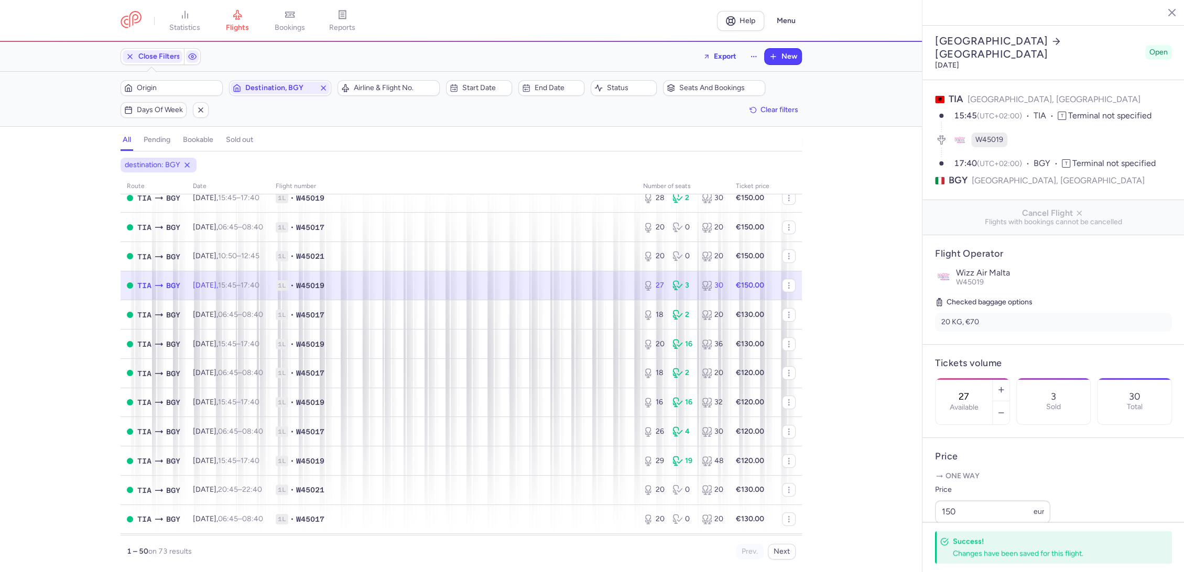
click at [730, 293] on td "1L • W45019" at bounding box center [753, 285] width 46 height 29
click at [589, 306] on td "1L • W45017" at bounding box center [452, 314] width 367 height 29
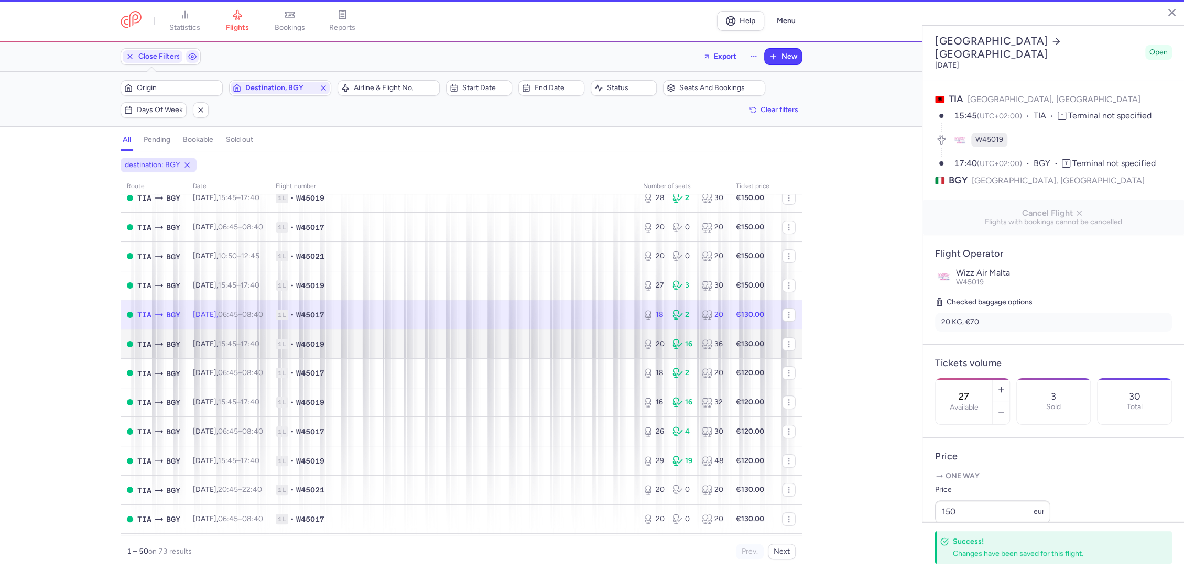
type input "18"
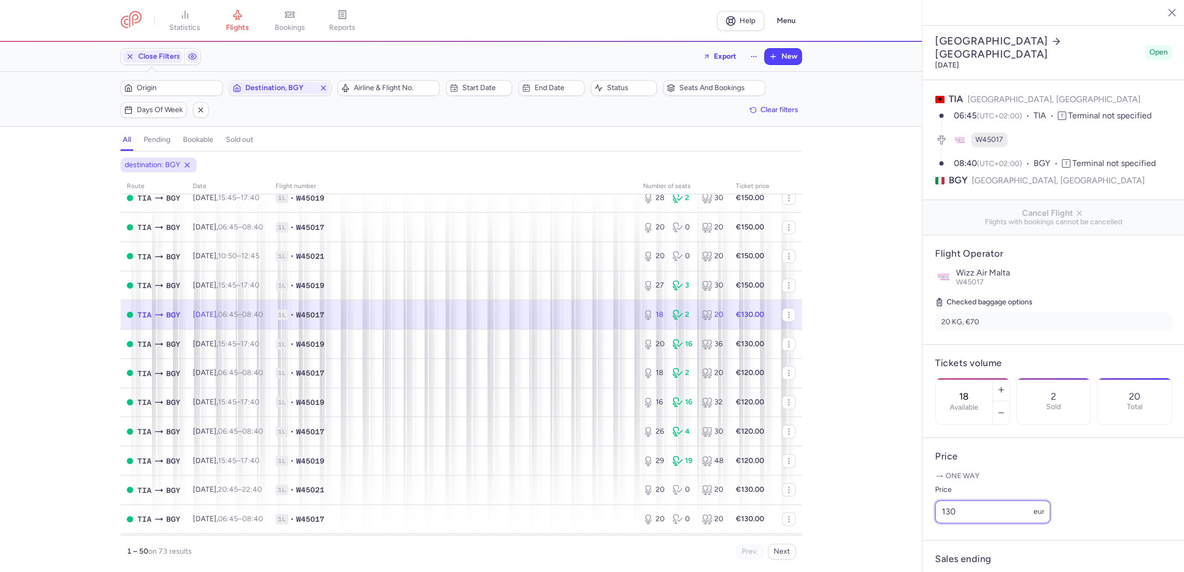
drag, startPoint x: 936, startPoint y: 536, endPoint x: 907, endPoint y: 540, distance: 28.6
click at [907, 540] on div "statistics flights bookings reports Help Menu Close Filters Export New Filters …" at bounding box center [592, 286] width 1184 height 572
paste input "5"
type input "150"
drag, startPoint x: 957, startPoint y: 550, endPoint x: 927, endPoint y: 542, distance: 31.5
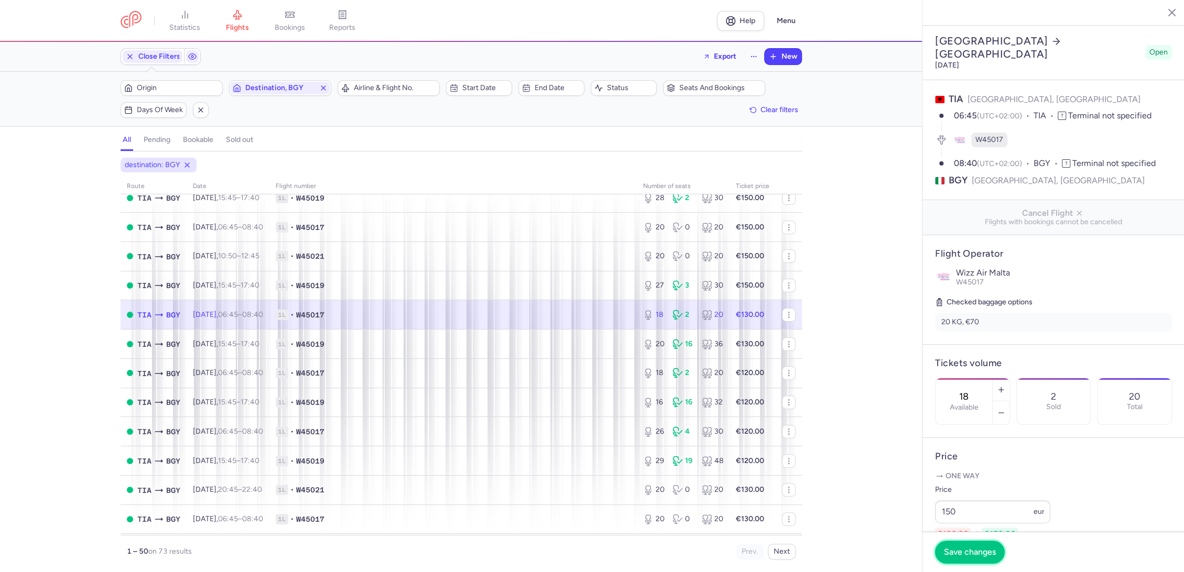
click at [958, 550] on span "Save changes" at bounding box center [970, 552] width 52 height 9
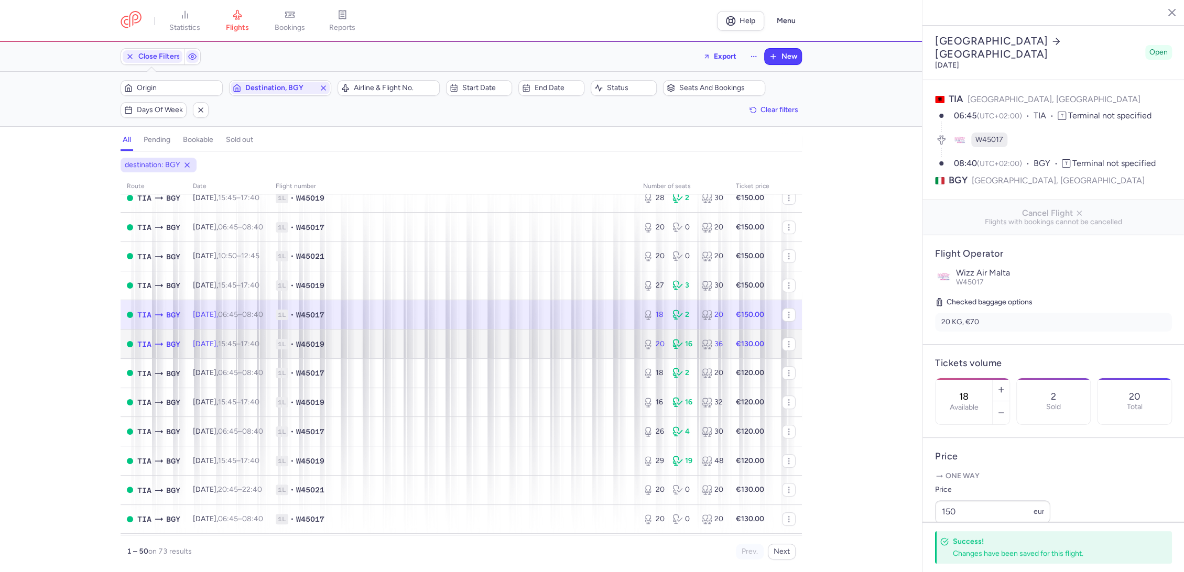
click at [582, 330] on td "1L • W45019" at bounding box center [452, 344] width 367 height 29
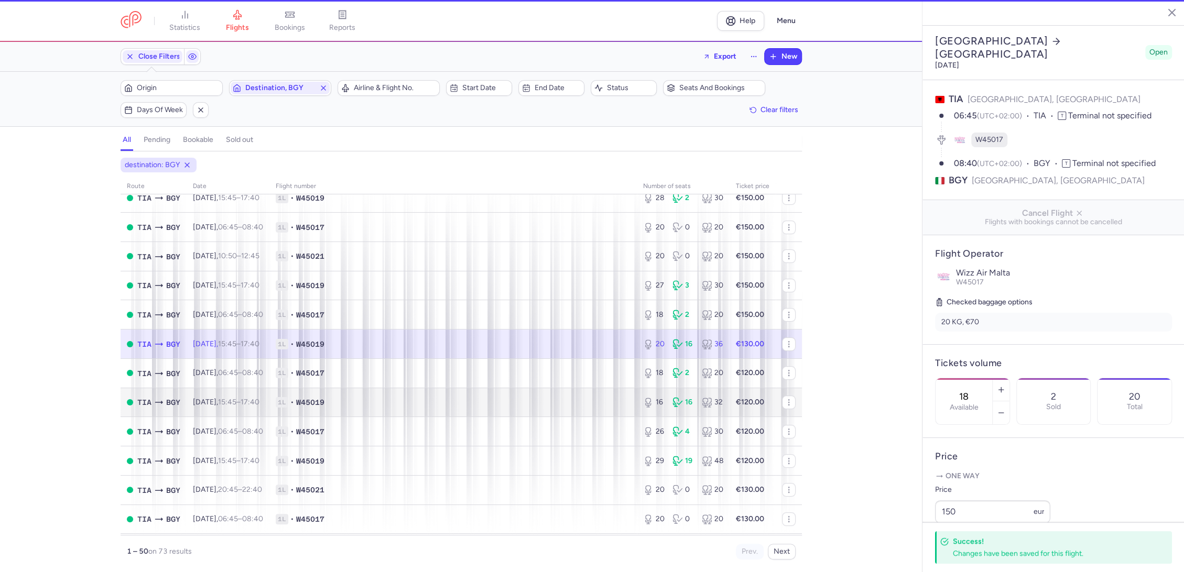
type input "20"
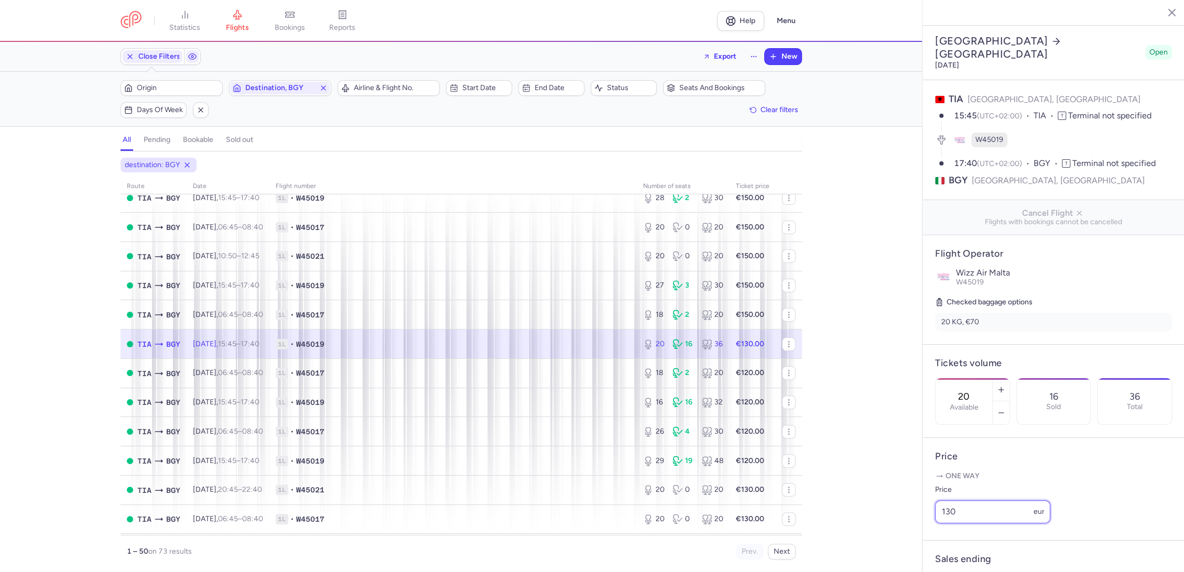
paste input "5"
drag, startPoint x: 995, startPoint y: 519, endPoint x: 891, endPoint y: 524, distance: 104.4
click at [891, 524] on div "statistics flights bookings reports Help Menu Close Filters Export New Filters …" at bounding box center [592, 286] width 1184 height 572
type input "150"
click at [946, 548] on span "Save changes" at bounding box center [970, 551] width 52 height 9
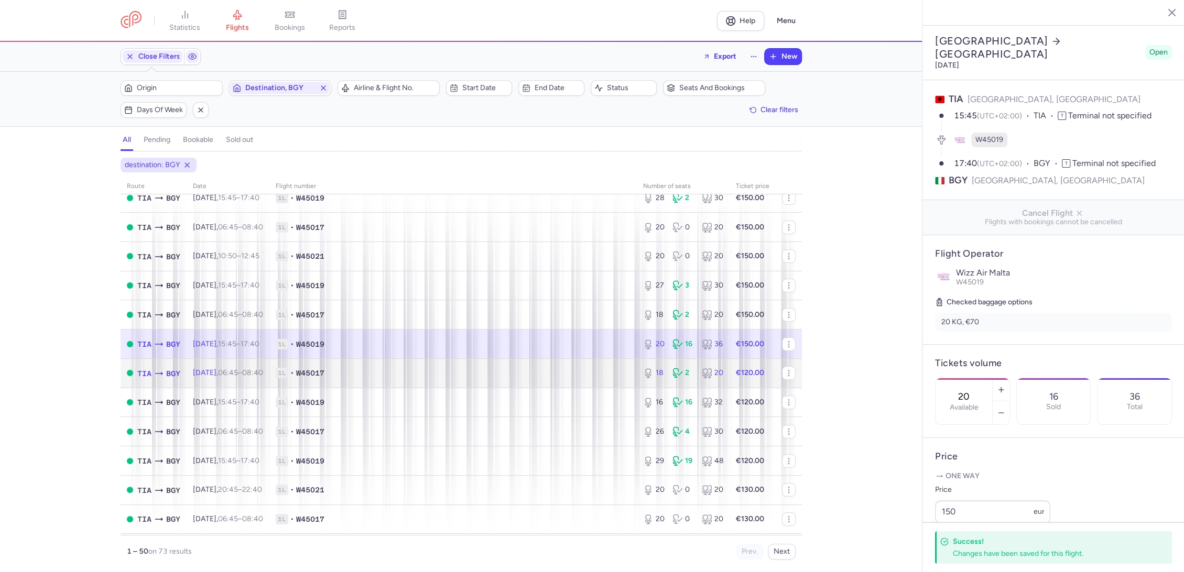
click at [592, 366] on td "1L • W45017" at bounding box center [452, 373] width 367 height 29
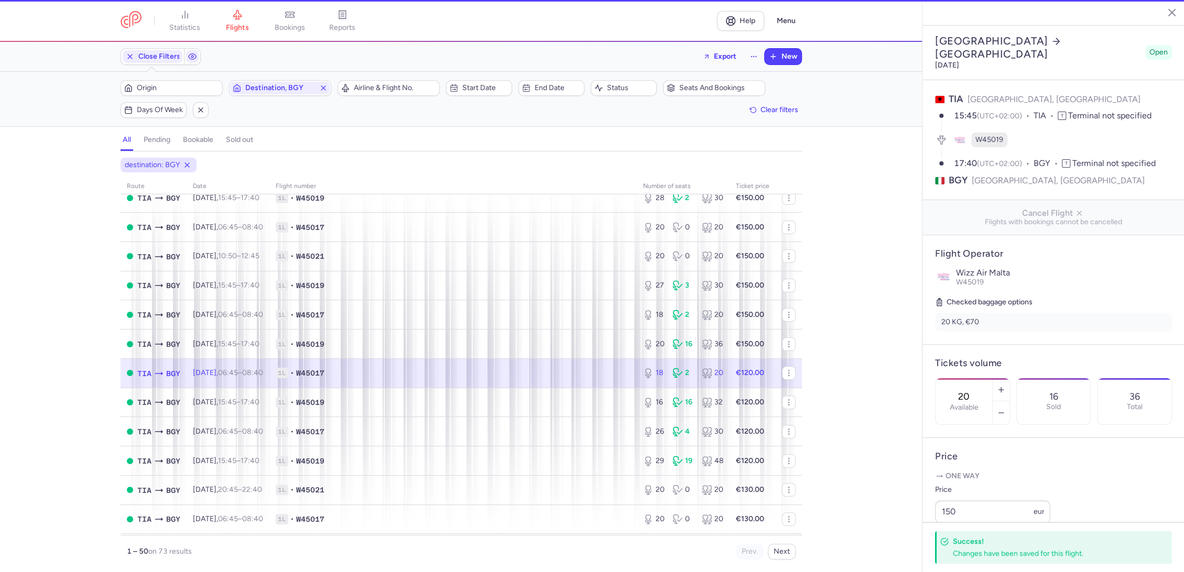
type input "18"
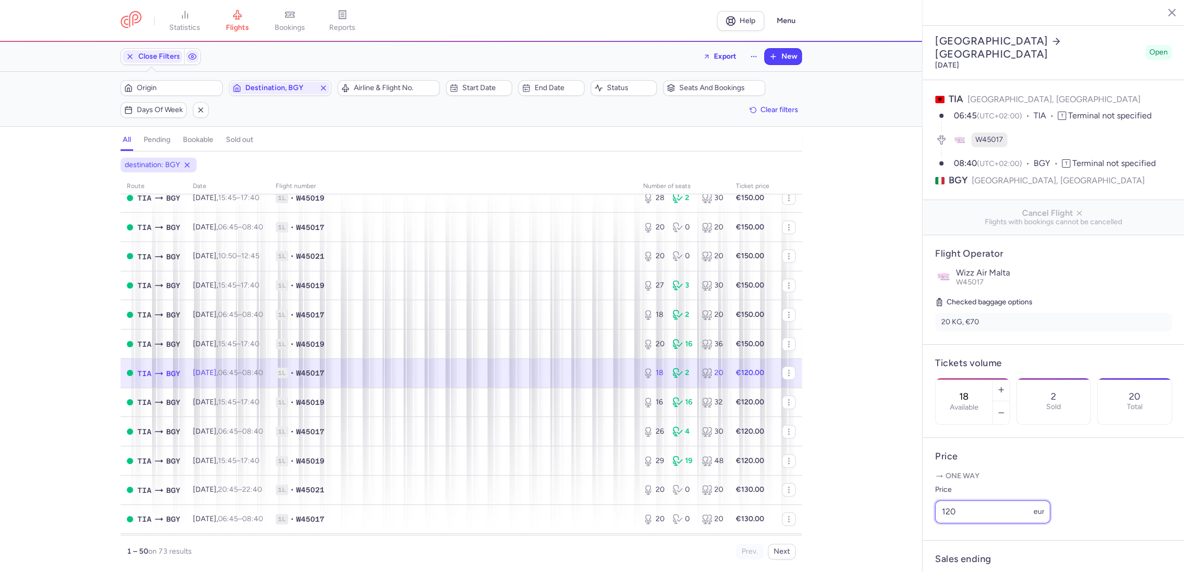
drag, startPoint x: 980, startPoint y: 524, endPoint x: 895, endPoint y: 520, distance: 85.5
click at [895, 520] on div "statistics flights bookings reports Help Menu Close Filters Export New Filters …" at bounding box center [592, 286] width 1184 height 572
paste input "5"
type input "150"
drag, startPoint x: 975, startPoint y: 551, endPoint x: 915, endPoint y: 526, distance: 65.3
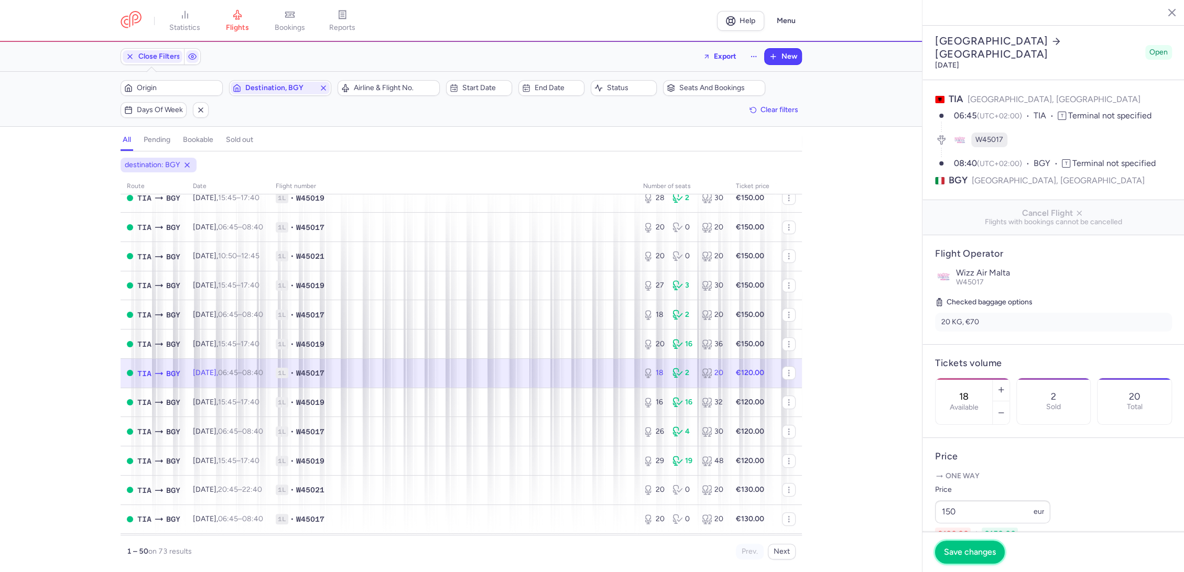
click at [971, 551] on span "Save changes" at bounding box center [970, 552] width 52 height 9
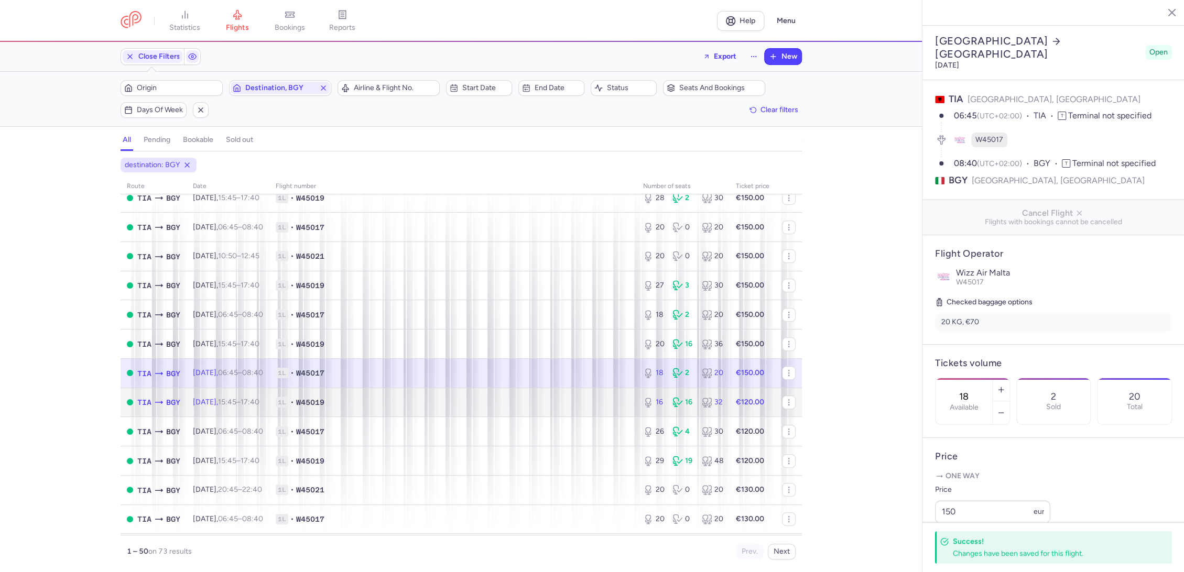
drag, startPoint x: 599, startPoint y: 394, endPoint x: 624, endPoint y: 408, distance: 28.4
click at [599, 393] on td "1L • W45019" at bounding box center [452, 402] width 367 height 29
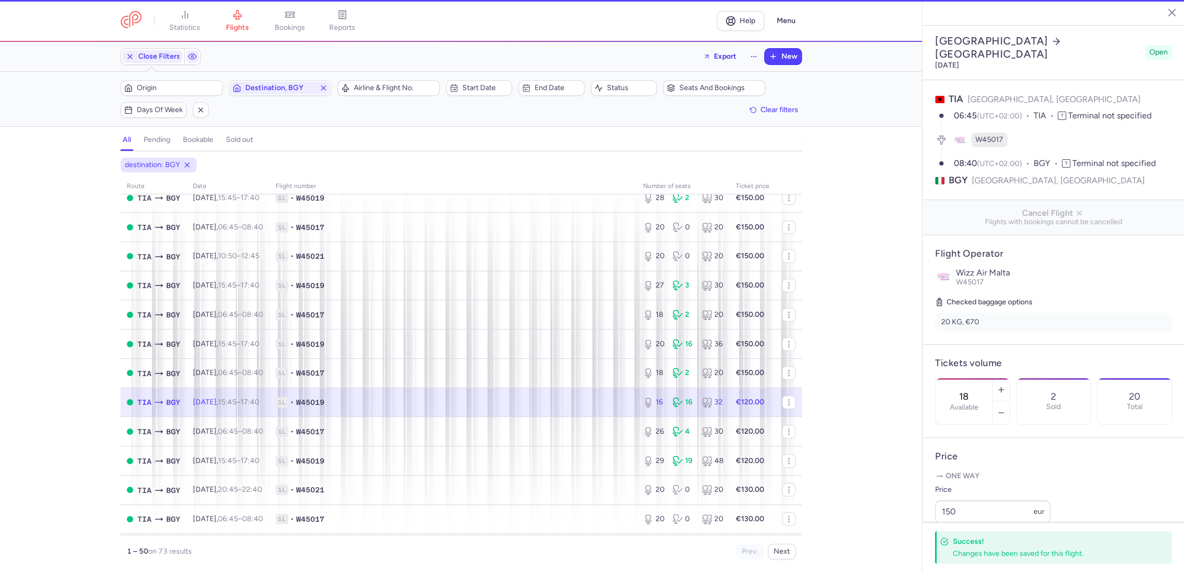
type input "16"
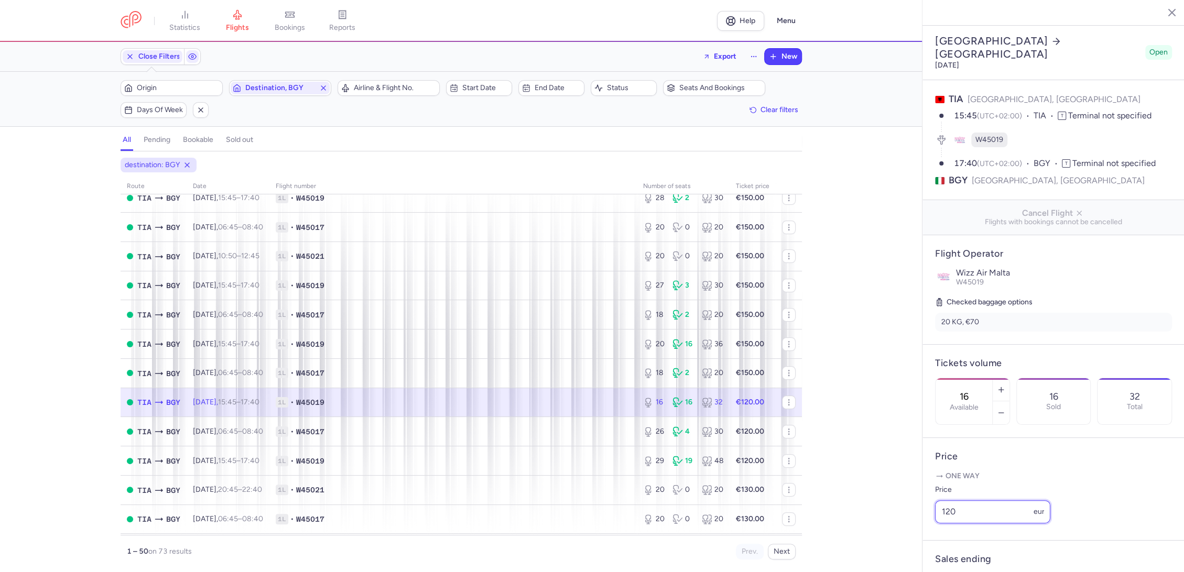
drag, startPoint x: 986, startPoint y: 522, endPoint x: 911, endPoint y: 561, distance: 85.1
click at [855, 534] on div "statistics flights bookings reports Help Menu Close Filters Export New Filters …" at bounding box center [592, 286] width 1184 height 572
paste input "5"
type input "150"
drag, startPoint x: 970, startPoint y: 565, endPoint x: 962, endPoint y: 562, distance: 8.6
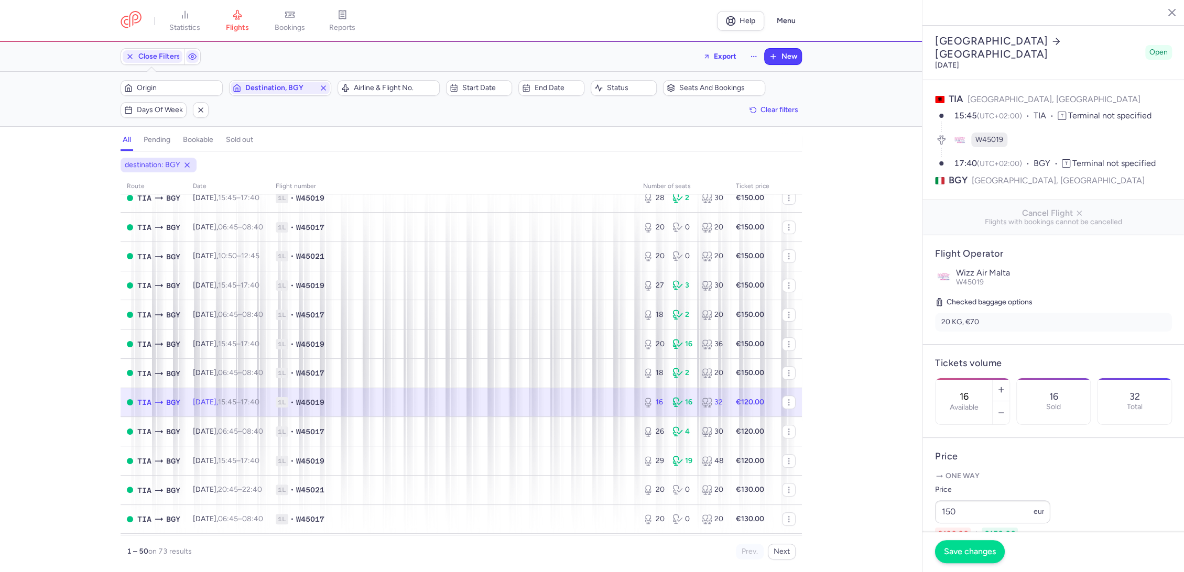
click at [968, 565] on footer "Save changes" at bounding box center [1054, 552] width 262 height 40
click at [955, 558] on button "Save changes" at bounding box center [970, 551] width 70 height 23
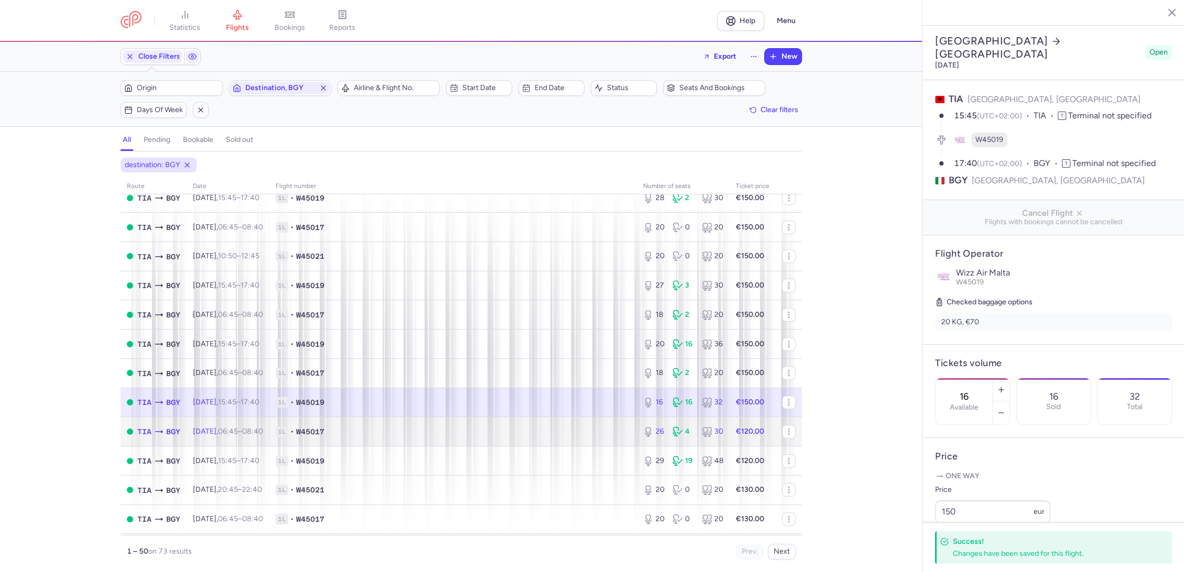
click at [599, 431] on span "1L • W45017" at bounding box center [453, 432] width 355 height 10
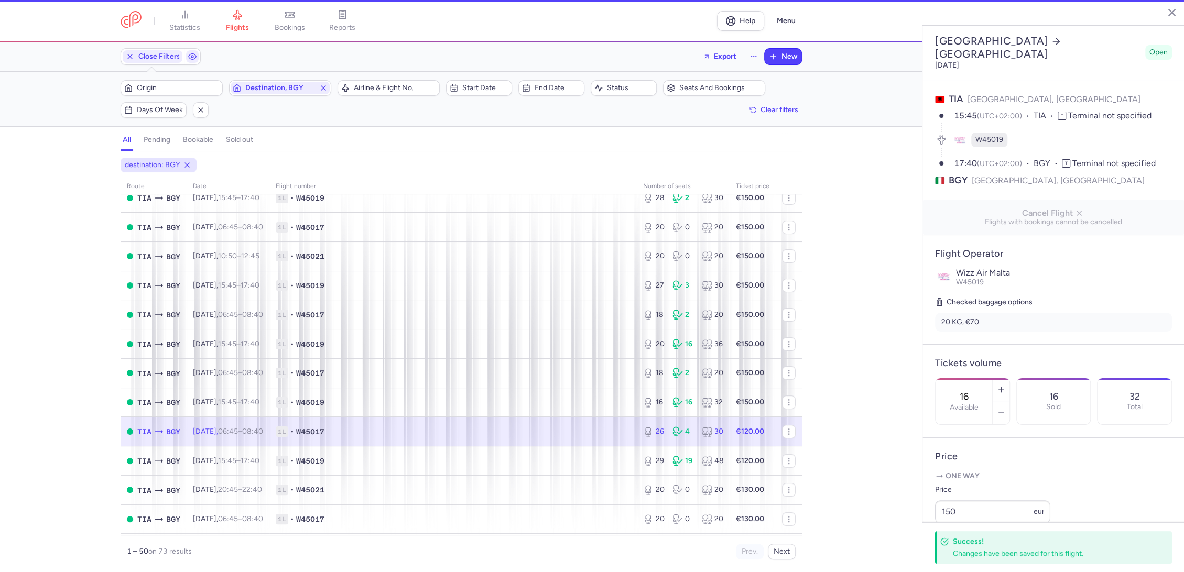
type input "26"
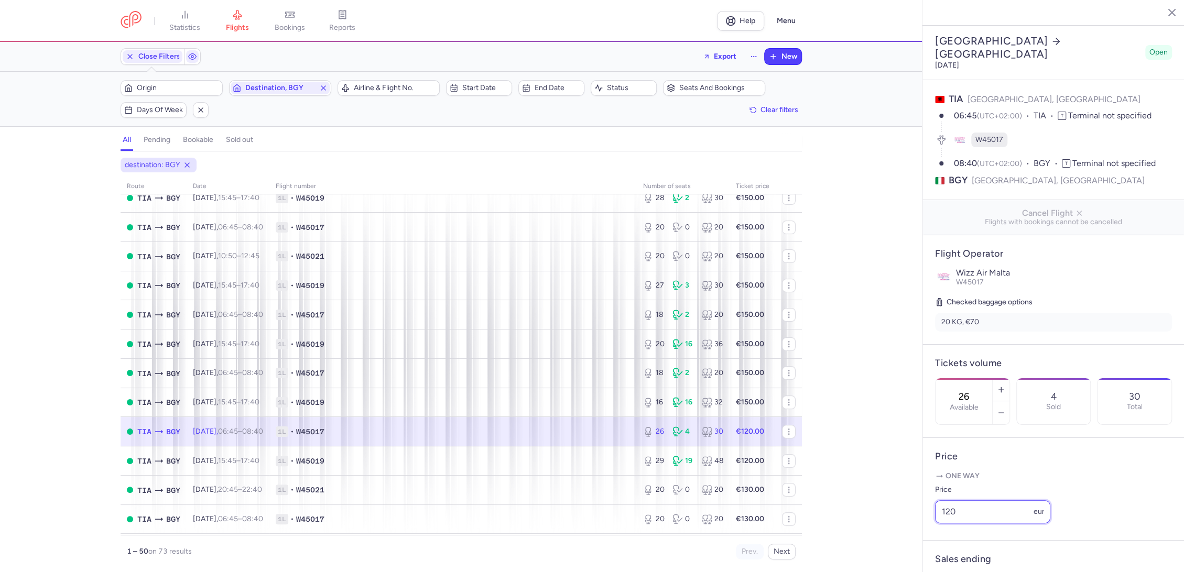
drag, startPoint x: 983, startPoint y: 532, endPoint x: 927, endPoint y: 544, distance: 58.0
click at [904, 536] on div "statistics flights bookings reports Help Menu Close Filters Export New Filters …" at bounding box center [592, 286] width 1184 height 572
paste input "5"
type input "150"
click at [962, 552] on span "Save changes" at bounding box center [970, 551] width 52 height 9
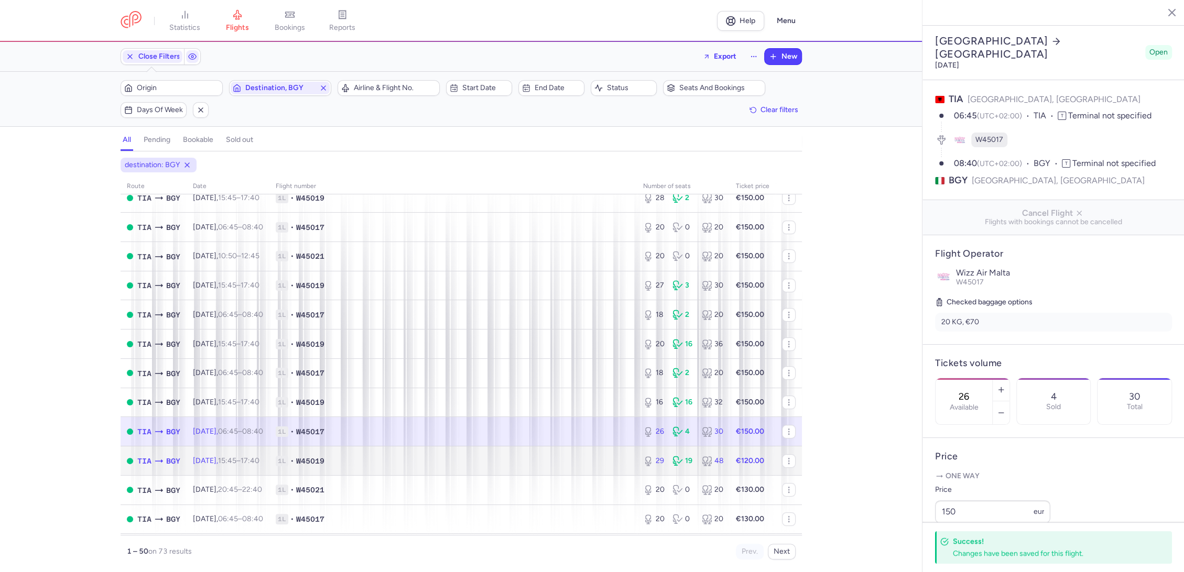
click at [597, 453] on td "1L • W45019" at bounding box center [452, 461] width 367 height 29
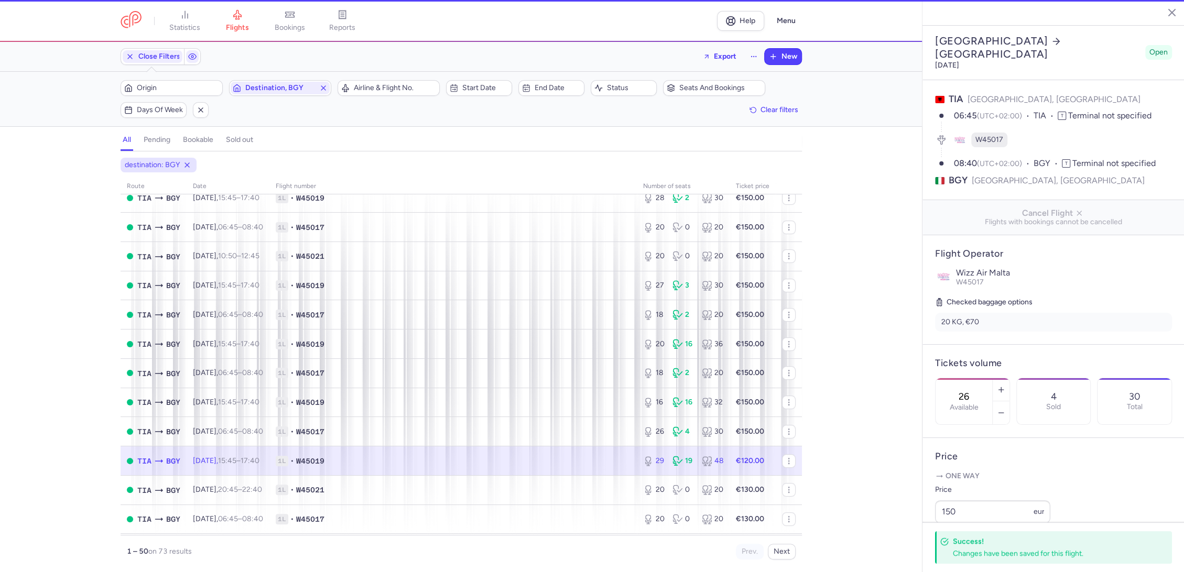
type input "29"
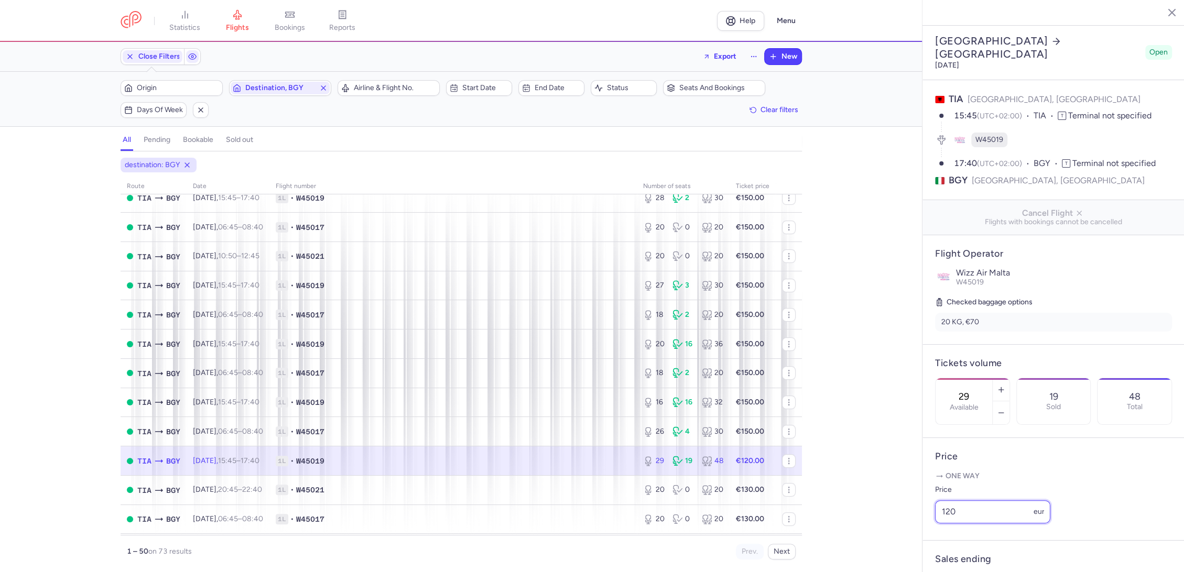
paste input "5"
drag, startPoint x: 971, startPoint y: 527, endPoint x: 882, endPoint y: 530, distance: 89.2
click at [882, 530] on div "statistics flights bookings reports Help Menu Close Filters Export New Filters …" at bounding box center [592, 286] width 1184 height 572
type input "150"
drag, startPoint x: 952, startPoint y: 554, endPoint x: 939, endPoint y: 554, distance: 12.6
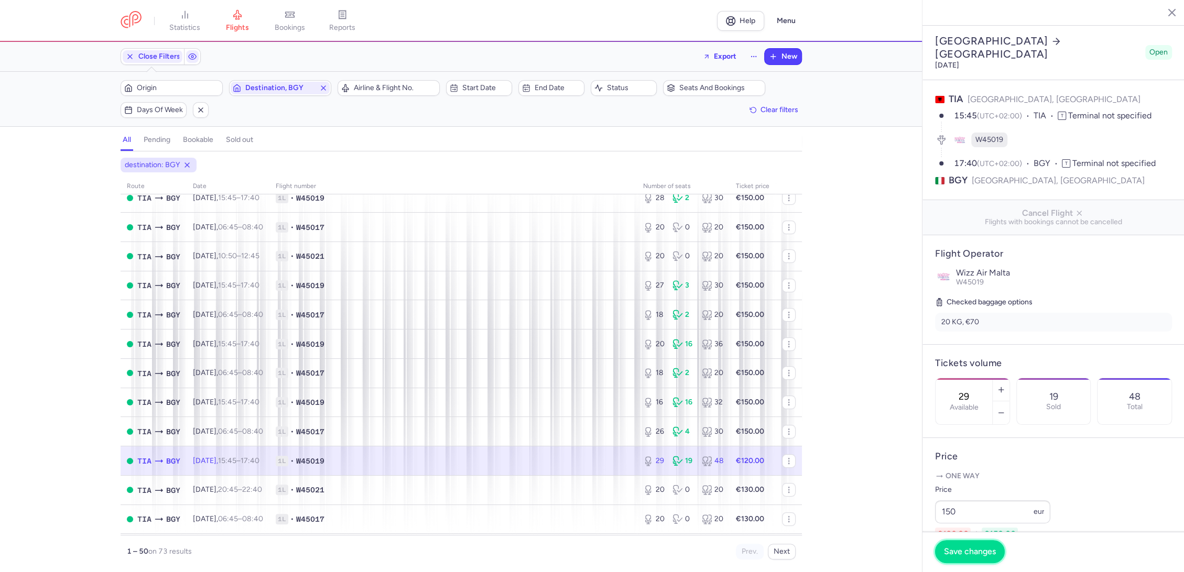
click at [952, 554] on span "Save changes" at bounding box center [970, 551] width 52 height 9
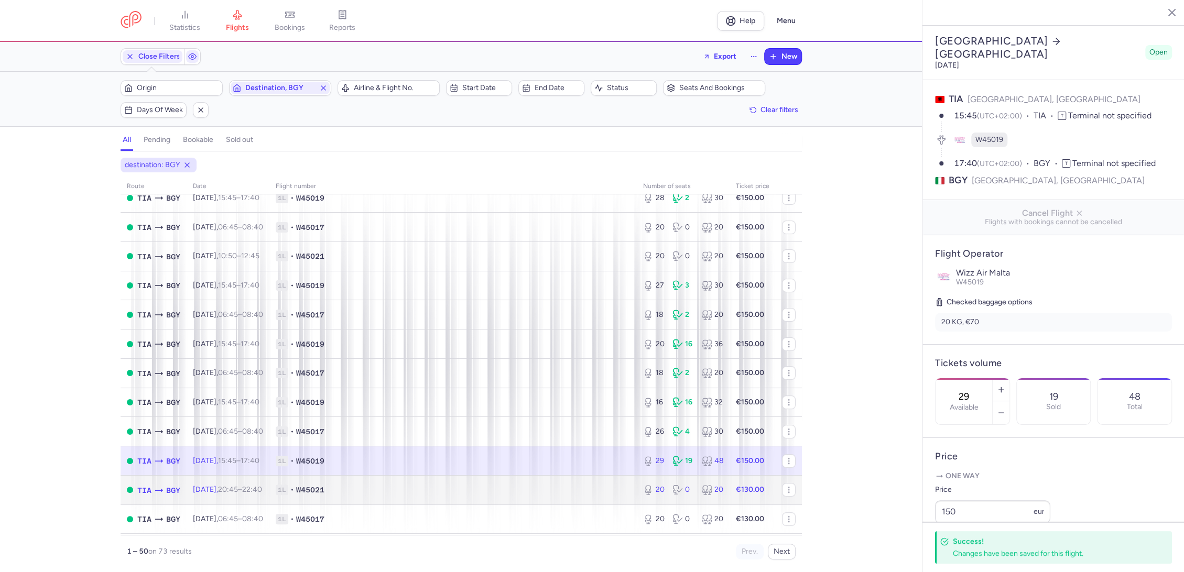
click at [574, 500] on td "1L • W45021" at bounding box center [452, 489] width 367 height 29
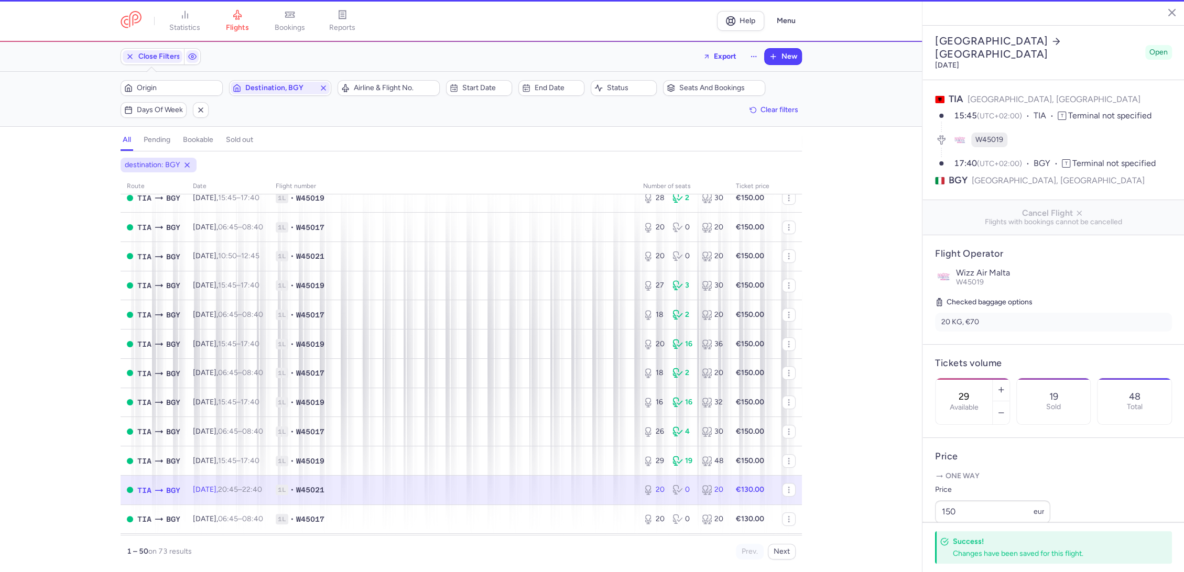
type input "20"
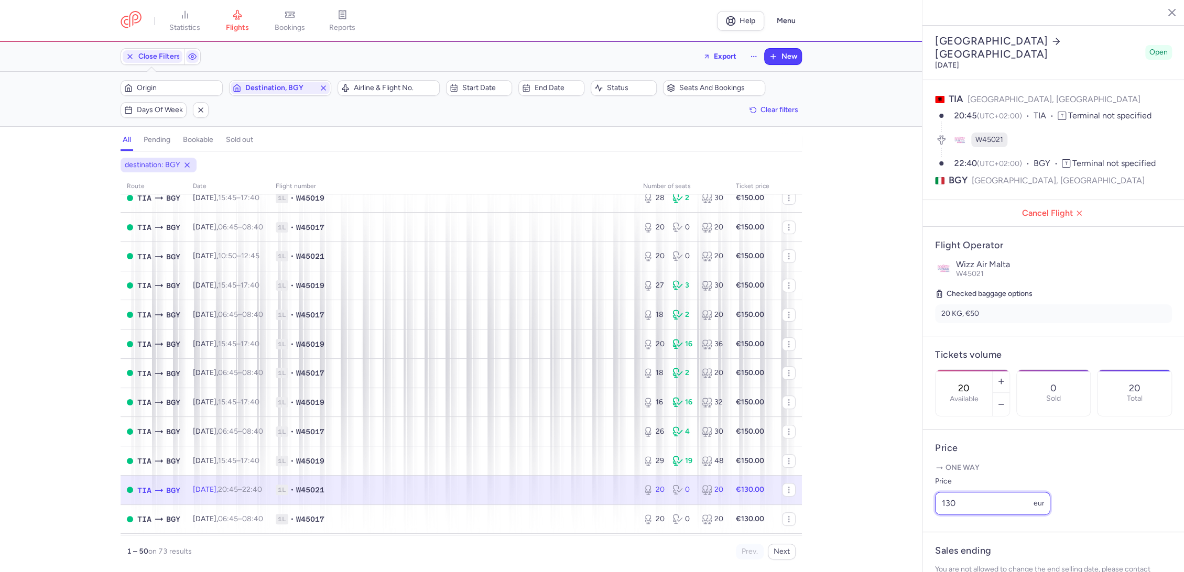
drag, startPoint x: 931, startPoint y: 523, endPoint x: 910, endPoint y: 534, distance: 23.0
click at [904, 530] on div "statistics flights bookings reports Help Menu Close Filters Export New Filters …" at bounding box center [592, 286] width 1184 height 572
paste input "5"
type input "150"
drag, startPoint x: 951, startPoint y: 557, endPoint x: 937, endPoint y: 551, distance: 15.1
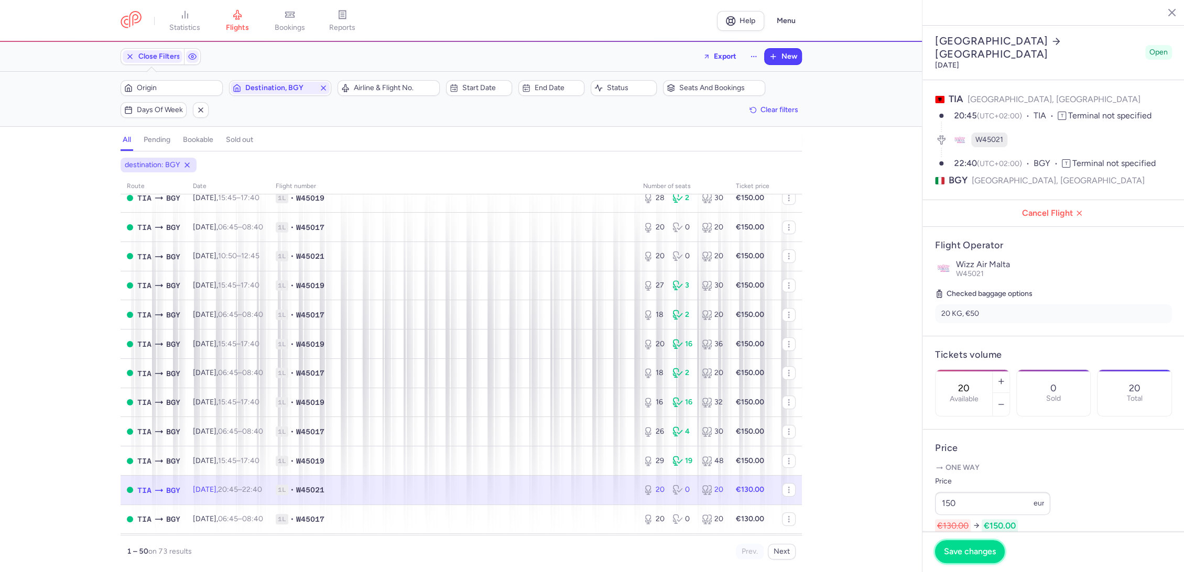
click at [952, 557] on button "Save changes" at bounding box center [970, 551] width 70 height 23
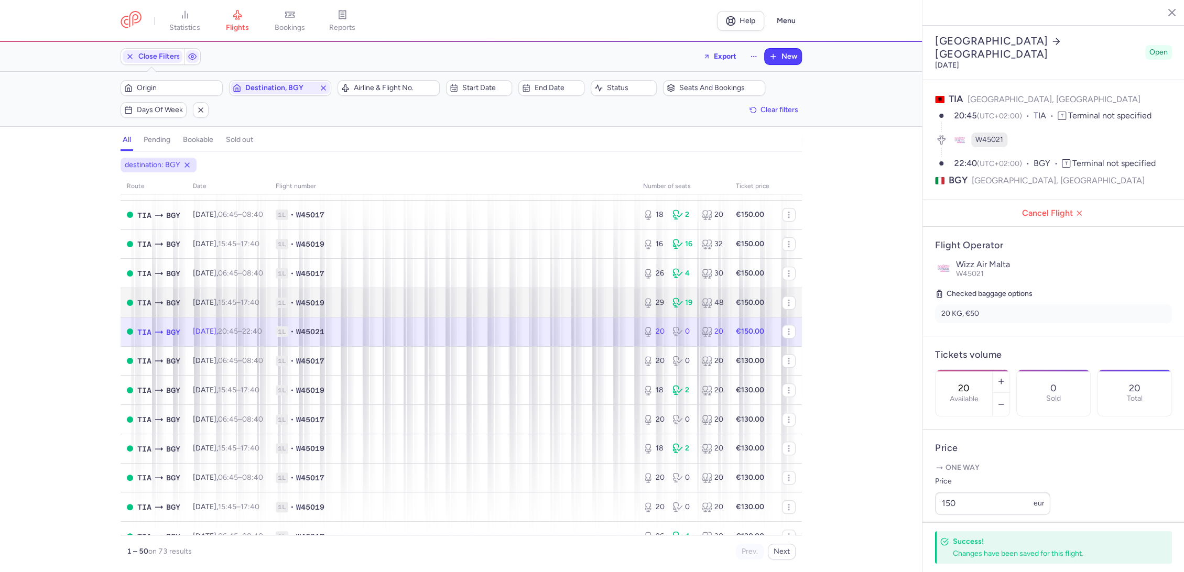
scroll to position [524, 0]
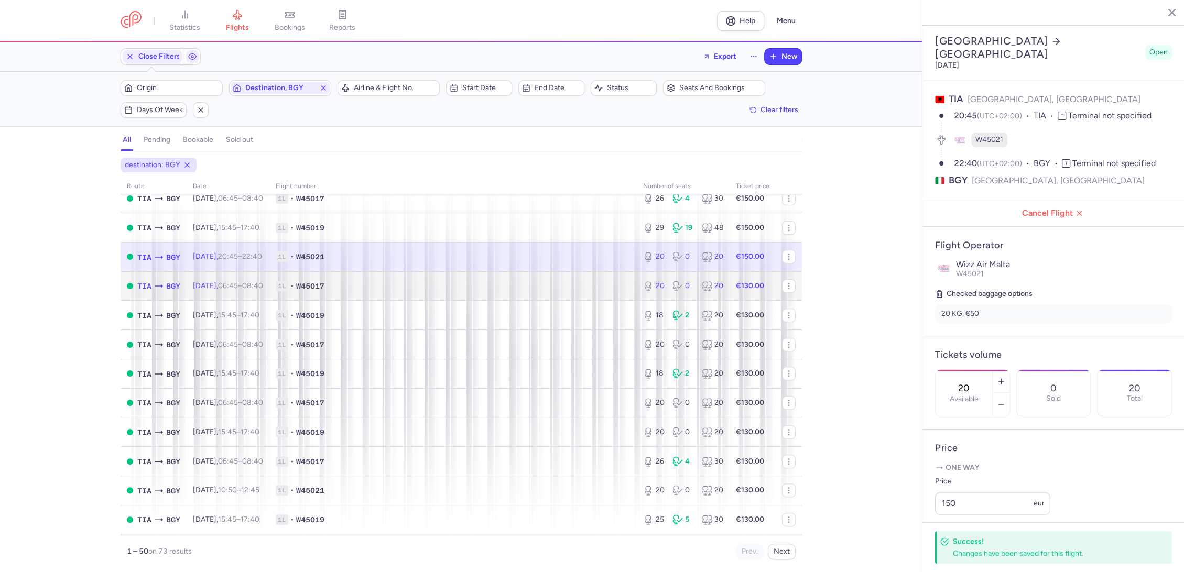
click at [597, 287] on span "1L • W45017" at bounding box center [453, 286] width 355 height 10
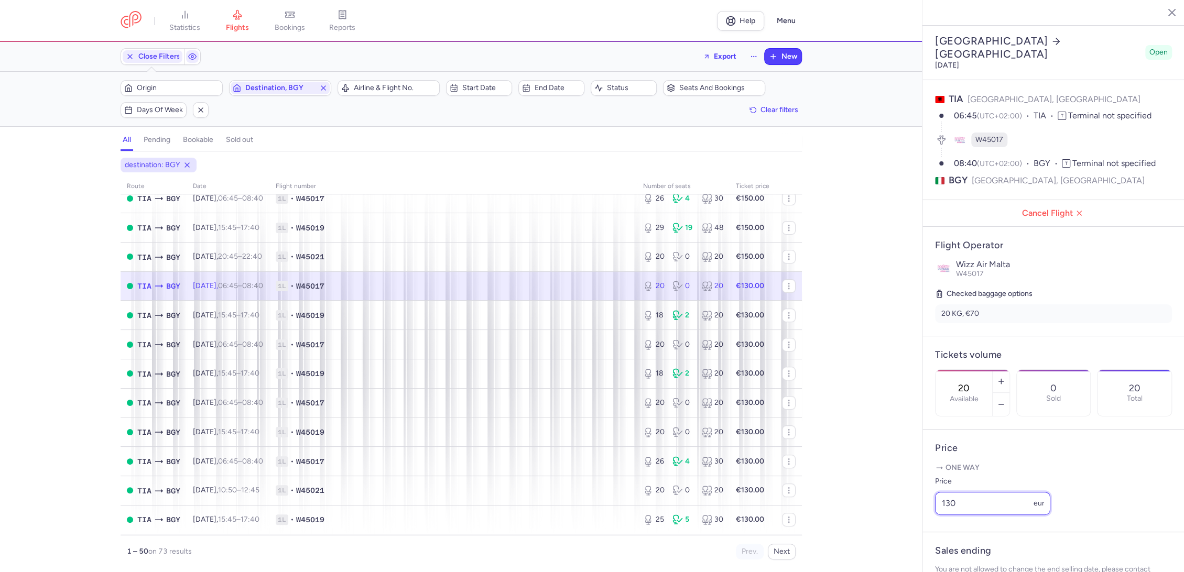
drag, startPoint x: 985, startPoint y: 522, endPoint x: 912, endPoint y: 527, distance: 73.0
click at [912, 527] on div "statistics flights bookings reports Help Menu Close Filters Export New Filters …" at bounding box center [592, 286] width 1184 height 572
paste input "5"
type input "150"
drag, startPoint x: 964, startPoint y: 561, endPoint x: 958, endPoint y: 558, distance: 7.3
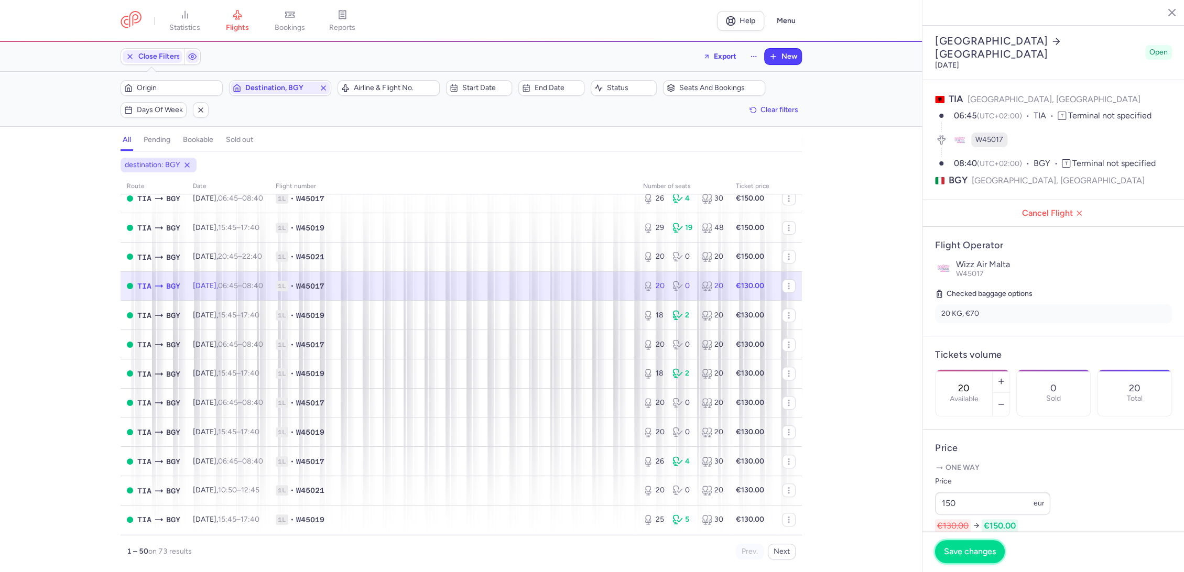
click at [964, 561] on button "Save changes" at bounding box center [970, 551] width 70 height 23
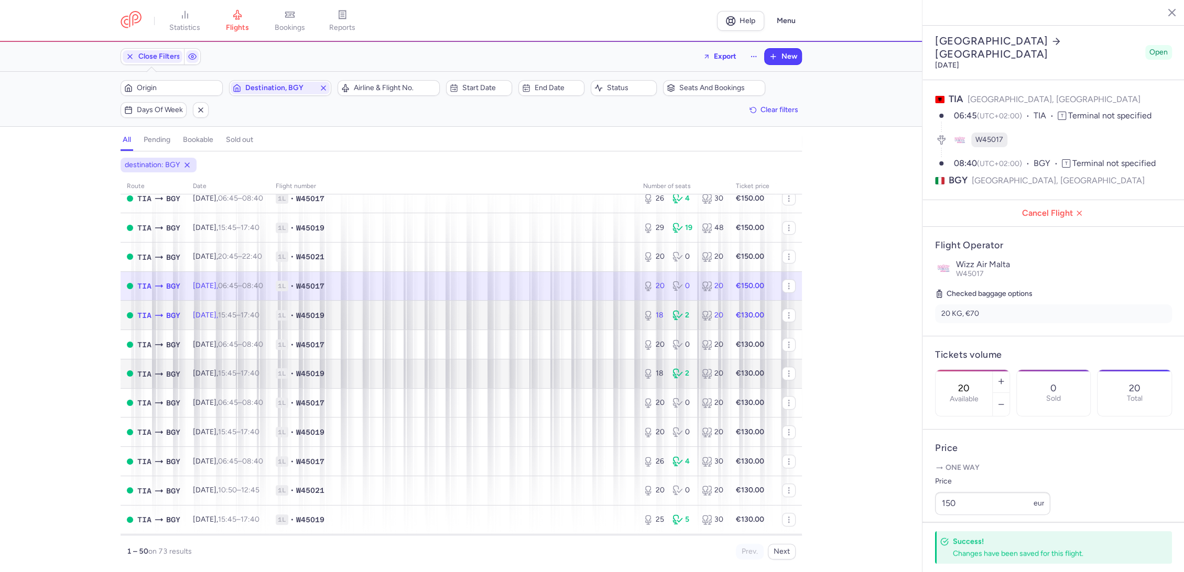
drag, startPoint x: 598, startPoint y: 317, endPoint x: 643, endPoint y: 363, distance: 64.9
click at [599, 317] on span "1L • W45019" at bounding box center [453, 315] width 355 height 10
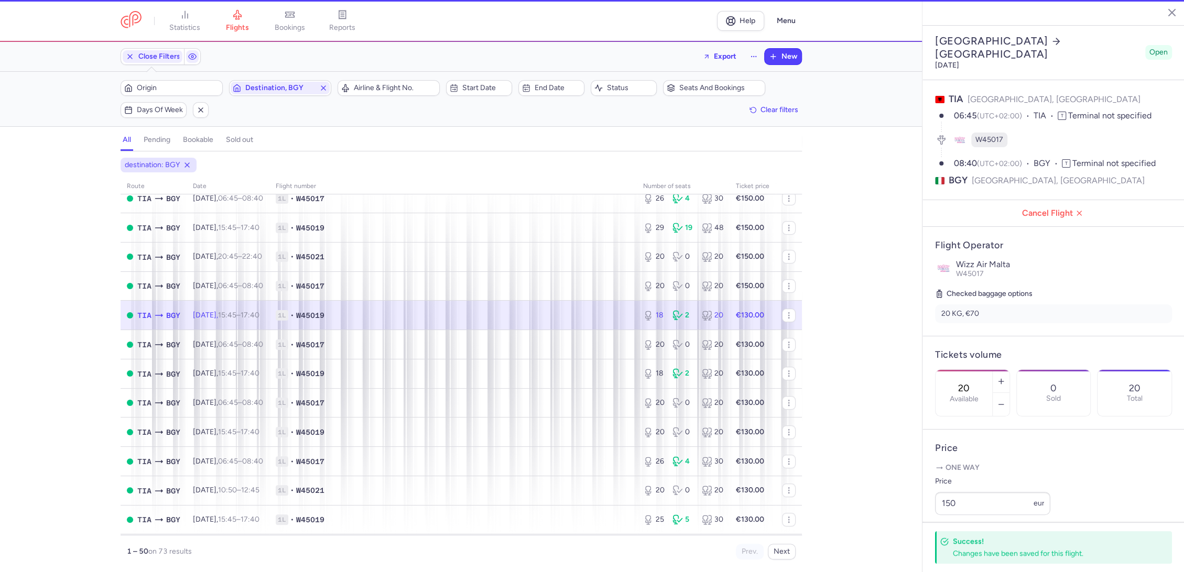
type input "18"
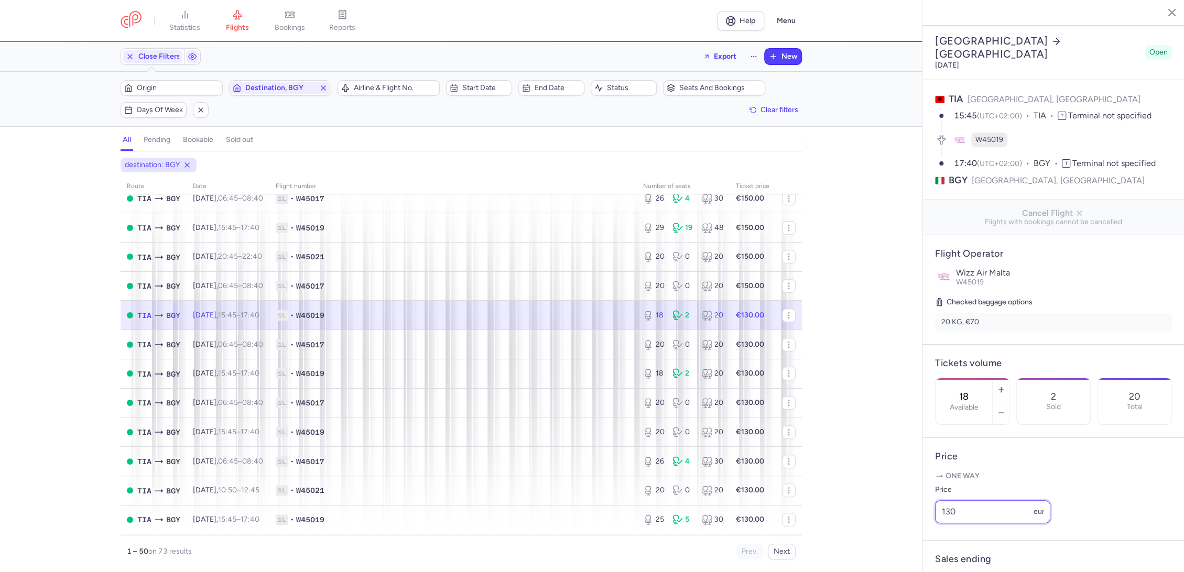
paste input "5"
click at [901, 532] on div "statistics flights bookings reports Help Menu Close Filters Export New Filters …" at bounding box center [592, 286] width 1184 height 572
type input "150"
click at [951, 559] on button "Save changes" at bounding box center [970, 551] width 70 height 23
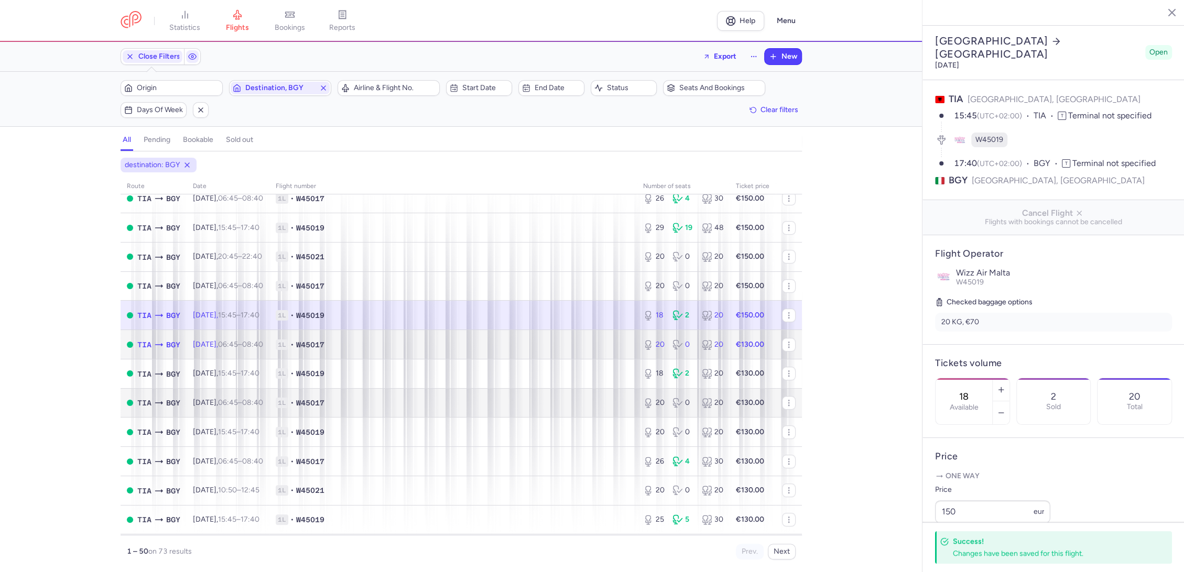
click at [572, 351] on td "1L • W45017" at bounding box center [452, 344] width 367 height 29
type input "20"
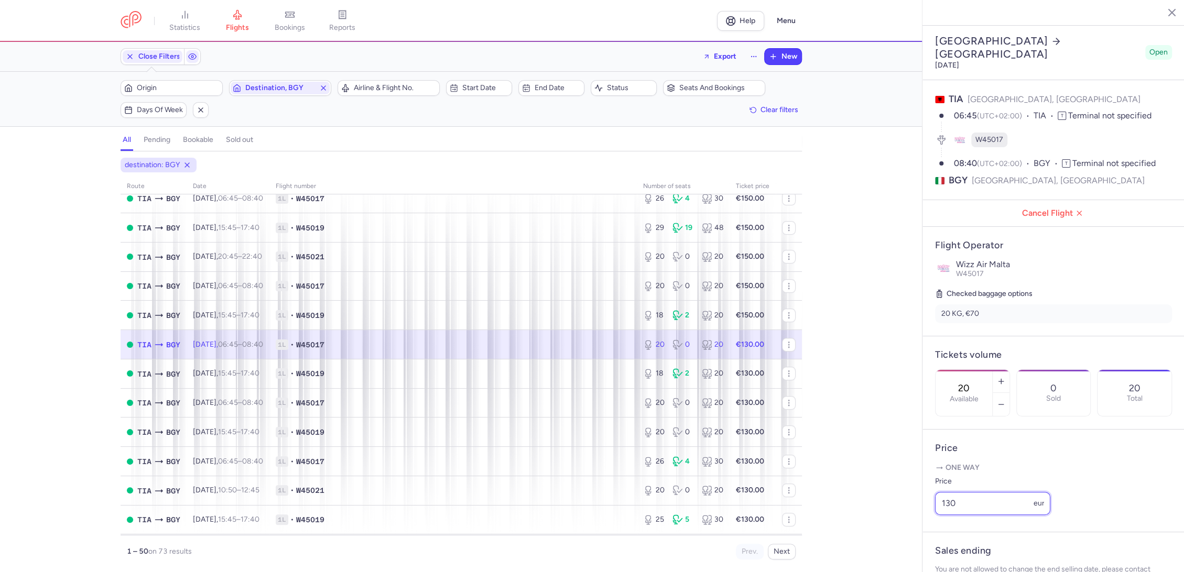
paste input "5"
click at [930, 527] on article "Price One way Price 130 eur" at bounding box center [1054, 481] width 262 height 103
type input "150"
click at [957, 554] on span "Save changes" at bounding box center [970, 551] width 52 height 9
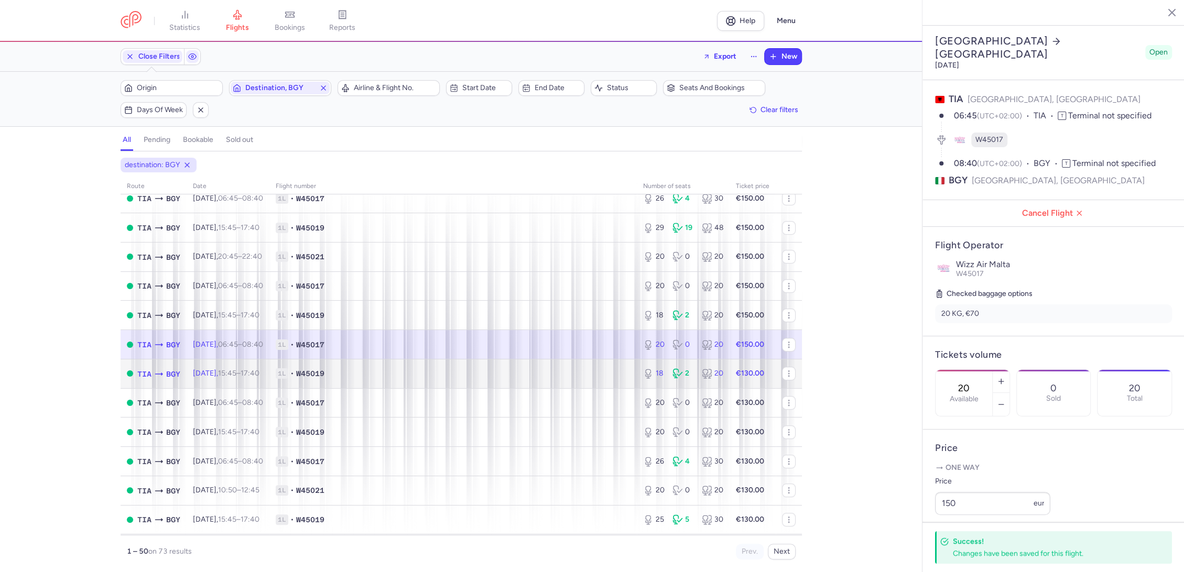
click at [594, 370] on span "1L • W45019" at bounding box center [453, 373] width 355 height 10
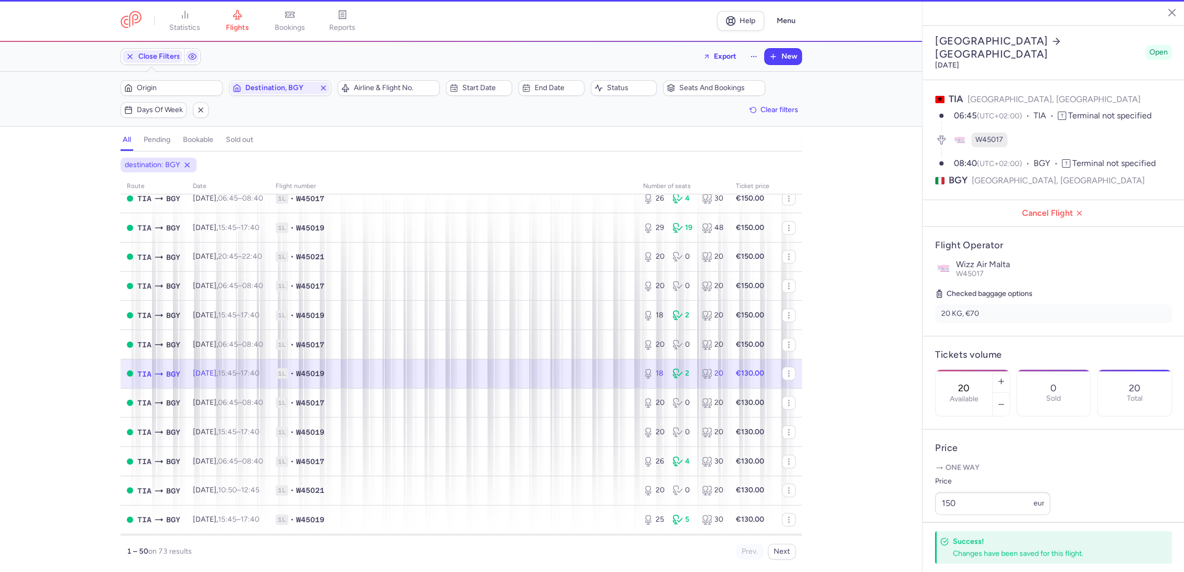
type input "18"
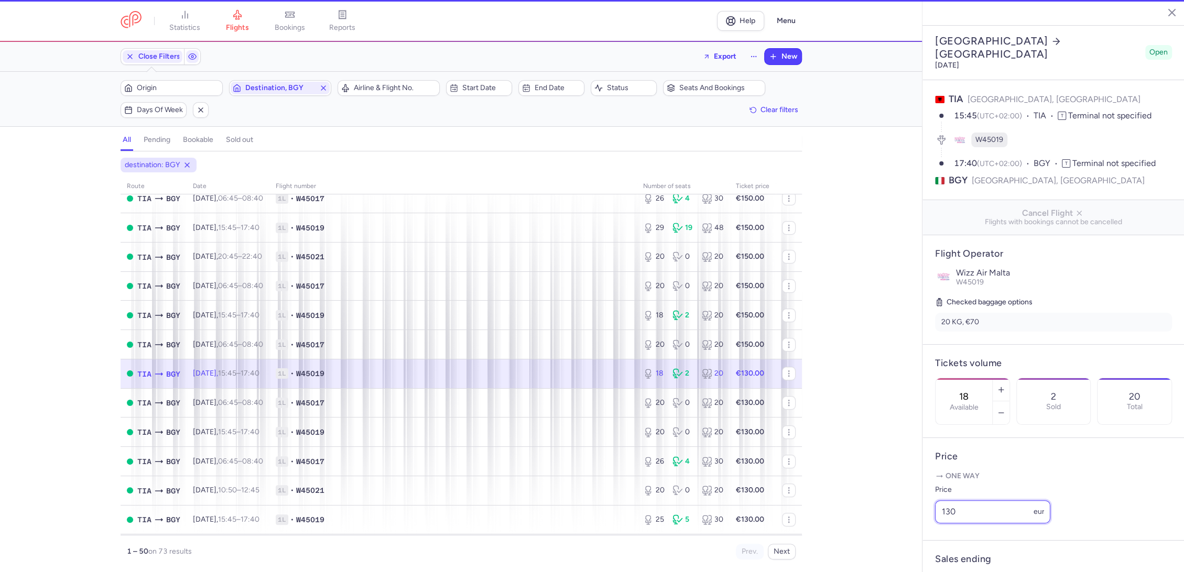
click at [924, 526] on article "Price One way Price 130 eur" at bounding box center [1054, 489] width 262 height 103
paste input "5"
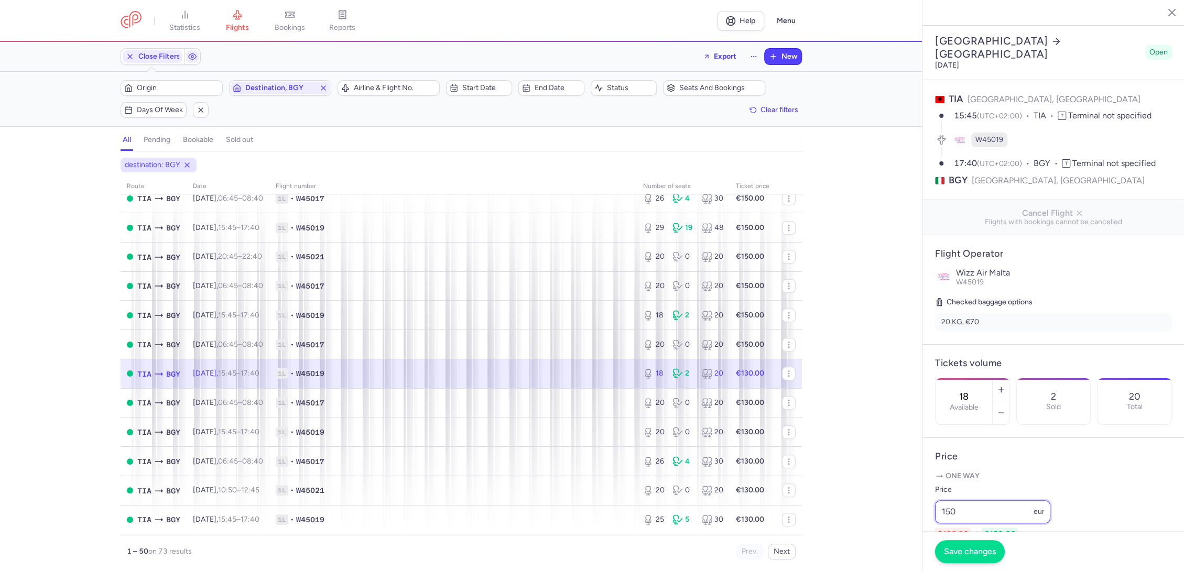
type input "150"
click at [971, 556] on span "Save changes" at bounding box center [970, 551] width 52 height 9
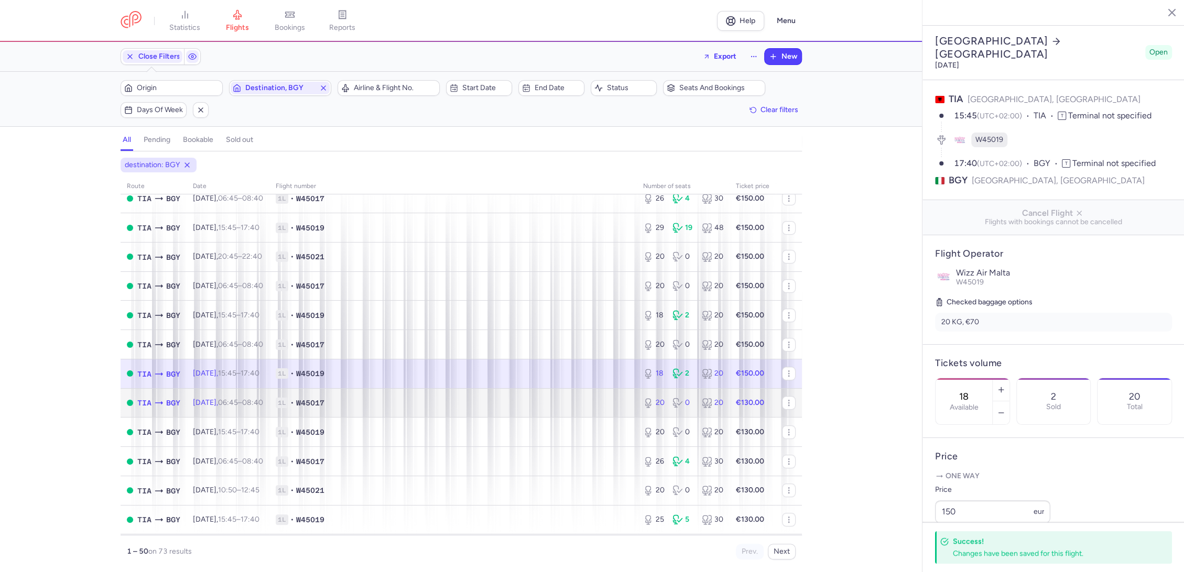
click at [594, 404] on span "1L • W45017" at bounding box center [453, 403] width 355 height 10
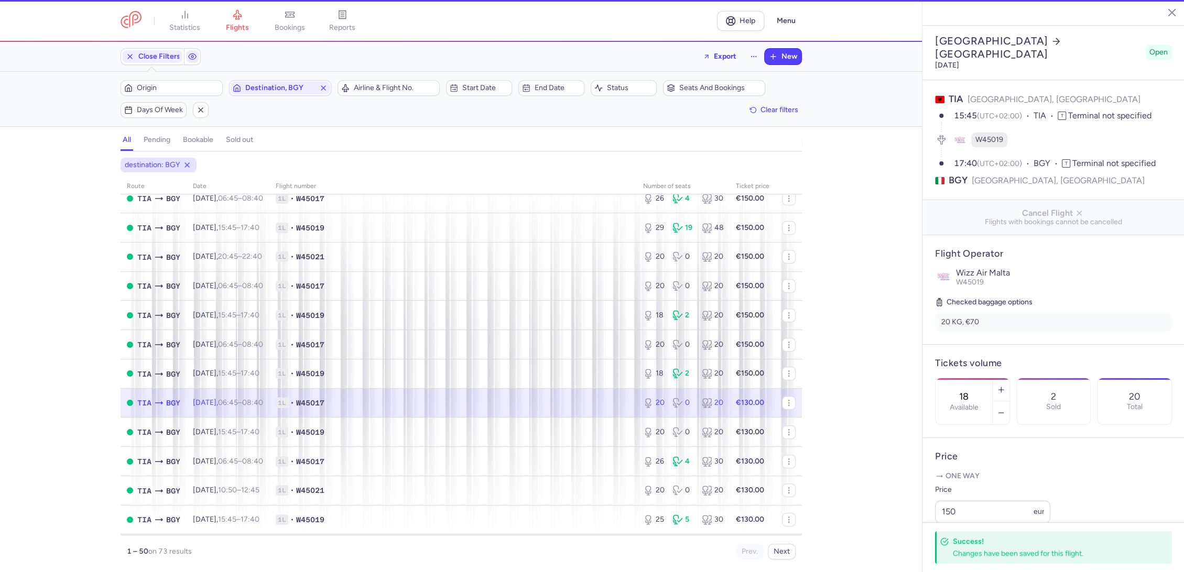
type input "20"
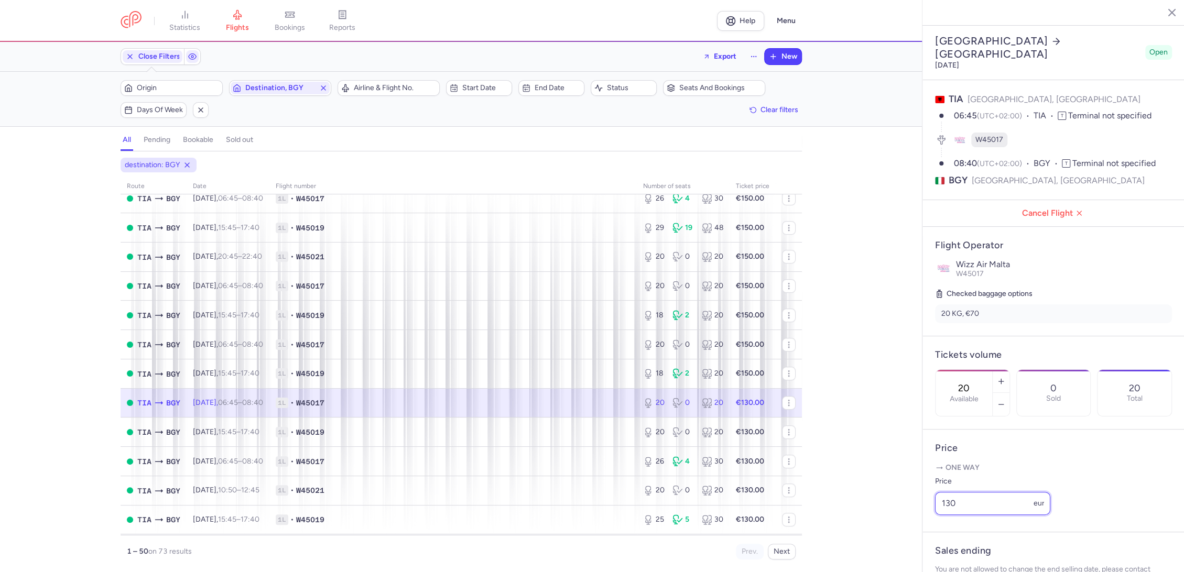
click at [863, 518] on div "statistics flights bookings reports Help Menu Close Filters Export New Filters …" at bounding box center [592, 286] width 1184 height 572
paste input "5"
type input "150"
click at [959, 553] on span "Save changes" at bounding box center [970, 551] width 52 height 9
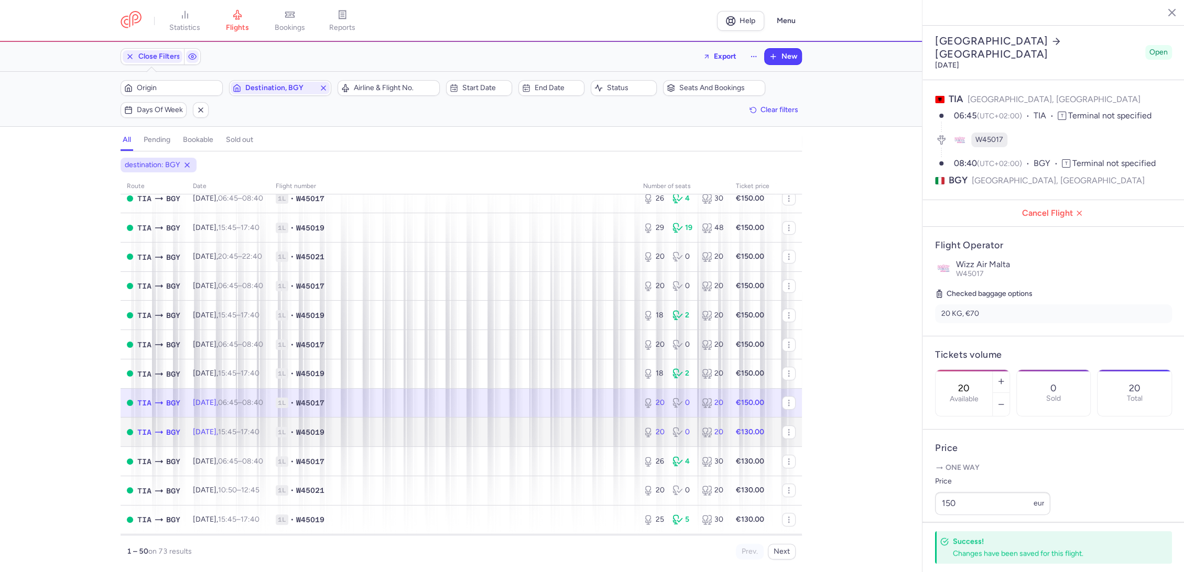
click at [582, 435] on span "1L • W45019" at bounding box center [453, 432] width 355 height 10
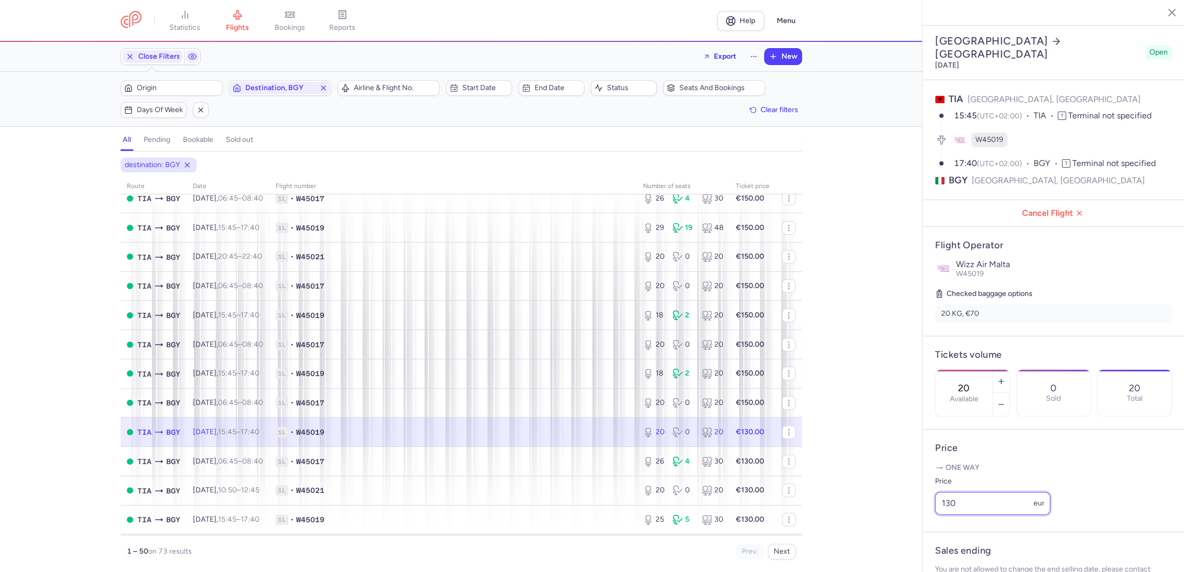
click at [887, 529] on div "statistics flights bookings reports Help Menu Close Filters Export New Filters …" at bounding box center [592, 286] width 1184 height 572
paste input "5"
type input "150"
click at [962, 554] on span "Save changes" at bounding box center [970, 551] width 52 height 9
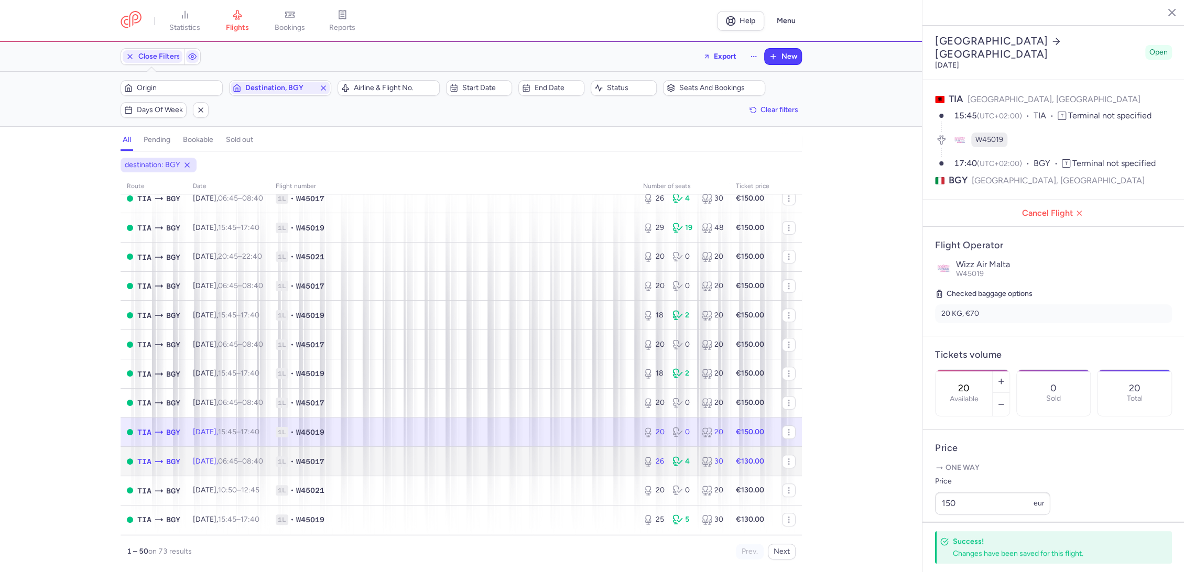
click at [563, 458] on span "1L • W45017" at bounding box center [453, 462] width 355 height 10
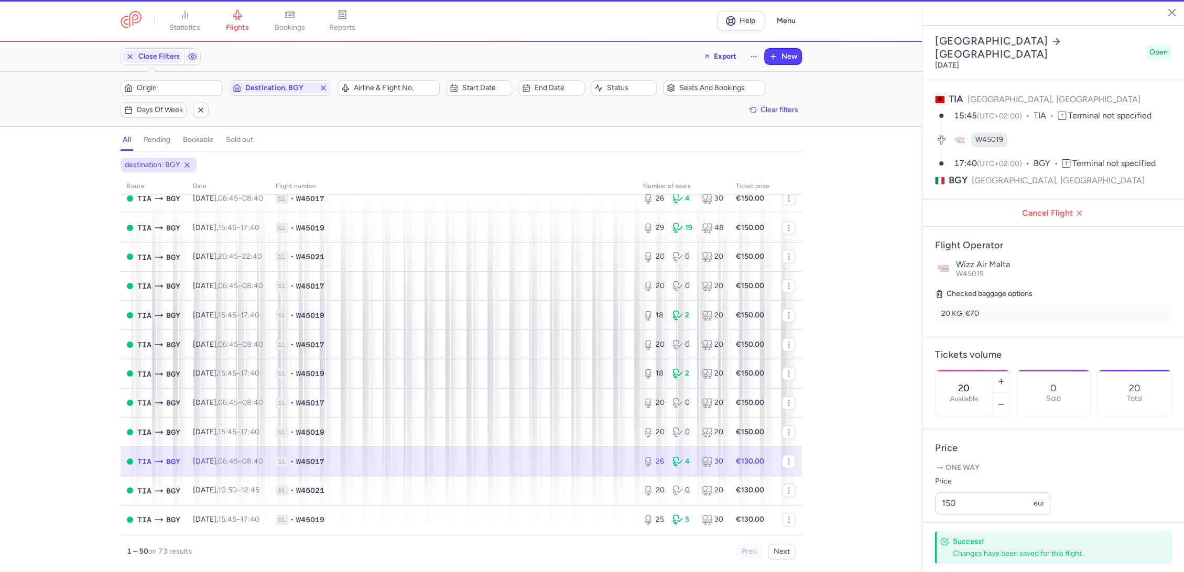
type input "26"
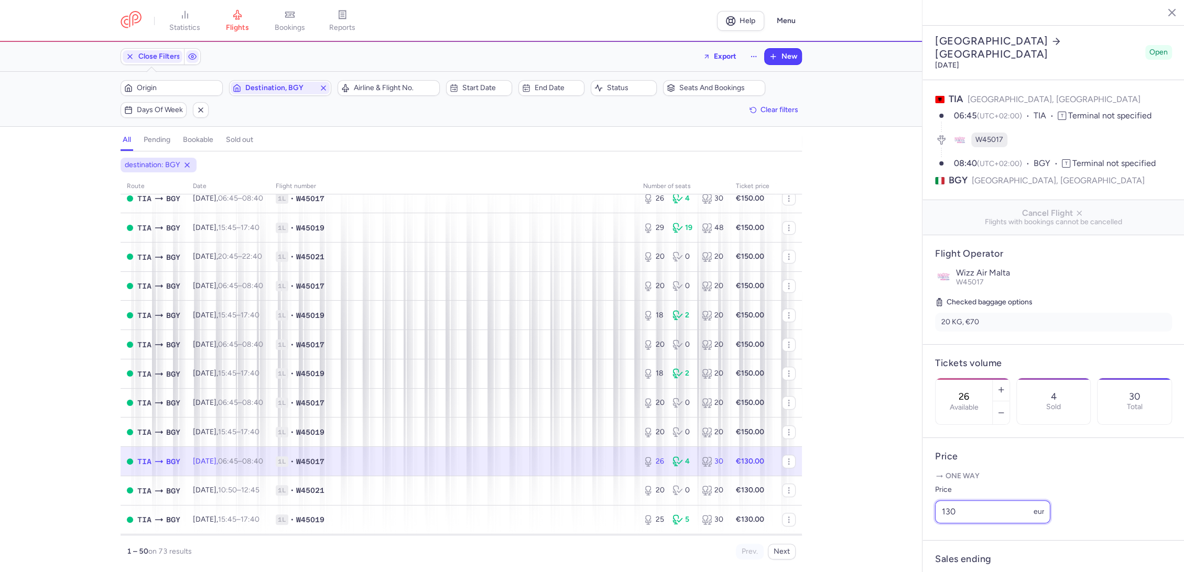
click at [881, 529] on div "statistics flights bookings reports Help Menu Close Filters Export New Filters …" at bounding box center [592, 286] width 1184 height 572
paste input "5"
type input "150"
click at [949, 557] on button "Save changes" at bounding box center [970, 552] width 70 height 23
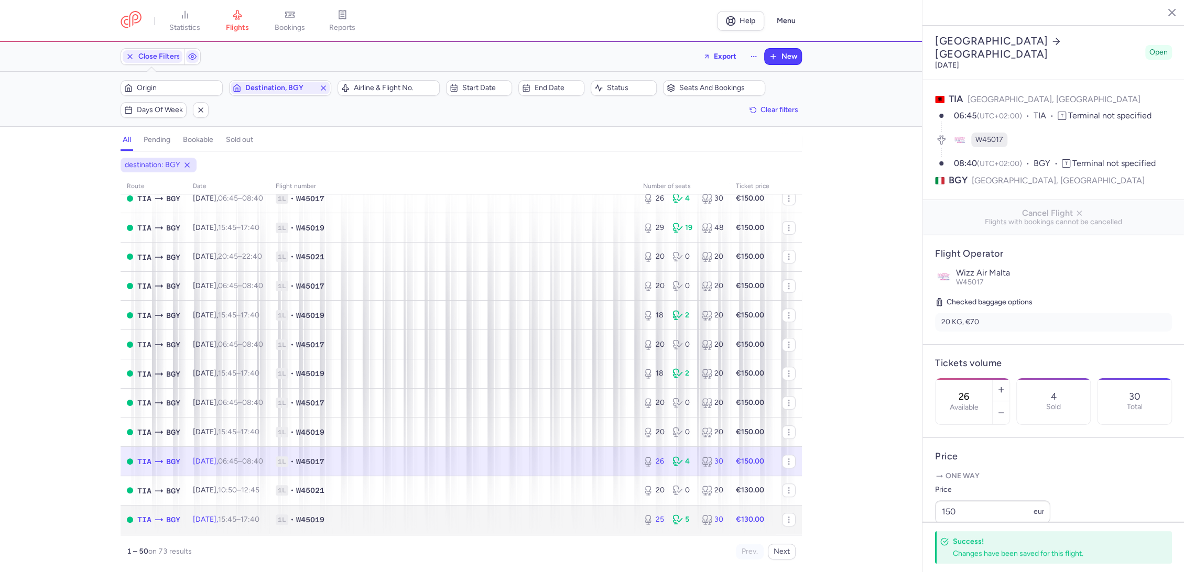
click at [599, 506] on td "1L • W45019" at bounding box center [452, 519] width 367 height 29
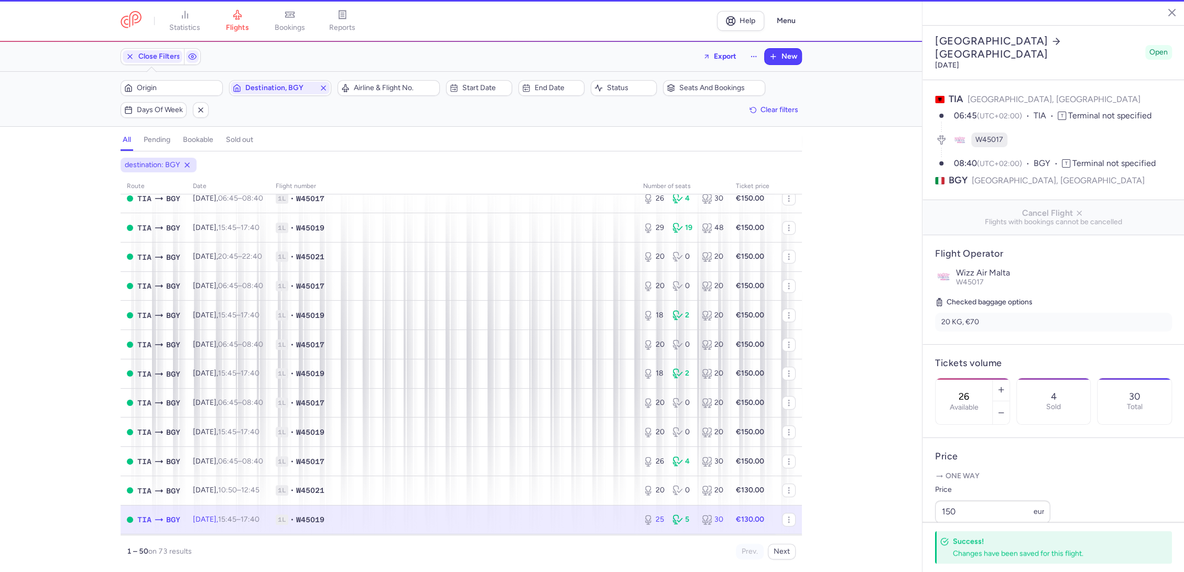
type input "25"
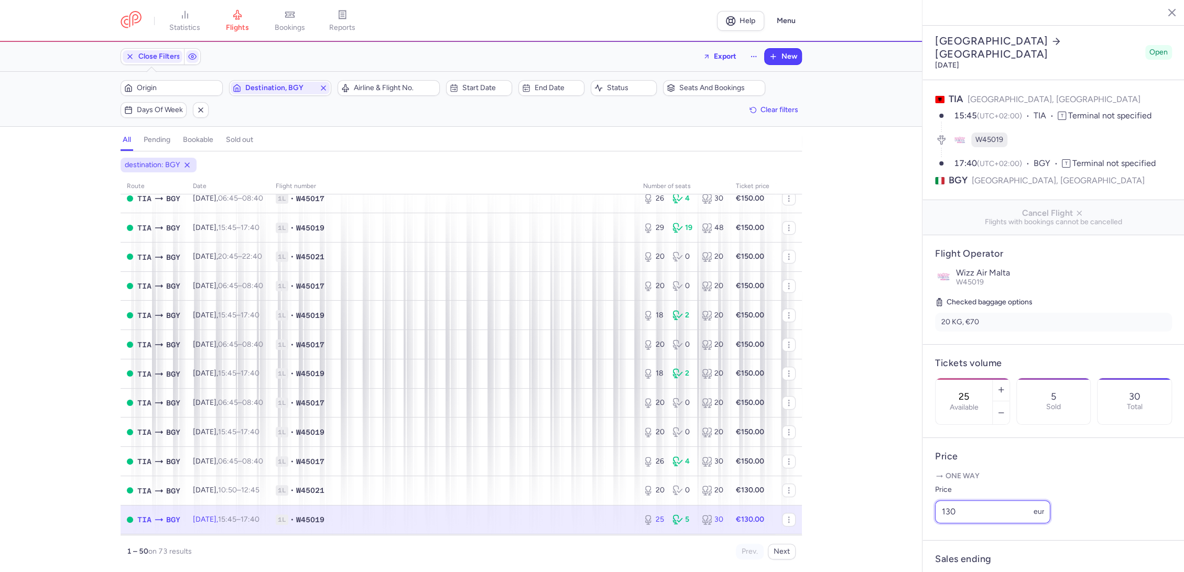
click at [874, 519] on div "statistics flights bookings reports Help Menu Close Filters Export New Filters …" at bounding box center [592, 286] width 1184 height 572
paste input "5"
type input "150"
click at [967, 562] on button "Save changes" at bounding box center [970, 552] width 70 height 23
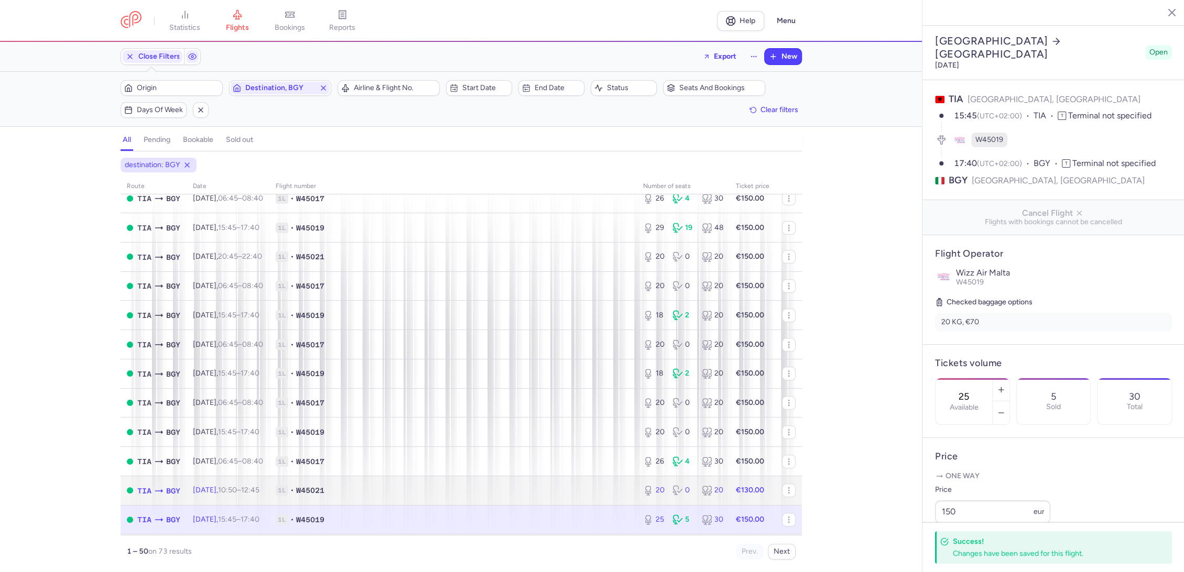
click at [586, 495] on span "1L • W45021" at bounding box center [453, 490] width 355 height 10
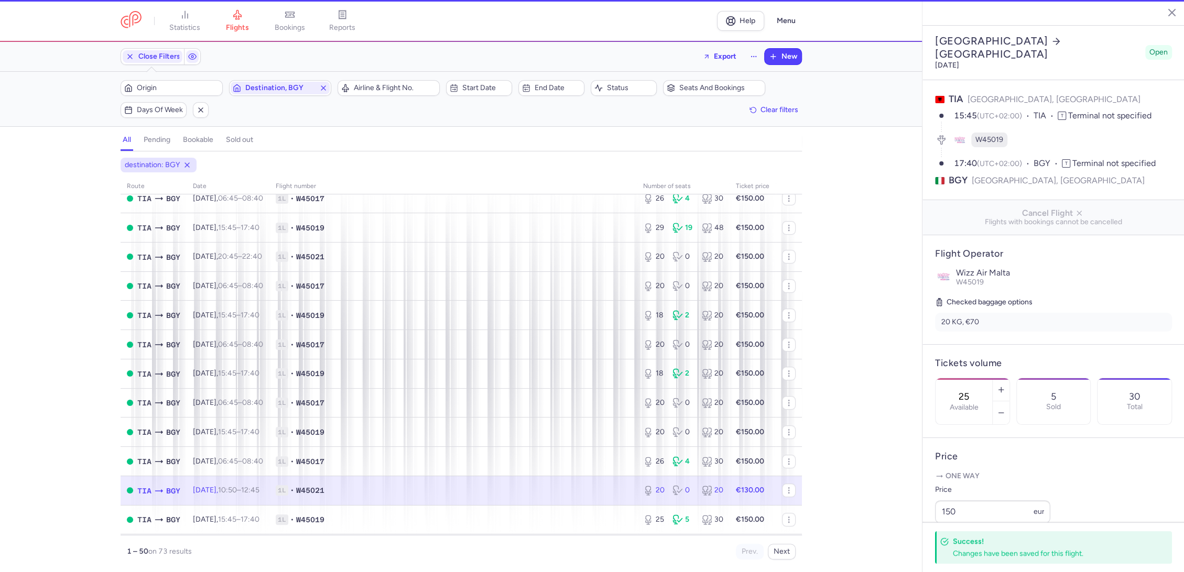
type input "20"
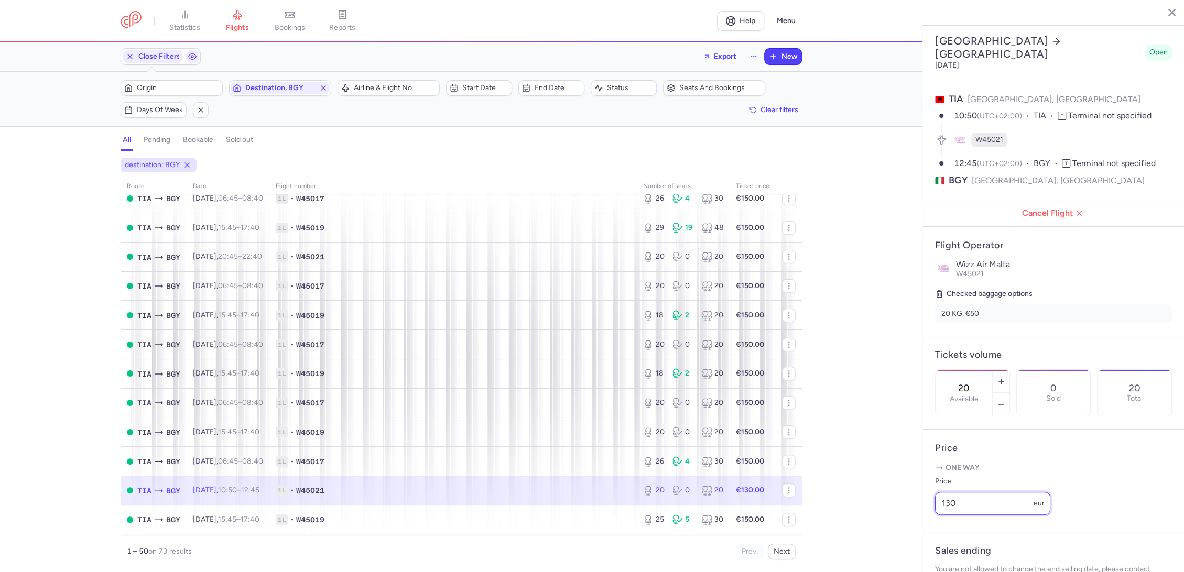
click at [937, 515] on input "130" at bounding box center [992, 503] width 115 height 23
paste input "5"
type input "150"
click at [964, 555] on span "Save changes" at bounding box center [970, 551] width 52 height 9
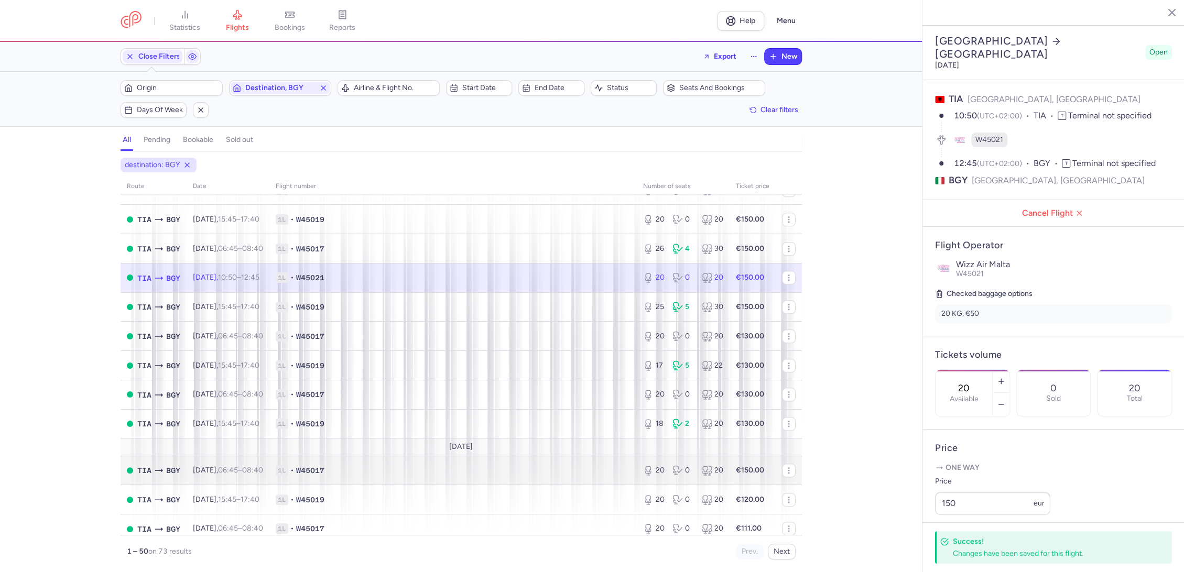
scroll to position [757, 0]
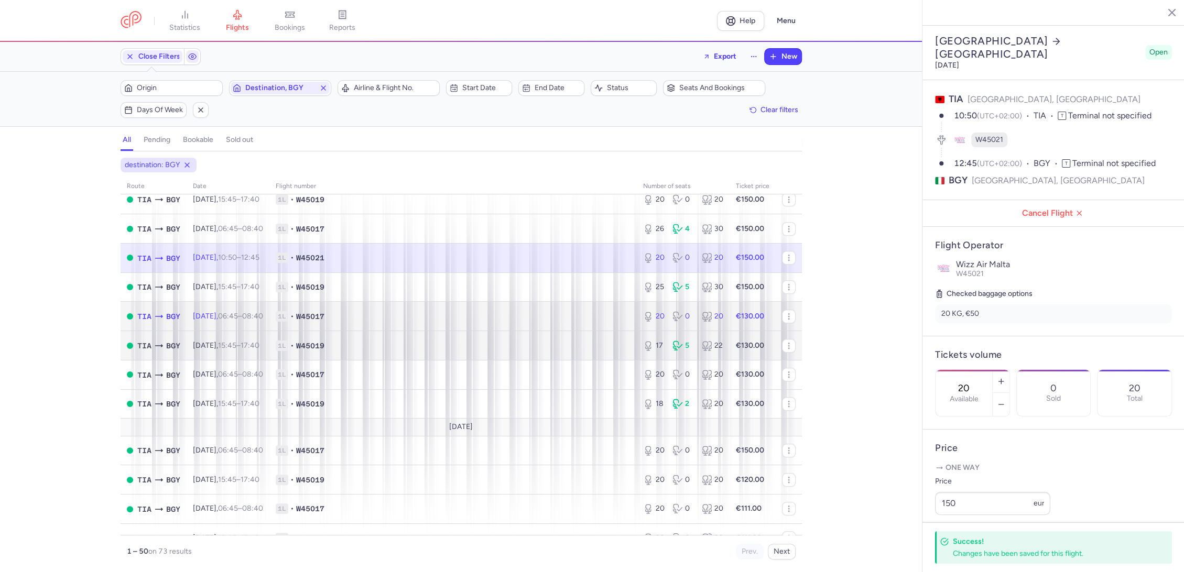
click at [552, 302] on td "1L • W45017" at bounding box center [452, 316] width 367 height 29
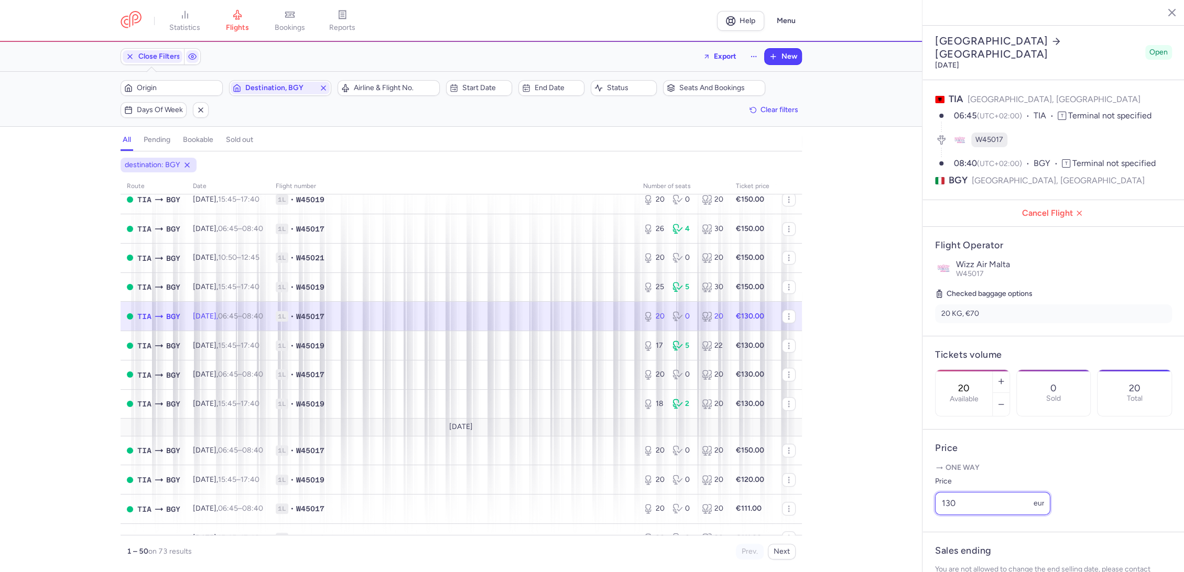
click at [906, 521] on div "statistics flights bookings reports Help Menu Close Filters Export New Filters …" at bounding box center [592, 286] width 1184 height 572
paste input "5"
type input "150"
click at [960, 556] on span "Save changes" at bounding box center [970, 551] width 52 height 9
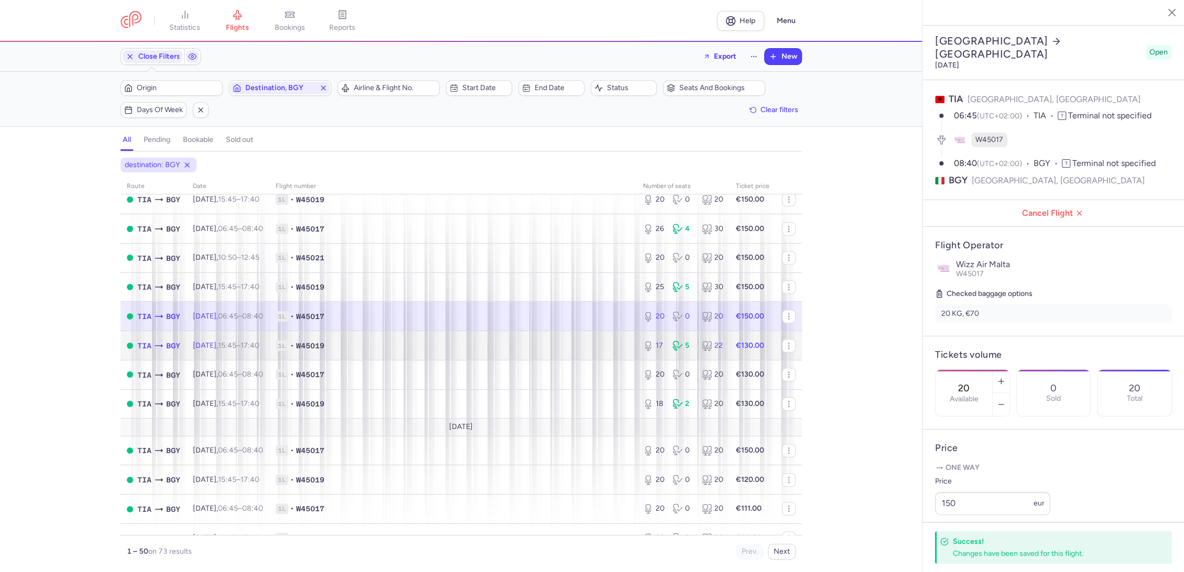
click at [591, 348] on span "1L • W45019" at bounding box center [453, 346] width 355 height 10
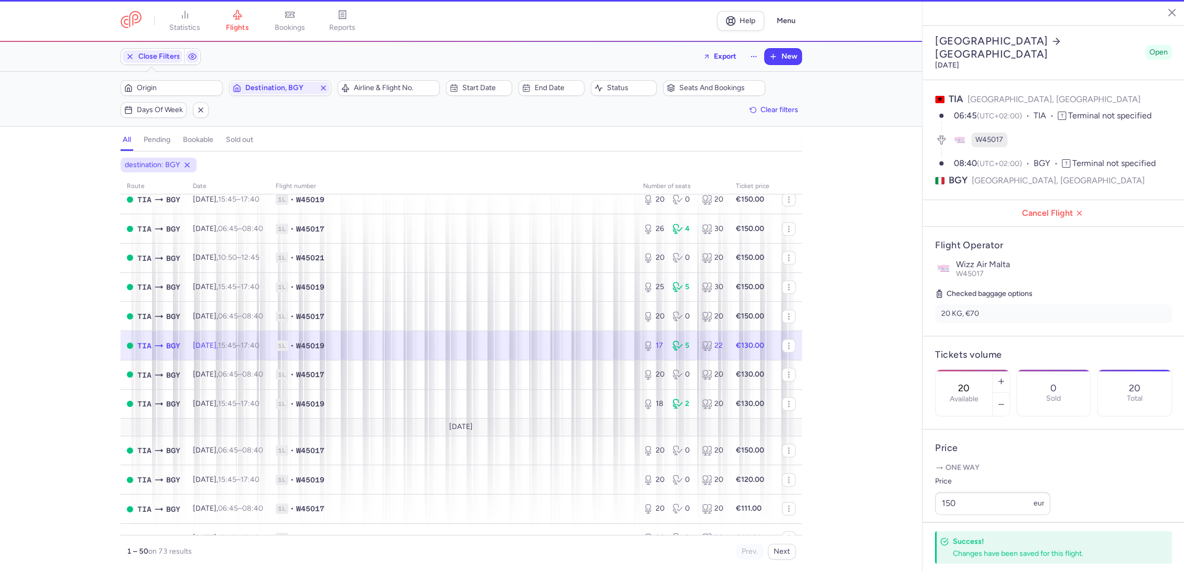
type input "17"
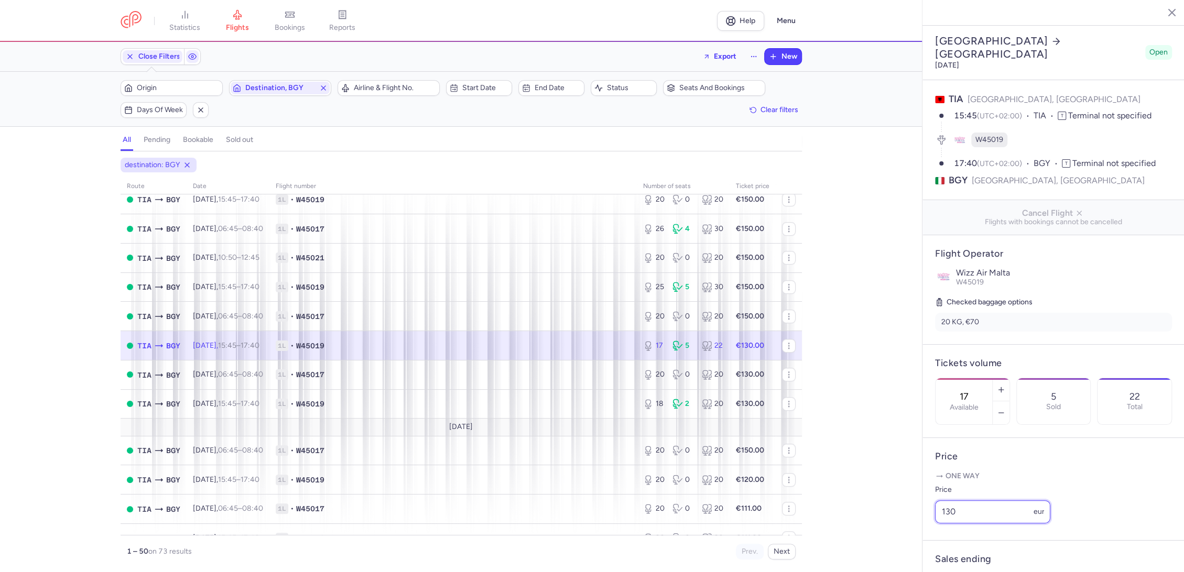
click at [886, 539] on div "statistics flights bookings reports Help Menu Close Filters Export New Filters …" at bounding box center [592, 286] width 1184 height 572
paste input "5"
type input "150"
click at [953, 552] on span "Save changes" at bounding box center [970, 551] width 52 height 9
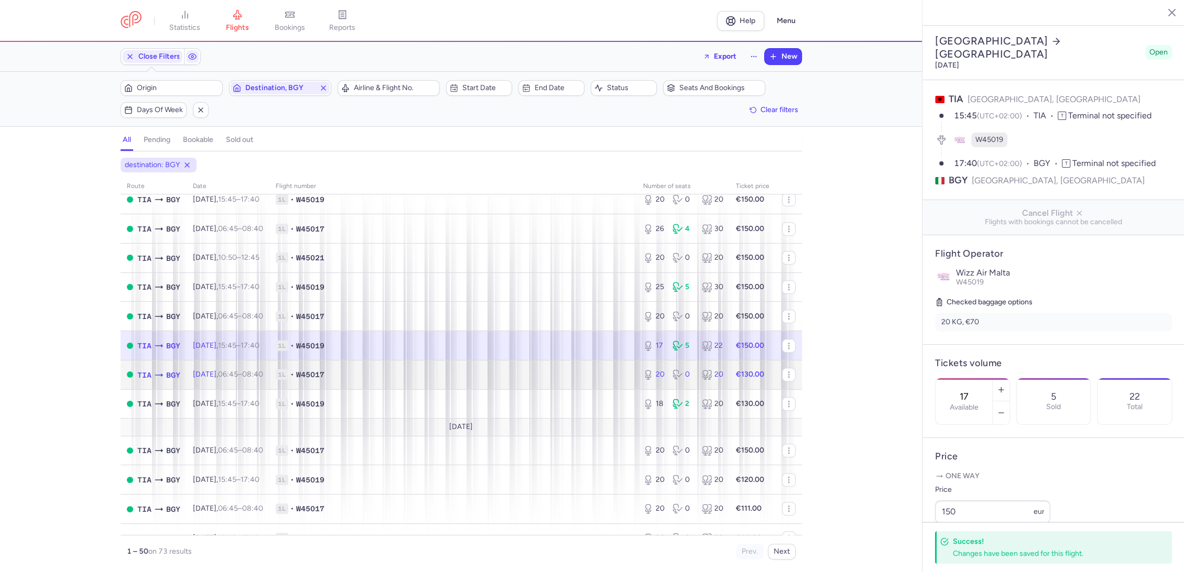
click at [593, 372] on span "1L • W45017" at bounding box center [453, 375] width 355 height 10
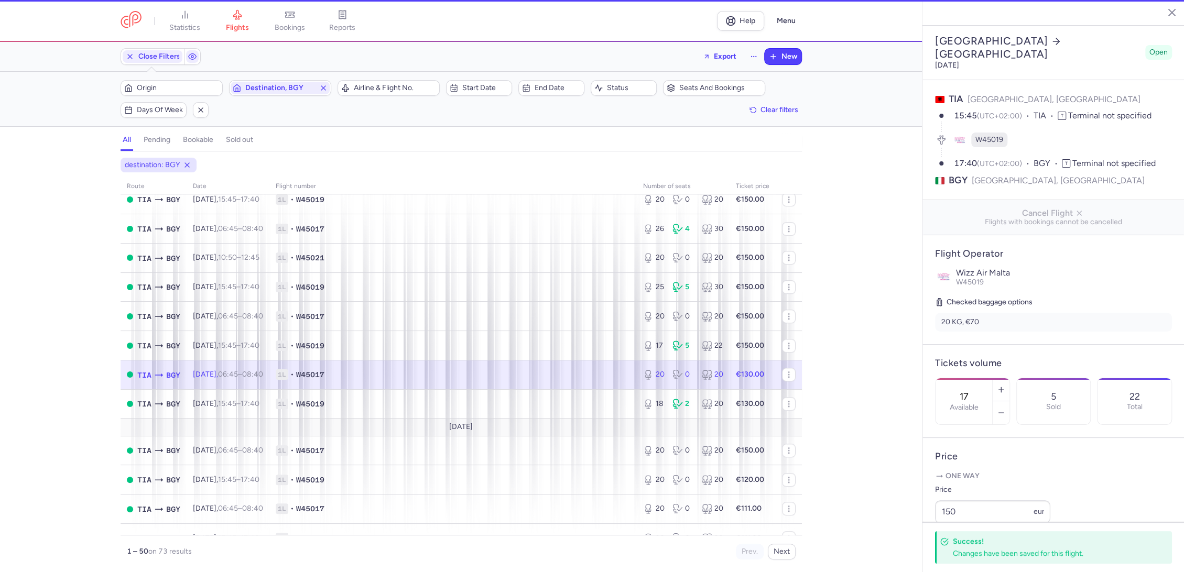
type input "20"
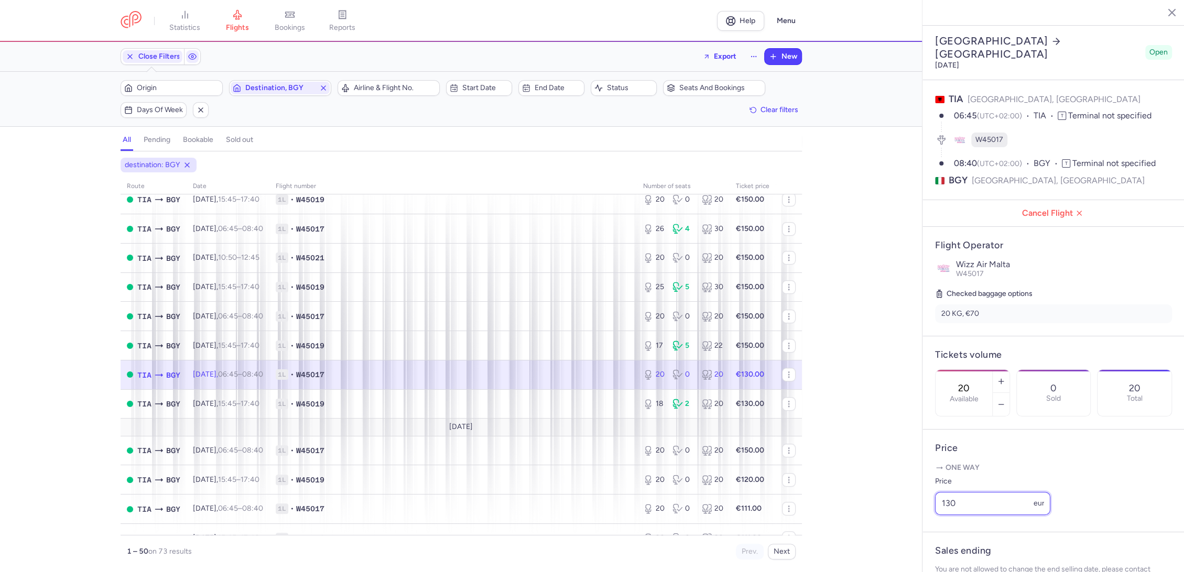
click at [930, 526] on article "Price One way Price 130 eur" at bounding box center [1054, 481] width 262 height 103
paste input "5"
type input "150"
click at [960, 563] on button "Save changes" at bounding box center [970, 552] width 70 height 23
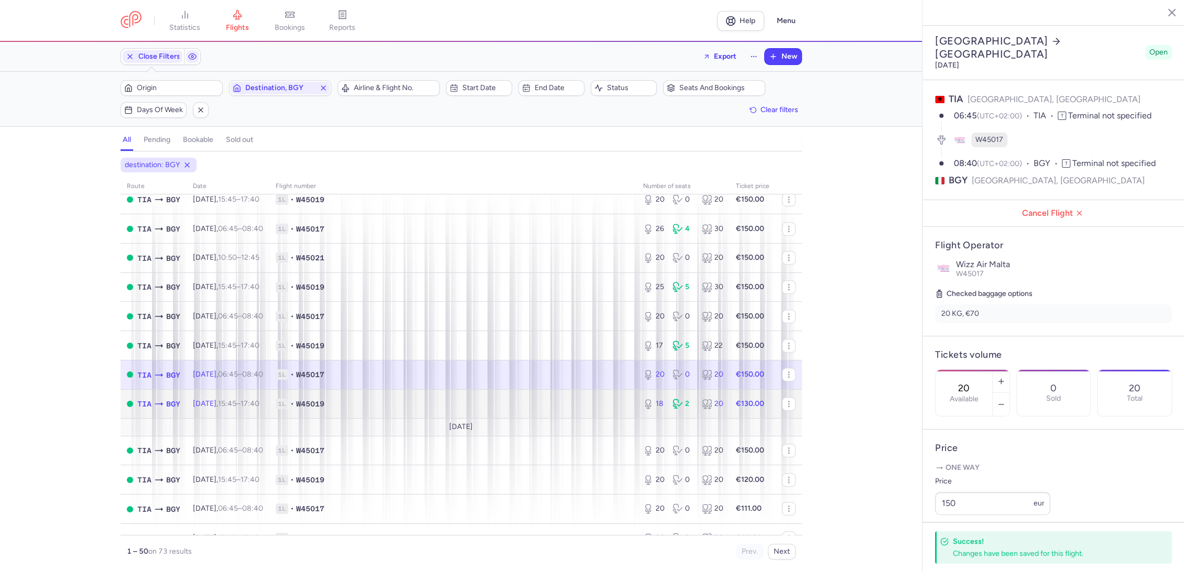
click at [580, 411] on td "1L • W45019" at bounding box center [452, 403] width 367 height 29
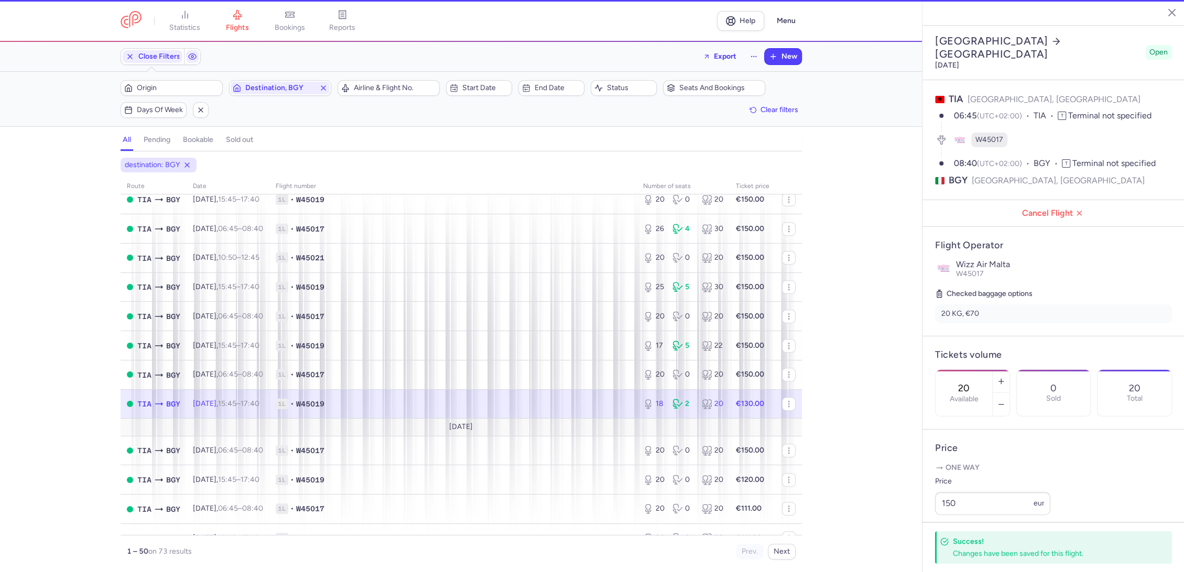
type input "18"
type input "13"
select select "hours"
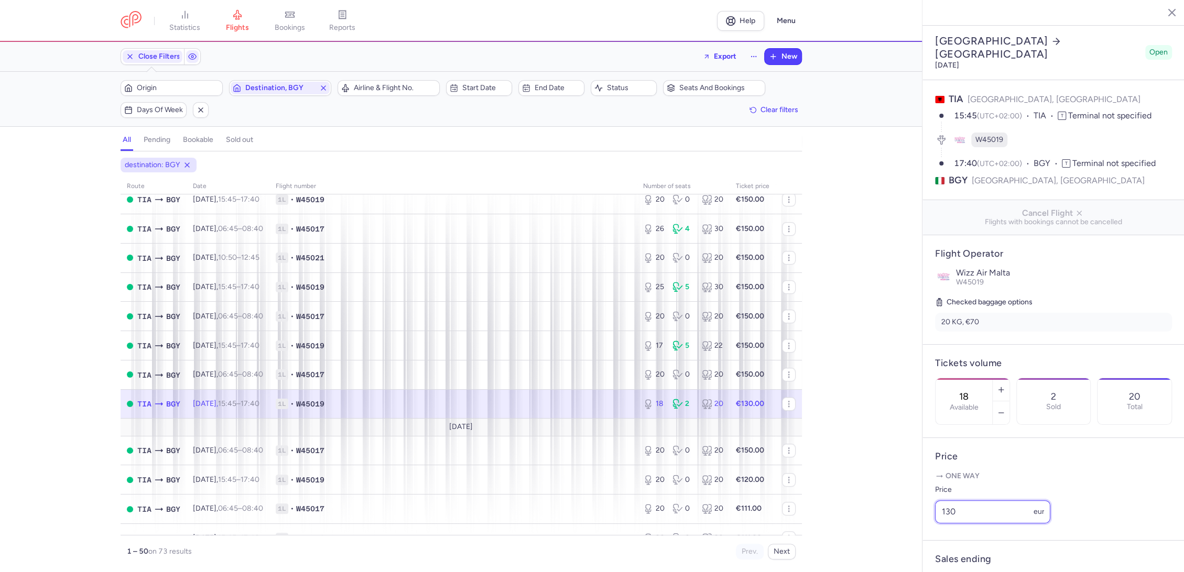
click at [873, 521] on div "statistics flights bookings reports Help Menu Close Filters Export New Filters …" at bounding box center [592, 286] width 1184 height 572
paste input "5"
type input "150"
click at [972, 561] on button "Save changes" at bounding box center [970, 551] width 70 height 23
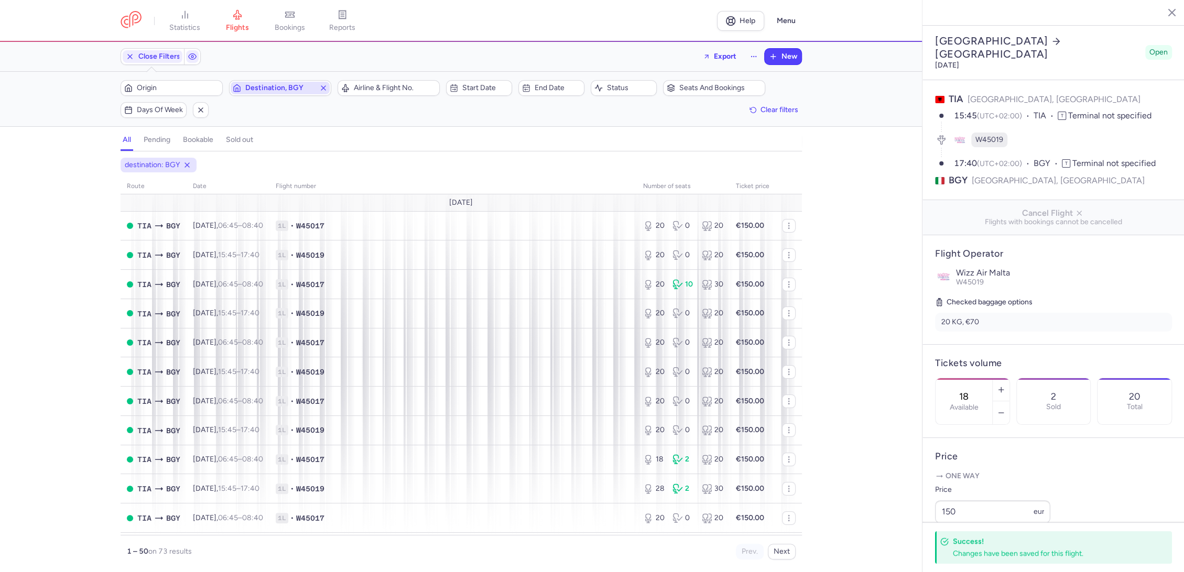
click at [276, 85] on span "Destination, BGY" at bounding box center [280, 88] width 70 height 8
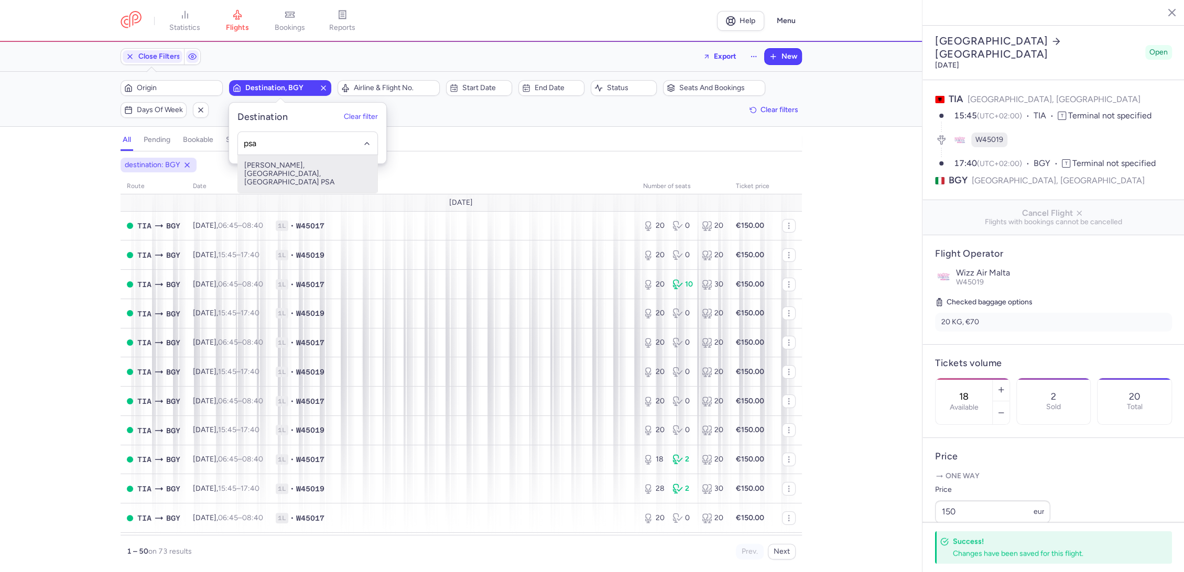
click at [298, 162] on span "[PERSON_NAME], [GEOGRAPHIC_DATA], [GEOGRAPHIC_DATA] PSA" at bounding box center [307, 174] width 139 height 38
type input "psa"
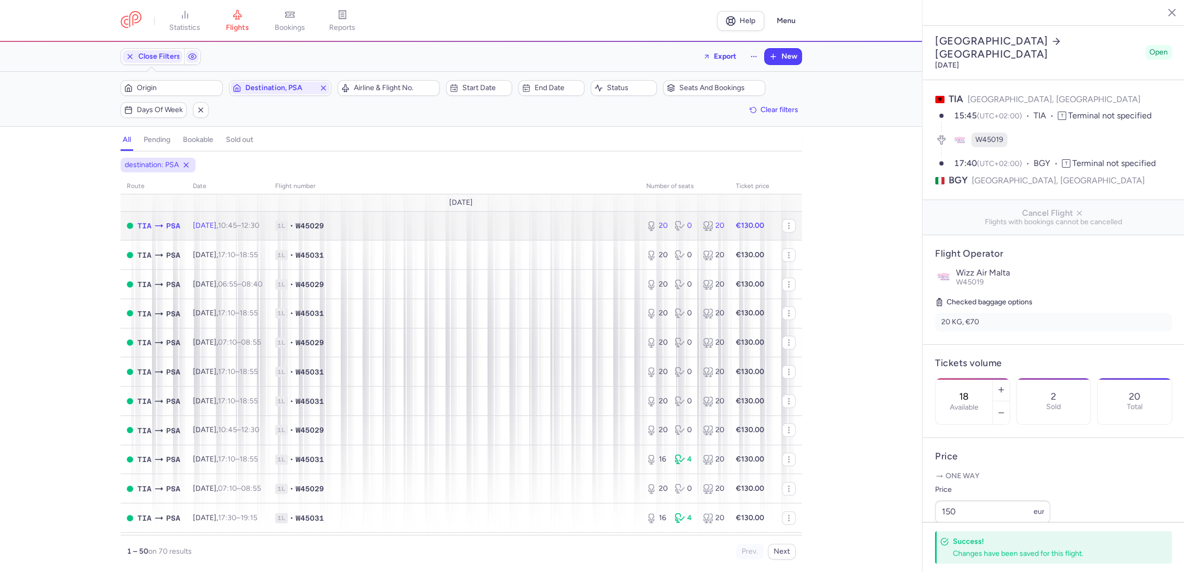
drag, startPoint x: 548, startPoint y: 221, endPoint x: 557, endPoint y: 218, distance: 9.2
click at [545, 221] on span "1L • W45029" at bounding box center [454, 226] width 359 height 10
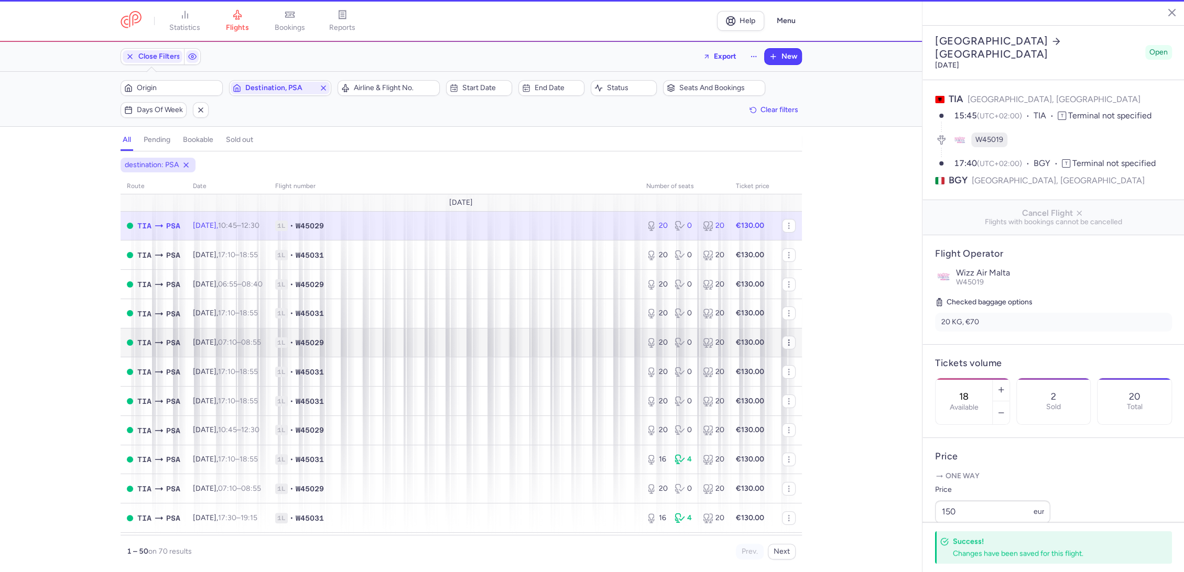
type input "20"
type input "3"
select select "days"
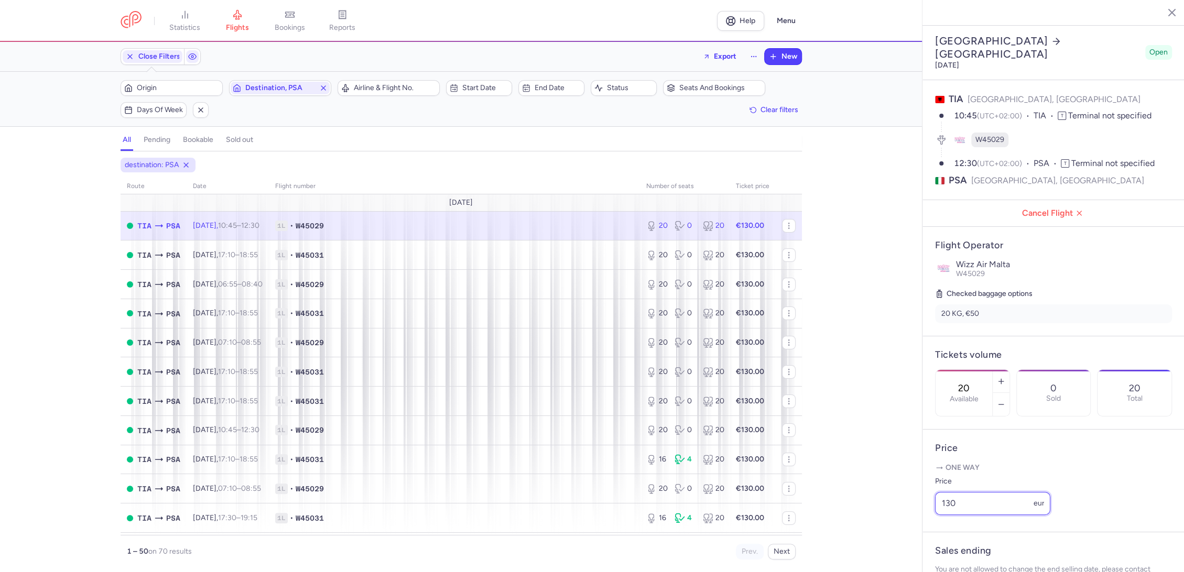
drag, startPoint x: 976, startPoint y: 517, endPoint x: 812, endPoint y: 529, distance: 164.5
click at [812, 529] on div "statistics flights bookings reports Help Menu Close Filters Export New Filters …" at bounding box center [592, 286] width 1184 height 572
paste input "."
drag, startPoint x: 952, startPoint y: 514, endPoint x: 865, endPoint y: 532, distance: 88.8
click at [873, 526] on div "statistics flights bookings reports Help Menu Close Filters Export New Filters …" at bounding box center [592, 286] width 1184 height 572
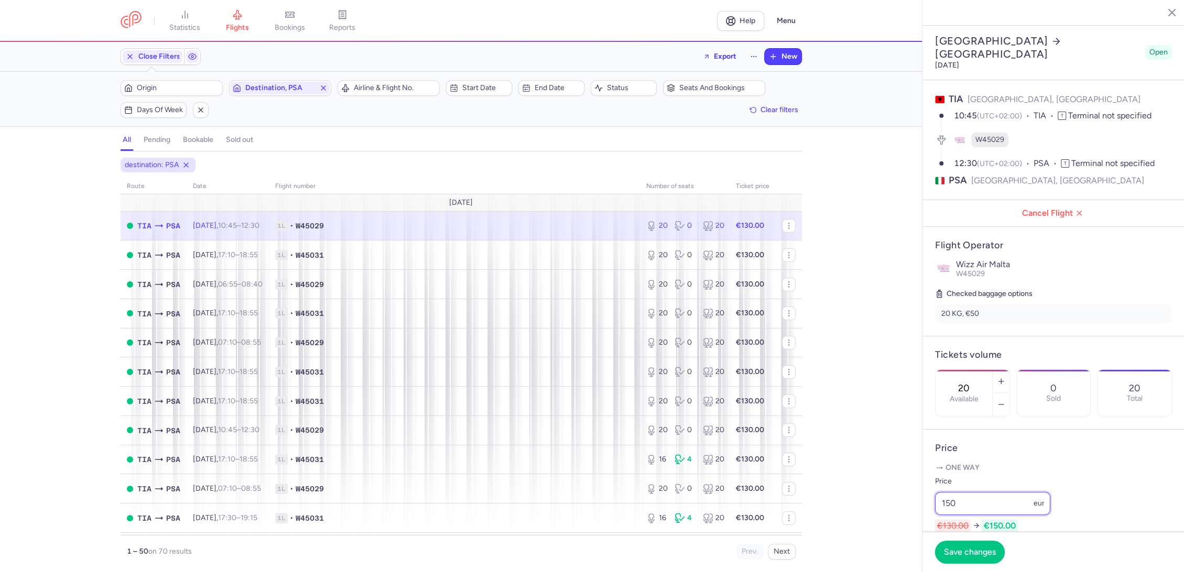
drag, startPoint x: 978, startPoint y: 514, endPoint x: 857, endPoint y: 538, distance: 124.0
click at [857, 538] on div "statistics flights bookings reports Help Menu Close Filters Export New Filters …" at bounding box center [592, 286] width 1184 height 572
type input "150"
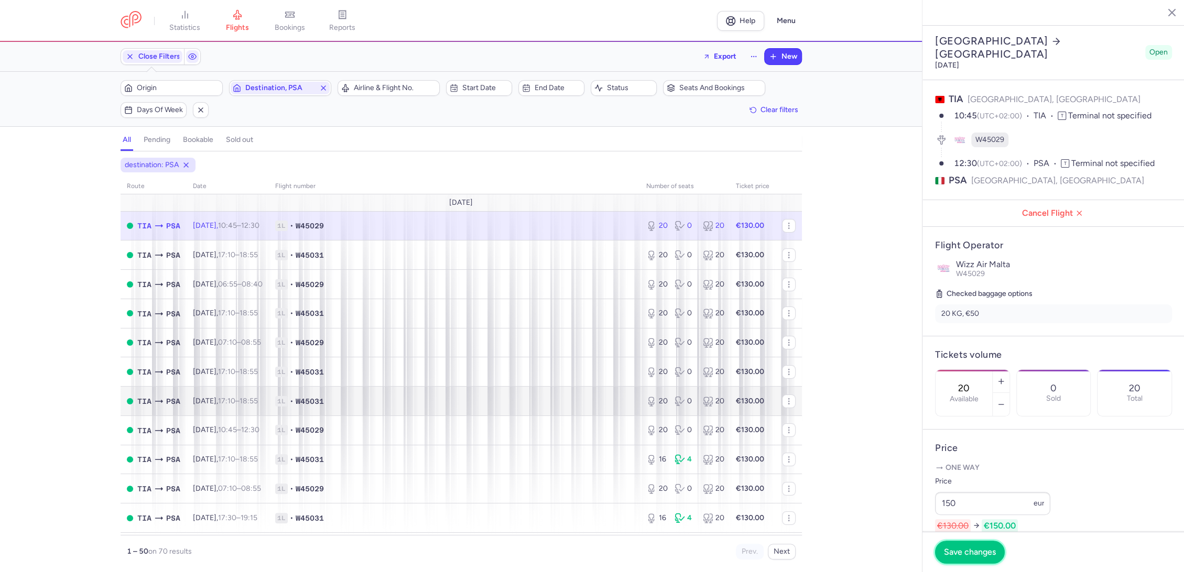
drag, startPoint x: 957, startPoint y: 548, endPoint x: 658, endPoint y: 414, distance: 328.2
click at [957, 548] on span "Save changes" at bounding box center [970, 552] width 52 height 9
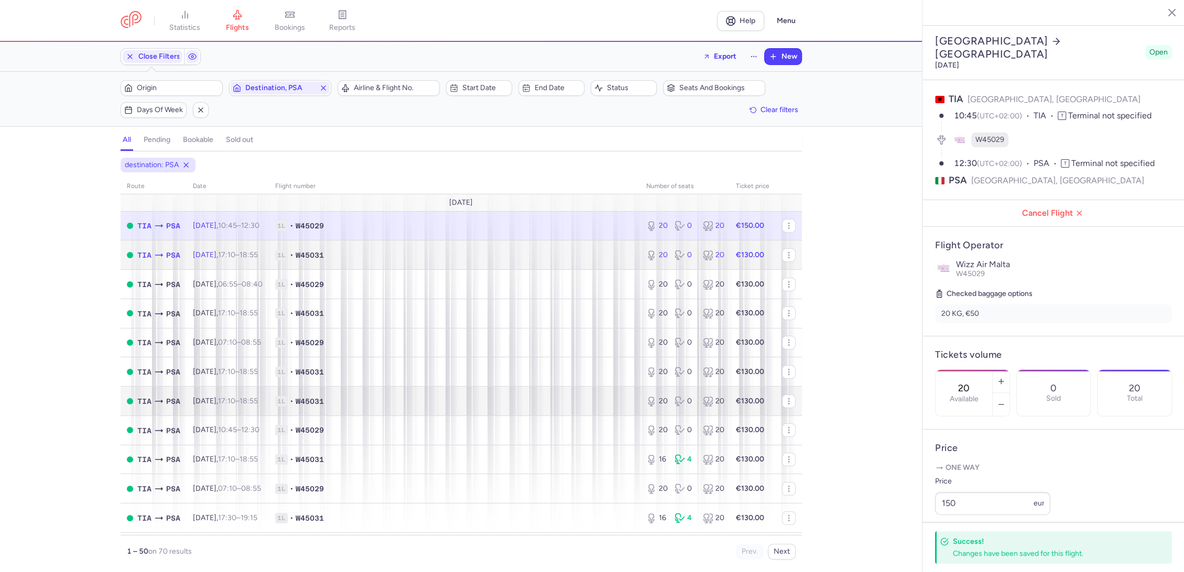
drag, startPoint x: 593, startPoint y: 253, endPoint x: 777, endPoint y: 392, distance: 231.0
click at [595, 257] on span "1L • W45031" at bounding box center [454, 255] width 359 height 10
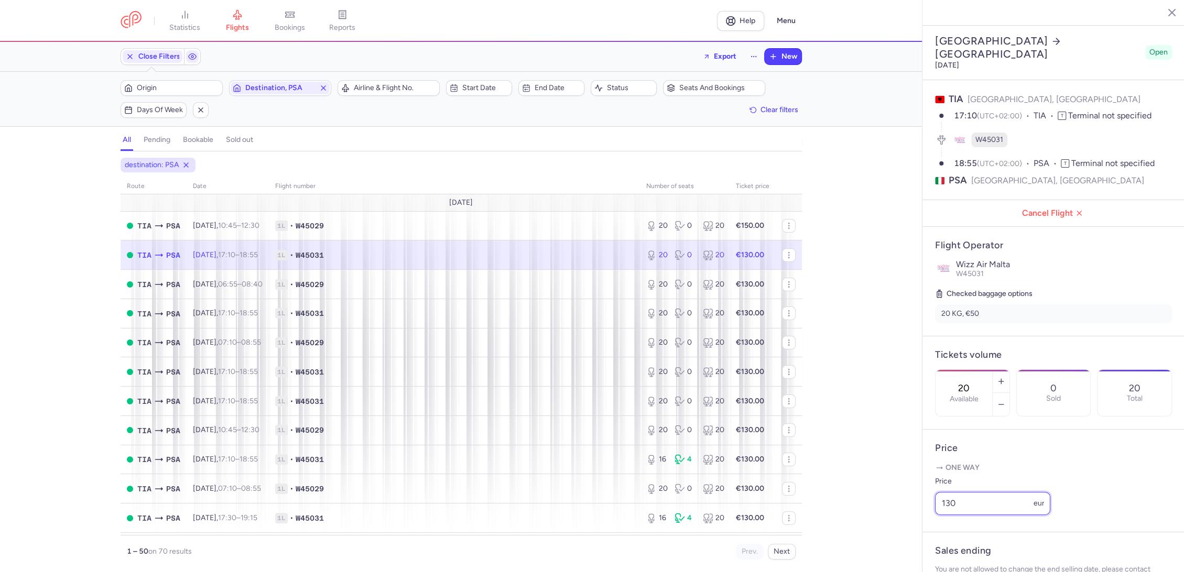
drag, startPoint x: 967, startPoint y: 519, endPoint x: 904, endPoint y: 531, distance: 64.0
click at [894, 532] on div "statistics flights bookings reports Help Menu Close Filters Export New Filters …" at bounding box center [592, 286] width 1184 height 572
paste input "5"
type input "150"
drag, startPoint x: 954, startPoint y: 552, endPoint x: 796, endPoint y: 434, distance: 197.0
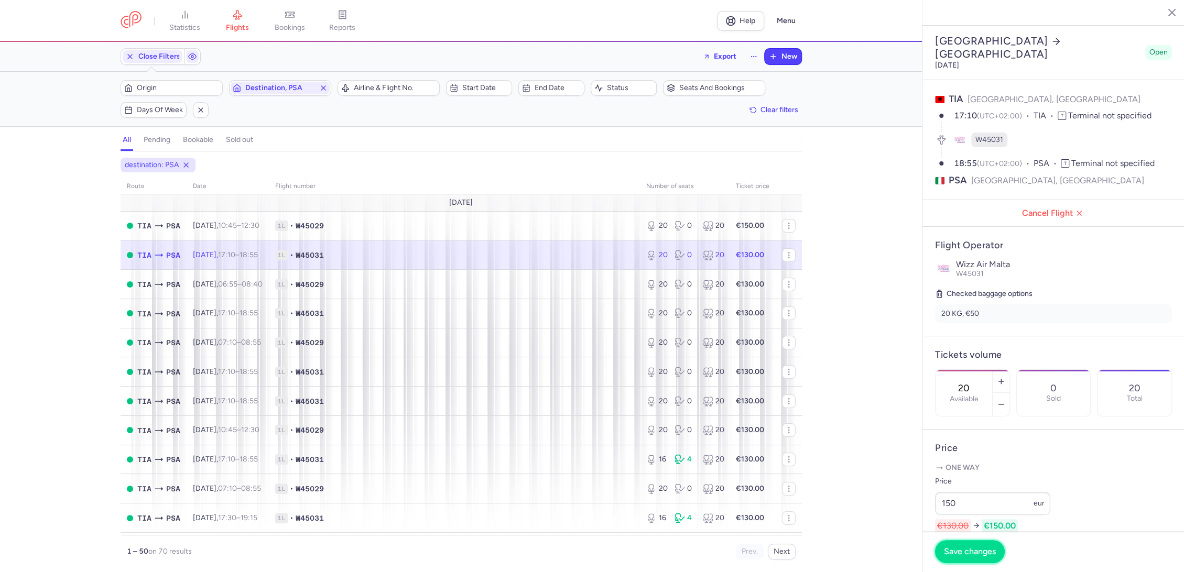
click at [953, 551] on span "Save changes" at bounding box center [970, 551] width 52 height 9
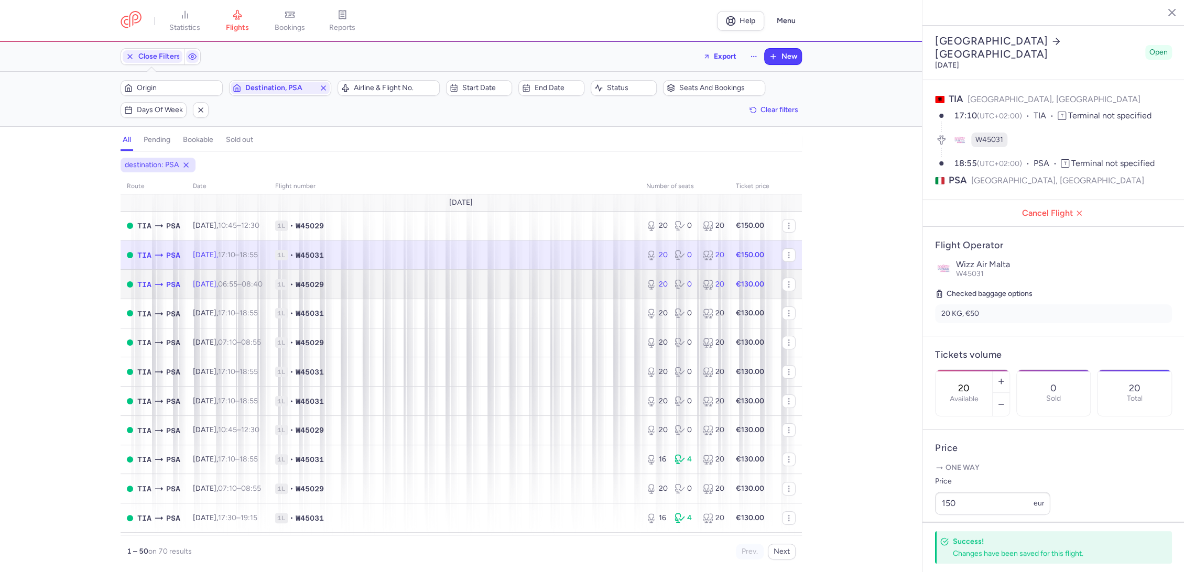
click at [616, 289] on td "1L • W45029" at bounding box center [454, 284] width 371 height 29
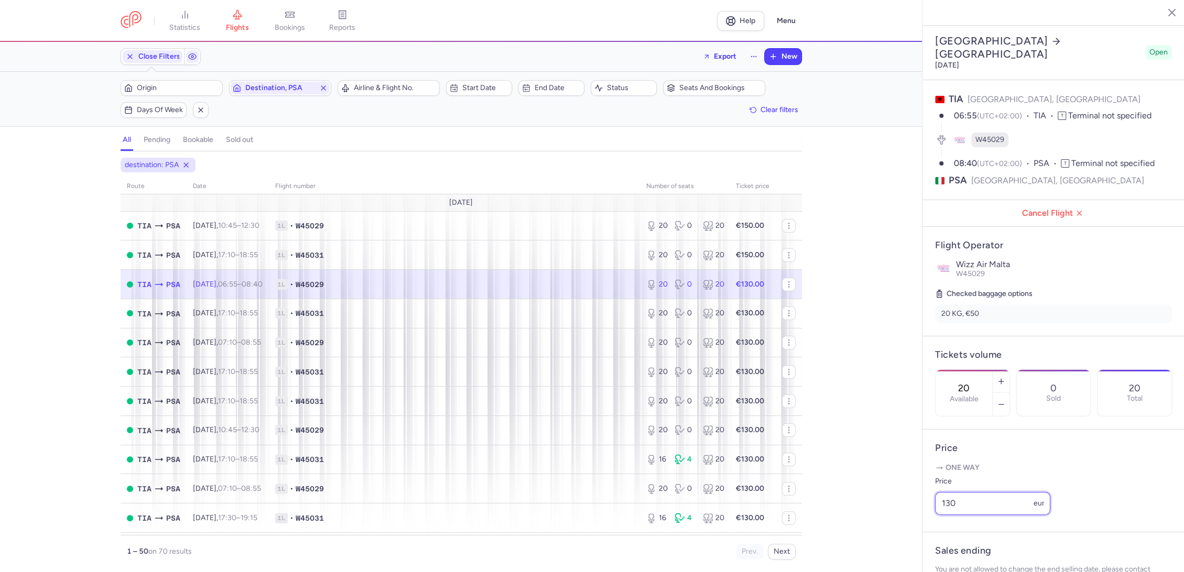
paste input "5"
drag, startPoint x: 988, startPoint y: 521, endPoint x: 911, endPoint y: 525, distance: 77.1
click at [911, 525] on div "statistics flights bookings reports Help Menu Close Filters Export New Filters …" at bounding box center [592, 286] width 1184 height 572
type input "150"
drag, startPoint x: 961, startPoint y: 543, endPoint x: 931, endPoint y: 532, distance: 32.0
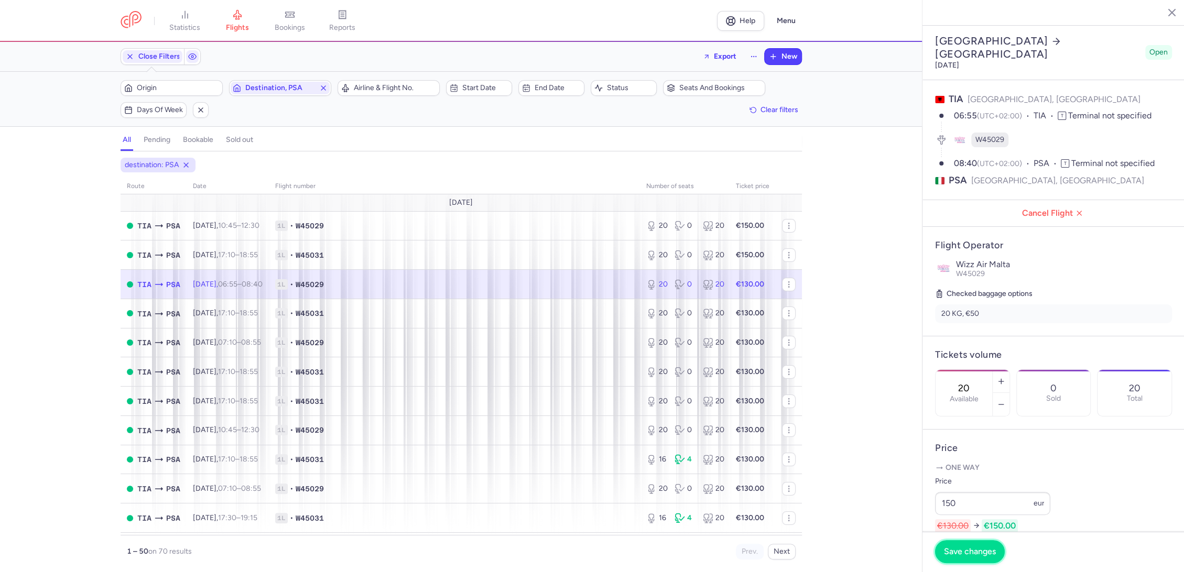
click at [961, 543] on button "Save changes" at bounding box center [970, 551] width 70 height 23
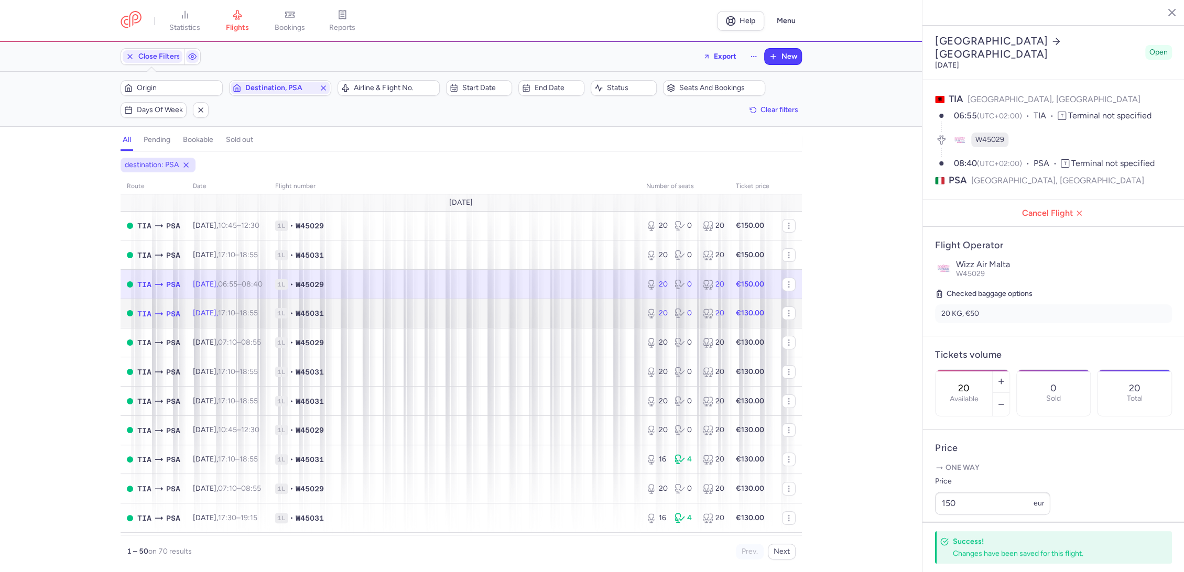
click at [584, 303] on td "1L • W45031" at bounding box center [454, 313] width 371 height 29
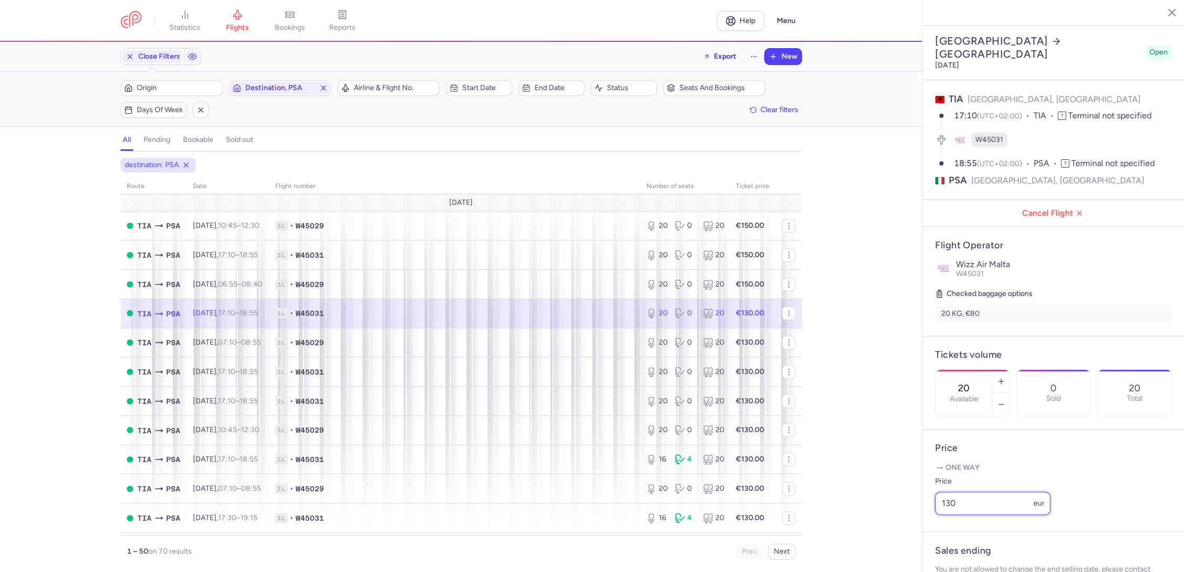
drag, startPoint x: 994, startPoint y: 527, endPoint x: 879, endPoint y: 529, distance: 114.8
click at [876, 529] on div "statistics flights bookings reports Help Menu Close Filters Export New Filters …" at bounding box center [592, 286] width 1184 height 572
paste input "5"
type input "150"
click at [980, 550] on span "Save changes" at bounding box center [970, 551] width 52 height 9
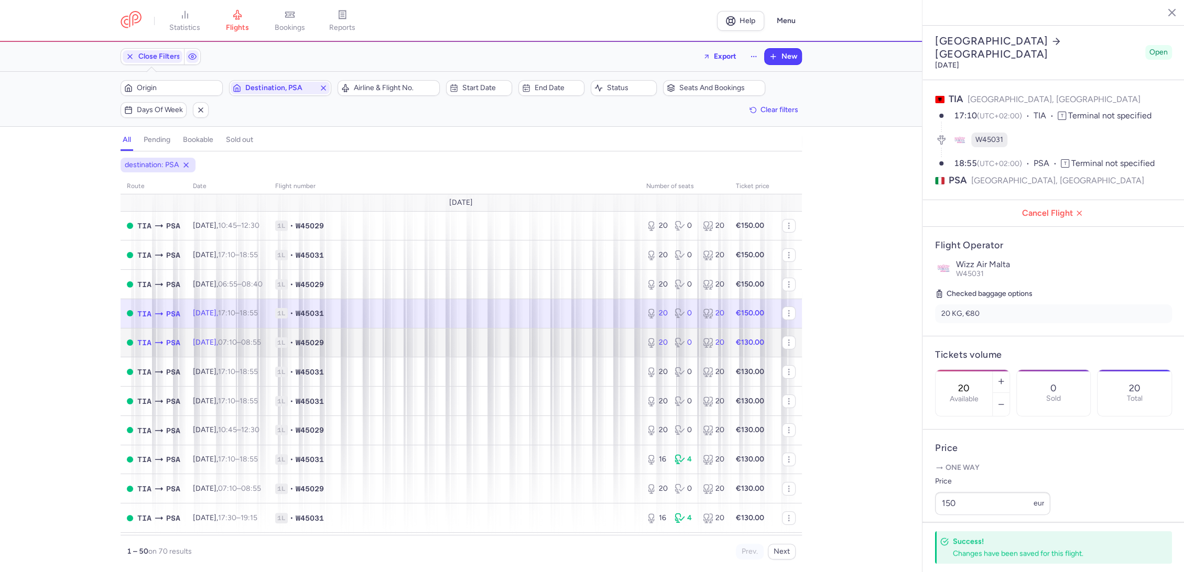
drag, startPoint x: 608, startPoint y: 347, endPoint x: 624, endPoint y: 333, distance: 21.9
click at [608, 348] on td "1L • W45029" at bounding box center [454, 342] width 371 height 29
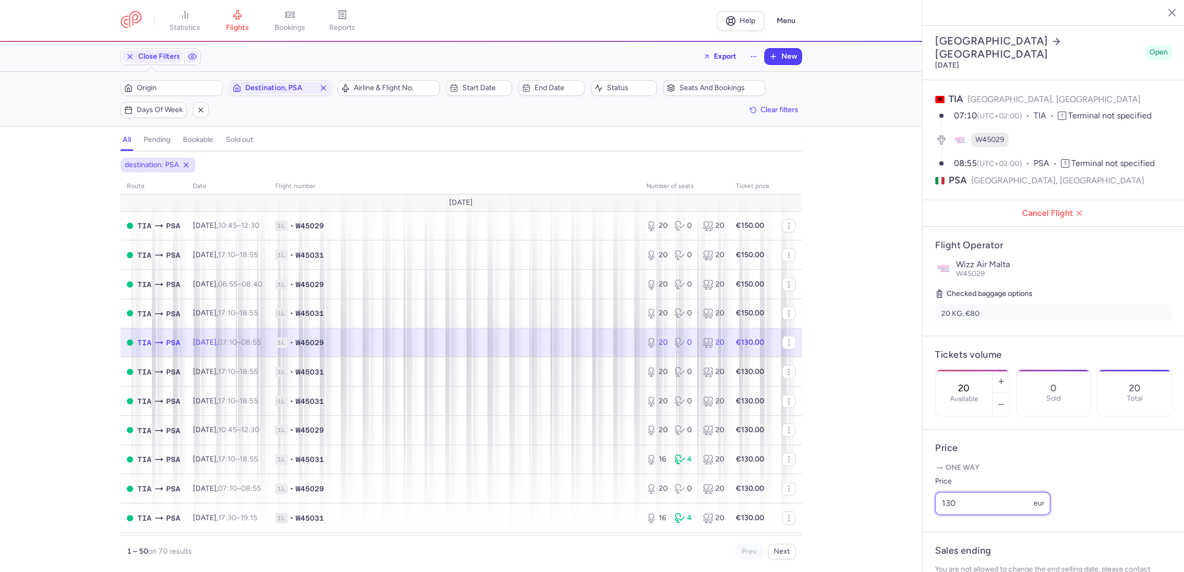
paste input "5"
click at [916, 537] on div "statistics flights bookings reports Help Menu Close Filters Export New Filters …" at bounding box center [592, 286] width 1184 height 572
type input "150"
click at [949, 569] on footer "Save changes" at bounding box center [1054, 552] width 262 height 40
drag, startPoint x: 979, startPoint y: 563, endPoint x: 955, endPoint y: 547, distance: 29.5
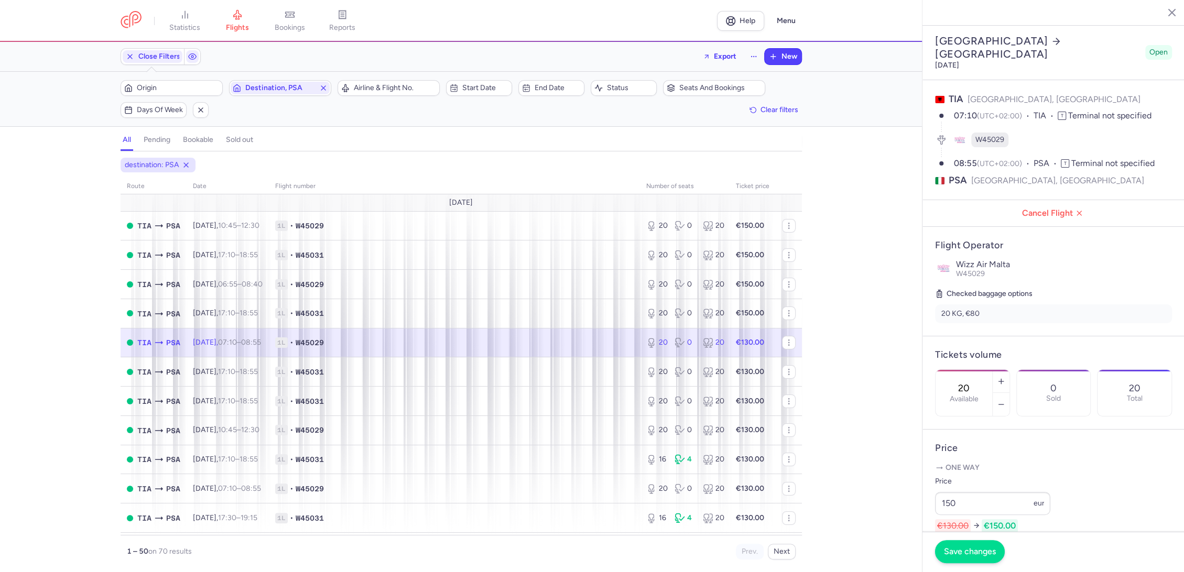
click at [975, 561] on footer "Save changes" at bounding box center [1054, 552] width 262 height 40
click at [955, 547] on span "Save changes" at bounding box center [970, 551] width 52 height 9
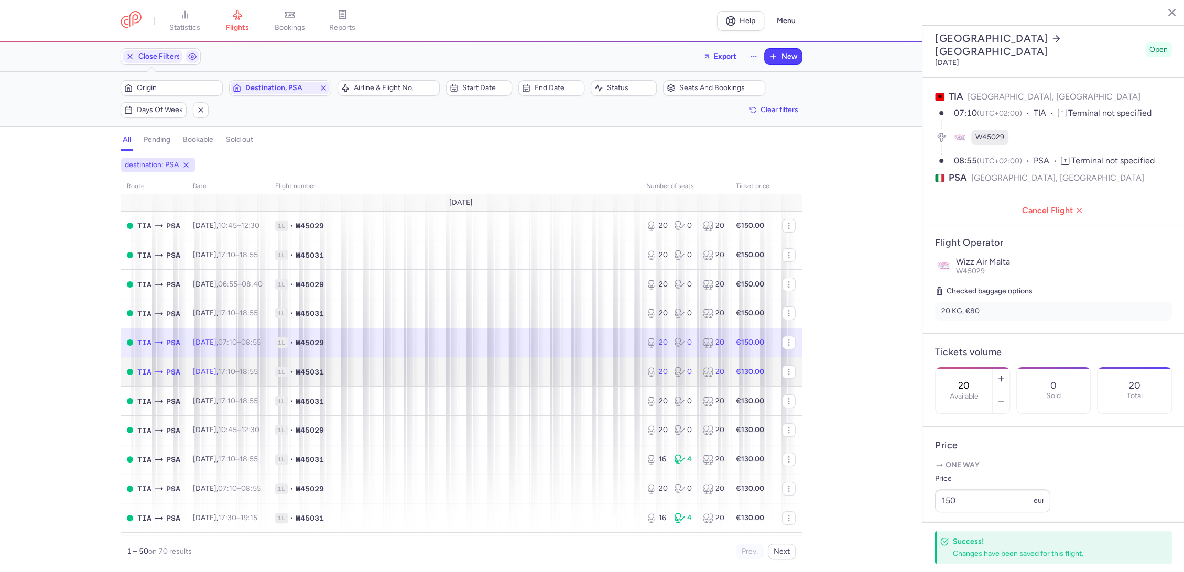
click at [609, 367] on span "1L • W45031" at bounding box center [454, 372] width 359 height 10
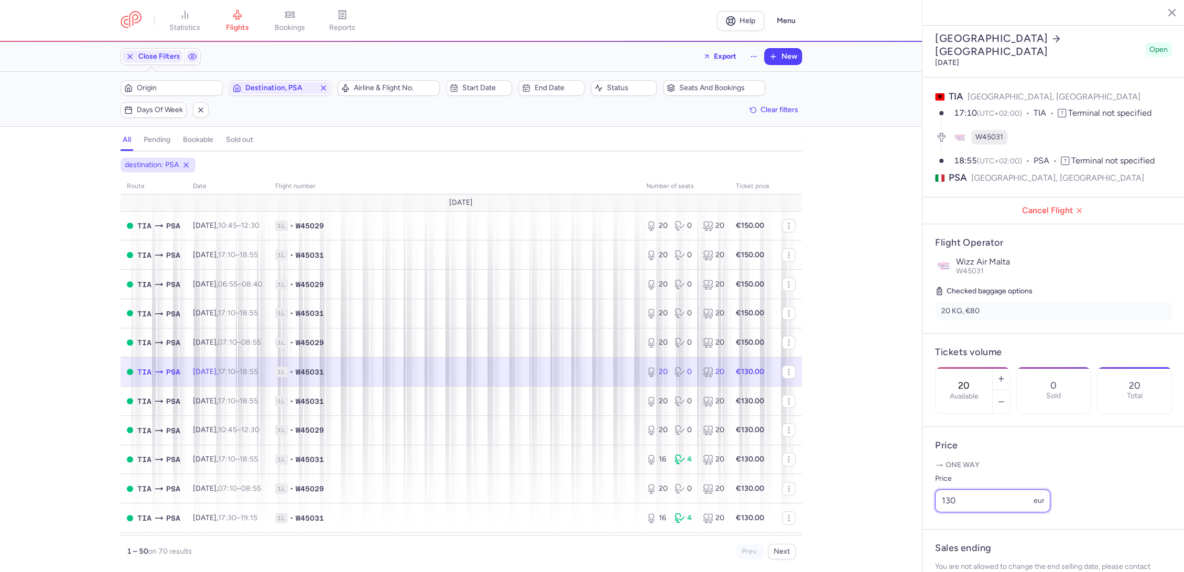
drag, startPoint x: 983, startPoint y: 518, endPoint x: 925, endPoint y: 523, distance: 58.4
click at [926, 523] on article "Price One way Price 130 eur" at bounding box center [1054, 478] width 262 height 103
paste input "5"
type input "150"
drag, startPoint x: 970, startPoint y: 546, endPoint x: 909, endPoint y: 519, distance: 66.6
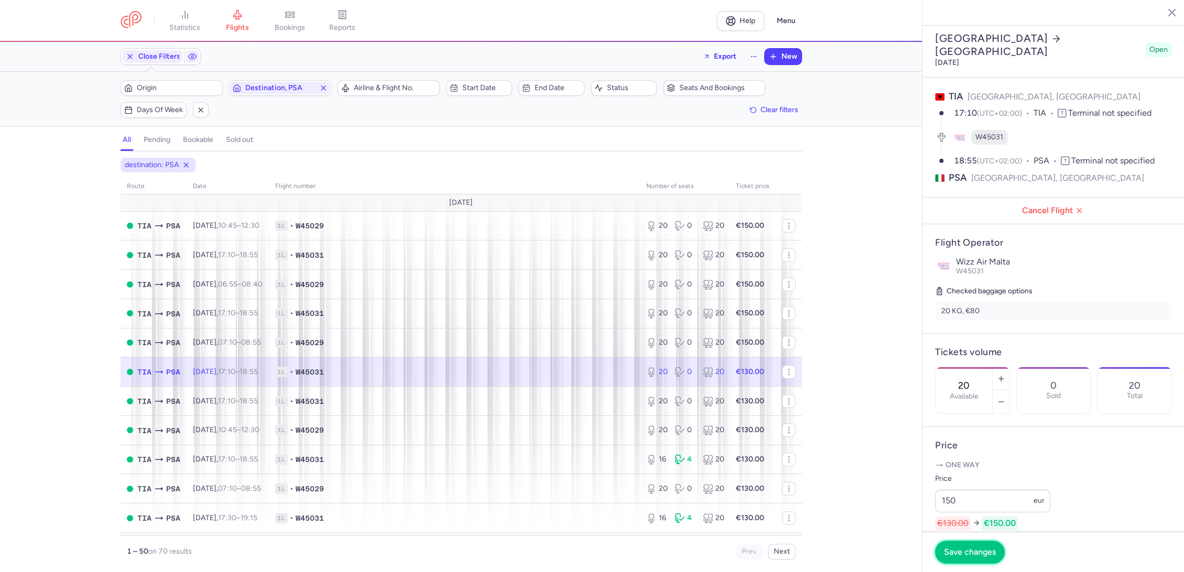
click at [968, 545] on button "Save changes" at bounding box center [970, 552] width 70 height 23
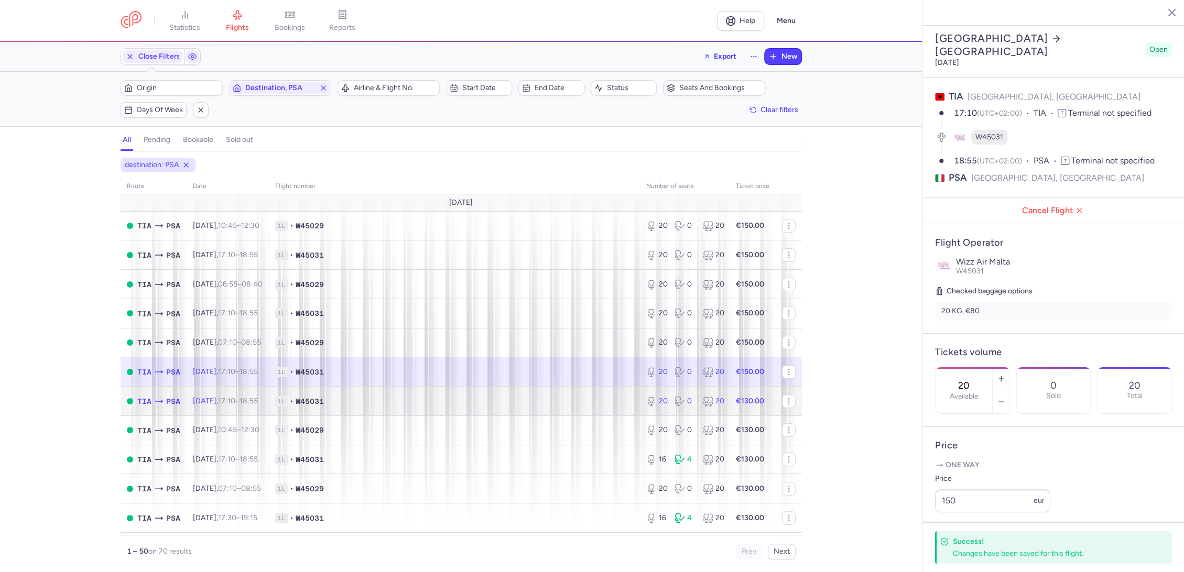
click at [592, 404] on span "1L • W45031" at bounding box center [454, 401] width 359 height 10
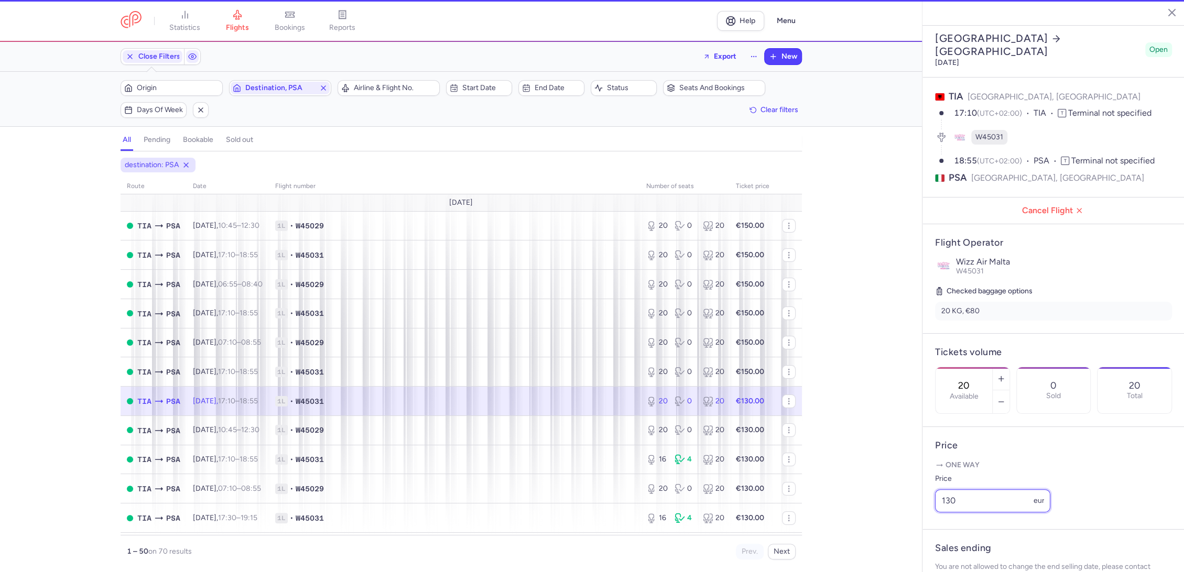
drag, startPoint x: 991, startPoint y: 526, endPoint x: 917, endPoint y: 527, distance: 73.9
click at [917, 527] on div "statistics flights bookings reports Help Menu Close Filters Export New Filters …" at bounding box center [592, 286] width 1184 height 572
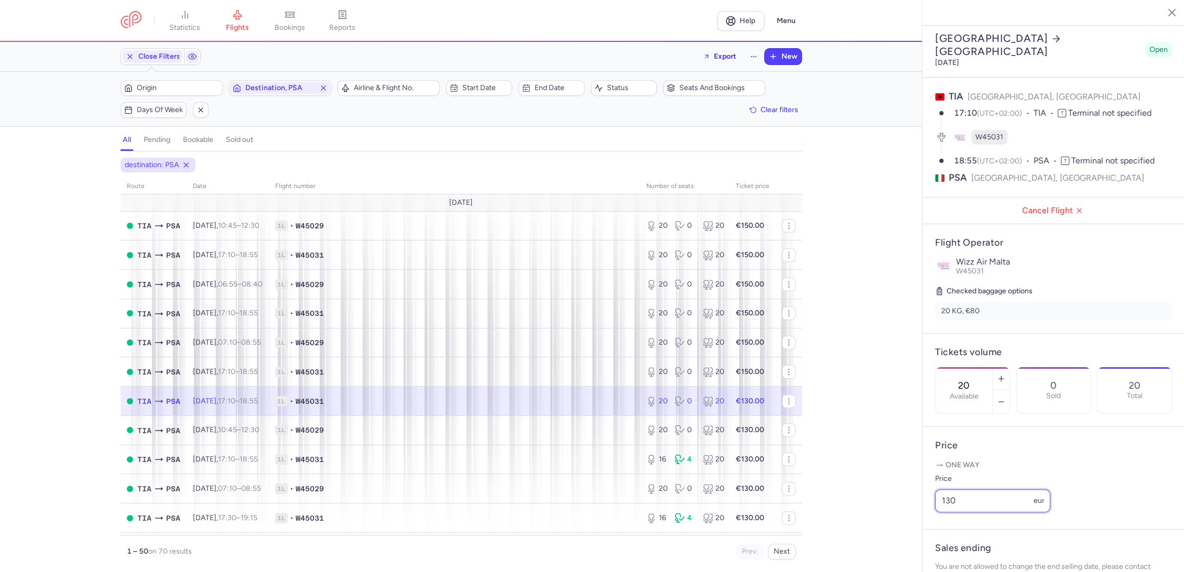
paste input "5"
type input "150"
drag, startPoint x: 974, startPoint y: 557, endPoint x: 963, endPoint y: 550, distance: 12.5
click at [969, 552] on button "Save changes" at bounding box center [970, 551] width 70 height 23
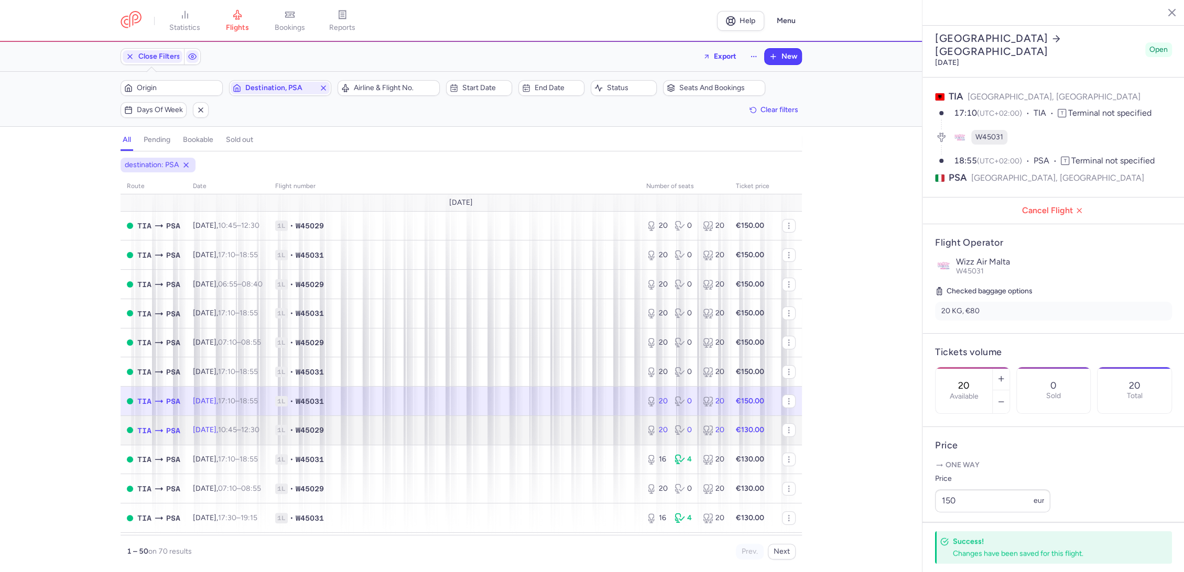
click at [602, 440] on td "1L • W45029" at bounding box center [454, 430] width 371 height 29
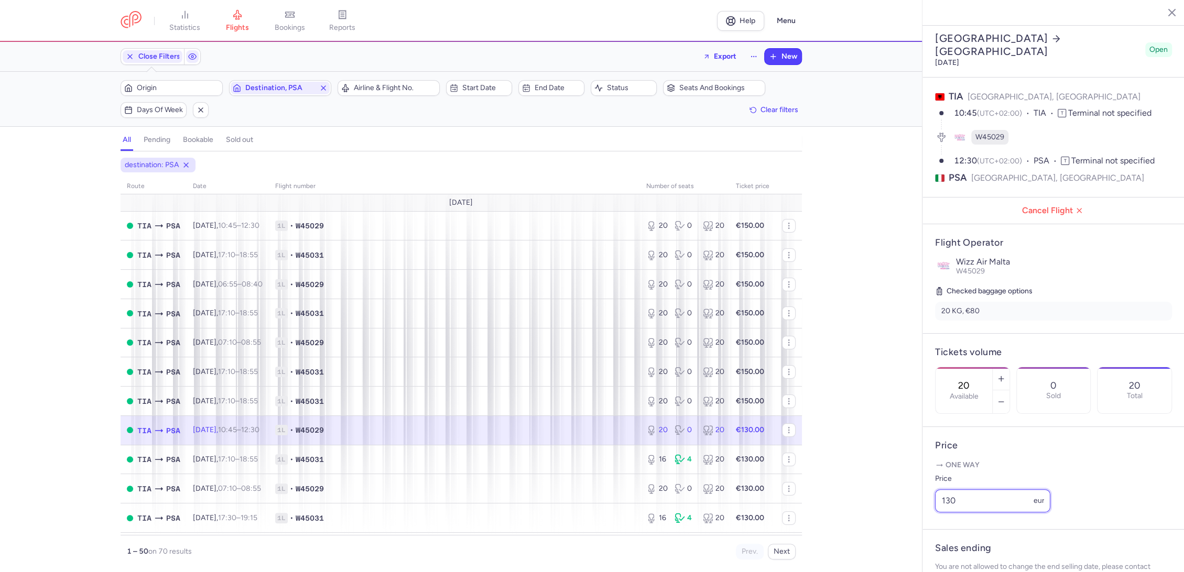
drag, startPoint x: 888, startPoint y: 523, endPoint x: 881, endPoint y: 524, distance: 8.0
click at [881, 524] on div "statistics flights bookings reports Help Menu Close Filters Export New Filters …" at bounding box center [592, 286] width 1184 height 572
paste input "5"
type input "150"
drag, startPoint x: 985, startPoint y: 550, endPoint x: 928, endPoint y: 532, distance: 60.0
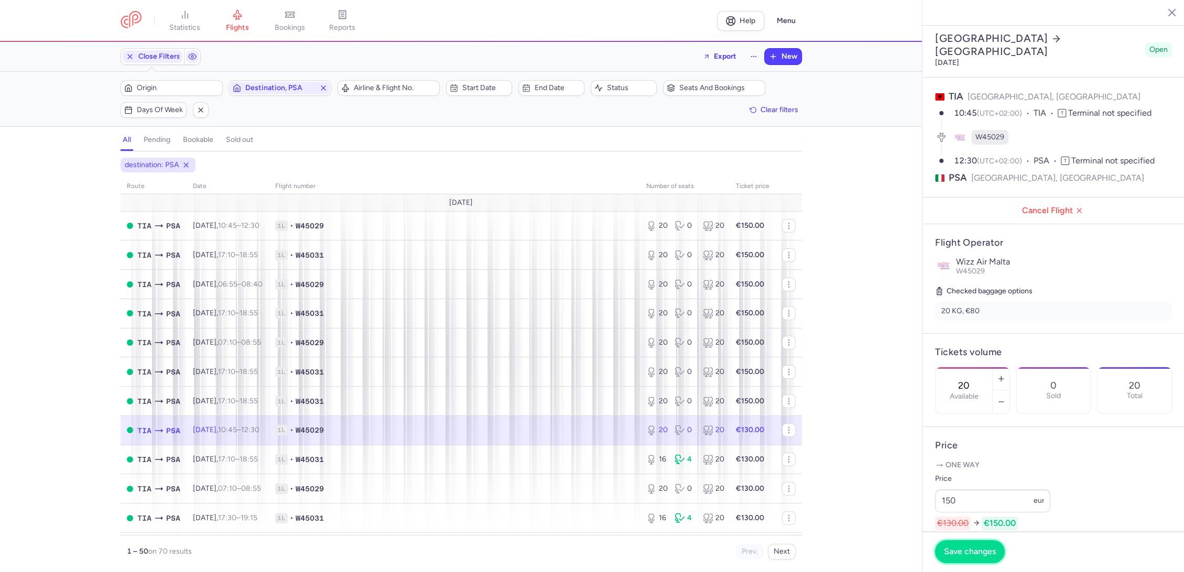
click at [984, 550] on span "Save changes" at bounding box center [970, 551] width 52 height 9
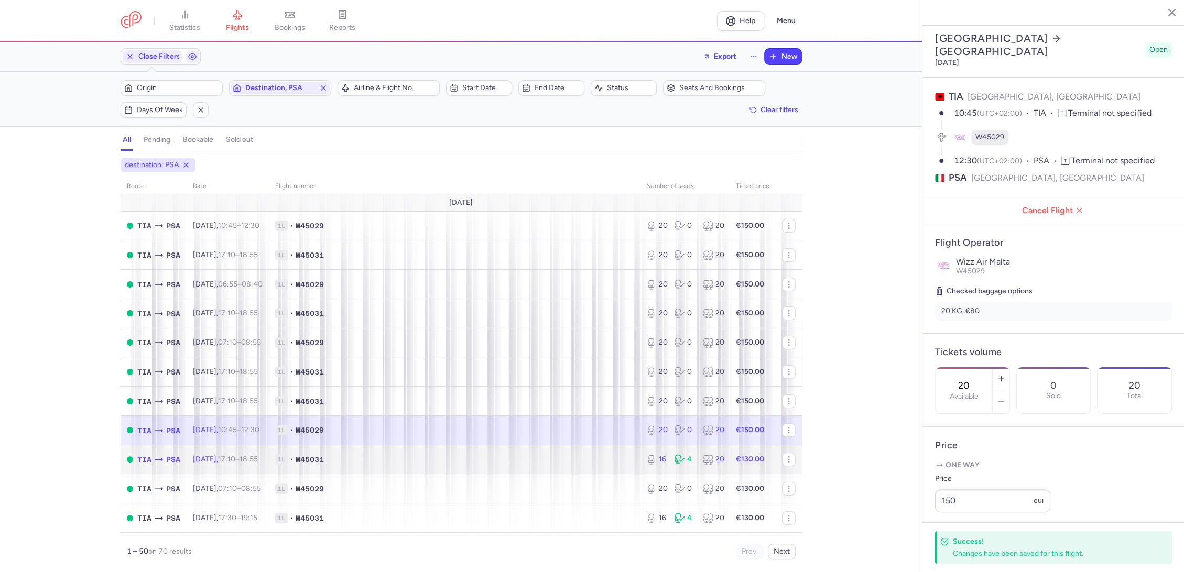
click at [648, 464] on div "16 4 20" at bounding box center [684, 459] width 85 height 19
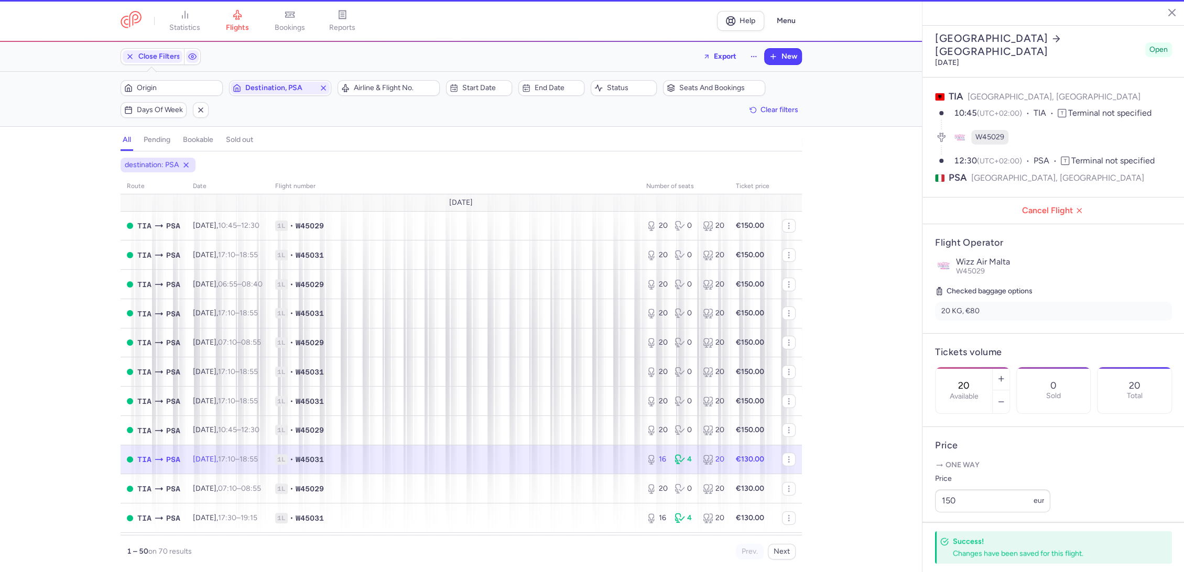
type input "16"
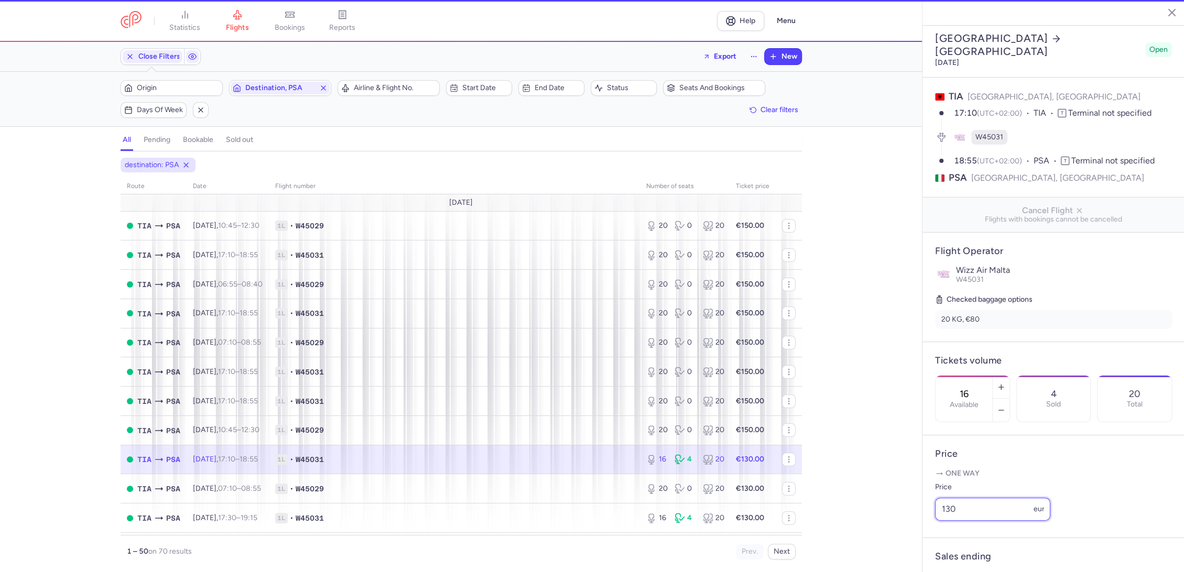
drag, startPoint x: 974, startPoint y: 525, endPoint x: 905, endPoint y: 529, distance: 69.8
click at [905, 529] on div "statistics flights bookings reports Help Menu Close Filters Export New Filters …" at bounding box center [592, 286] width 1184 height 572
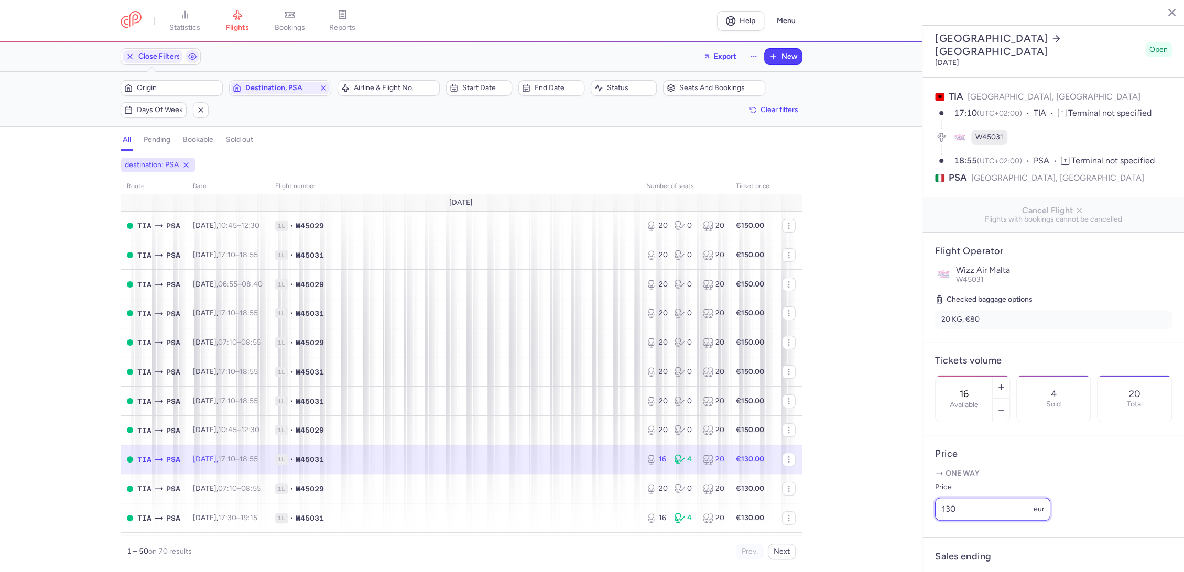
paste input "5"
type input "150"
click at [977, 563] on button "Save changes" at bounding box center [970, 551] width 70 height 23
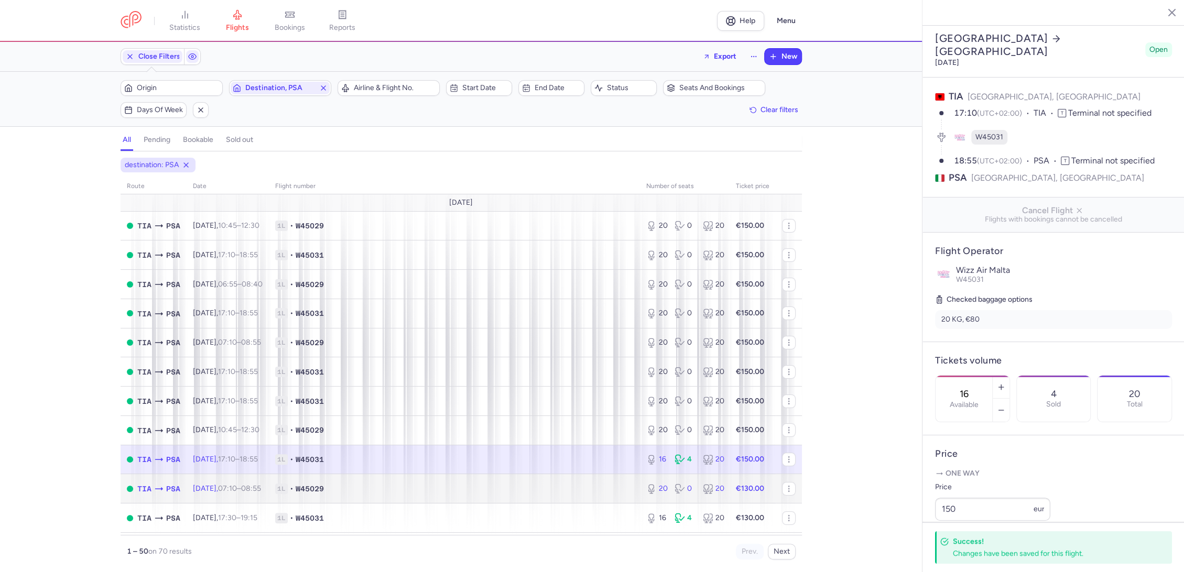
click at [652, 493] on div "20" at bounding box center [656, 489] width 20 height 10
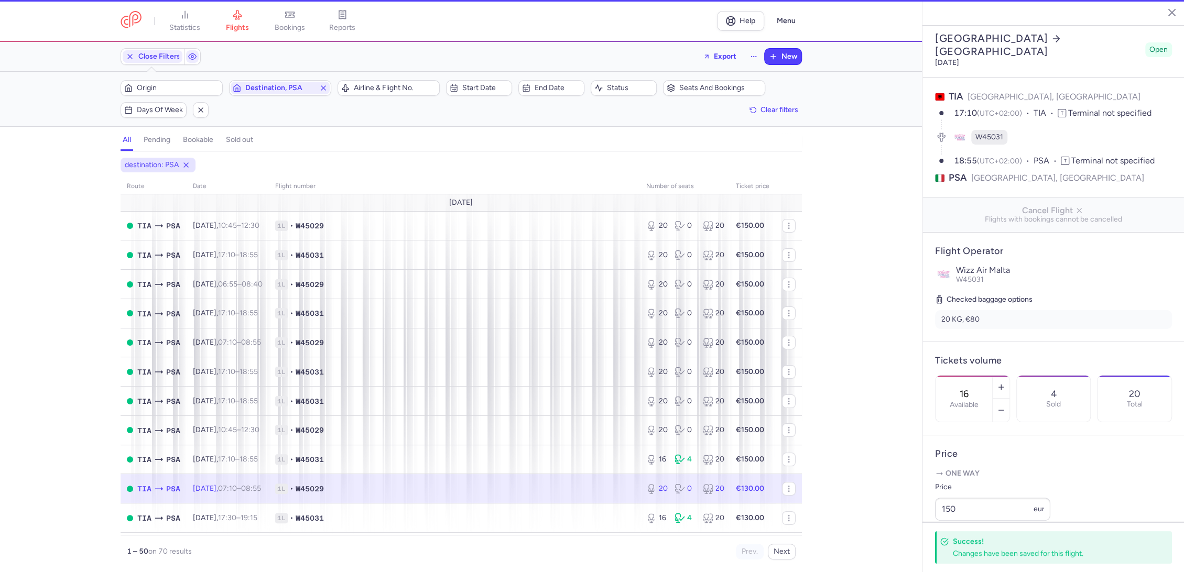
type input "20"
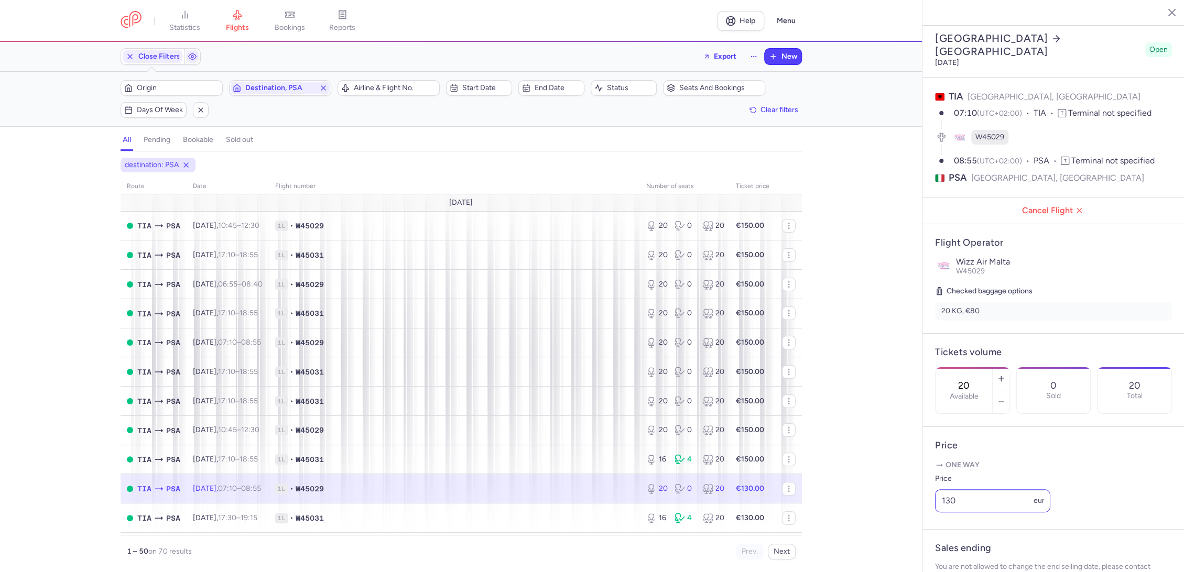
drag, startPoint x: 974, startPoint y: 497, endPoint x: 984, endPoint y: 520, distance: 24.6
click at [973, 508] on div "Price 130 eur" at bounding box center [992, 493] width 115 height 40
paste input "5"
drag, startPoint x: 984, startPoint y: 520, endPoint x: 906, endPoint y: 535, distance: 80.1
click at [906, 535] on div "statistics flights bookings reports Help Menu Close Filters Export New Filters …" at bounding box center [592, 286] width 1184 height 572
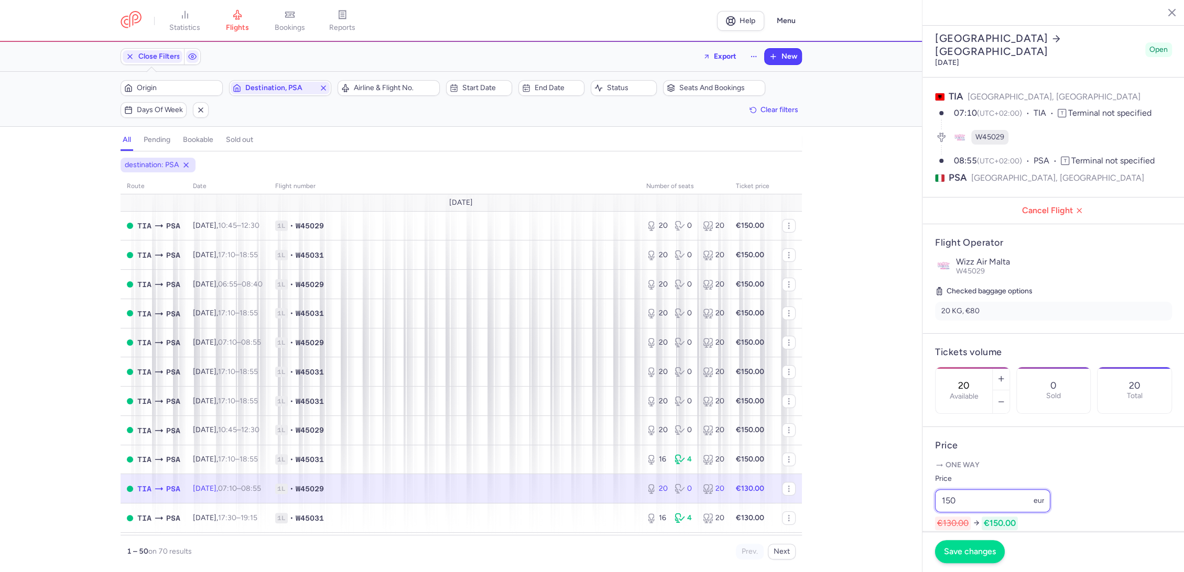
type input "150"
drag, startPoint x: 980, startPoint y: 547, endPoint x: 850, endPoint y: 506, distance: 136.8
click at [980, 547] on span "Save changes" at bounding box center [970, 551] width 52 height 9
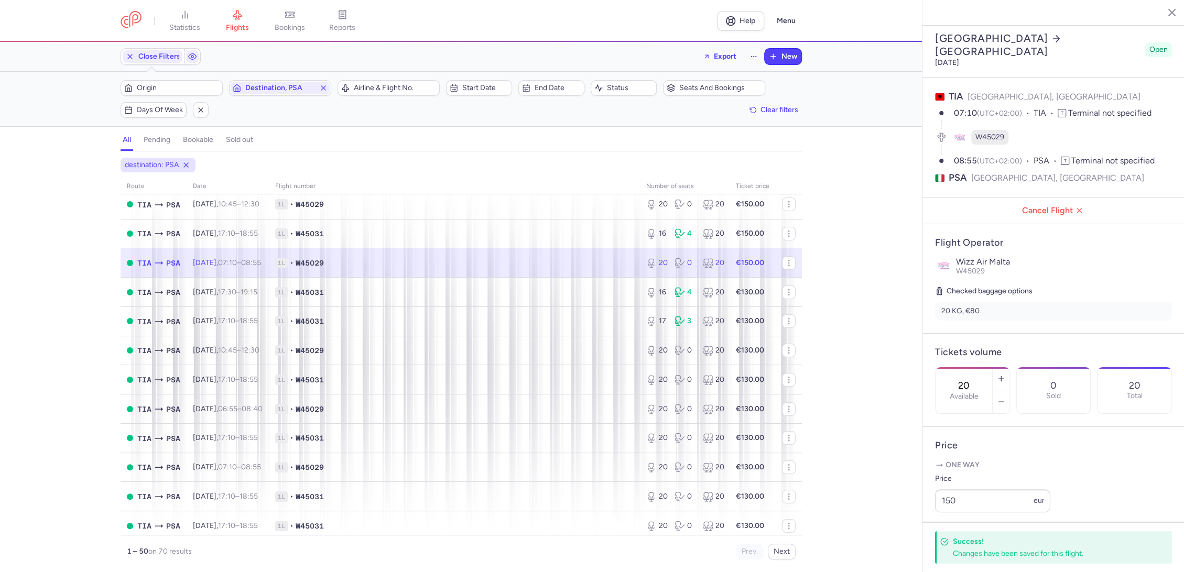
scroll to position [233, 0]
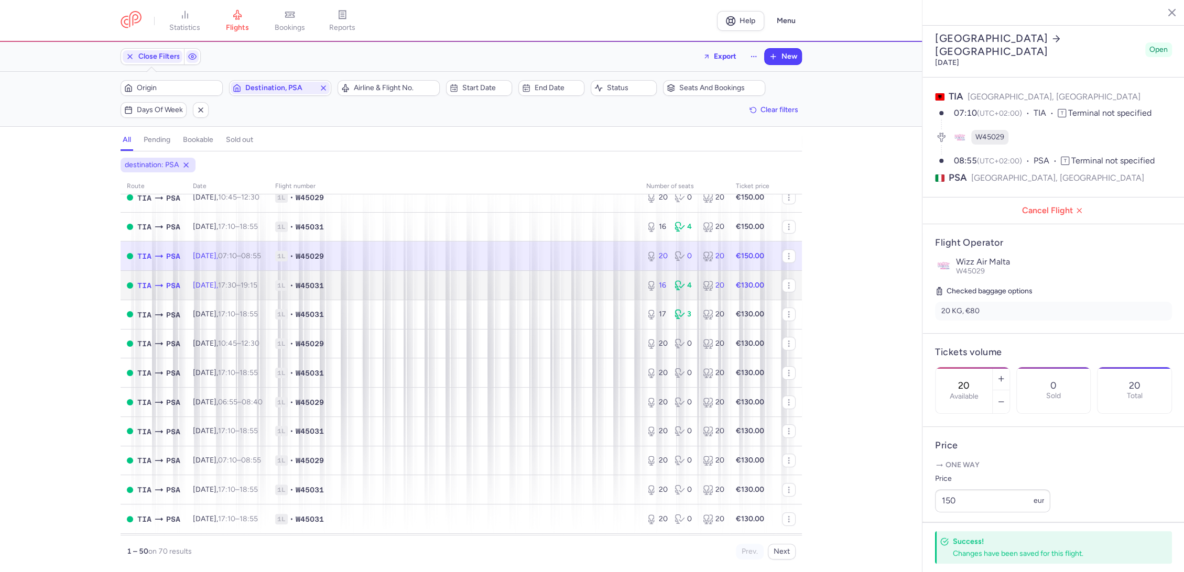
click at [578, 280] on span "1L • W45031" at bounding box center [454, 285] width 359 height 10
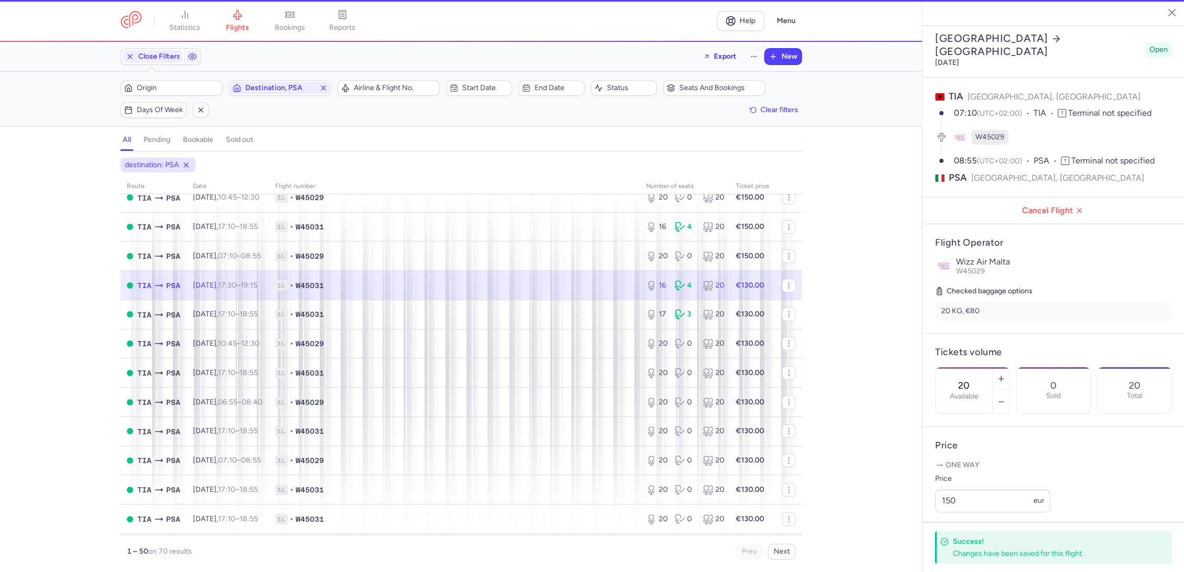
type input "16"
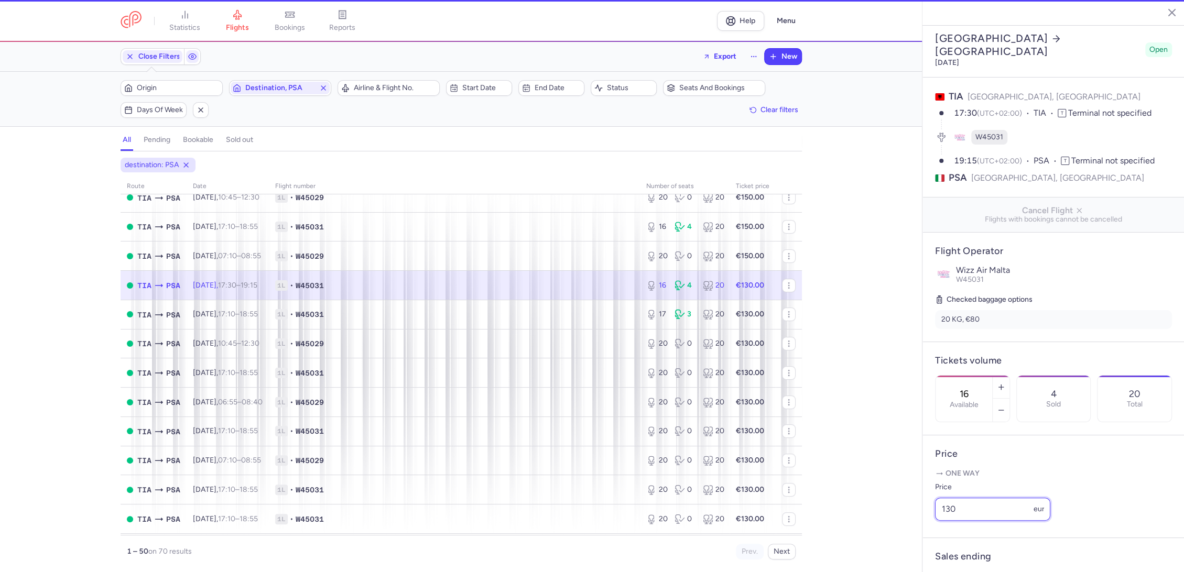
drag, startPoint x: 969, startPoint y: 533, endPoint x: 937, endPoint y: 536, distance: 32.1
click at [937, 525] on div "One way Price 130 eur" at bounding box center [1053, 497] width 237 height 57
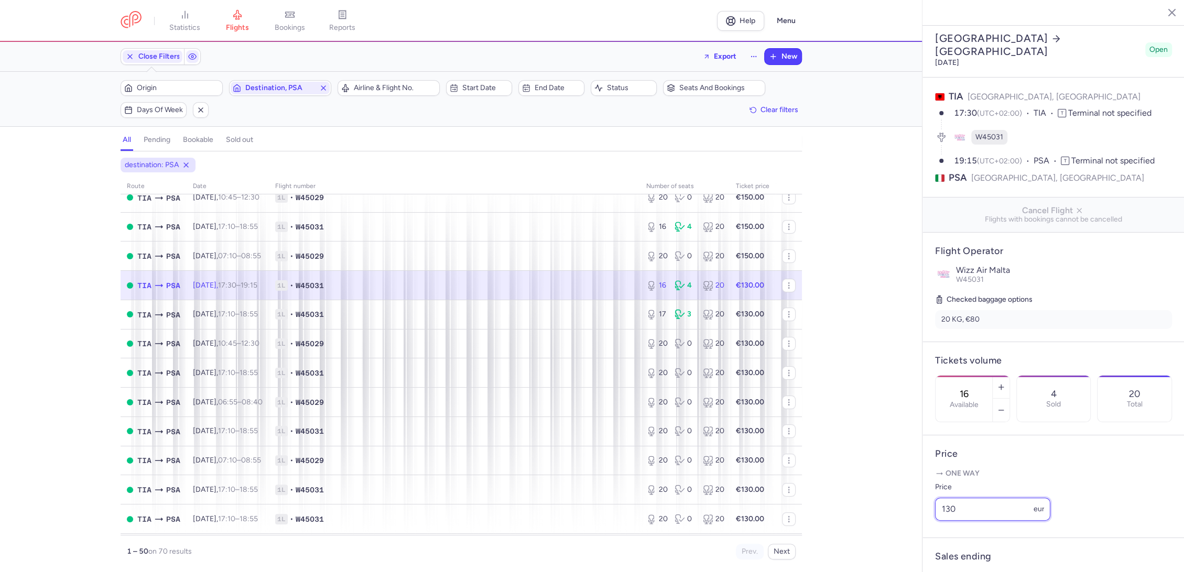
paste input "5"
type input "150"
click at [966, 552] on span "Save changes" at bounding box center [970, 551] width 52 height 9
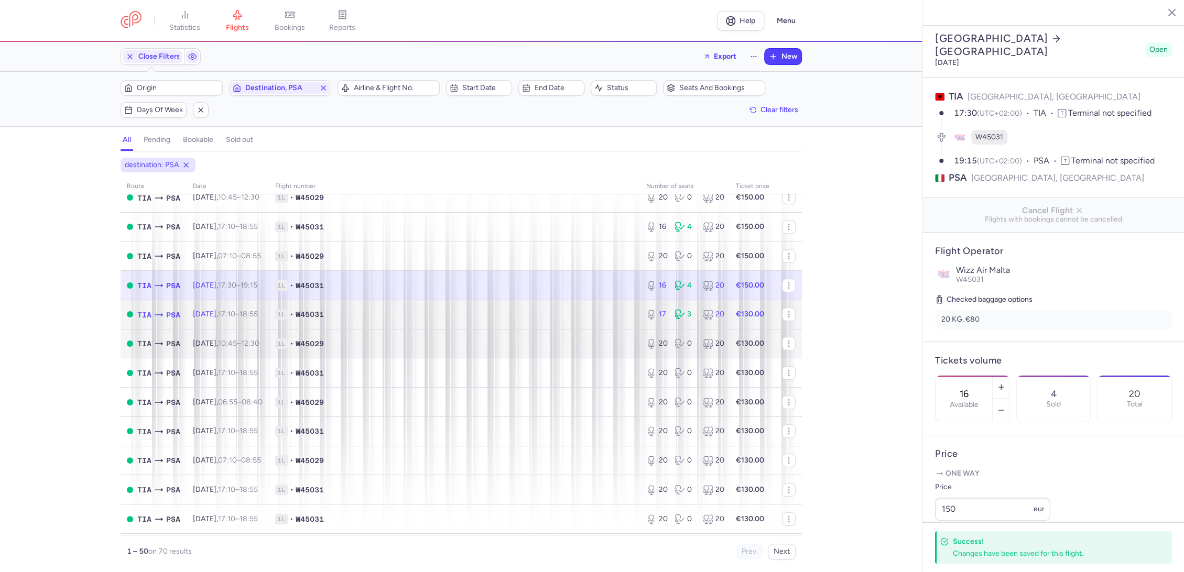
drag, startPoint x: 583, startPoint y: 326, endPoint x: 631, endPoint y: 352, distance: 53.7
click at [586, 326] on td "1L • W45031" at bounding box center [454, 314] width 371 height 29
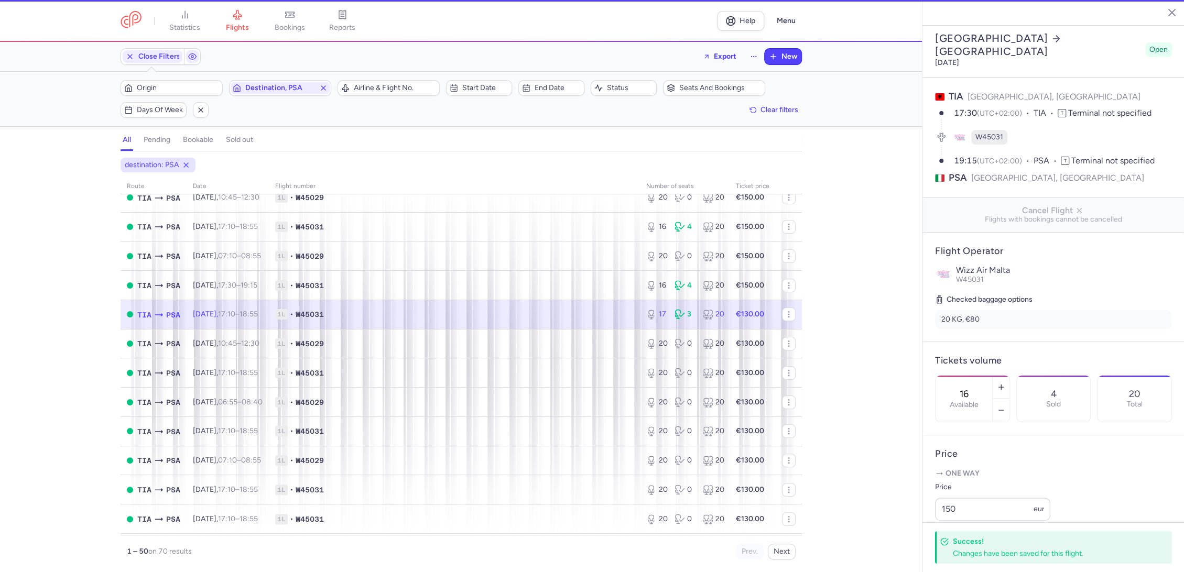
type input "17"
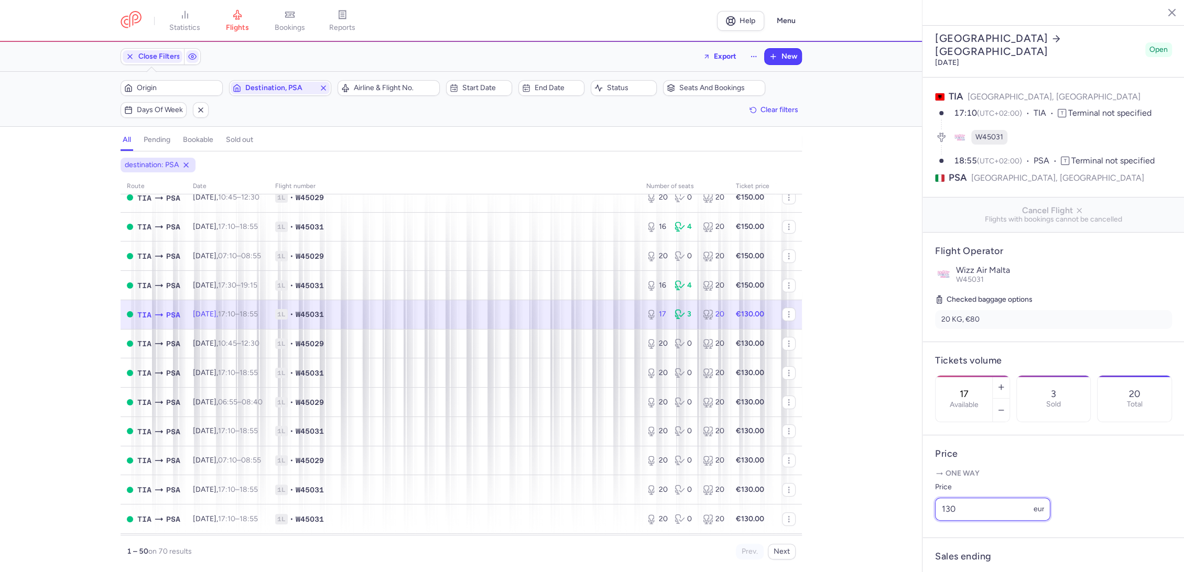
drag, startPoint x: 948, startPoint y: 527, endPoint x: 894, endPoint y: 528, distance: 54.5
click at [894, 528] on div "statistics flights bookings reports Help Menu Close Filters Export New Filters …" at bounding box center [592, 286] width 1184 height 572
paste input "5"
type input "150"
click at [949, 548] on span "Save changes" at bounding box center [970, 551] width 52 height 9
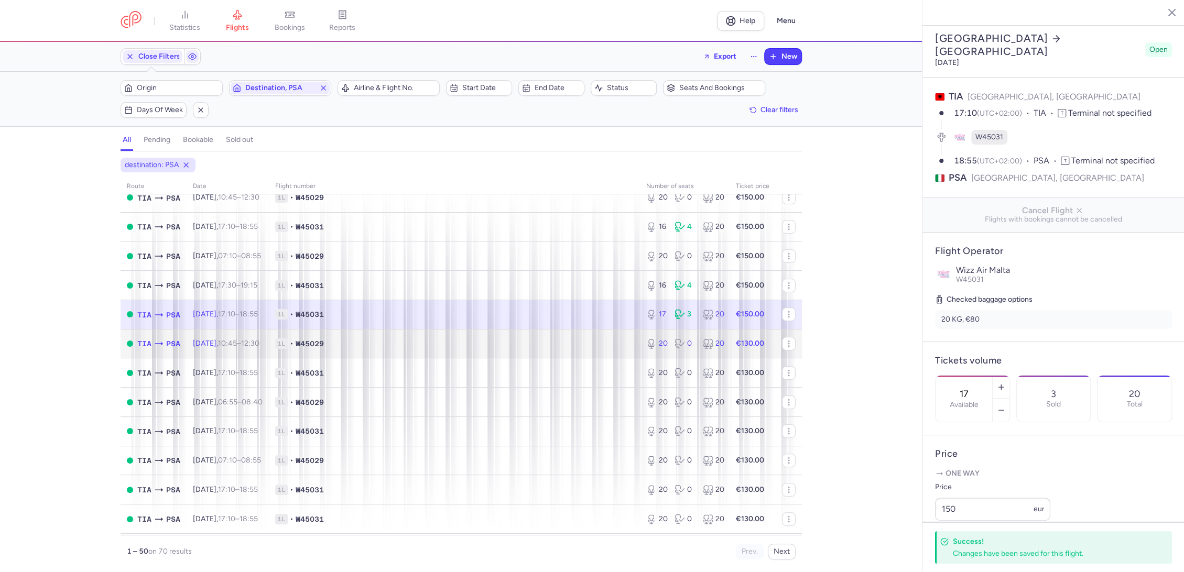
click at [589, 337] on td "1L • W45029" at bounding box center [454, 343] width 371 height 29
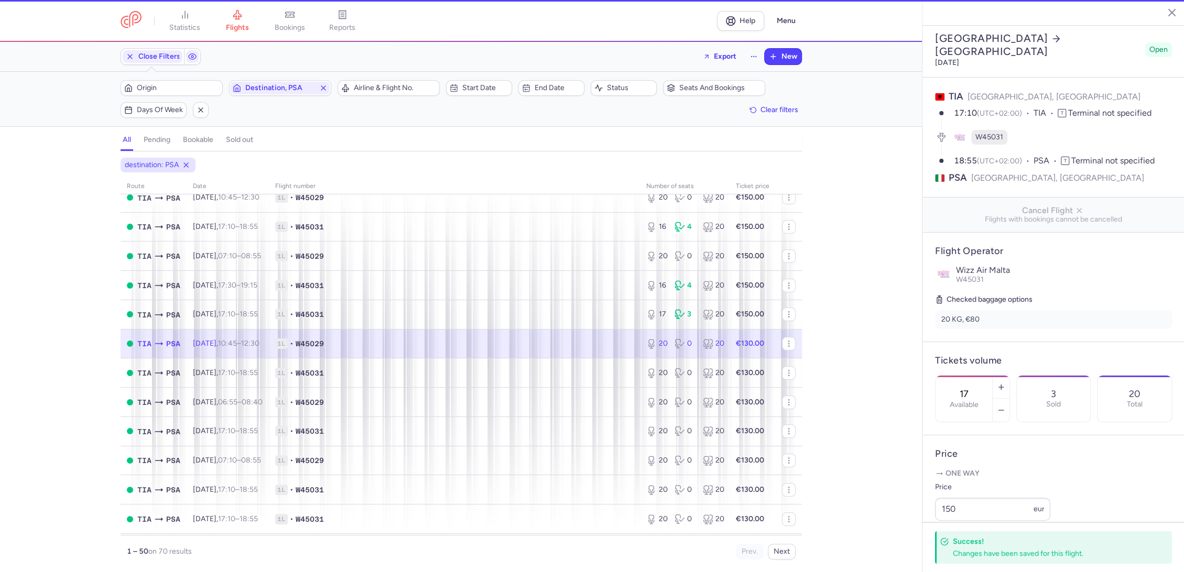
type input "20"
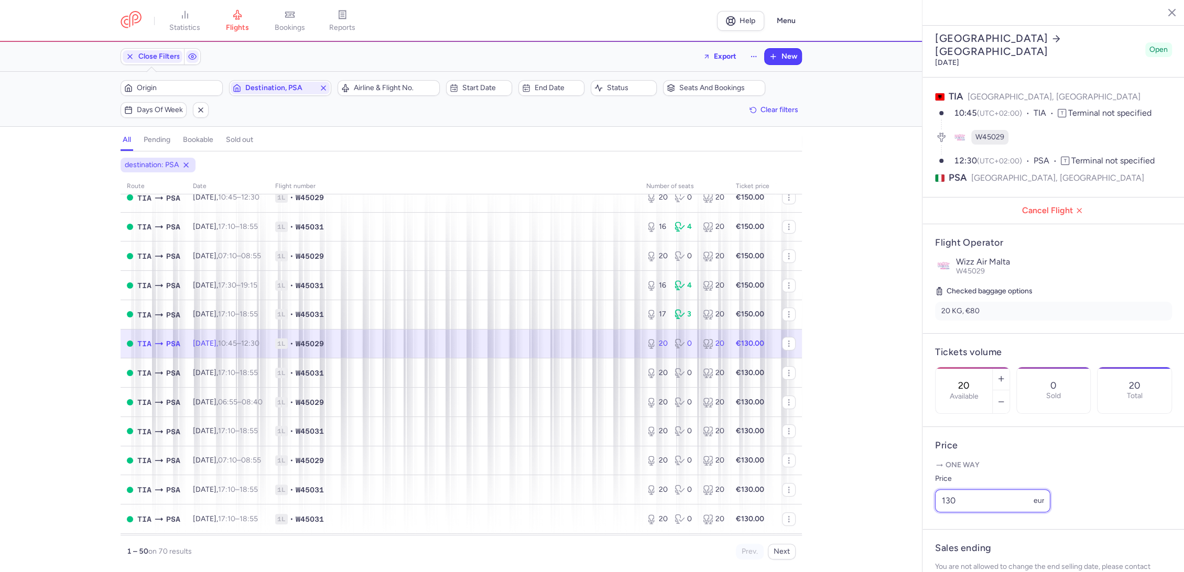
drag, startPoint x: 969, startPoint y: 519, endPoint x: 919, endPoint y: 523, distance: 49.4
click at [908, 525] on div "statistics flights bookings reports Help Menu Close Filters Export New Filters …" at bounding box center [592, 286] width 1184 height 572
paste input "5"
type input "150"
drag, startPoint x: 964, startPoint y: 546, endPoint x: 844, endPoint y: 479, distance: 138.0
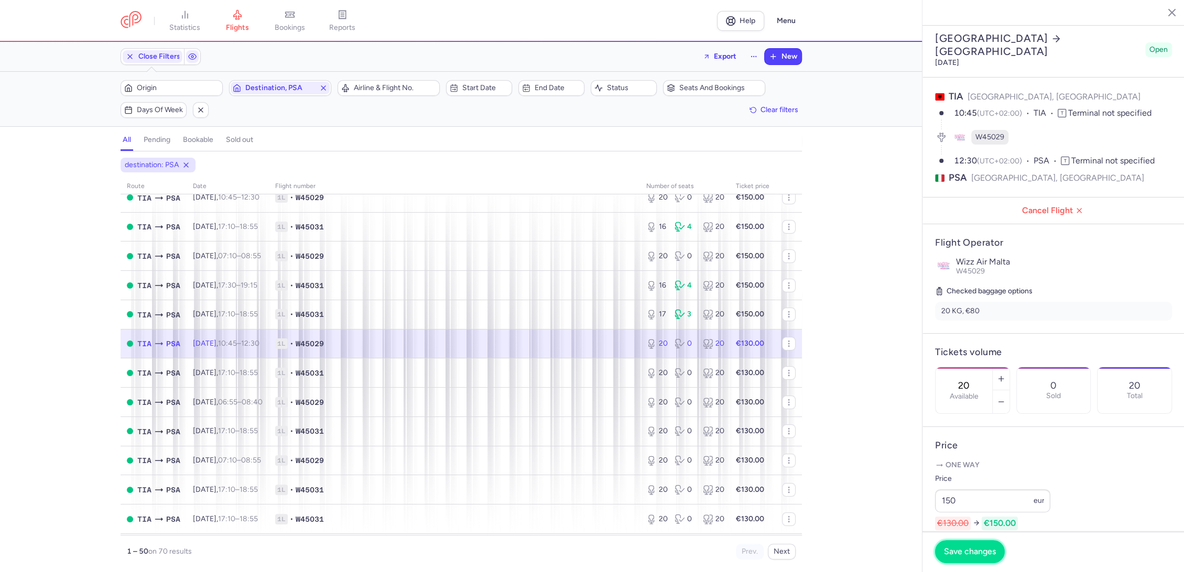
click at [963, 546] on button "Save changes" at bounding box center [970, 551] width 70 height 23
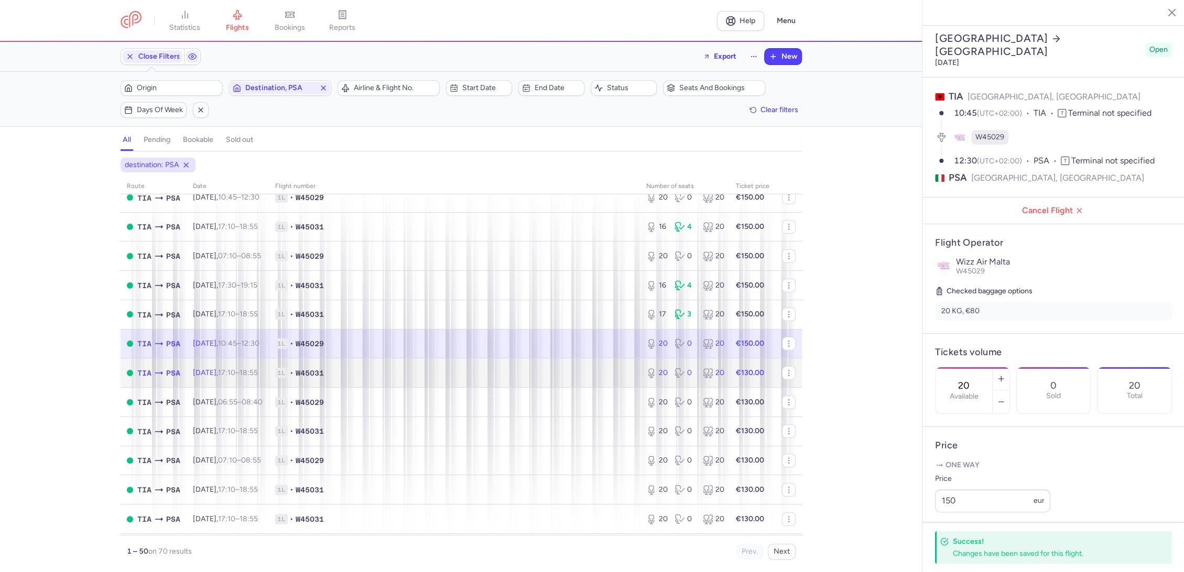
click at [591, 379] on td "1L • W45031" at bounding box center [454, 373] width 371 height 29
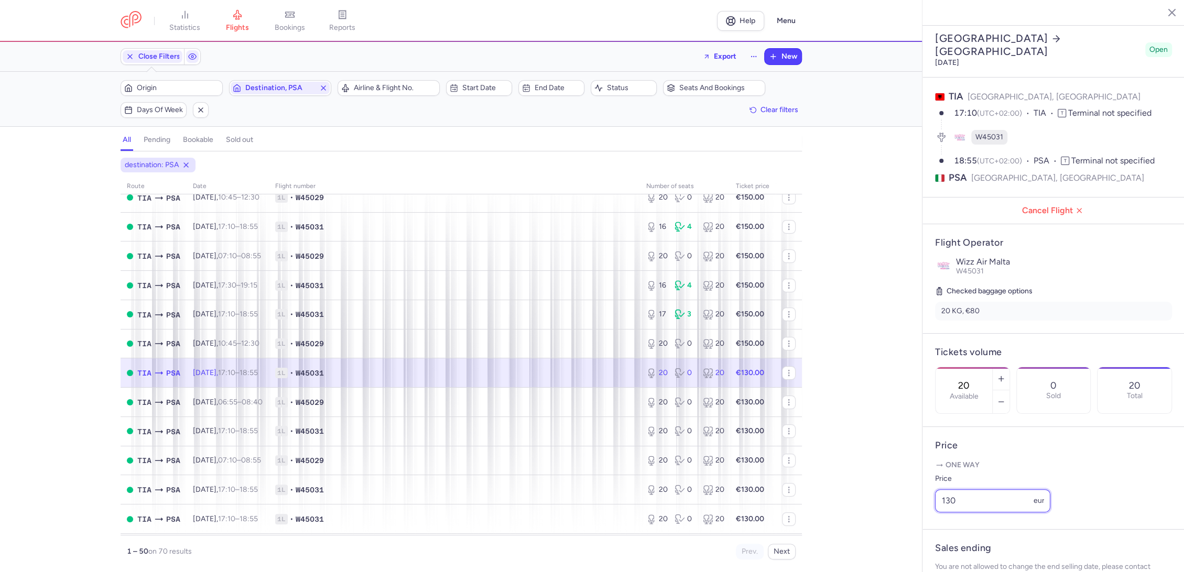
drag, startPoint x: 950, startPoint y: 519, endPoint x: 911, endPoint y: 530, distance: 41.0
click at [890, 528] on div "statistics flights bookings reports Help Menu Close Filters Export New Filters …" at bounding box center [592, 286] width 1184 height 572
paste input "5"
type input "150"
drag, startPoint x: 978, startPoint y: 572, endPoint x: 951, endPoint y: 563, distance: 28.2
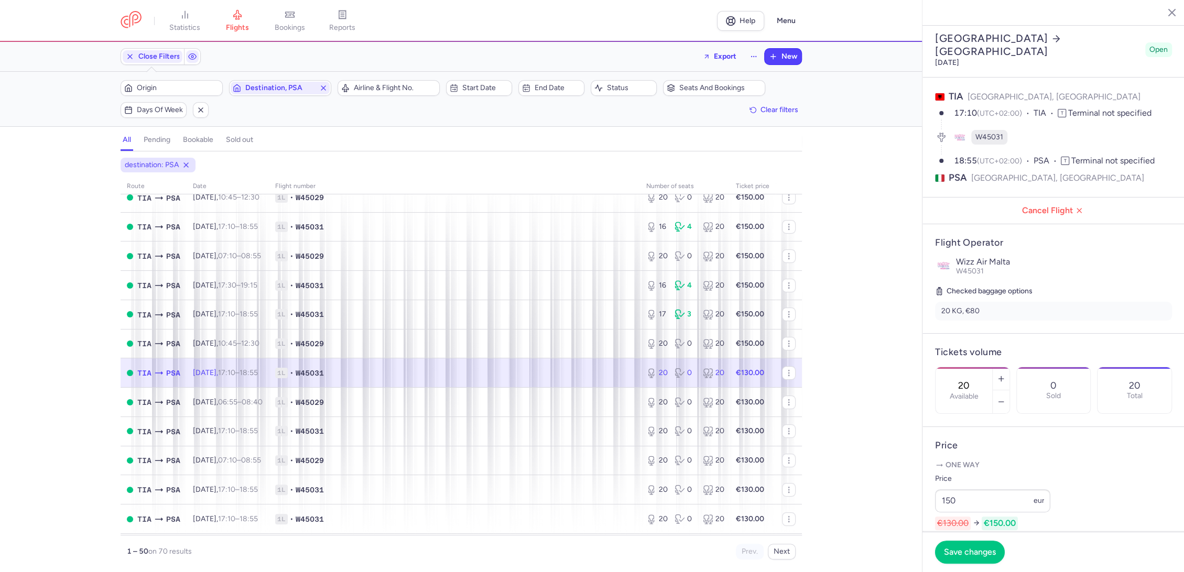
click at [977, 572] on footer "Save changes" at bounding box center [1054, 552] width 262 height 40
click at [944, 555] on button "Save changes" at bounding box center [970, 552] width 70 height 23
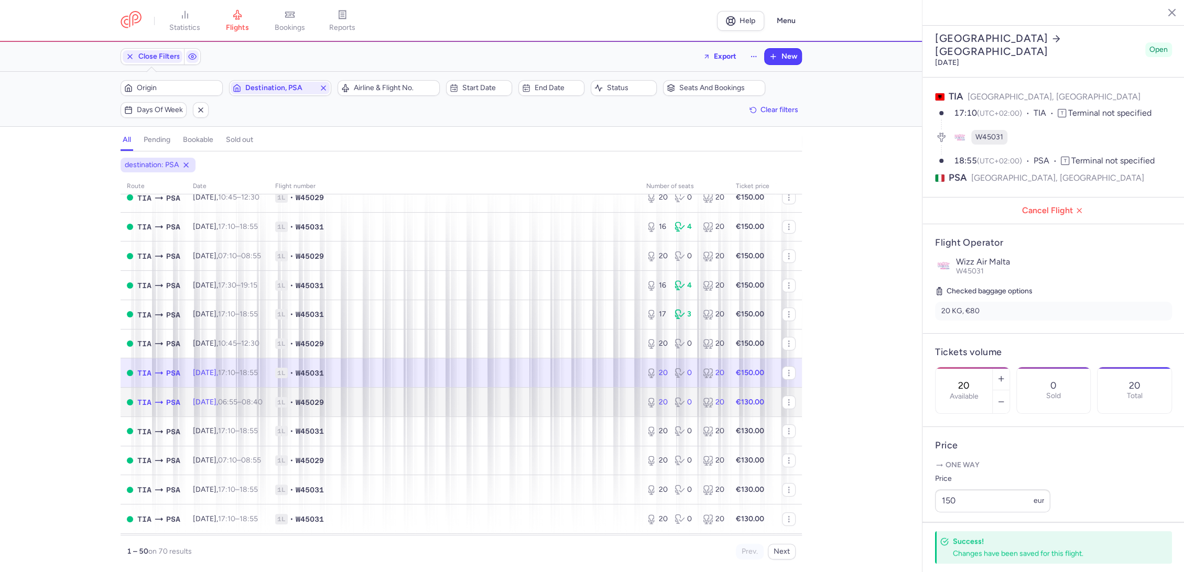
click at [600, 393] on td "1L • W45029" at bounding box center [454, 402] width 371 height 29
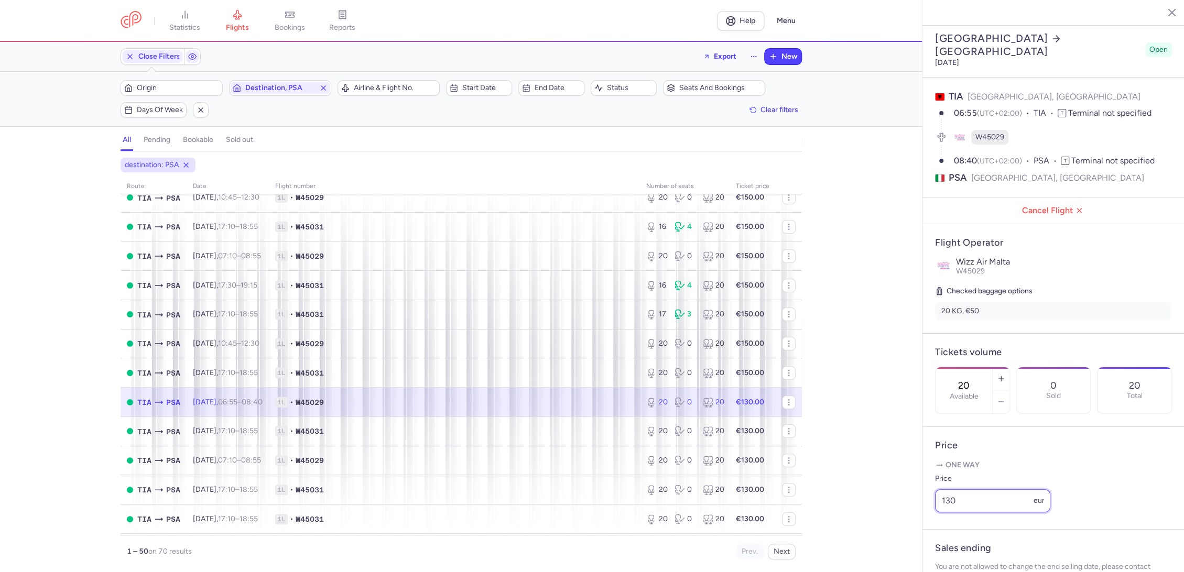
click at [902, 532] on div "statistics flights bookings reports Help Menu Close Filters Export New Filters …" at bounding box center [592, 286] width 1184 height 572
paste input "5"
type input "150"
click at [968, 546] on button "Save changes" at bounding box center [970, 551] width 70 height 23
click at [730, 411] on td "1L • W45029" at bounding box center [753, 402] width 46 height 29
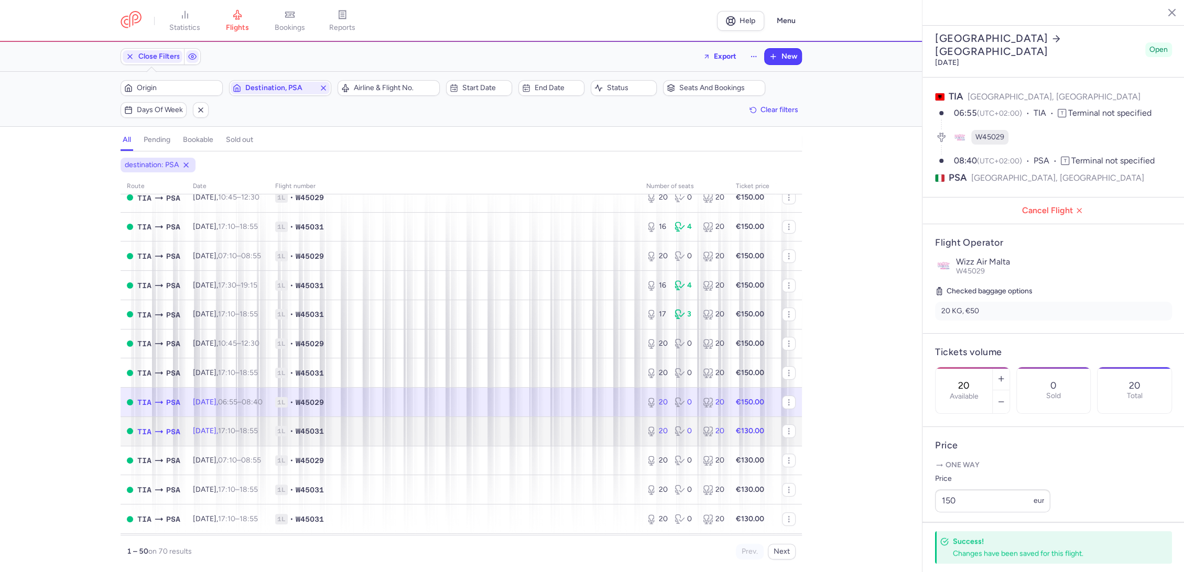
click at [597, 426] on span "1L • W45031" at bounding box center [454, 431] width 359 height 10
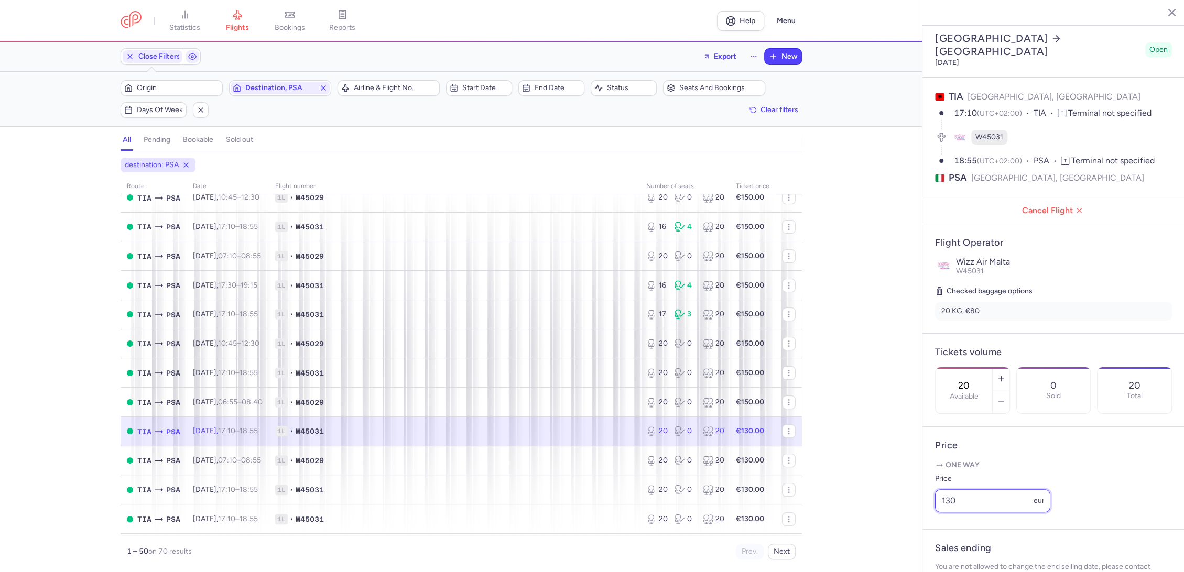
paste input "5"
click at [907, 521] on div "statistics flights bookings reports Help Menu Close Filters Export New Filters …" at bounding box center [592, 286] width 1184 height 572
type input "150"
click at [964, 548] on span "Save changes" at bounding box center [970, 552] width 52 height 9
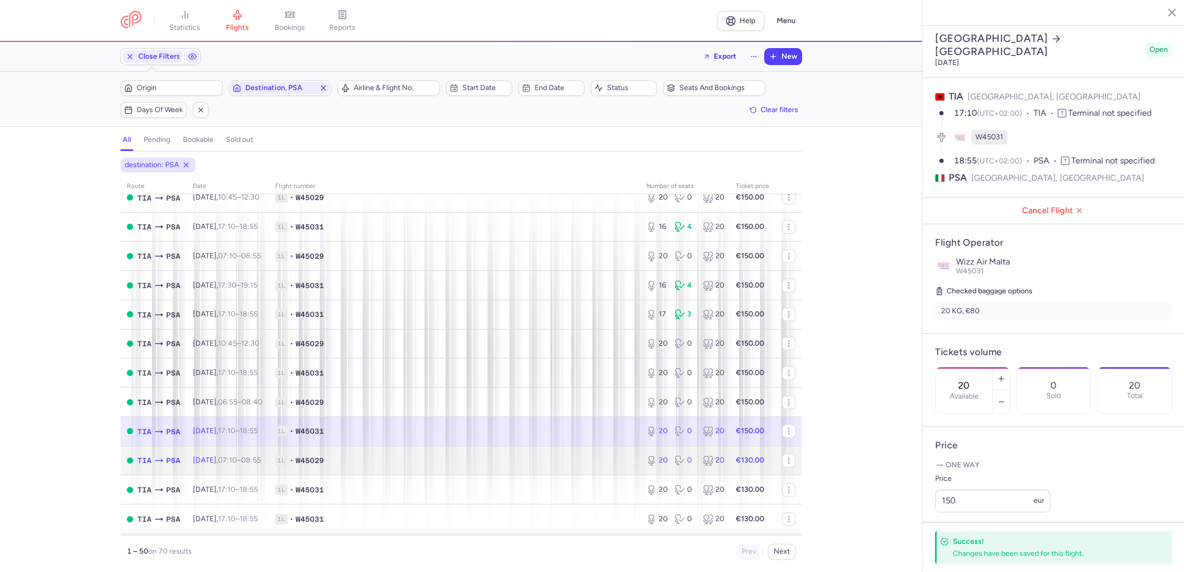
click at [626, 473] on td "1L • W45029" at bounding box center [454, 460] width 371 height 29
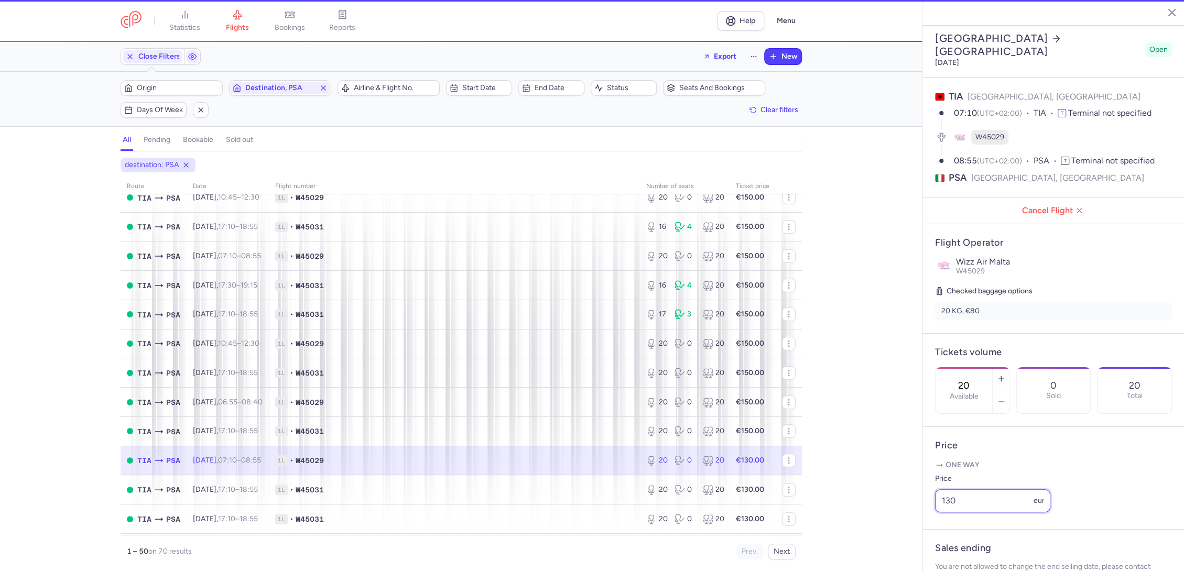
click at [896, 526] on div "statistics flights bookings reports Help Menu Close Filters Export New Filters …" at bounding box center [592, 286] width 1184 height 572
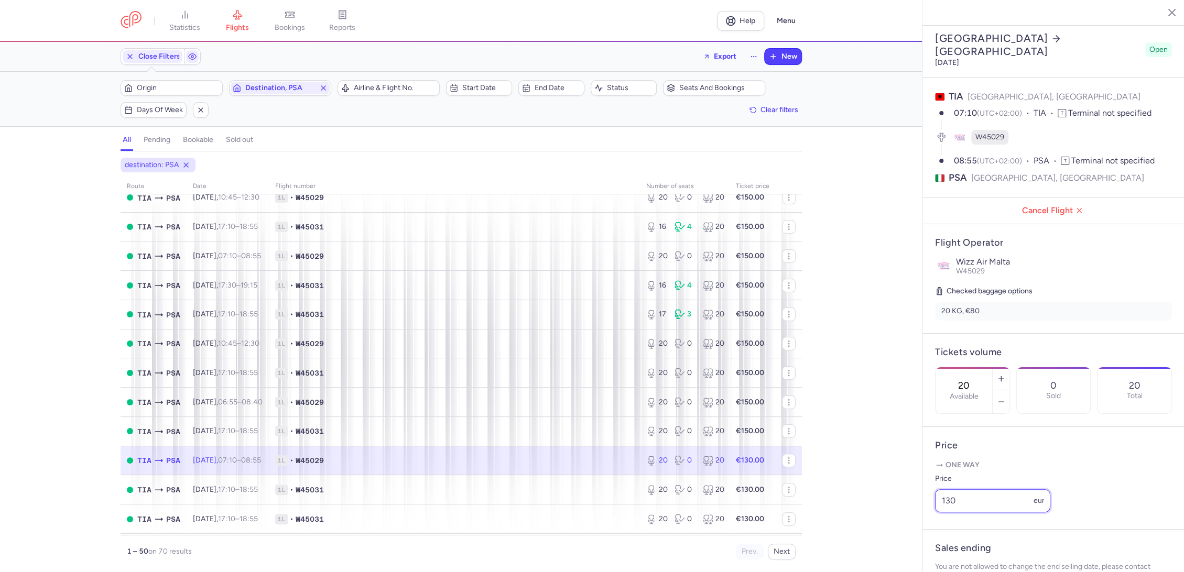
paste input "5"
type input "150"
click at [960, 546] on button "Save changes" at bounding box center [970, 551] width 70 height 23
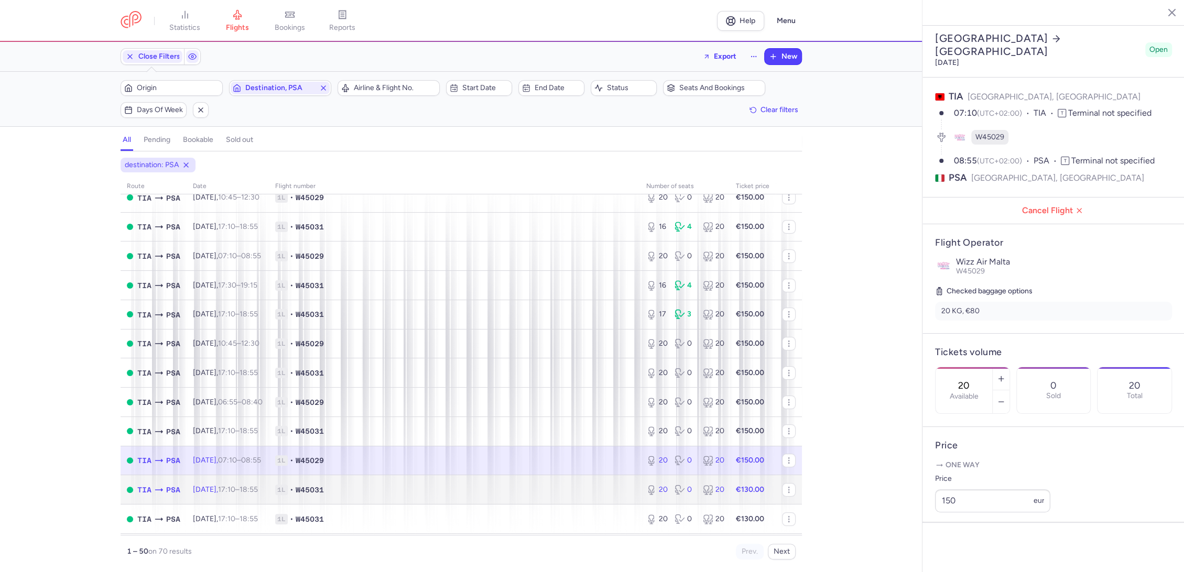
click at [588, 487] on span "1L • W45031" at bounding box center [454, 490] width 359 height 10
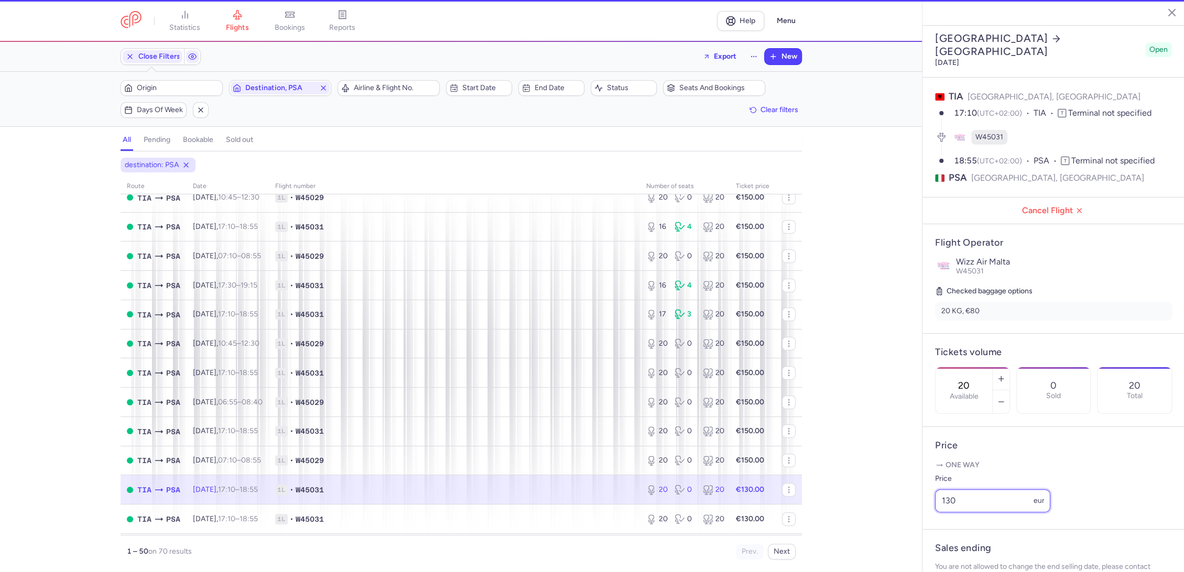
click at [876, 532] on div "statistics flights bookings reports Help Menu Close Filters Export New Filters …" at bounding box center [592, 286] width 1184 height 572
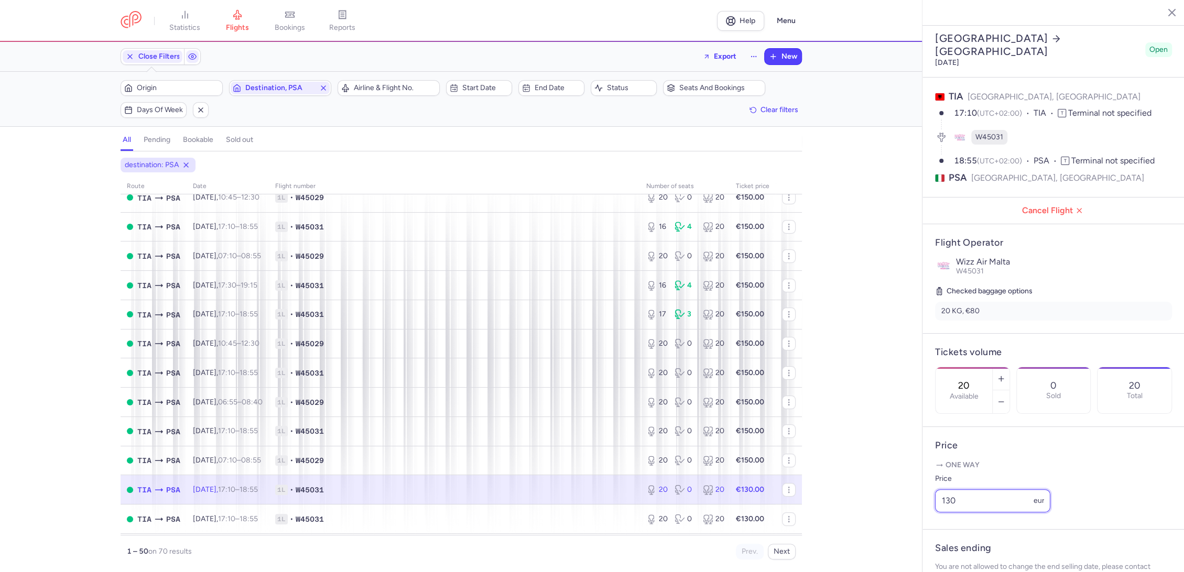
paste input "5"
type input "150"
click at [970, 552] on span "Save changes" at bounding box center [970, 551] width 52 height 9
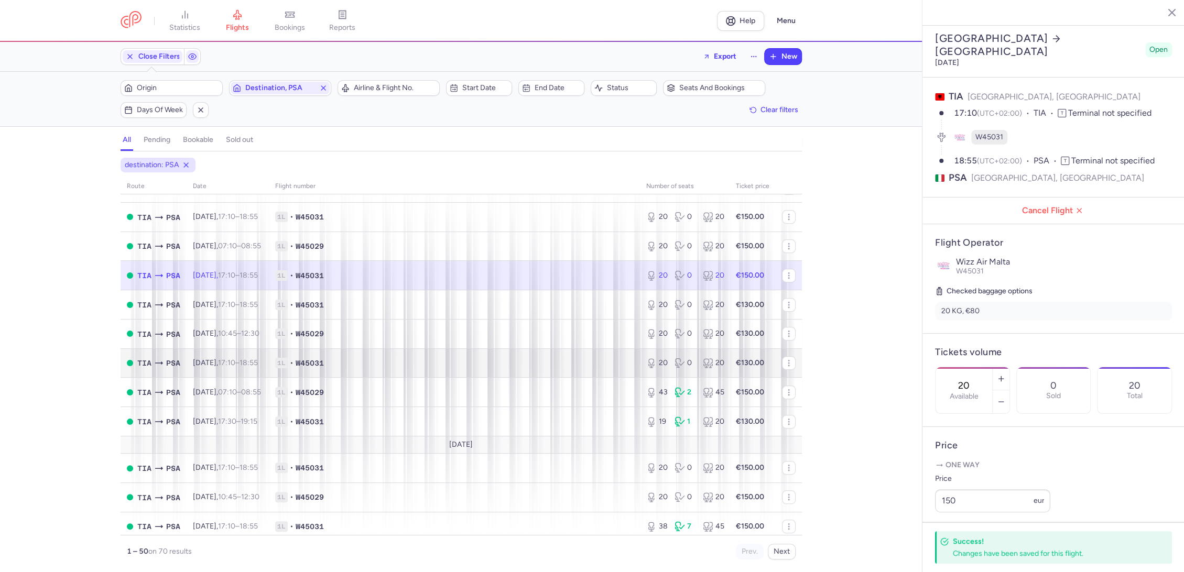
scroll to position [465, 0]
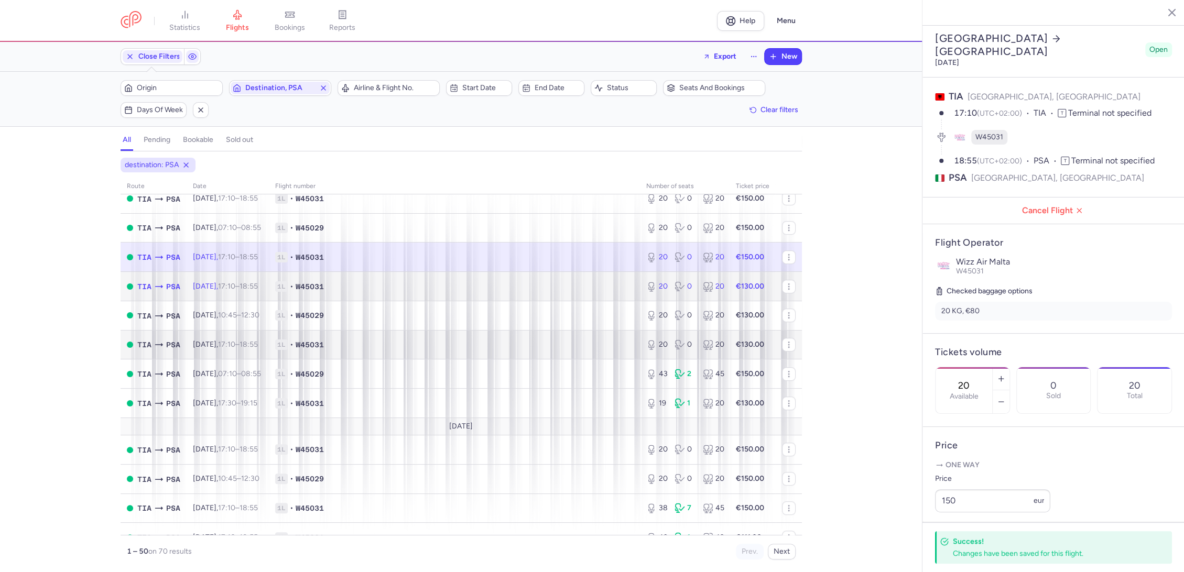
click at [563, 294] on td "1L • W45031" at bounding box center [454, 286] width 371 height 29
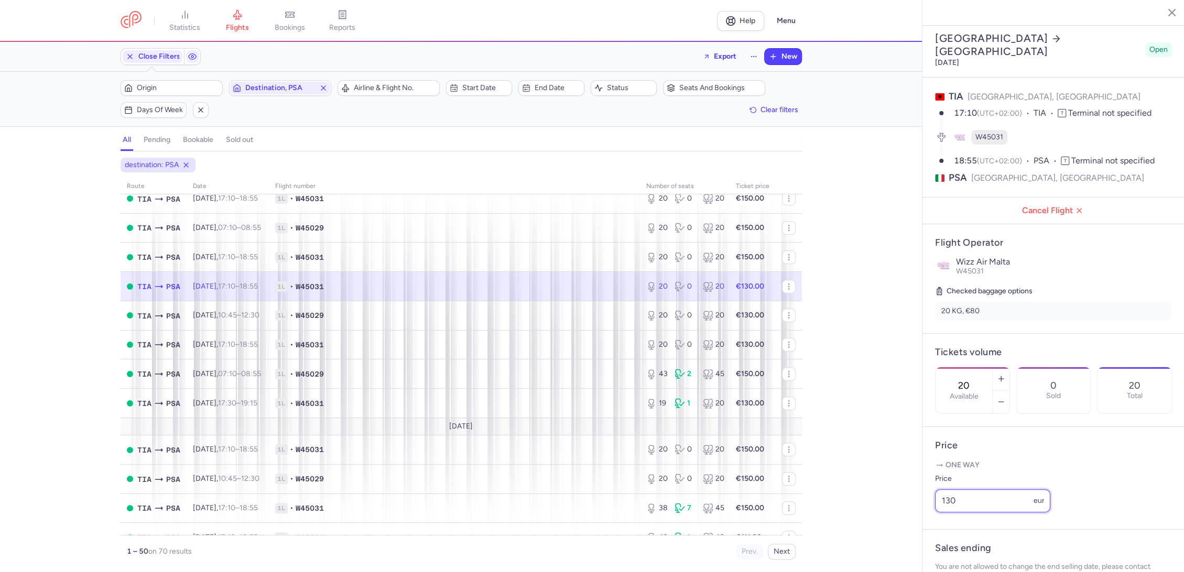
click at [896, 526] on div "statistics flights bookings reports Help Menu Close Filters Export New Filters …" at bounding box center [592, 286] width 1184 height 572
paste input "5"
type input "150"
click at [968, 554] on span "Save changes" at bounding box center [970, 551] width 52 height 9
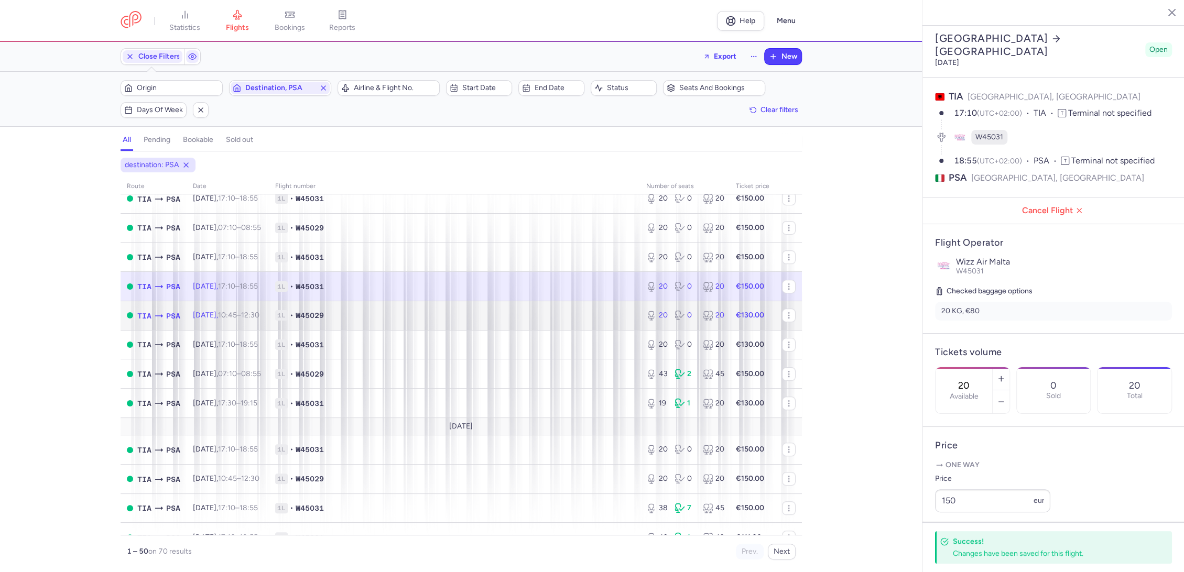
click at [548, 318] on span "1L • W45029" at bounding box center [454, 315] width 359 height 10
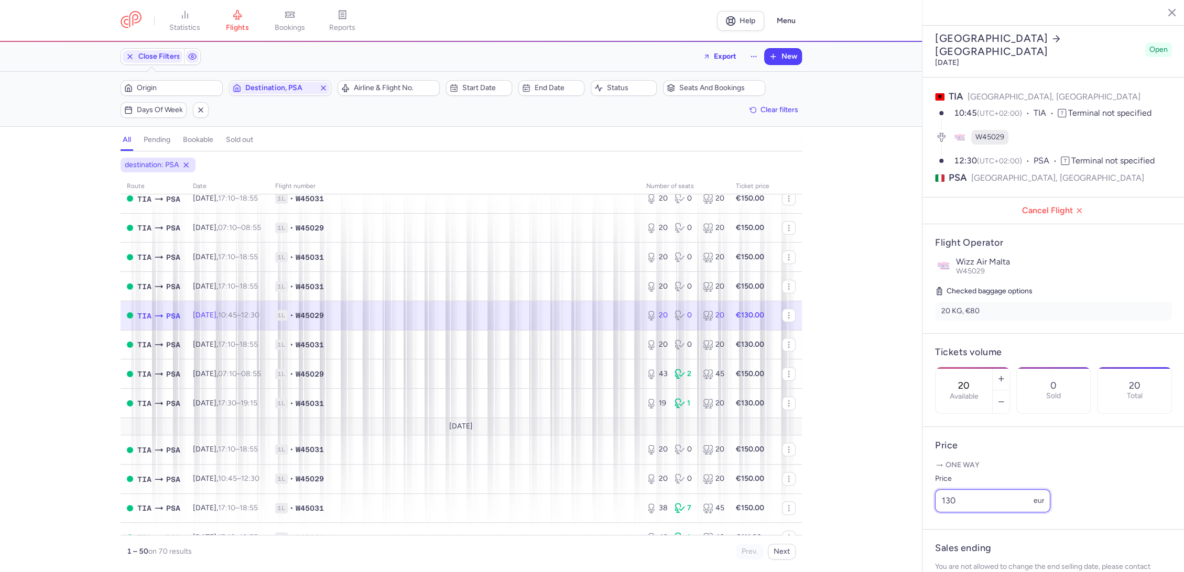
click at [923, 519] on article "Price One way Price 130 eur" at bounding box center [1054, 478] width 262 height 103
paste input "5"
type input "150"
click at [967, 546] on button "Save changes" at bounding box center [970, 551] width 70 height 23
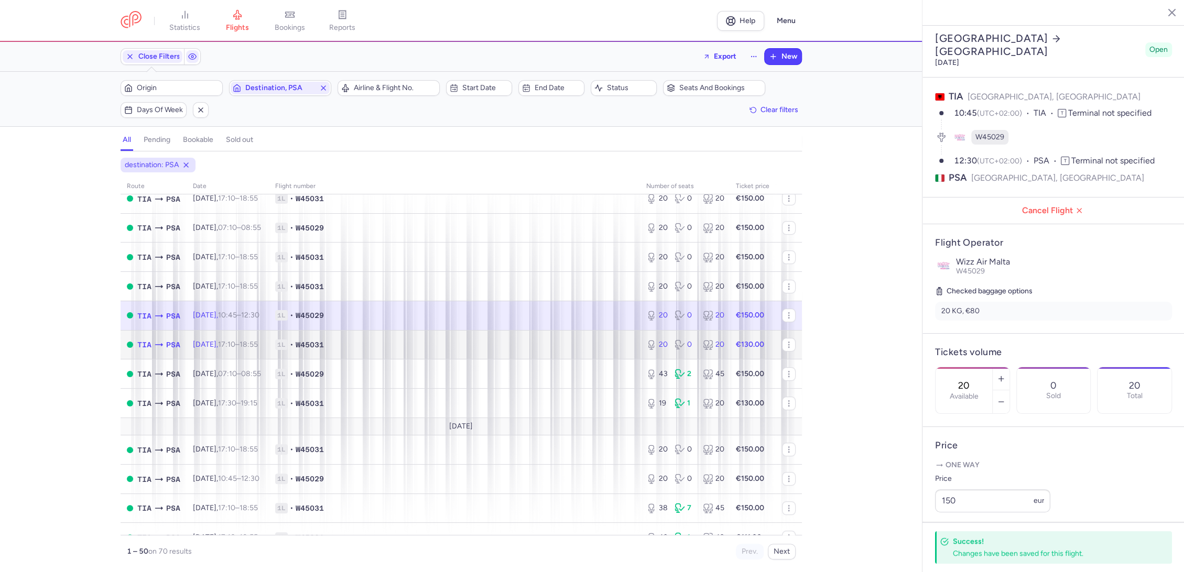
click at [597, 344] on span "1L • W45031" at bounding box center [454, 345] width 359 height 10
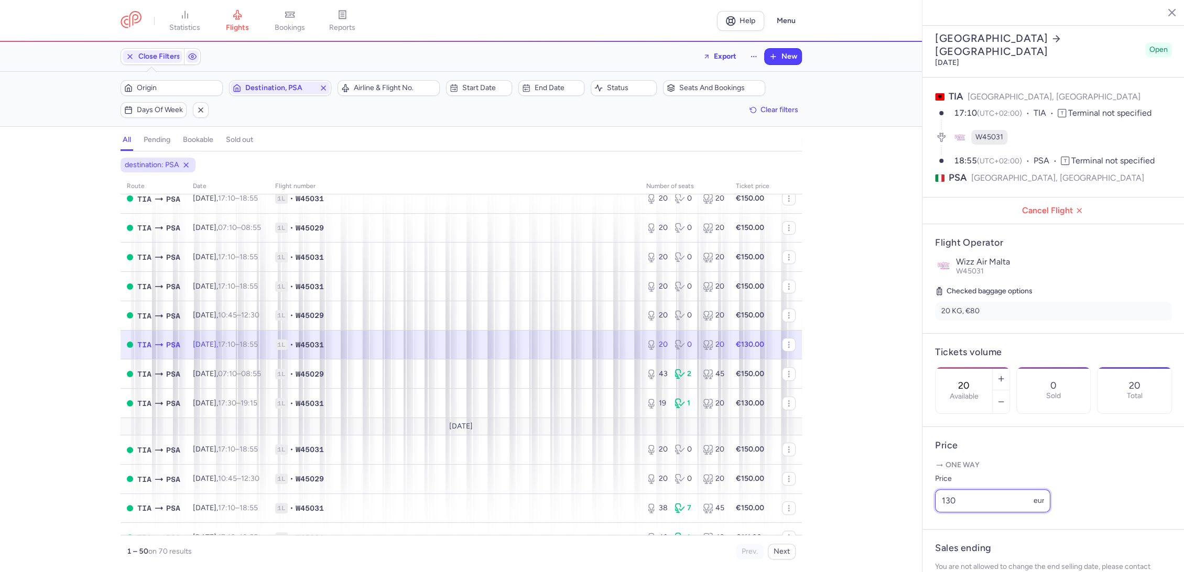
click at [912, 523] on div "statistics flights bookings reports Help Menu Close Filters Export New Filters …" at bounding box center [592, 286] width 1184 height 572
paste input "5"
type input "150"
click at [968, 563] on button "Save changes" at bounding box center [970, 551] width 70 height 23
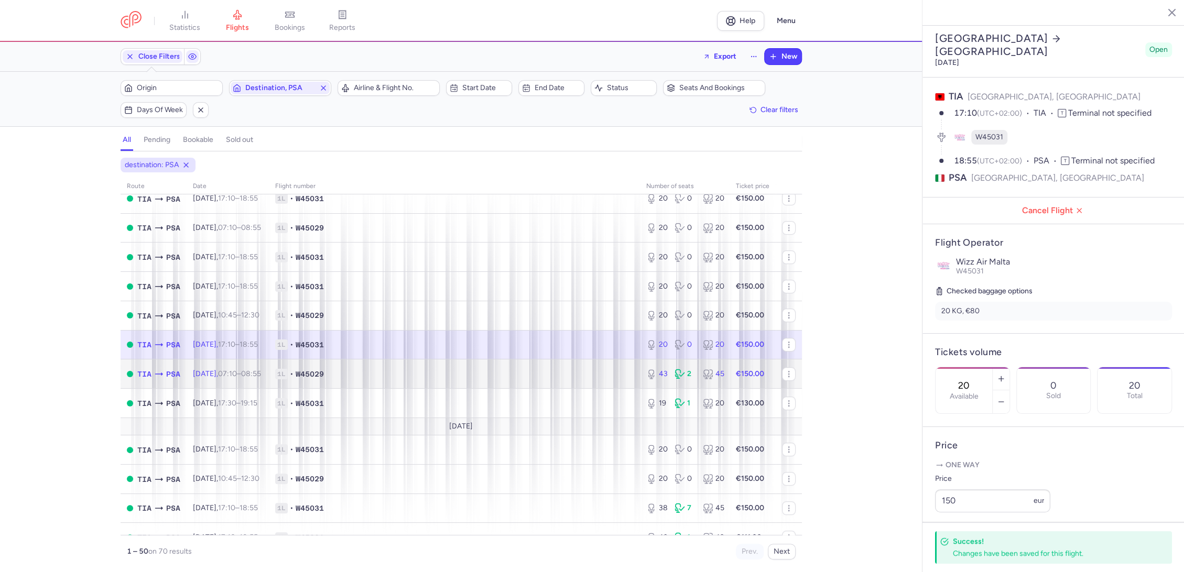
click at [611, 377] on span "1L • W45029" at bounding box center [454, 374] width 359 height 10
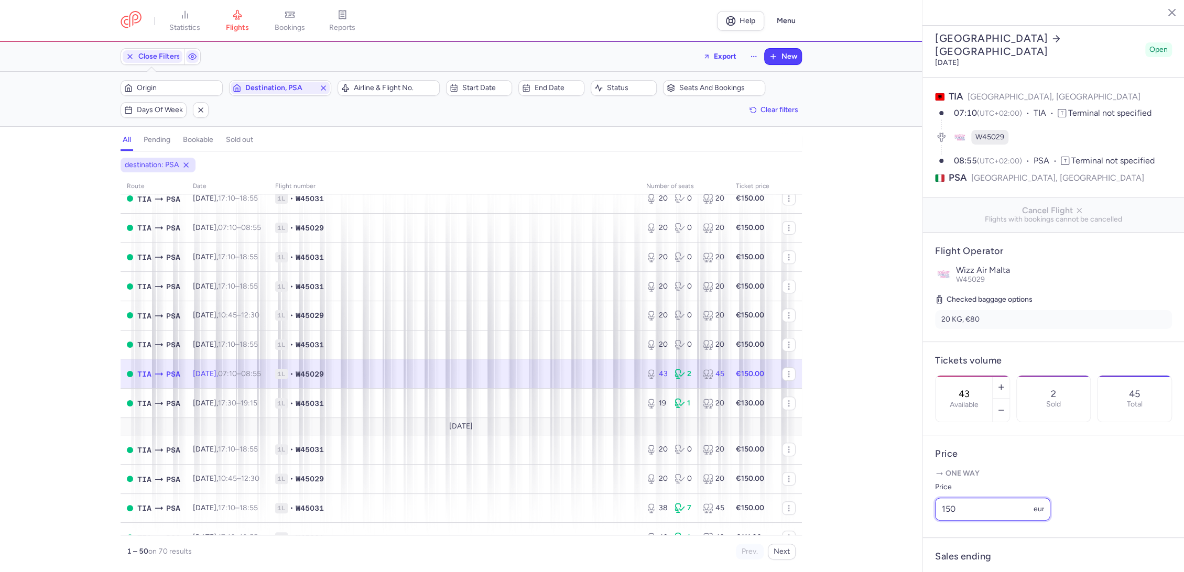
click at [924, 536] on article "Price One way Price 150 eur" at bounding box center [1054, 487] width 262 height 103
click at [541, 395] on td "1L • W45031" at bounding box center [454, 403] width 371 height 29
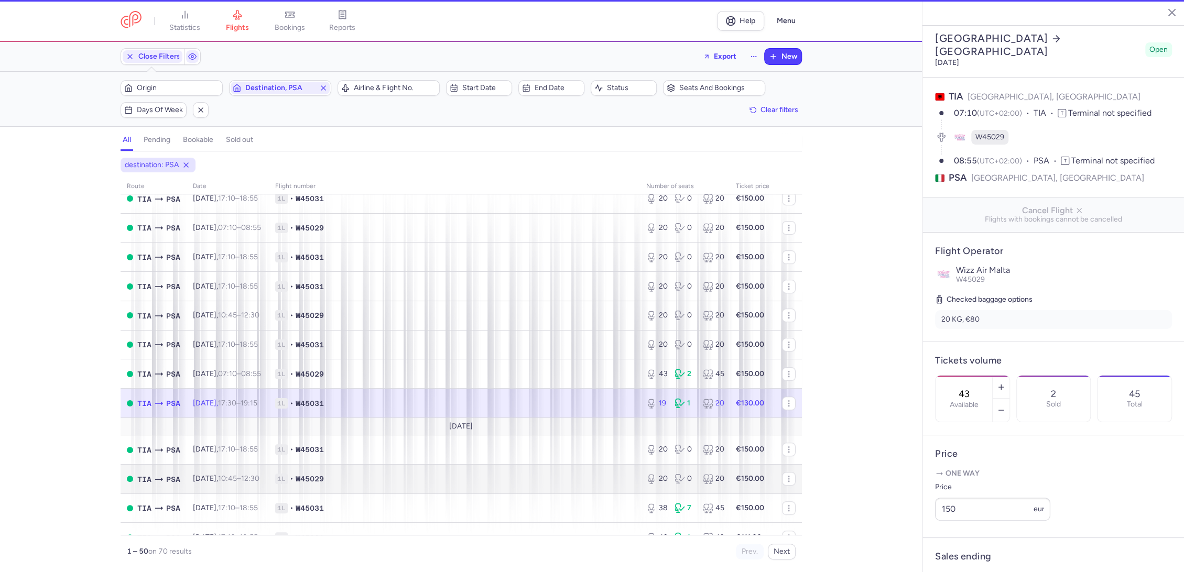
type input "19"
type input "13"
select select "hours"
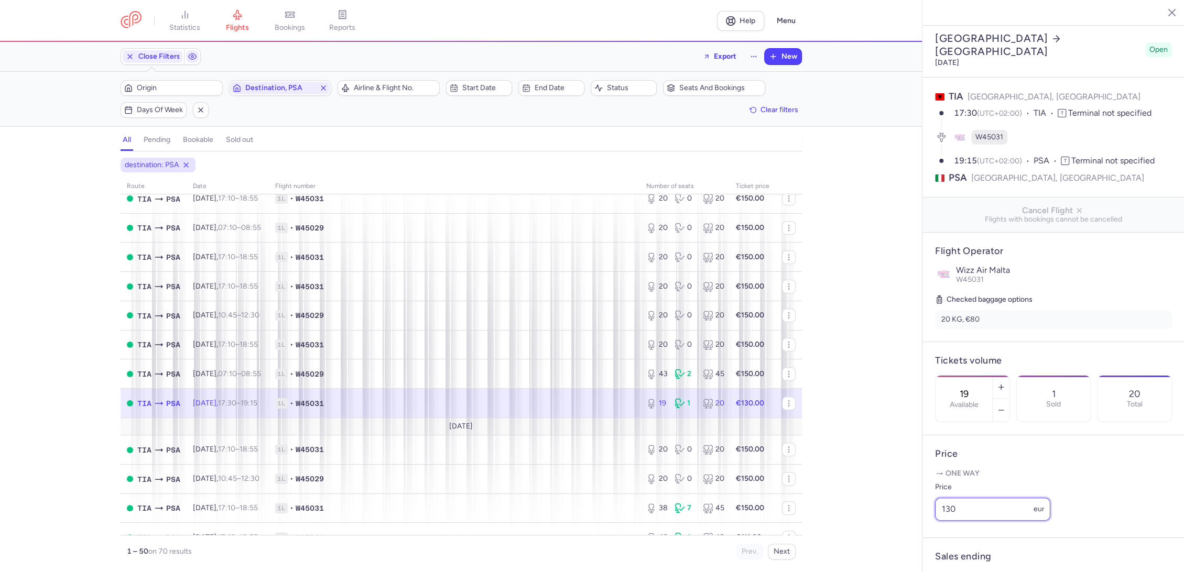
click at [916, 534] on div "statistics flights bookings reports Help Menu Close Filters Export New Filters …" at bounding box center [592, 286] width 1184 height 572
paste input "5"
type input "150"
click at [972, 547] on span "Save changes" at bounding box center [970, 551] width 52 height 9
